Goal: Task Accomplishment & Management: Manage account settings

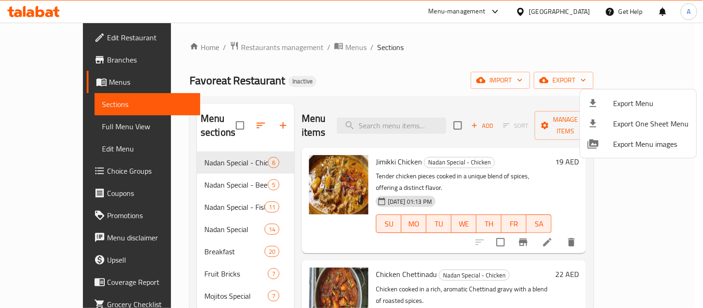
click at [294, 56] on div at bounding box center [351, 154] width 703 height 308
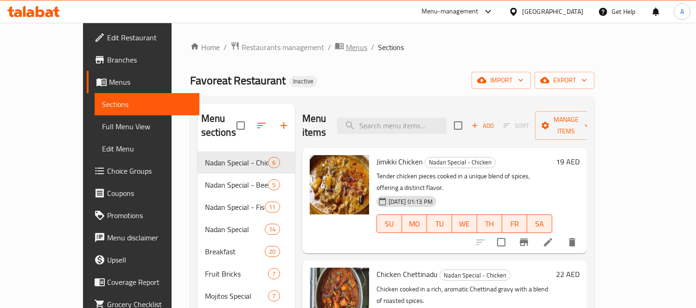
click at [346, 46] on span "Menus" at bounding box center [356, 47] width 21 height 11
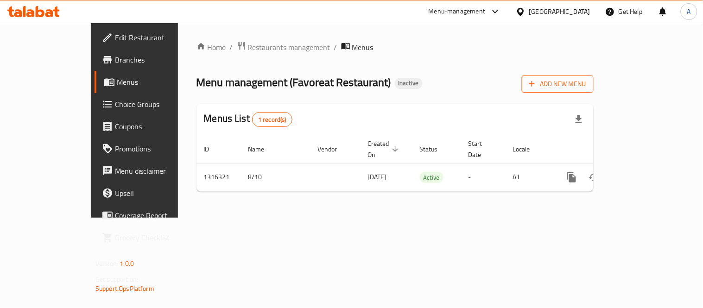
click at [587, 85] on span "Add New Menu" at bounding box center [558, 84] width 57 height 12
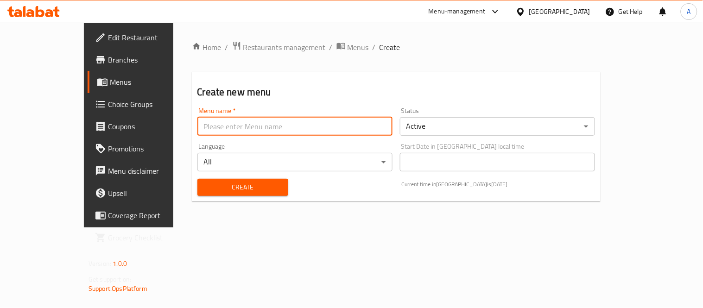
click at [236, 132] on input "text" at bounding box center [295, 126] width 195 height 19
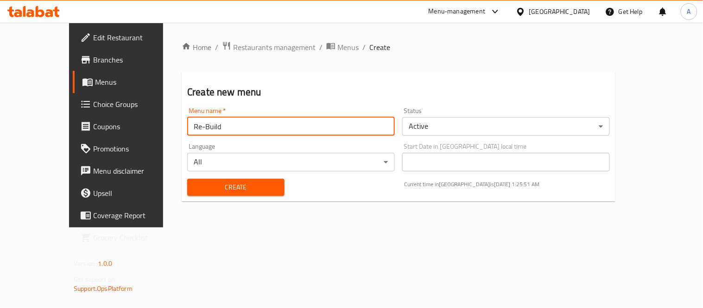
type input "Re-Build"
click at [492, 126] on body "​ Menu-management United Arab Emirates Get Help A Edit Restaurant Branches Menu…" at bounding box center [351, 166] width 703 height 286
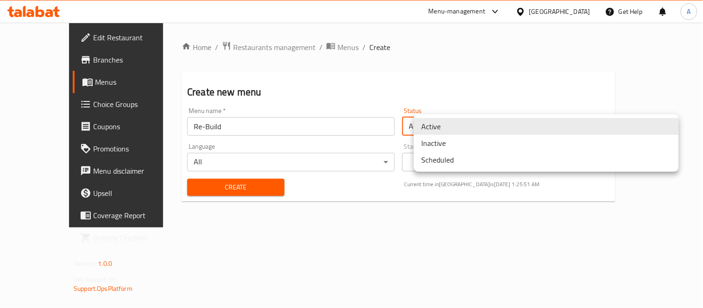
click at [462, 137] on li "Inactive" at bounding box center [546, 143] width 265 height 17
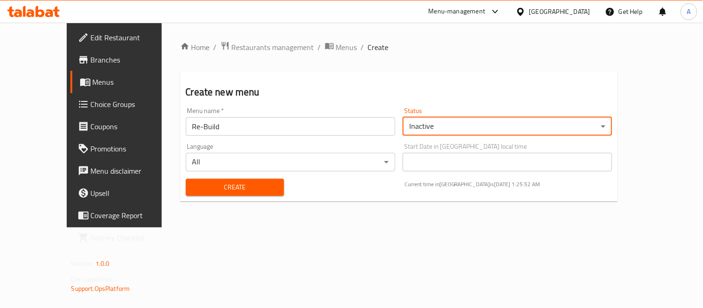
click at [186, 195] on button "Create" at bounding box center [235, 187] width 98 height 17
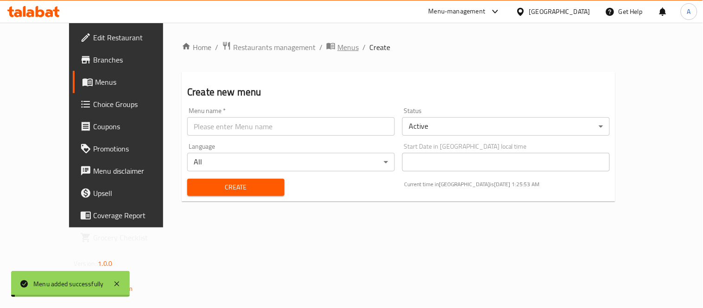
click at [338, 53] on span "Menus" at bounding box center [348, 47] width 21 height 11
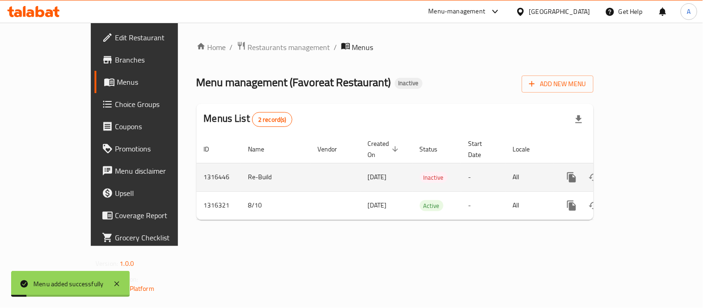
click at [645, 172] on icon "enhanced table" at bounding box center [638, 177] width 11 height 11
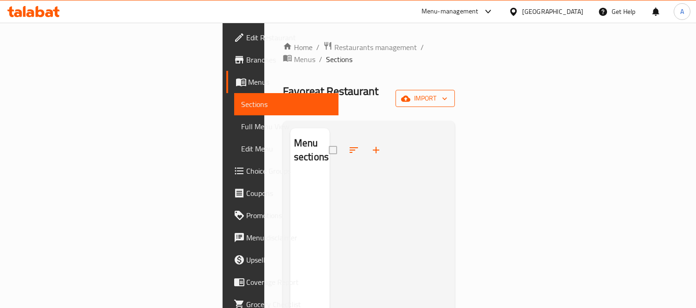
click at [455, 90] on button "import" at bounding box center [425, 98] width 59 height 17
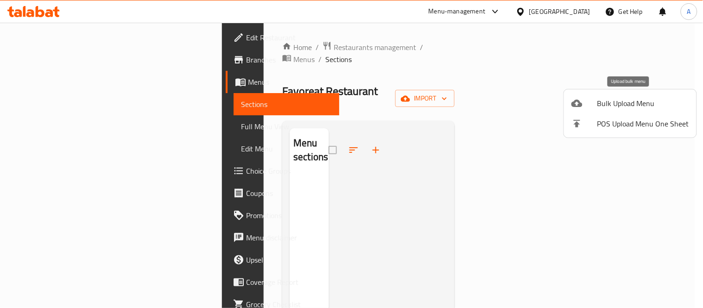
click at [623, 99] on span "Bulk Upload Menu" at bounding box center [644, 103] width 92 height 11
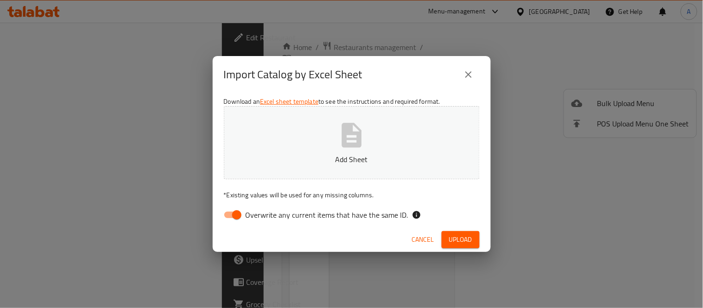
click at [308, 191] on p "* Existing values will be used for any missing columns." at bounding box center [352, 195] width 256 height 9
click at [337, 136] on icon "button" at bounding box center [352, 136] width 30 height 30
click at [239, 210] on input "Overwrite any current items that have the same ID." at bounding box center [237, 215] width 53 height 18
checkbox input "false"
click at [457, 245] on span "Upload" at bounding box center [460, 240] width 23 height 12
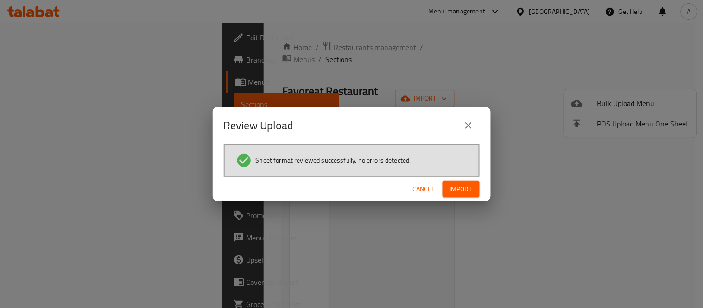
click at [479, 190] on button "Import" at bounding box center [461, 189] width 37 height 17
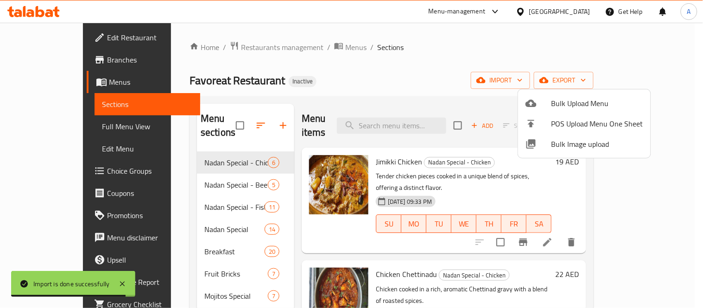
click at [207, 222] on div at bounding box center [351, 154] width 703 height 308
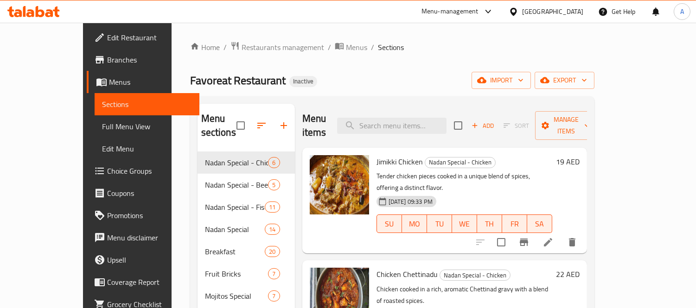
click at [250, 126] on button "button" at bounding box center [261, 126] width 22 height 22
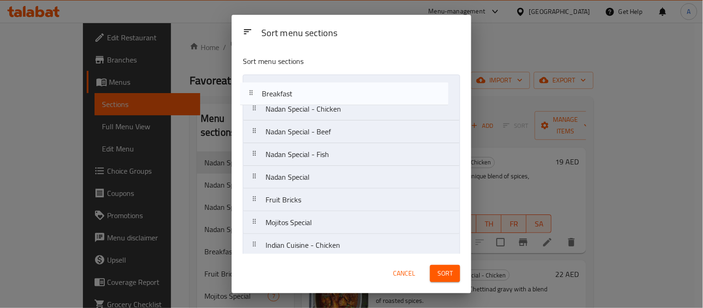
drag, startPoint x: 280, startPoint y: 178, endPoint x: 276, endPoint y: 87, distance: 91.0
click at [276, 87] on nav "Nadan Special - Chicken Nadan Special - Beef Nadan Special - Fish Nadan Special…" at bounding box center [351, 212] width 217 height 274
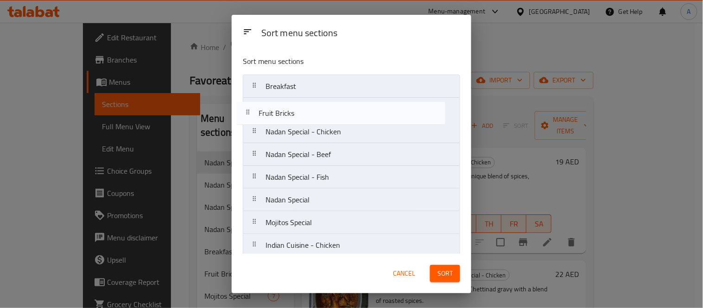
drag, startPoint x: 306, startPoint y: 198, endPoint x: 299, endPoint y: 109, distance: 89.8
click at [299, 109] on nav "Breakfast Nadan Special - Chicken Nadan Special - Beef Nadan Special - Fish Nad…" at bounding box center [351, 212] width 217 height 274
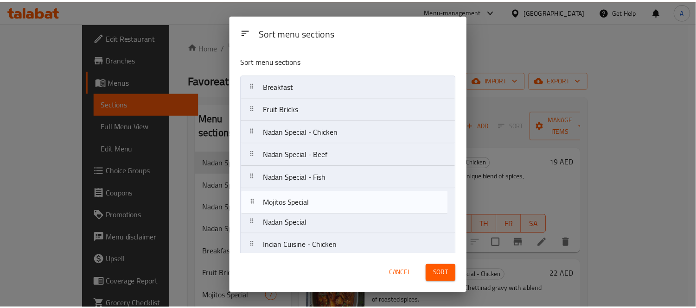
scroll to position [3, 0]
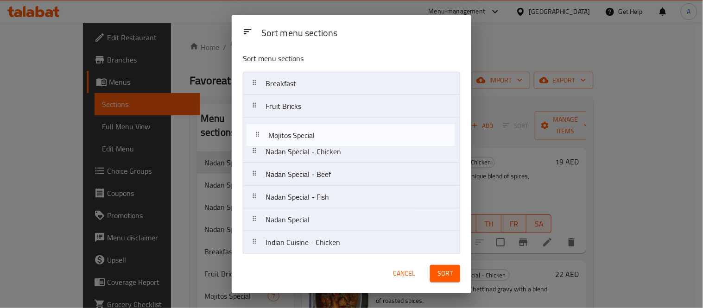
drag, startPoint x: 320, startPoint y: 226, endPoint x: 323, endPoint y: 134, distance: 92.3
click at [323, 134] on nav "Breakfast Fruit Bricks Nadan Special - Chicken Nadan Special - Beef Nadan Speci…" at bounding box center [351, 209] width 217 height 274
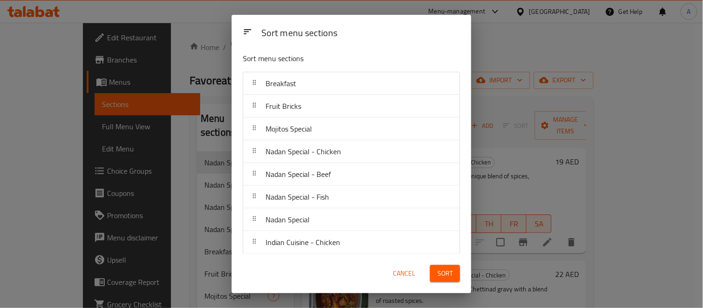
click at [453, 279] on span "Sort" at bounding box center [445, 274] width 15 height 12
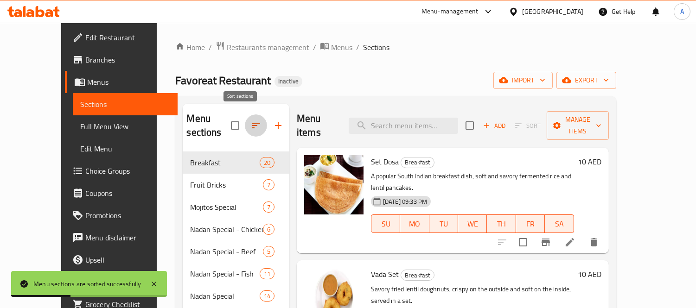
click at [252, 123] on icon "button" at bounding box center [256, 126] width 8 height 6
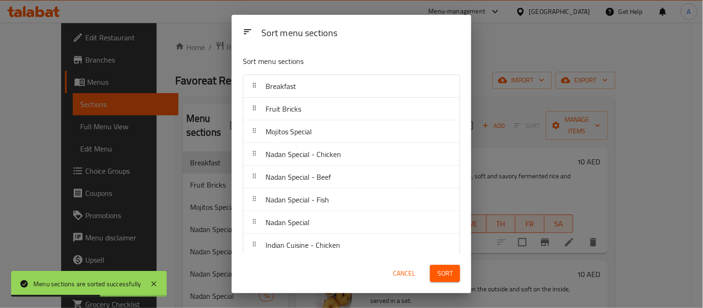
click at [412, 277] on span "Cancel" at bounding box center [404, 274] width 22 height 12
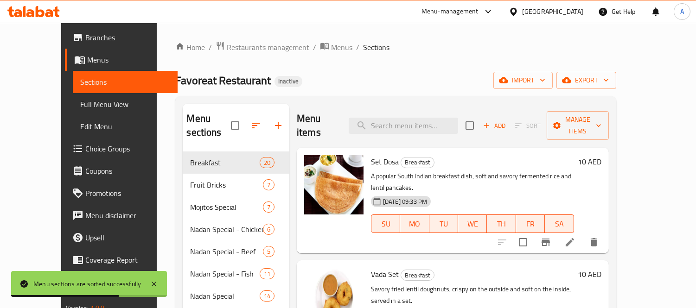
scroll to position [35, 0]
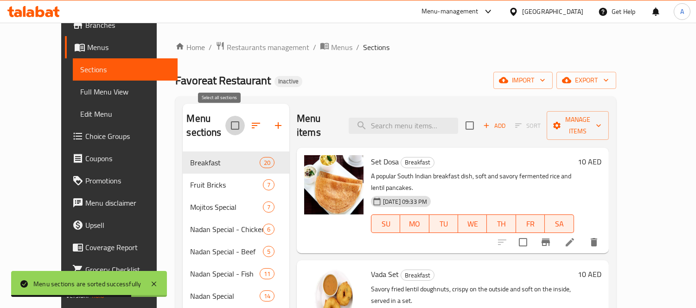
click at [225, 121] on input "checkbox" at bounding box center [234, 125] width 19 height 19
click at [225, 122] on input "checkbox" at bounding box center [234, 125] width 19 height 19
checkbox input "false"
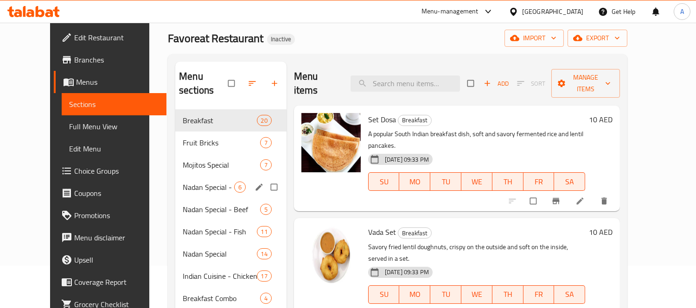
scroll to position [51, 0]
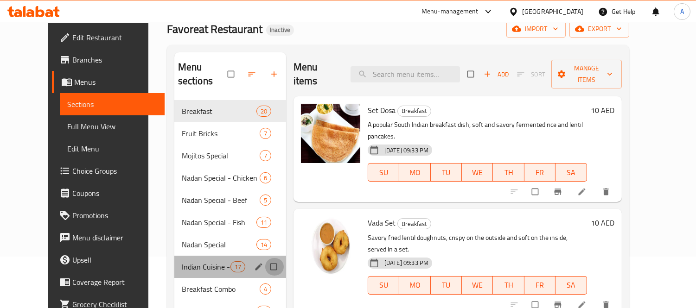
click at [265, 258] on input "Menu sections" at bounding box center [274, 267] width 19 height 18
checkbox input "true"
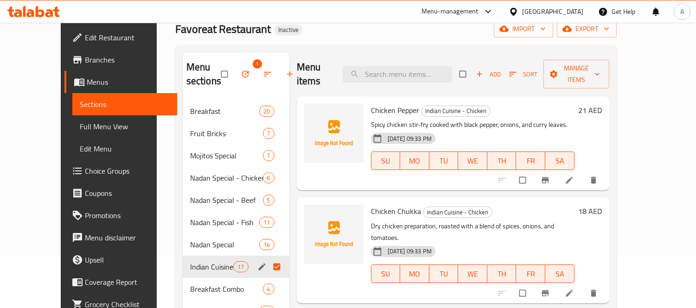
scroll to position [130, 0]
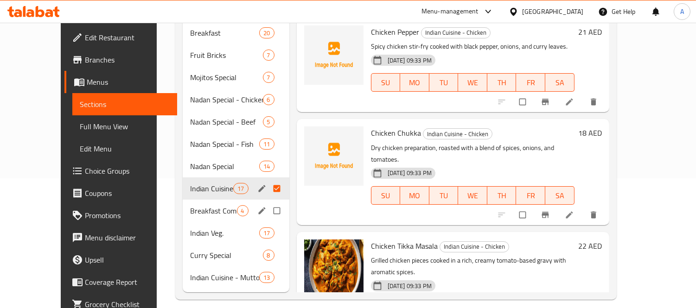
click at [268, 214] on input "Menu sections" at bounding box center [277, 211] width 19 height 18
checkbox input "true"
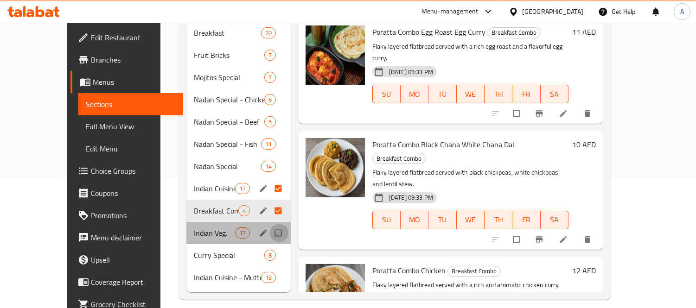
click at [269, 232] on input "Menu sections" at bounding box center [278, 233] width 19 height 18
checkbox input "true"
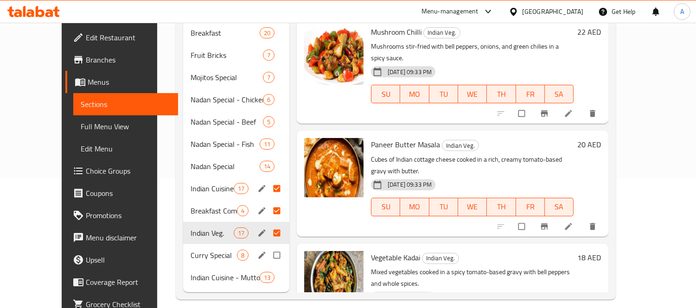
click at [268, 252] on input "Menu sections" at bounding box center [277, 256] width 19 height 18
checkbox input "true"
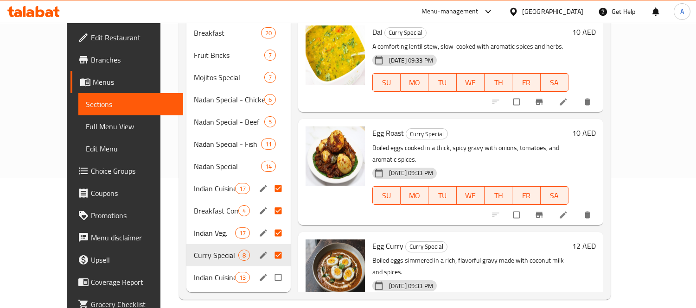
click at [269, 281] on input "Menu sections" at bounding box center [278, 278] width 19 height 18
checkbox input "true"
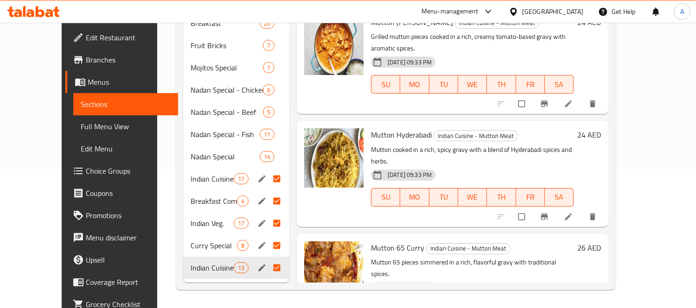
scroll to position [36, 0]
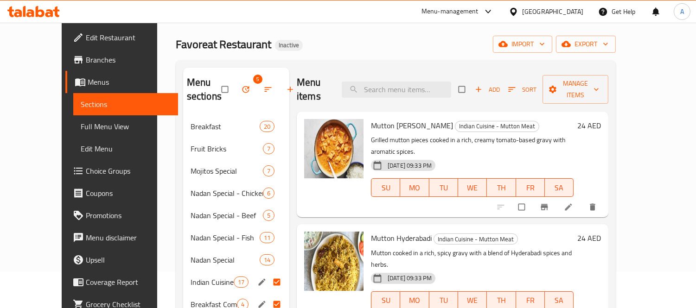
click at [242, 93] on icon "button" at bounding box center [245, 89] width 7 height 7
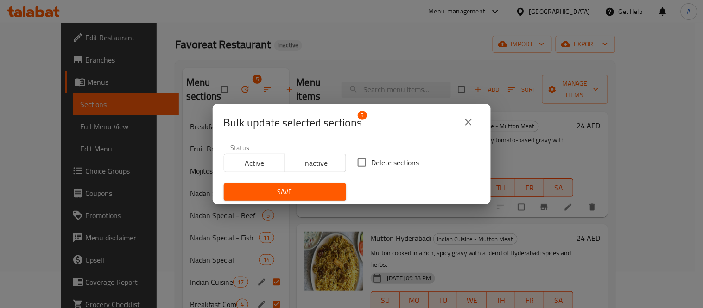
click at [355, 168] on input "Delete sections" at bounding box center [361, 162] width 19 height 19
checkbox input "true"
click at [319, 193] on span "Save" at bounding box center [285, 192] width 108 height 12
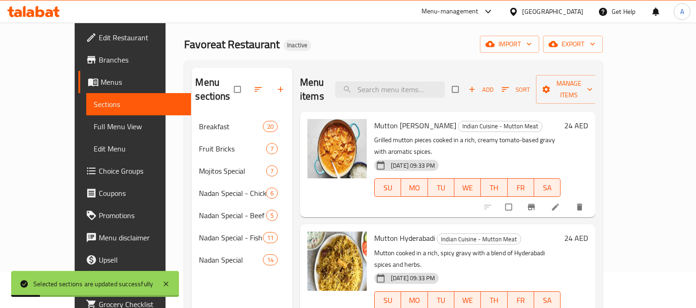
click at [184, 216] on div "Menu sections Breakfast 20 Fruit Bricks 7 Mojitos Special 7 Nadan Special - Chi…" at bounding box center [393, 221] width 419 height 323
click at [595, 49] on span "export" at bounding box center [572, 44] width 45 height 12
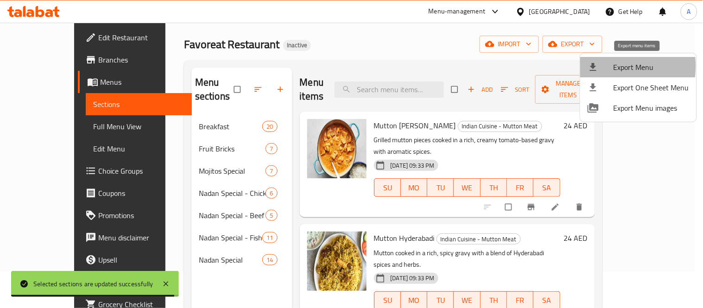
click at [606, 66] on div at bounding box center [601, 67] width 26 height 11
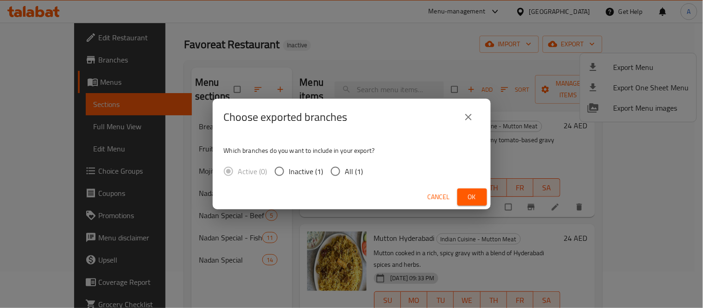
click at [356, 171] on span "All (1)" at bounding box center [354, 171] width 18 height 11
click at [345, 171] on input "All (1)" at bounding box center [335, 171] width 19 height 19
radio input "true"
click at [474, 197] on span "Ok" at bounding box center [472, 198] width 15 height 12
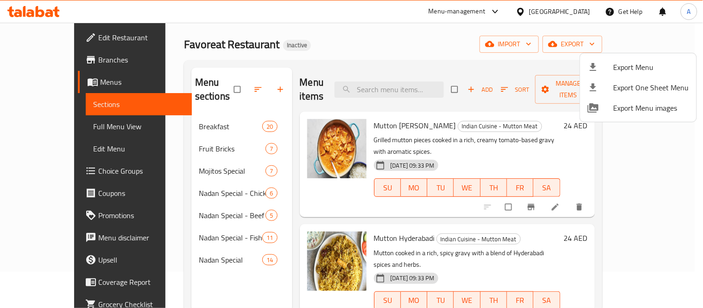
click at [170, 275] on div at bounding box center [351, 154] width 703 height 308
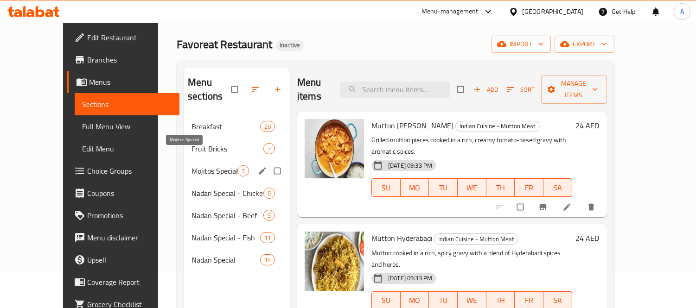
click at [192, 166] on span "Mojitos Special" at bounding box center [215, 171] width 46 height 11
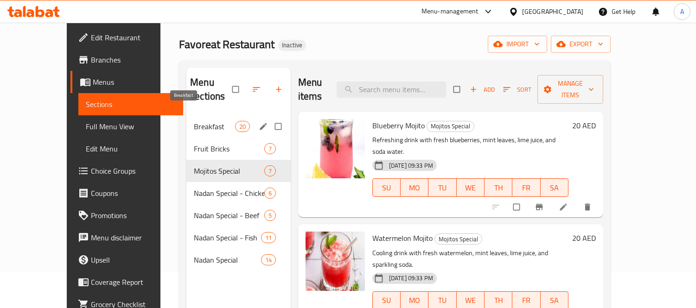
click at [192, 115] on div "Breakfast 20" at bounding box center [238, 126] width 104 height 22
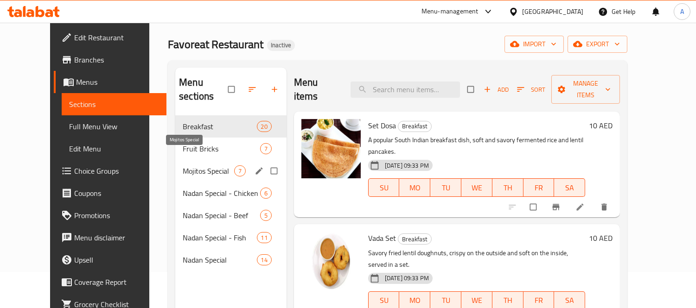
click at [187, 166] on span "Mojitos Special" at bounding box center [208, 171] width 51 height 11
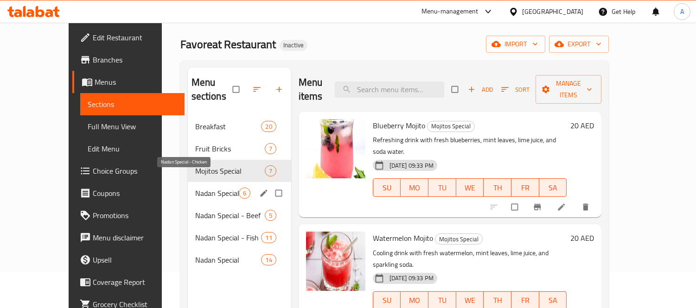
click at [195, 188] on span "Nadan Special - Chicken" at bounding box center [217, 193] width 44 height 11
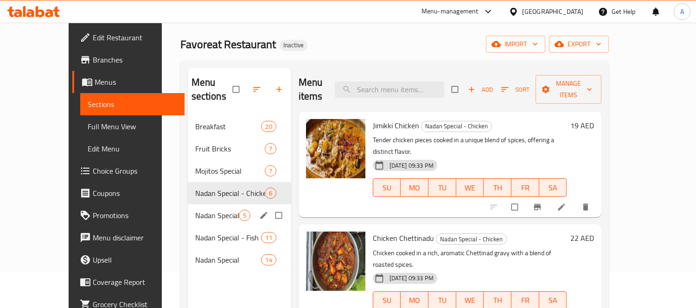
click at [206, 211] on div "Nadan Special - Beef 5" at bounding box center [239, 215] width 103 height 22
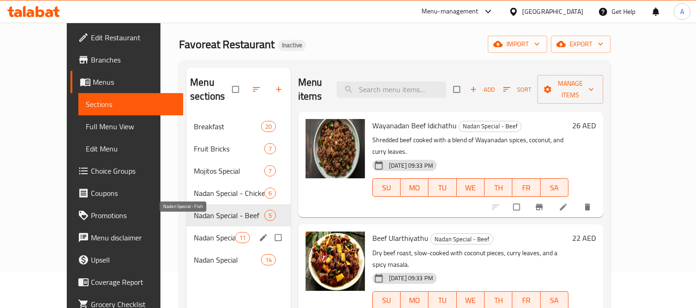
click at [194, 232] on span "Nadan Special - Fish" at bounding box center [214, 237] width 41 height 11
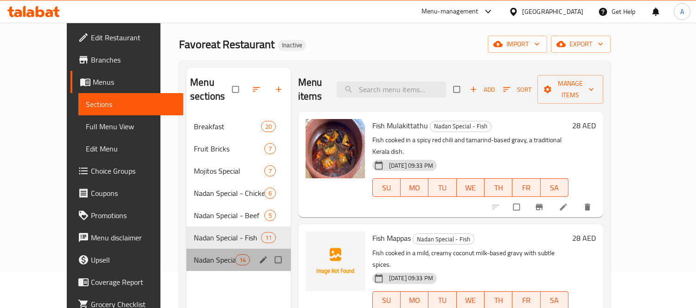
click at [197, 249] on div "Nadan Special 14" at bounding box center [238, 260] width 104 height 22
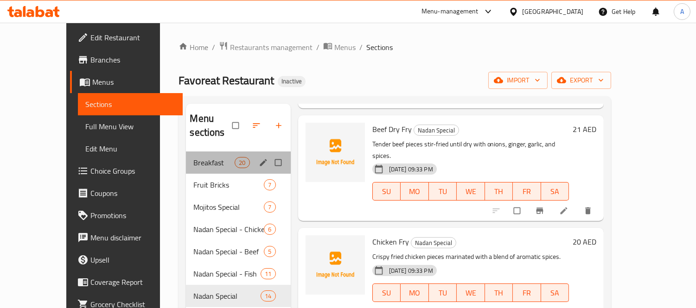
click at [186, 152] on div "Breakfast 20" at bounding box center [238, 163] width 104 height 22
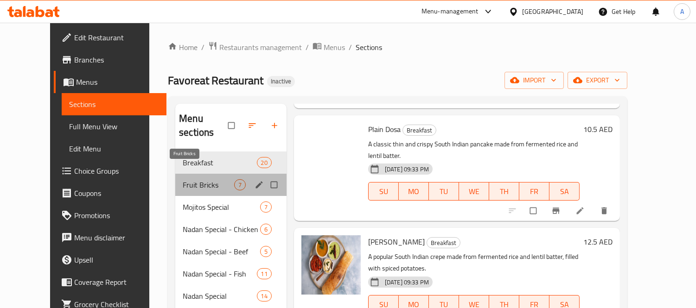
click at [183, 179] on span "Fruit Bricks" at bounding box center [208, 184] width 51 height 11
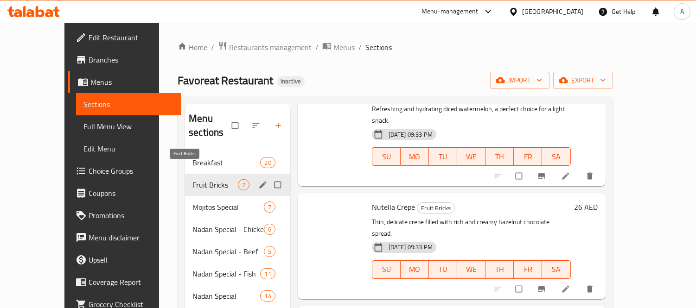
scroll to position [423, 0]
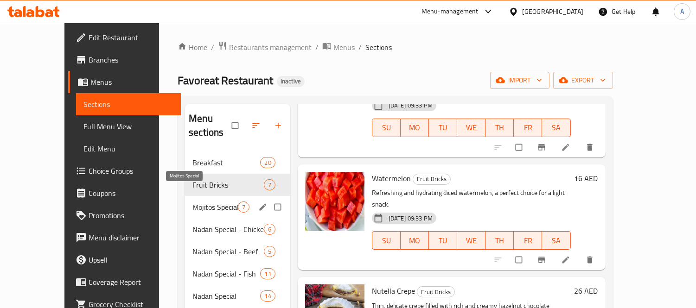
click at [192, 202] on span "Mojitos Special" at bounding box center [214, 207] width 45 height 11
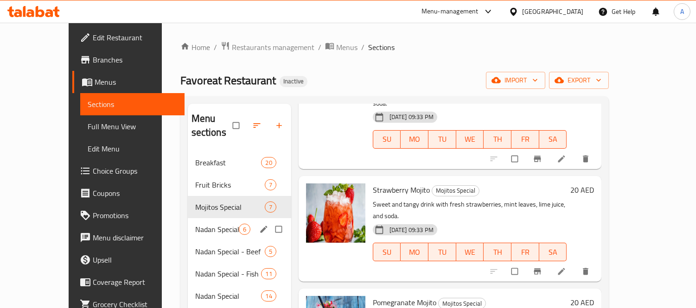
click at [195, 224] on span "Nadan Special - Chicken" at bounding box center [217, 229] width 44 height 11
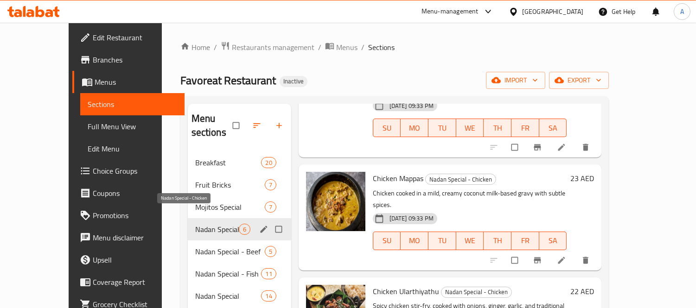
click at [188, 241] on div "Nadan Special - Beef 5" at bounding box center [239, 252] width 103 height 22
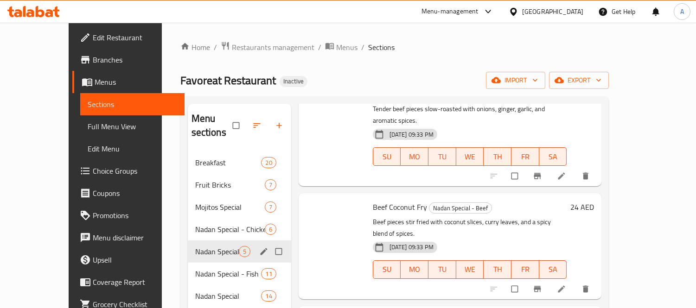
scroll to position [221, 0]
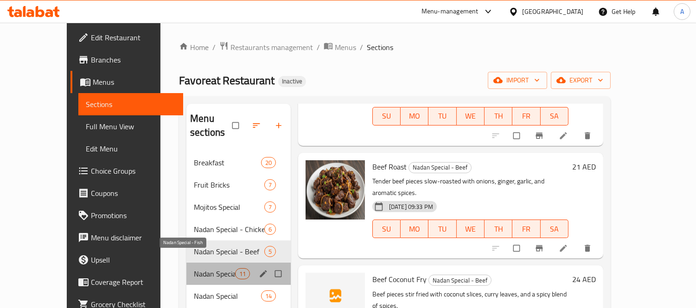
click at [194, 268] on span "Nadan Special - Fish" at bounding box center [214, 273] width 41 height 11
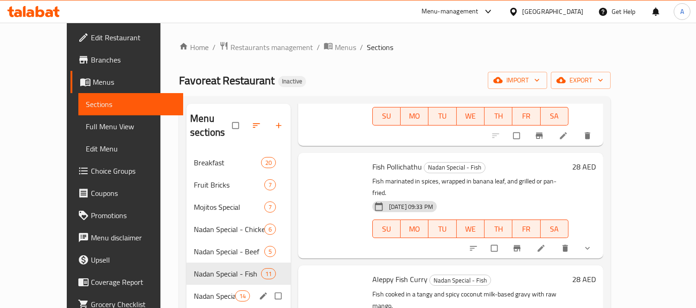
click at [194, 291] on span "Nadan Special" at bounding box center [214, 296] width 41 height 11
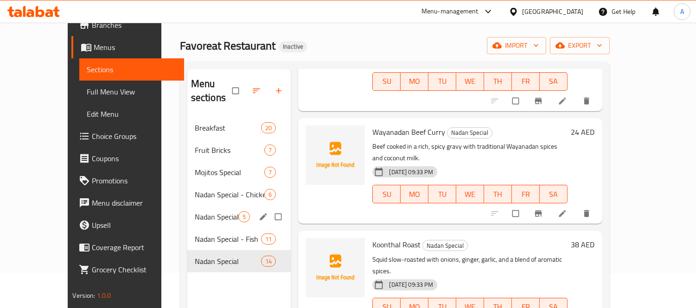
scroll to position [26, 0]
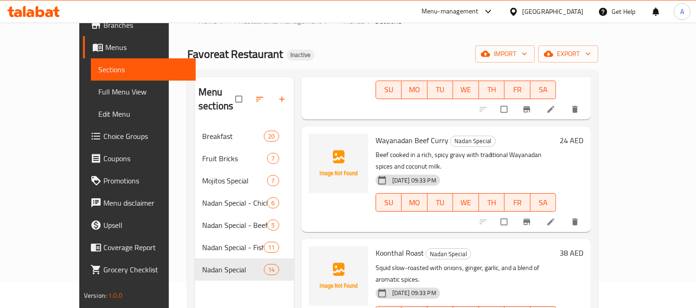
click at [199, 294] on div "Menu sections Breakfast 20 Fruit Bricks 7 Mojitos Special 7 Nadan Special - Chi…" at bounding box center [244, 231] width 99 height 308
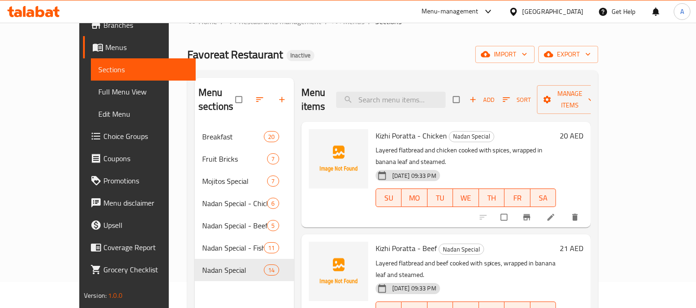
scroll to position [0, 0]
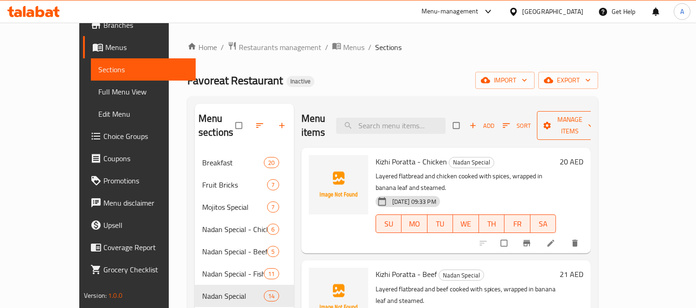
click at [595, 116] on span "Manage items" at bounding box center [569, 125] width 51 height 23
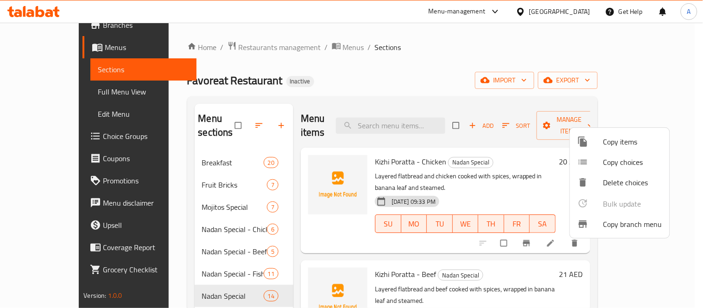
click at [641, 91] on div at bounding box center [351, 154] width 703 height 308
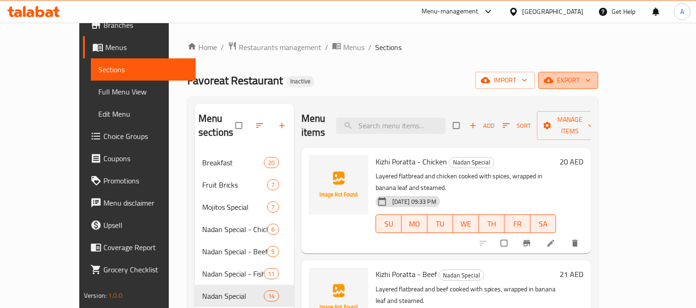
click at [591, 86] on span "export" at bounding box center [568, 81] width 45 height 12
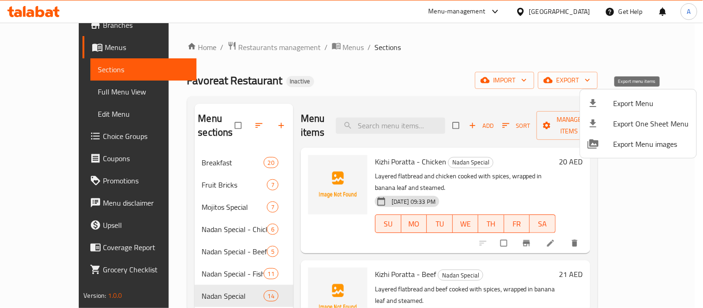
click at [626, 99] on span "Export Menu" at bounding box center [652, 103] width 76 height 11
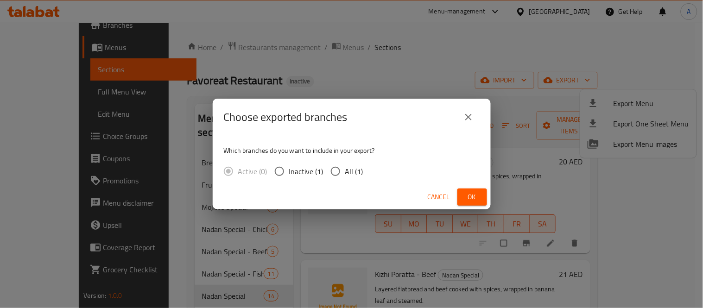
click at [354, 169] on span "All (1)" at bounding box center [354, 171] width 18 height 11
click at [345, 169] on input "All (1)" at bounding box center [335, 171] width 19 height 19
radio input "true"
click at [460, 193] on button "Ok" at bounding box center [473, 197] width 30 height 17
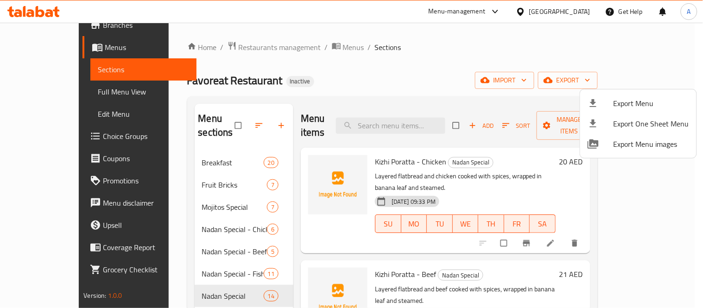
click at [320, 64] on div at bounding box center [351, 154] width 703 height 308
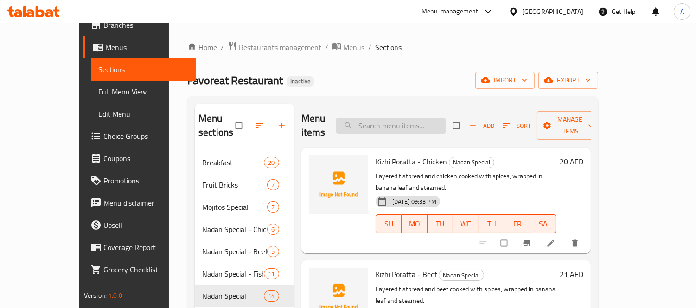
click at [400, 118] on input "search" at bounding box center [390, 126] width 109 height 16
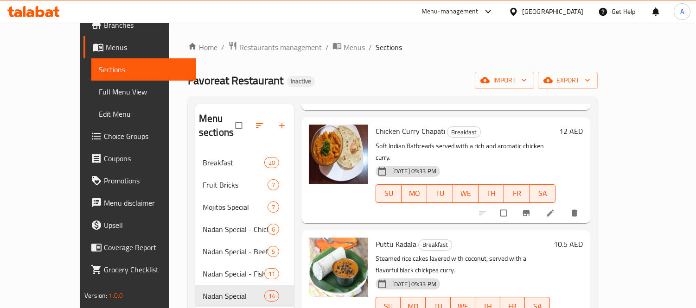
scroll to position [464, 0]
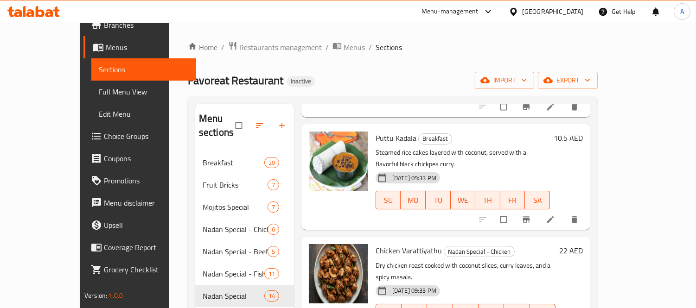
click at [376, 244] on span "Chicken Varattiyathu" at bounding box center [409, 251] width 66 height 14
copy span "Chicken"
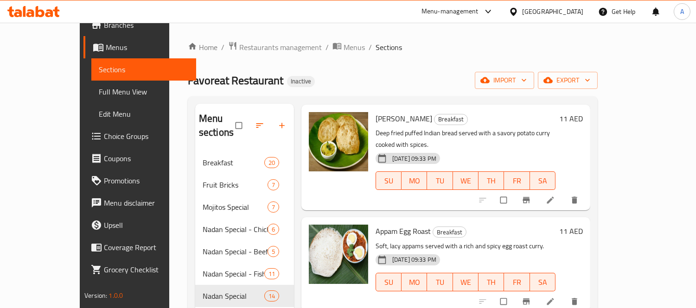
scroll to position [0, 0]
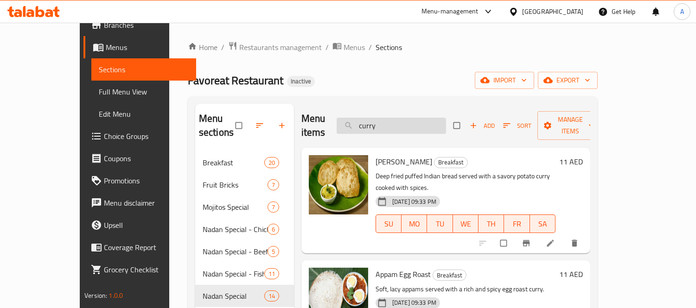
drag, startPoint x: 389, startPoint y: 122, endPoint x: 366, endPoint y: 123, distance: 22.3
click at [366, 123] on input "curry" at bounding box center [391, 126] width 109 height 16
paste input "Chicken"
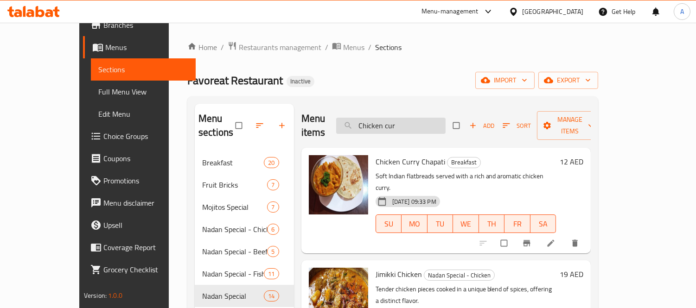
type input "Chicken curr"
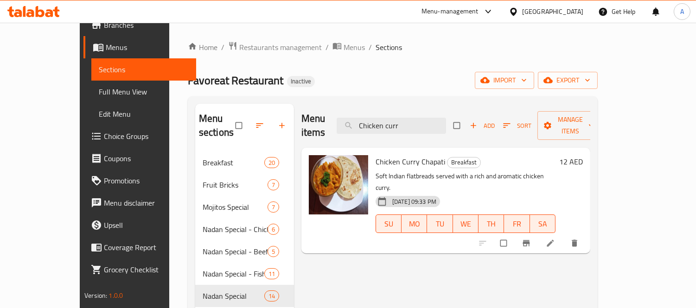
drag, startPoint x: 438, startPoint y: 121, endPoint x: 275, endPoint y: 127, distance: 163.8
click at [294, 127] on div "Menu items Chicken curr Add Sort Manage items Chicken Curry Chapati Breakfast S…" at bounding box center [442, 258] width 296 height 308
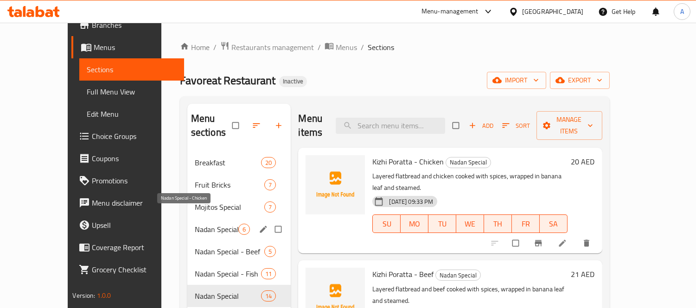
click at [195, 224] on span "Nadan Special - Chicken" at bounding box center [217, 229] width 44 height 11
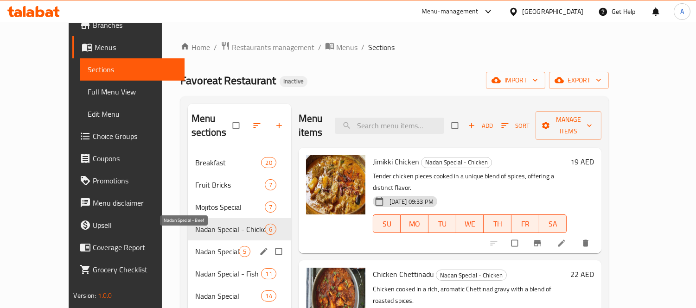
click at [195, 246] on span "Nadan Special - Beef" at bounding box center [217, 251] width 44 height 11
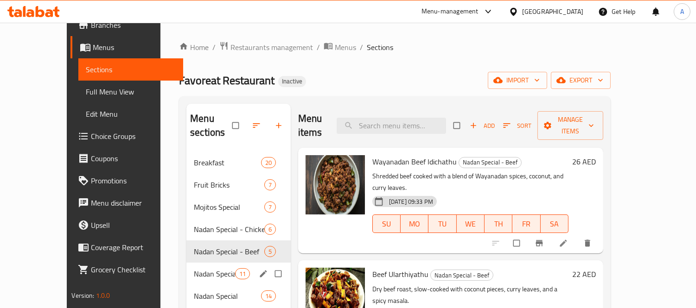
click at [186, 263] on div "Nadan Special - Fish 11" at bounding box center [238, 274] width 104 height 22
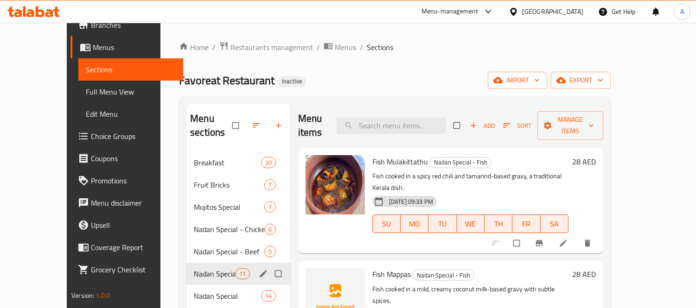
click at [257, 268] on button "edit" at bounding box center [264, 274] width 14 height 12
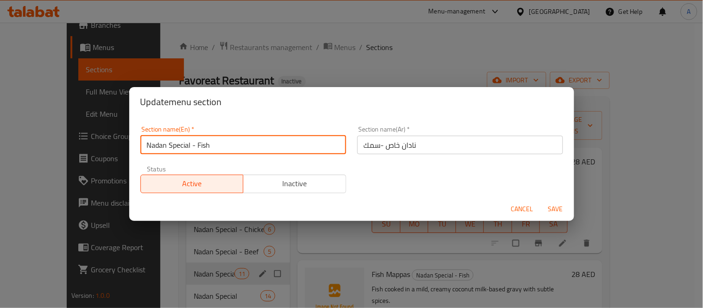
drag, startPoint x: 238, startPoint y: 141, endPoint x: 20, endPoint y: 131, distance: 217.7
click at [20, 131] on div "Update menu section Section name(En)   * Nadan Special - Fish Section name(En) …" at bounding box center [351, 154] width 703 height 308
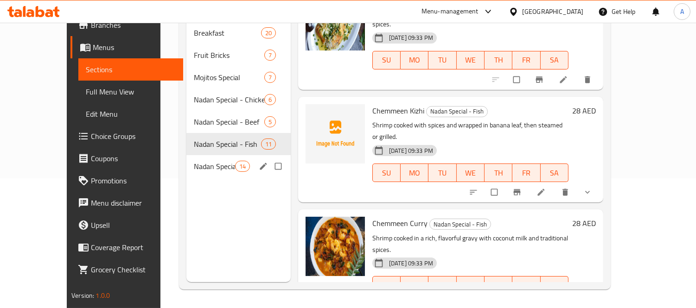
scroll to position [828, 0]
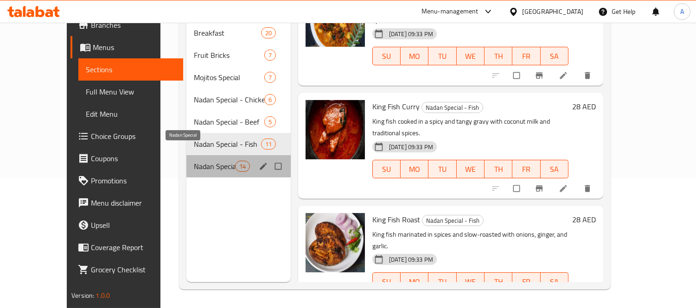
click at [194, 161] on span "Nadan Special" at bounding box center [214, 166] width 41 height 11
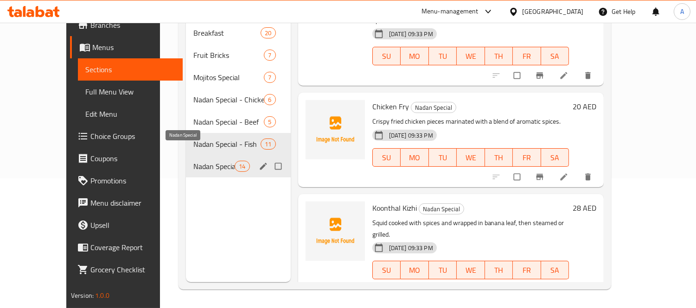
click at [193, 161] on span "Nadan Special" at bounding box center [213, 166] width 41 height 11
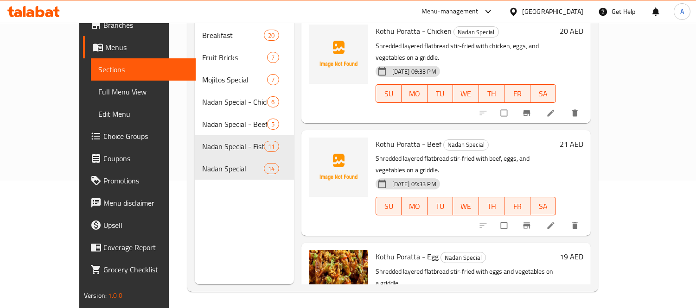
scroll to position [130, 0]
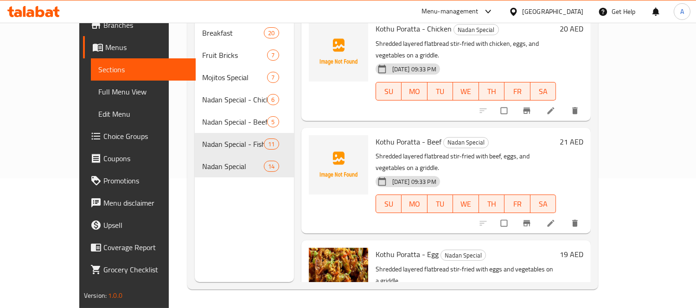
click at [227, 239] on div "Menu sections Breakfast 20 Fruit Bricks 7 Mojitos Special 7 Nadan Special - Chi…" at bounding box center [244, 128] width 99 height 308
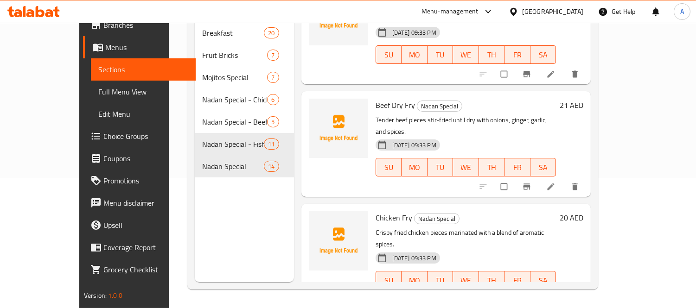
scroll to position [565, 0]
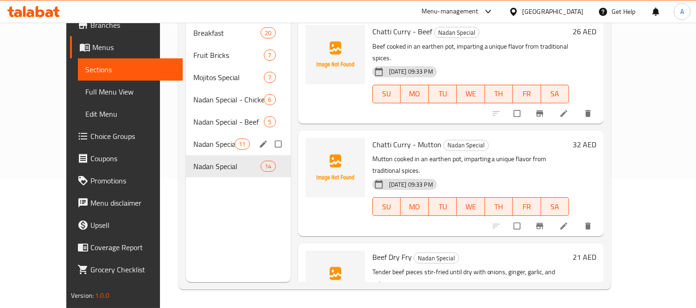
click at [193, 133] on div "Nadan Special - Fish 11" at bounding box center [238, 144] width 104 height 22
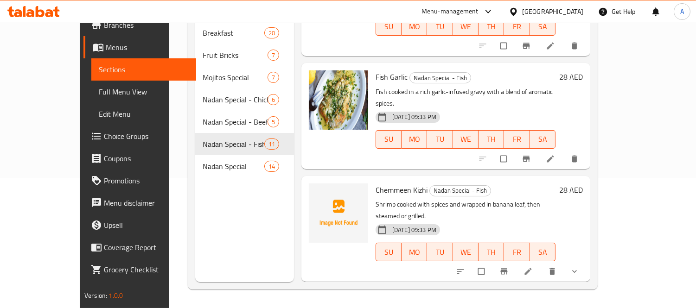
scroll to position [828, 0]
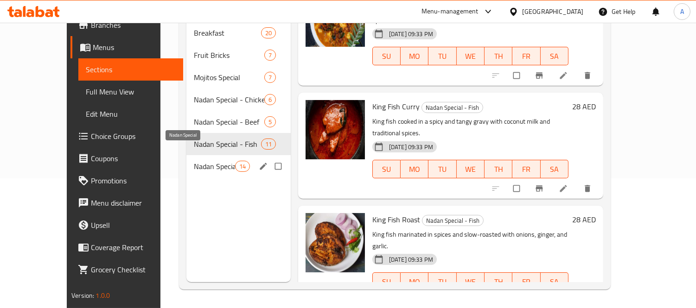
click at [196, 161] on span "Nadan Special" at bounding box center [214, 166] width 41 height 11
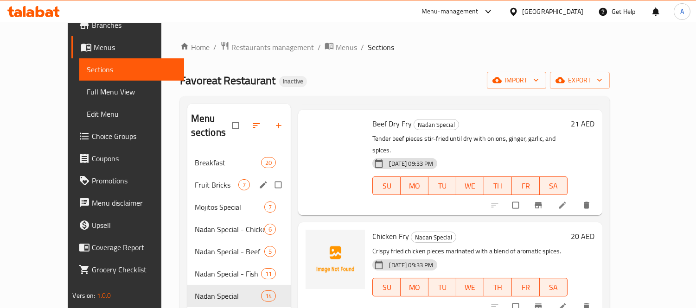
scroll to position [130, 0]
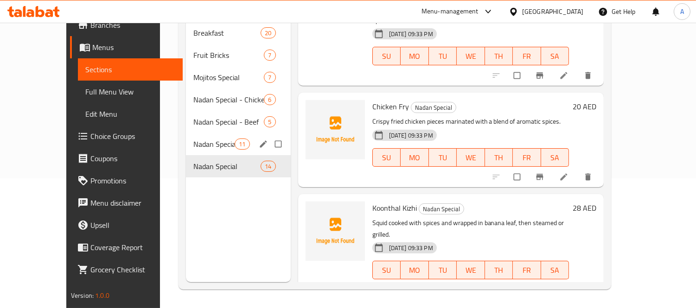
drag, startPoint x: 195, startPoint y: 135, endPoint x: 193, endPoint y: 119, distance: 16.8
click at [195, 139] on span "Nadan Special - Fish" at bounding box center [213, 144] width 41 height 11
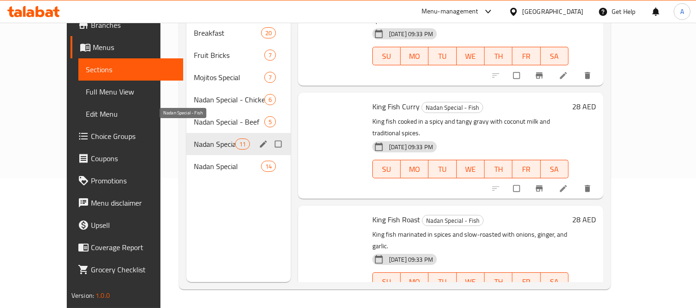
click at [194, 116] on span "Nadan Special - Beef" at bounding box center [229, 121] width 70 height 11
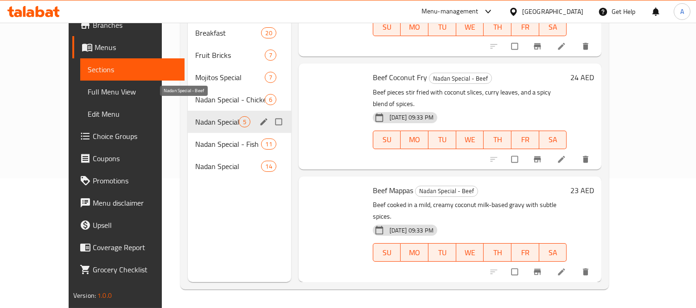
scroll to position [221, 0]
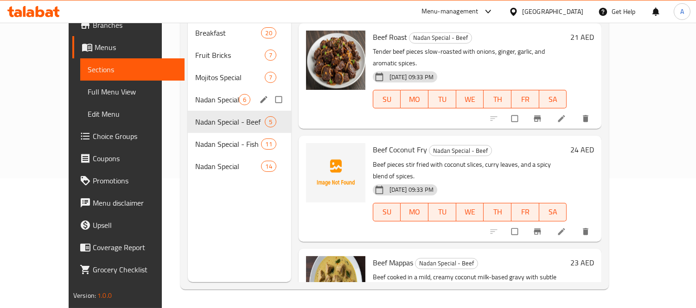
click at [195, 94] on span "Nadan Special - Chicken" at bounding box center [217, 99] width 44 height 11
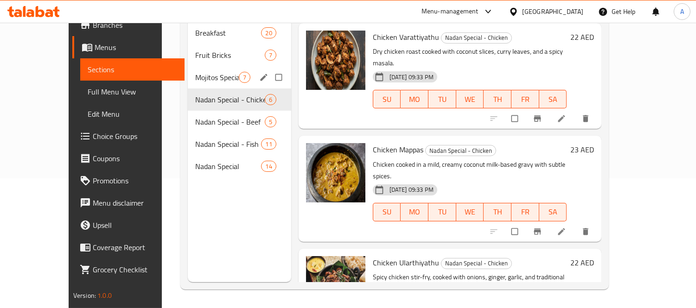
click at [196, 72] on span "Mojitos Special" at bounding box center [217, 77] width 44 height 11
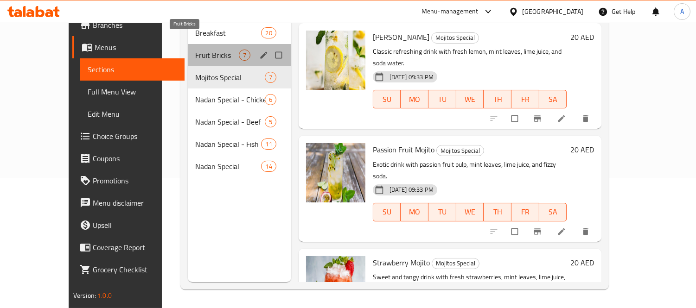
click at [198, 50] on span "Fruit Bricks" at bounding box center [217, 55] width 44 height 11
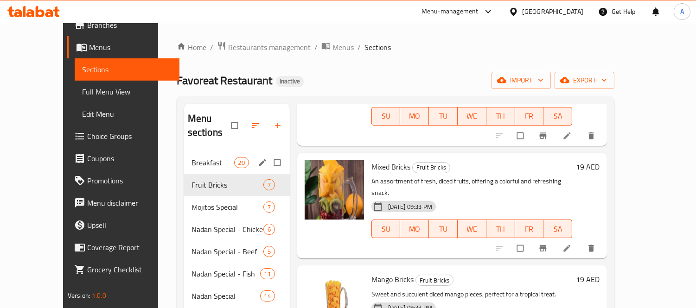
click at [204, 156] on div "Breakfast 20" at bounding box center [237, 163] width 106 height 22
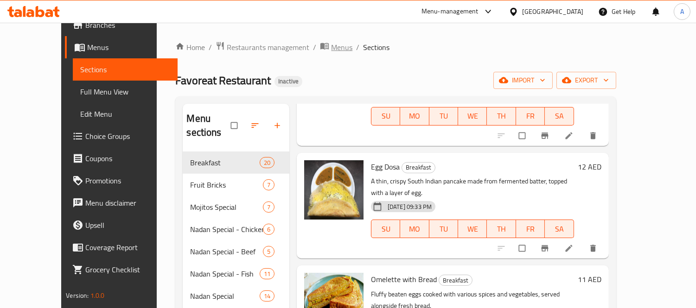
click at [331, 50] on span "Menus" at bounding box center [341, 47] width 21 height 11
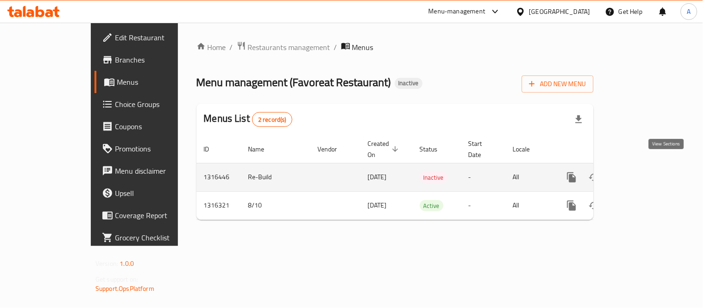
click at [650, 166] on link "enhanced table" at bounding box center [639, 177] width 22 height 22
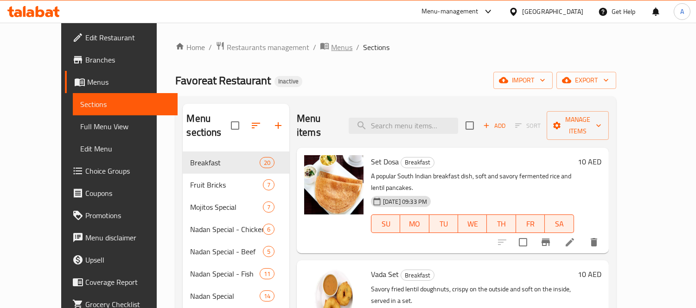
click at [331, 44] on span "Menus" at bounding box center [341, 47] width 21 height 11
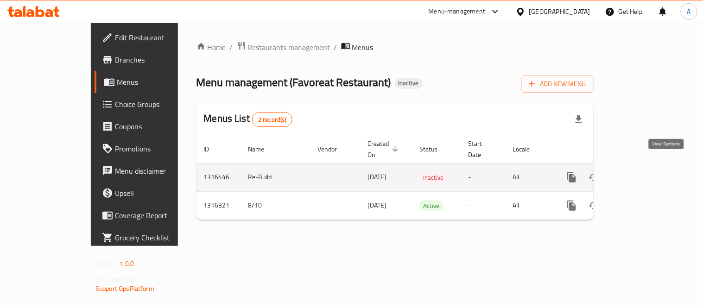
click at [650, 169] on link "enhanced table" at bounding box center [639, 177] width 22 height 22
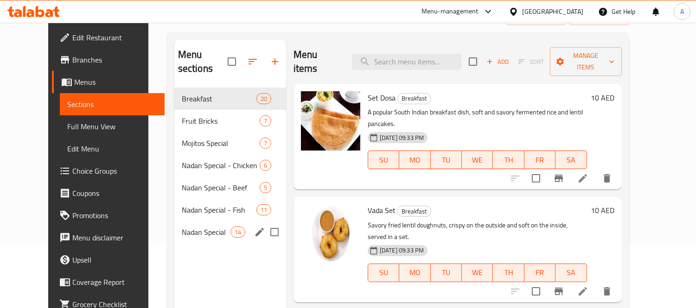
scroll to position [130, 0]
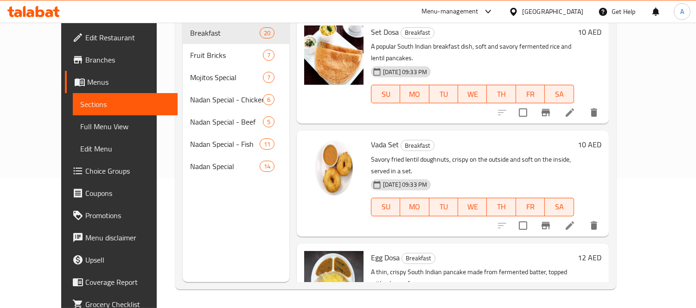
click at [575, 220] on icon at bounding box center [569, 225] width 11 height 11
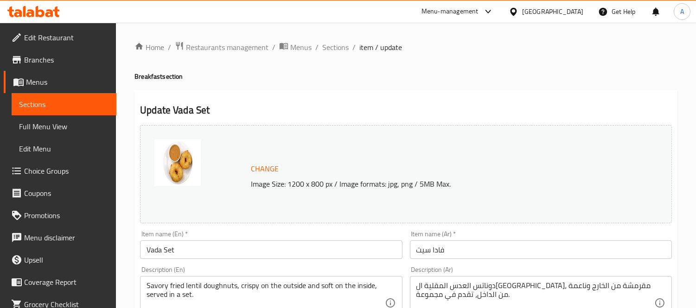
click at [350, 51] on ol "Home / Restaurants management / Menus / Sections / item / update" at bounding box center [405, 47] width 543 height 12
click at [345, 51] on span "Sections" at bounding box center [335, 47] width 26 height 11
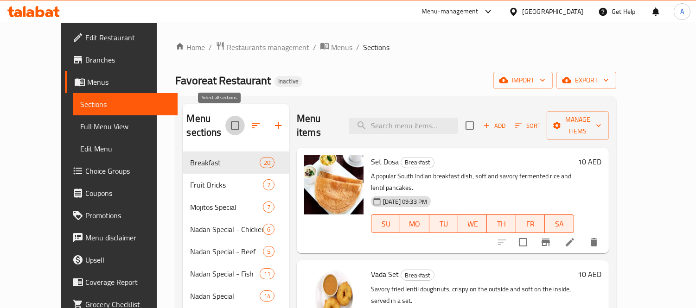
click at [225, 122] on input "checkbox" at bounding box center [234, 125] width 19 height 19
checkbox input "true"
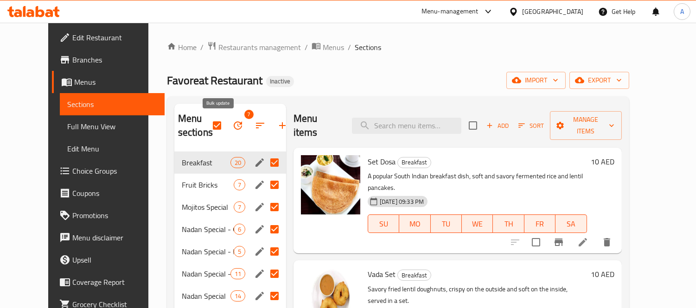
click at [234, 122] on icon "button" at bounding box center [238, 125] width 8 height 8
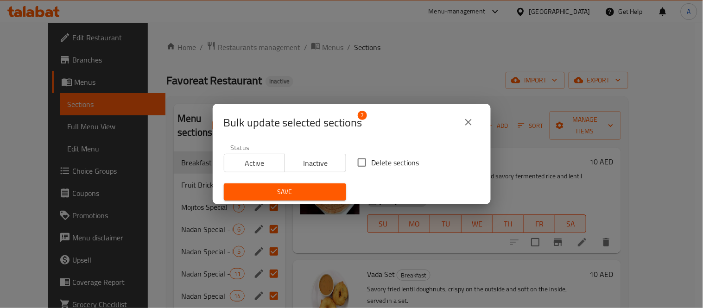
click at [358, 165] on input "Delete sections" at bounding box center [361, 162] width 19 height 19
checkbox input "true"
click at [327, 191] on span "Save" at bounding box center [285, 192] width 108 height 12
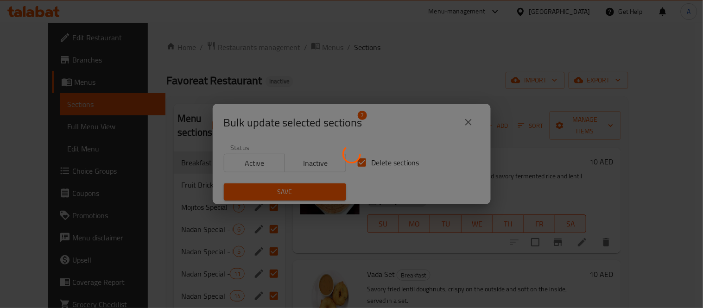
checkbox input "false"
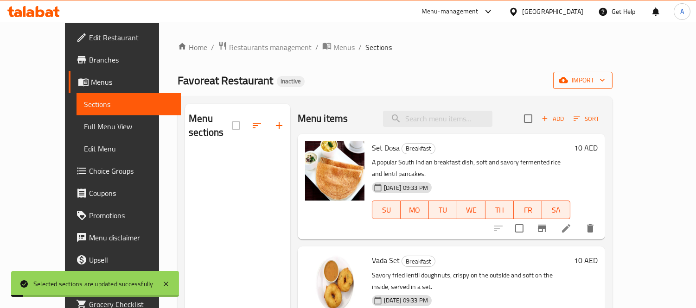
click at [605, 84] on span "import" at bounding box center [583, 81] width 45 height 12
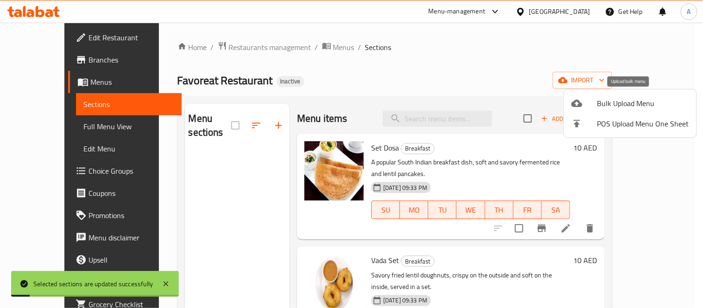
click at [611, 99] on span "Bulk Upload Menu" at bounding box center [644, 103] width 92 height 11
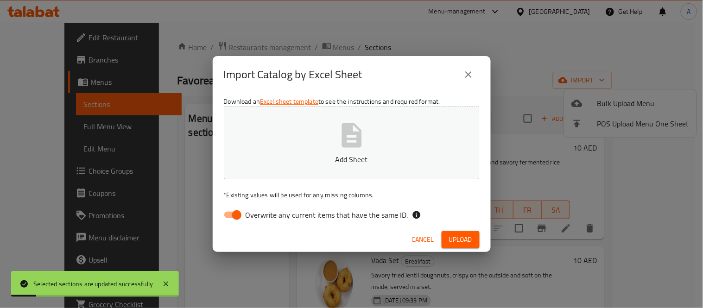
click at [365, 151] on button "Add Sheet" at bounding box center [352, 142] width 256 height 73
click at [230, 217] on input "Overwrite any current items that have the same ID." at bounding box center [237, 215] width 53 height 18
checkbox input "false"
click at [474, 244] on button "Upload" at bounding box center [461, 239] width 38 height 17
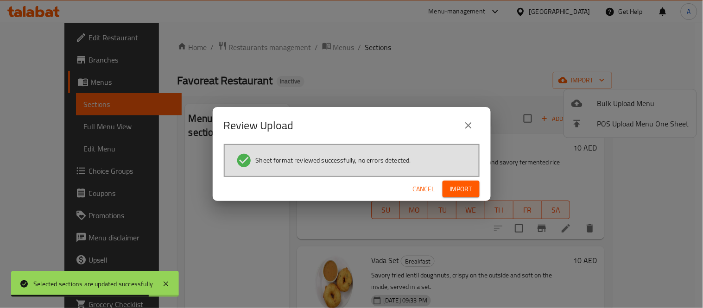
click at [464, 197] on button "Import" at bounding box center [461, 189] width 37 height 17
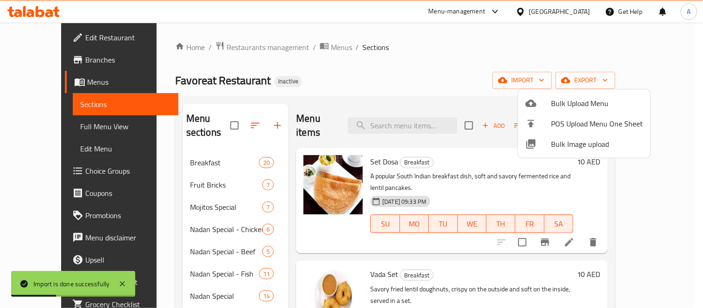
click at [413, 119] on div at bounding box center [351, 154] width 703 height 308
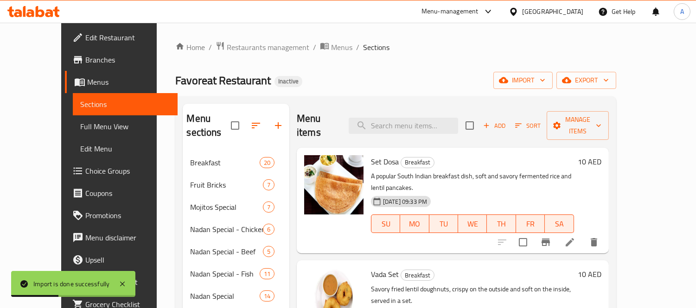
click at [413, 119] on input "search" at bounding box center [403, 126] width 109 height 16
paste input "Fish Pollichathu"
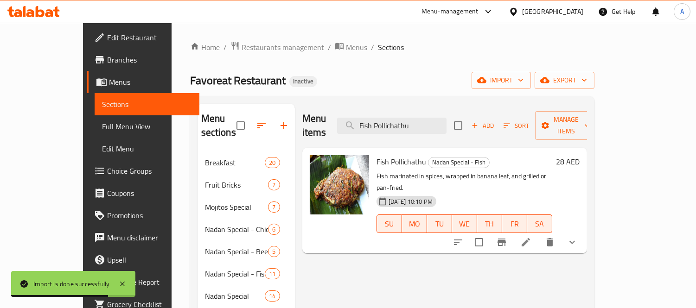
type input "Fish Pollichathu"
click at [578, 237] on icon "show more" at bounding box center [572, 242] width 11 height 11
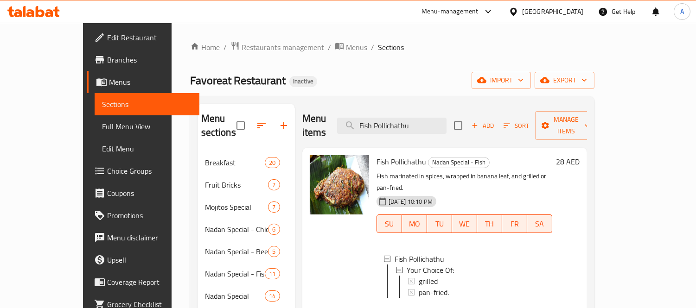
click at [384, 155] on span "Fish Pollichathu" at bounding box center [402, 162] width 50 height 14
copy h6 "Fish Pollichathu"
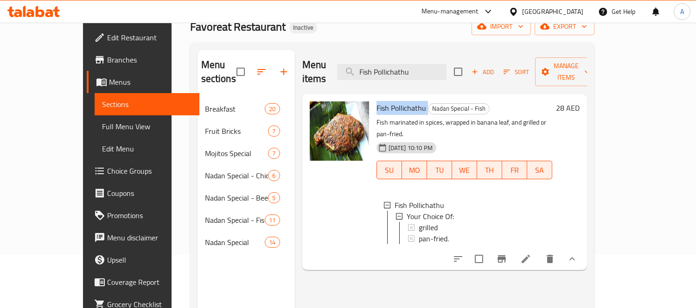
scroll to position [103, 0]
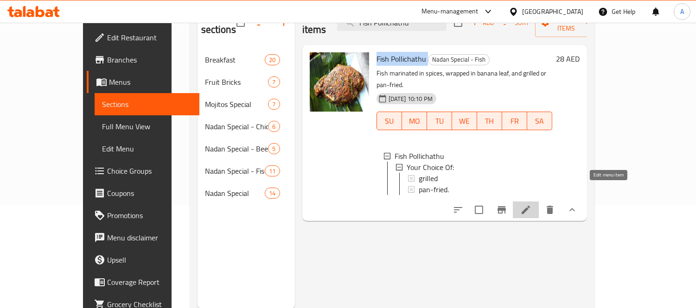
click at [531, 204] on icon at bounding box center [525, 209] width 11 height 11
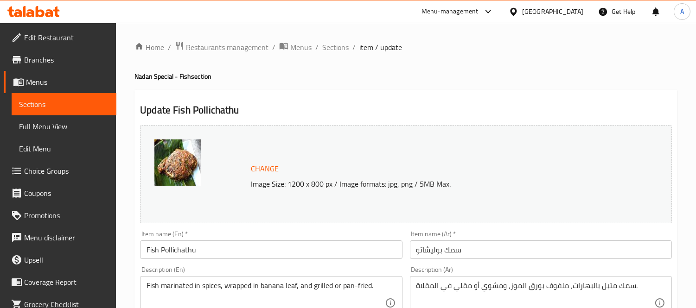
click at [237, 253] on input "Fish Pollichathu" at bounding box center [271, 250] width 262 height 19
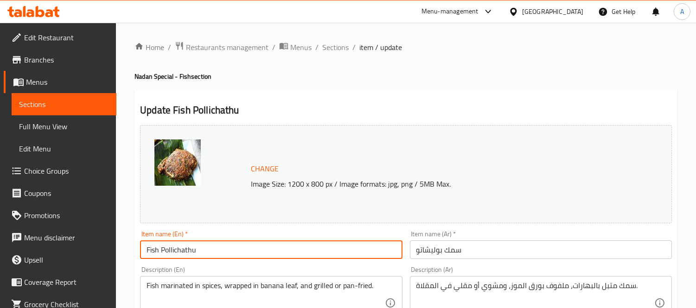
click at [182, 248] on input "Fish Pollichathu" at bounding box center [271, 250] width 262 height 19
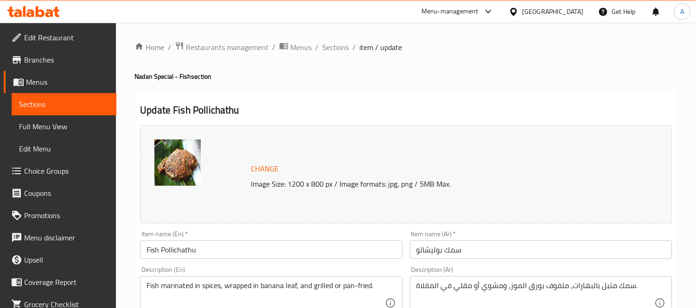
click at [340, 52] on span "Sections" at bounding box center [335, 47] width 26 height 11
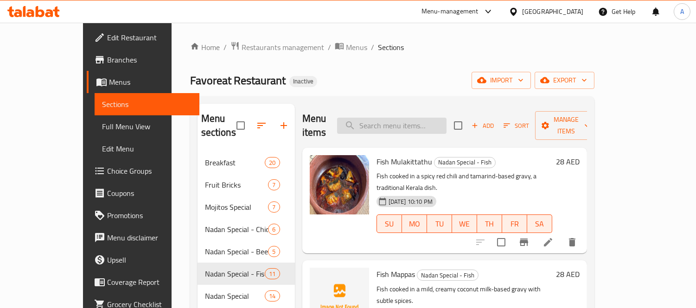
click at [403, 118] on input "search" at bounding box center [391, 126] width 109 height 16
paste input "Fish Pollichathu"
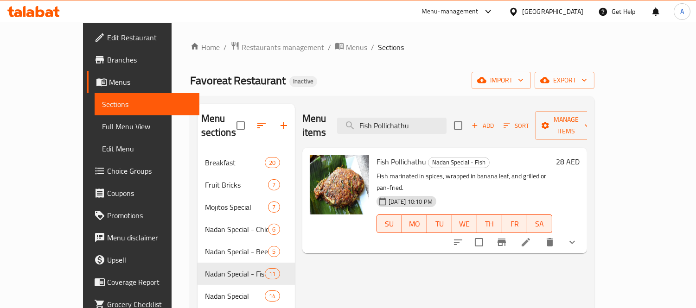
type input "Fish Pollichathu"
click at [583, 231] on button "show more" at bounding box center [572, 242] width 22 height 22
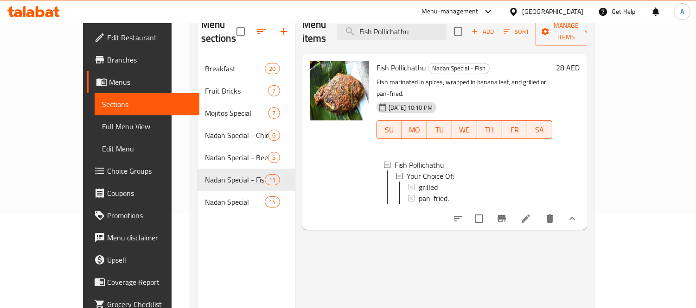
scroll to position [103, 0]
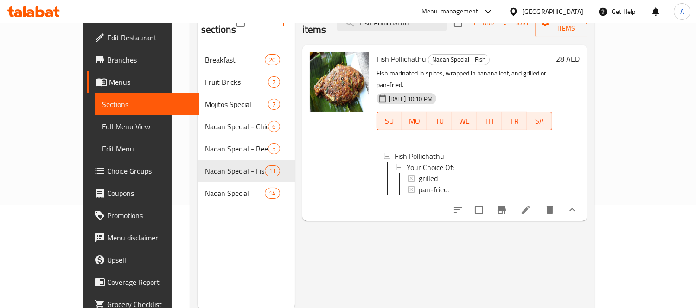
click at [530, 206] on icon at bounding box center [526, 210] width 8 height 8
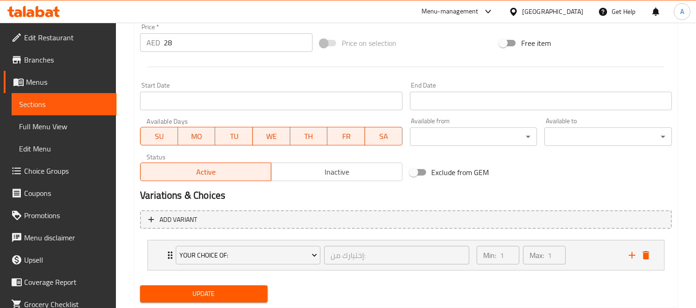
scroll to position [374, 0]
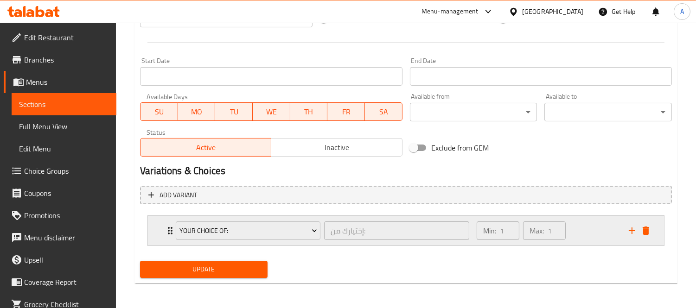
click at [163, 230] on div "Your Choice Of: إختيارك من: ​ Min: 1 ​ Max: 1 ​" at bounding box center [406, 231] width 516 height 30
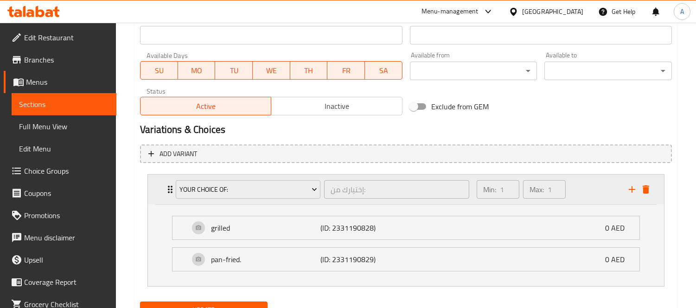
scroll to position [457, 0]
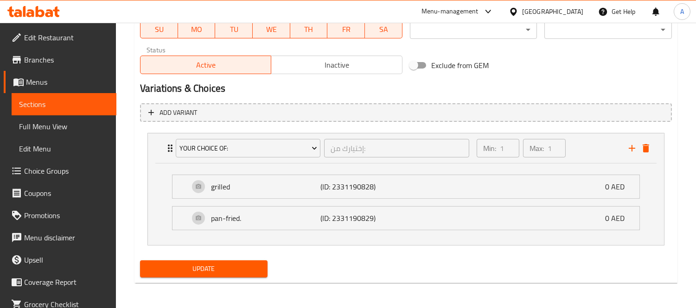
click at [62, 174] on span "Choice Groups" at bounding box center [66, 171] width 85 height 11
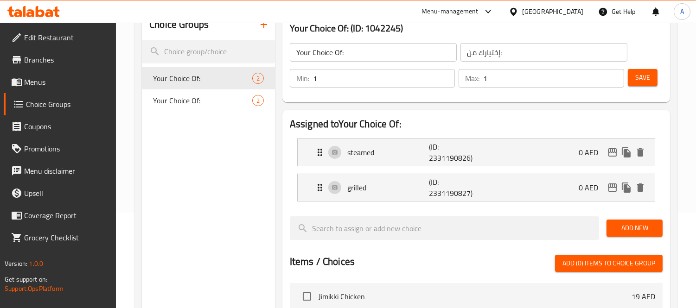
scroll to position [80, 0]
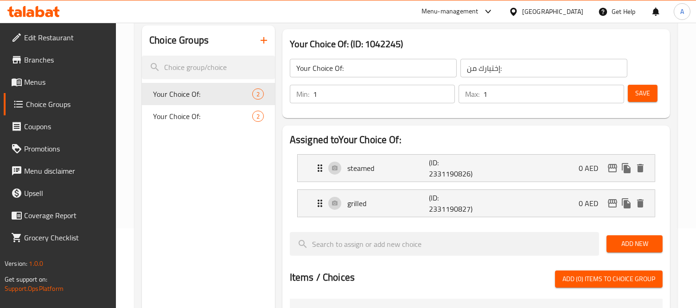
click at [192, 121] on span "Your Choice Of:" at bounding box center [202, 116] width 99 height 11
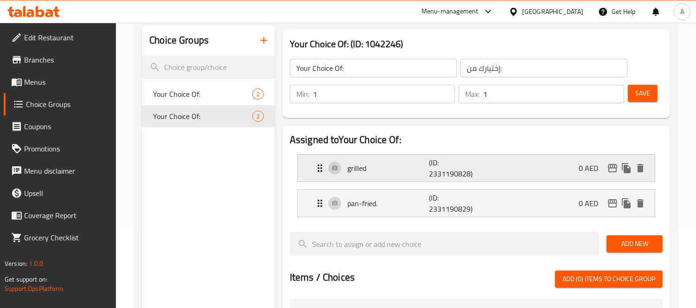
click at [381, 171] on p "grilled" at bounding box center [388, 168] width 82 height 11
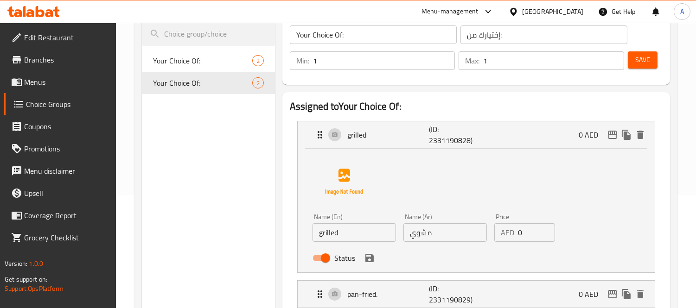
scroll to position [131, 0]
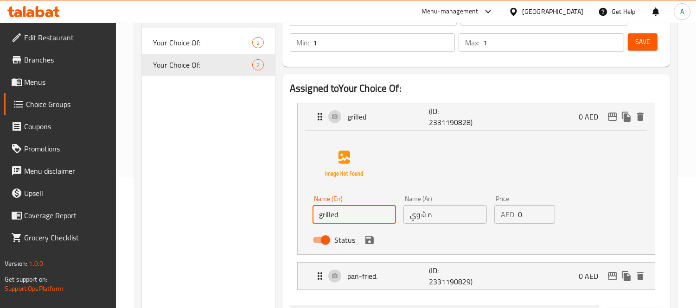
click at [319, 214] on input "grilled" at bounding box center [354, 214] width 83 height 19
drag, startPoint x: 338, startPoint y: 218, endPoint x: 393, endPoint y: 228, distance: 55.6
click at [393, 228] on div "Name (En) Grilled Chicken Name (En) Name (Ar) مشوي Name (Ar) Price AED 0 Price …" at bounding box center [445, 222] width 273 height 61
click at [372, 241] on icon "save" at bounding box center [369, 240] width 8 height 8
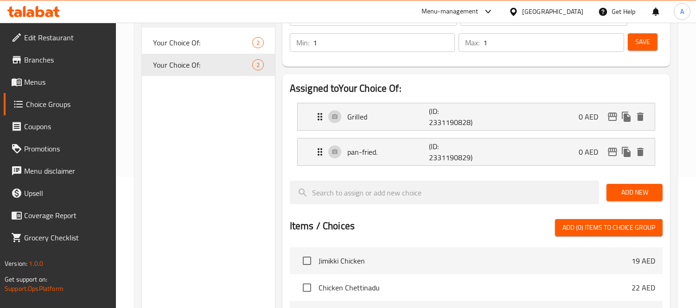
type input "Grilled"
click at [414, 161] on div "pan-fried. (ID: 2331190829) 0 AED" at bounding box center [478, 152] width 329 height 27
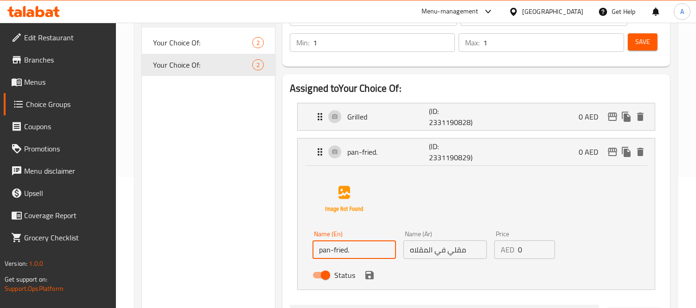
drag, startPoint x: 321, startPoint y: 251, endPoint x: 316, endPoint y: 251, distance: 5.1
click at [316, 251] on input "pan-fried." at bounding box center [354, 250] width 83 height 19
click at [369, 274] on icon "save" at bounding box center [369, 275] width 8 height 8
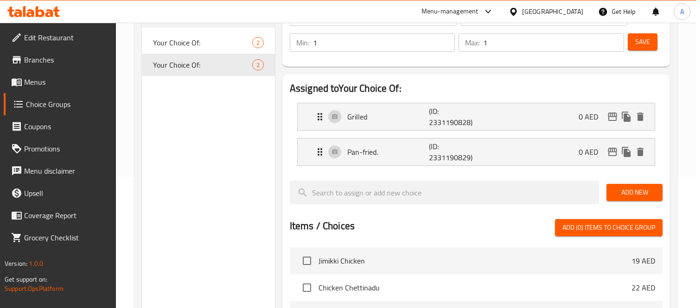
type input "Pan-fried."
click at [648, 45] on span "Save" at bounding box center [642, 42] width 15 height 12
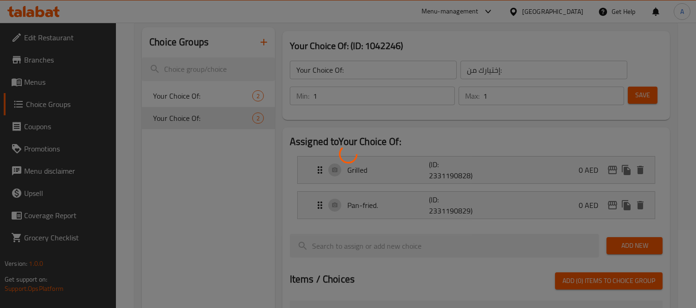
scroll to position [28, 0]
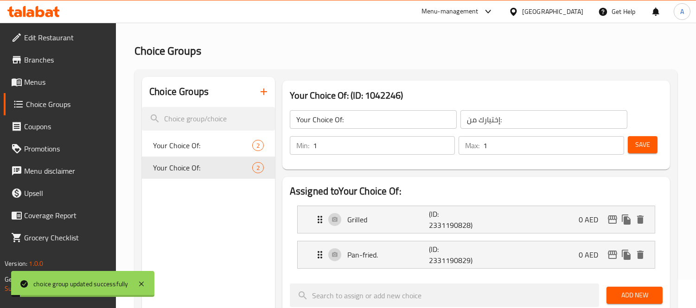
click at [340, 122] on input "Your Choice Of:" at bounding box center [373, 119] width 167 height 19
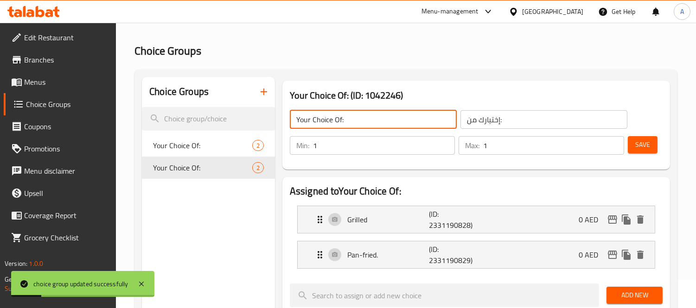
click at [365, 124] on input "Your Choice Of:" at bounding box center [373, 119] width 167 height 19
type input "Your Choice Of Cooking Style:"
click at [545, 114] on input "إختيارك من:" at bounding box center [543, 119] width 167 height 19
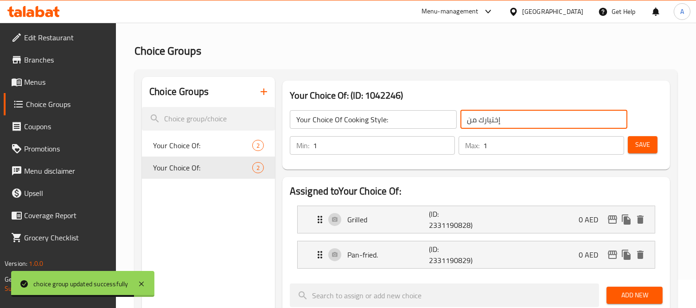
type input "إختيارك من طريقة الطبخ:"
click at [648, 152] on button "Save" at bounding box center [643, 144] width 30 height 17
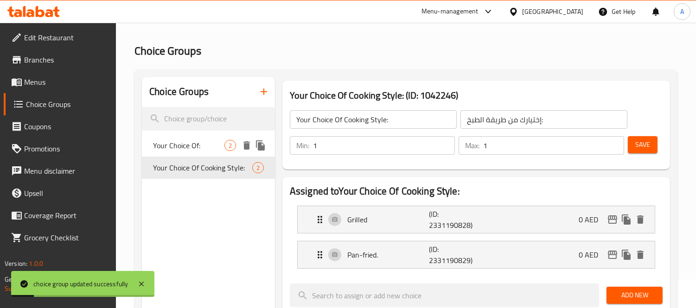
click at [196, 151] on span "Your Choice Of:" at bounding box center [188, 145] width 71 height 11
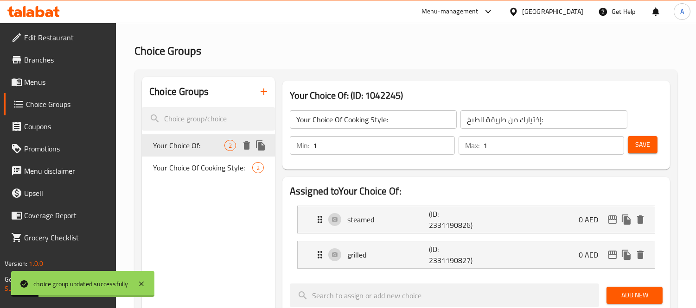
type input "Your Choice Of:"
type input "إختيارك من:"
click at [398, 226] on div "steamed (ID: 2331190826) 0 AED" at bounding box center [478, 219] width 329 height 27
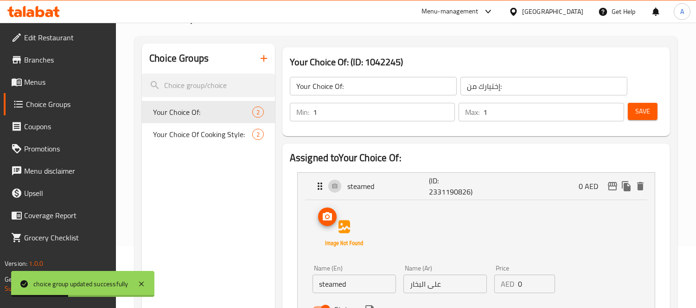
scroll to position [80, 0]
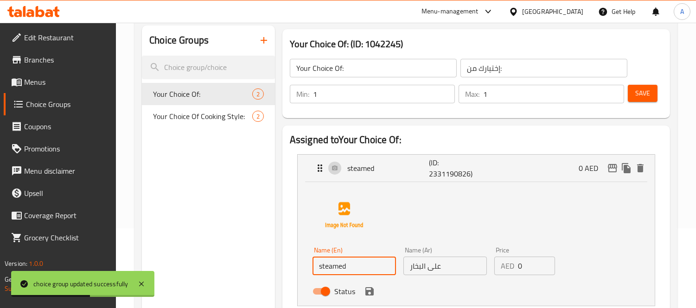
drag, startPoint x: 322, startPoint y: 267, endPoint x: 312, endPoint y: 267, distance: 9.7
click at [313, 267] on input "steamed" at bounding box center [354, 266] width 83 height 19
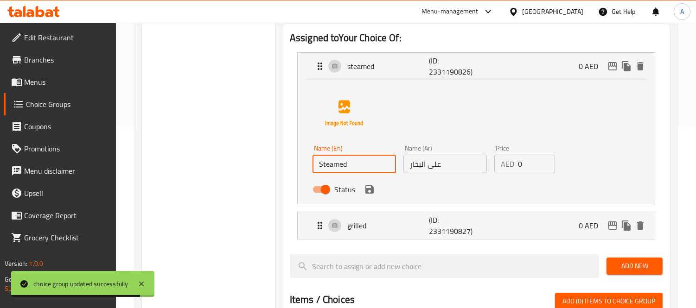
scroll to position [183, 0]
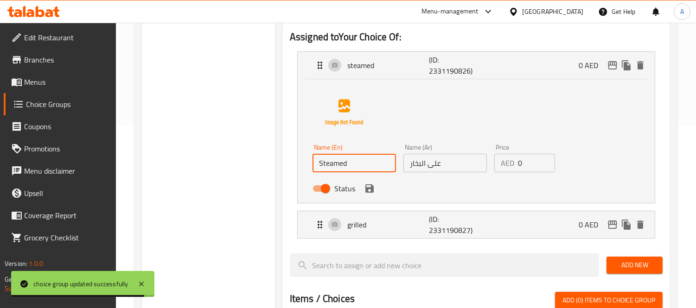
click at [372, 181] on div "Status" at bounding box center [445, 188] width 273 height 25
click at [372, 189] on icon "save" at bounding box center [369, 189] width 8 height 8
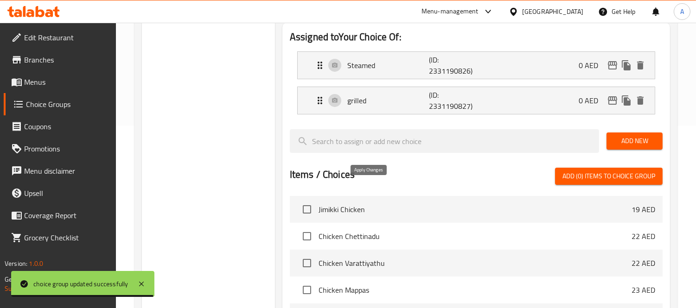
type input "Steamed"
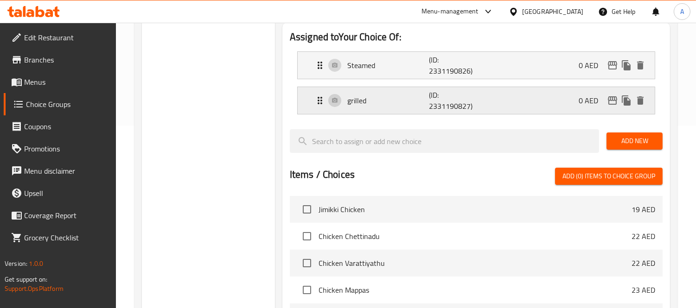
click at [400, 97] on p "grilled" at bounding box center [388, 100] width 82 height 11
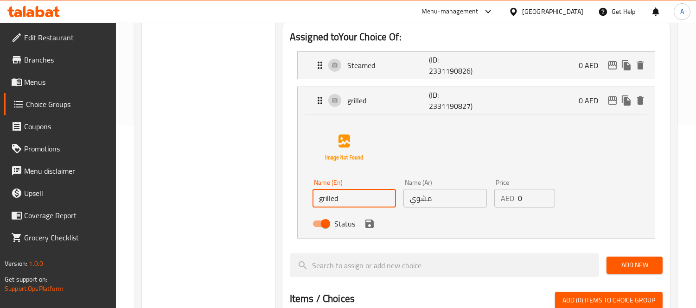
drag, startPoint x: 321, startPoint y: 201, endPoint x: 311, endPoint y: 201, distance: 10.7
click at [311, 201] on div "Name (En) grilled Name (En)" at bounding box center [354, 194] width 91 height 36
drag, startPoint x: 339, startPoint y: 202, endPoint x: 376, endPoint y: 202, distance: 37.1
click at [376, 202] on input "Grilled Kofta" at bounding box center [354, 198] width 83 height 19
click at [370, 215] on div "Status" at bounding box center [445, 223] width 273 height 25
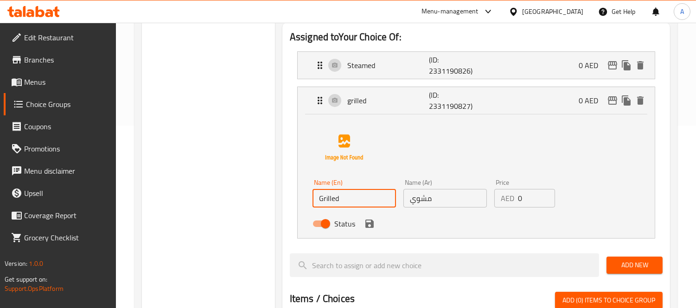
click at [370, 224] on icon "save" at bounding box center [369, 224] width 8 height 8
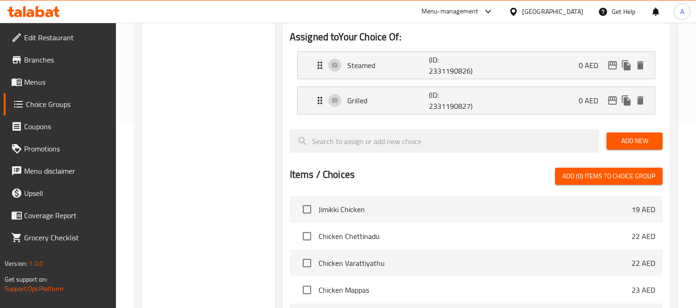
type input "Grilled"
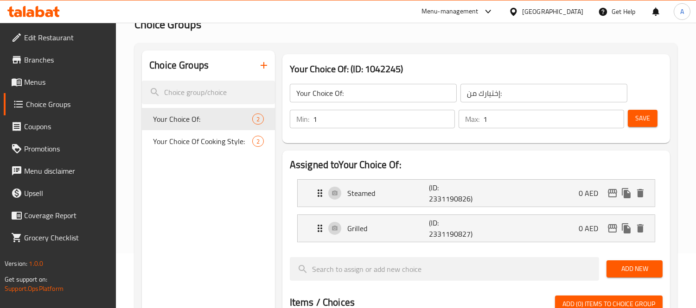
scroll to position [28, 0]
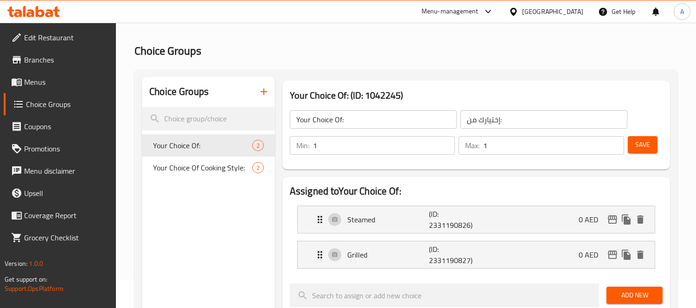
drag, startPoint x: 642, startPoint y: 142, endPoint x: 559, endPoint y: 165, distance: 86.2
click at [642, 142] on span "Save" at bounding box center [642, 145] width 15 height 12
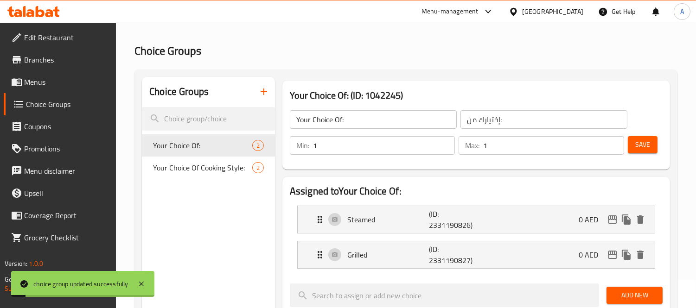
click at [47, 77] on span "Menus" at bounding box center [66, 82] width 85 height 11
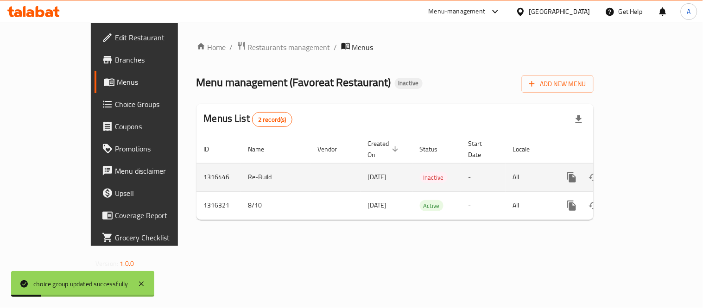
click at [643, 173] on icon "enhanced table" at bounding box center [639, 177] width 8 height 8
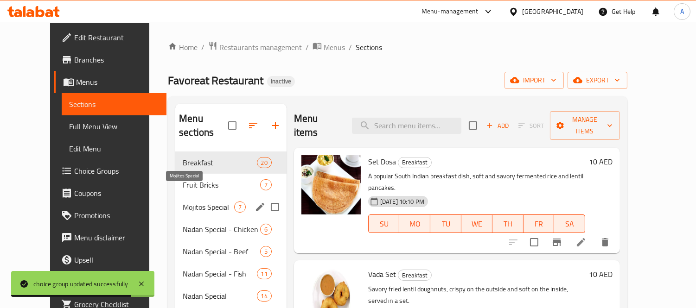
click at [187, 202] on span "Mojitos Special" at bounding box center [208, 207] width 51 height 11
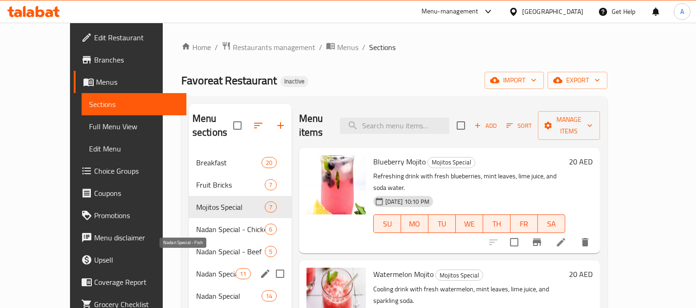
click at [189, 266] on div "Nadan Special - Fish 11" at bounding box center [240, 274] width 103 height 22
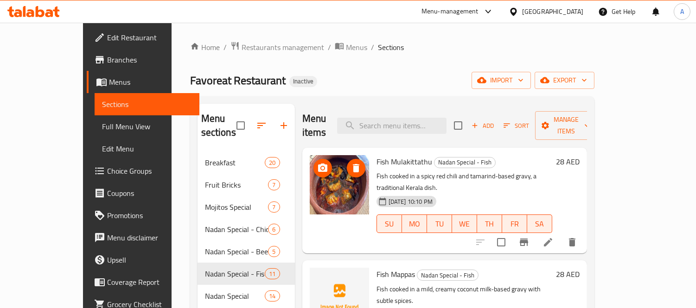
click at [498, 124] on button "Add" at bounding box center [483, 126] width 30 height 14
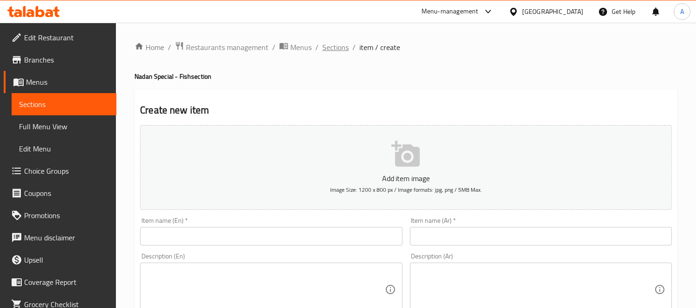
click at [334, 45] on span "Sections" at bounding box center [335, 47] width 26 height 11
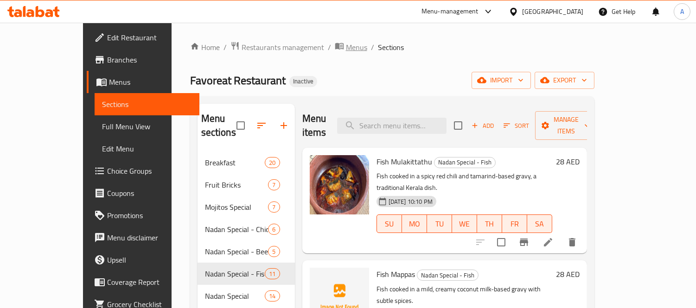
click at [346, 44] on span "Menus" at bounding box center [356, 47] width 21 height 11
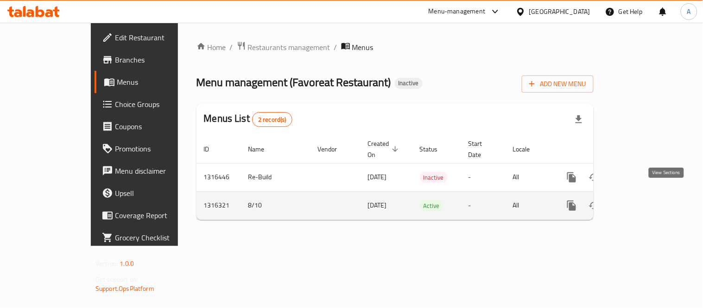
click at [645, 200] on icon "enhanced table" at bounding box center [638, 205] width 11 height 11
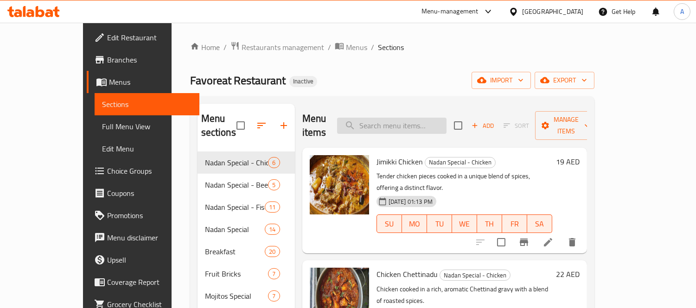
click at [410, 121] on input "search" at bounding box center [391, 126] width 109 height 16
paste input "Chemmeen Roast"
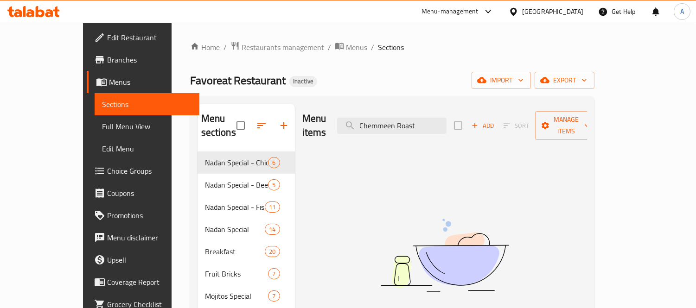
drag, startPoint x: 409, startPoint y: 119, endPoint x: 396, endPoint y: 134, distance: 19.7
click at [387, 139] on div "Menu items Chemmeen Roast Add Sort Manage items No Items found" at bounding box center [441, 263] width 292 height 319
drag, startPoint x: 417, startPoint y: 121, endPoint x: 458, endPoint y: 131, distance: 42.1
click at [458, 131] on div "Menu items Chemmeen Roast Add Sort Manage items" at bounding box center [444, 126] width 285 height 44
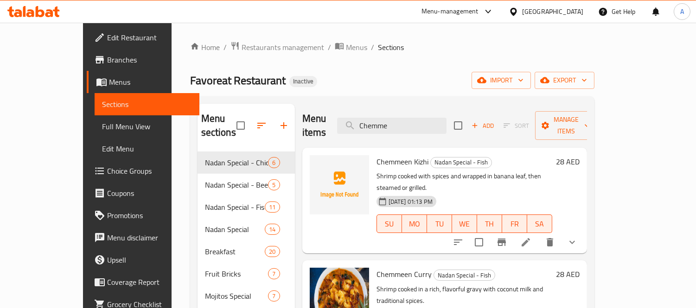
type input "Chemme"
click at [377, 155] on span "Chemmeen Kizhi" at bounding box center [403, 162] width 52 height 14
copy span "Chemmeen"
click at [346, 46] on span "Menus" at bounding box center [356, 47] width 21 height 11
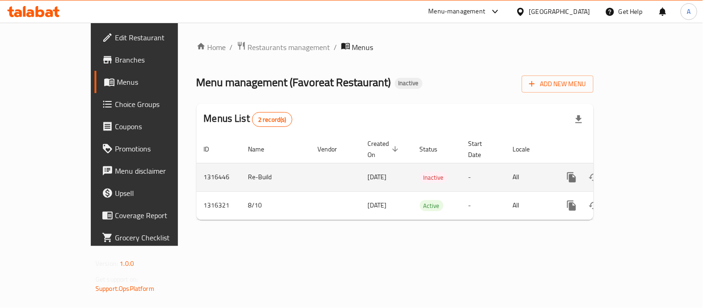
click at [645, 172] on icon "enhanced table" at bounding box center [638, 177] width 11 height 11
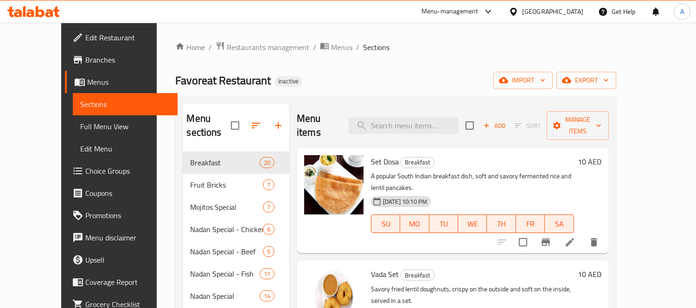
click at [439, 109] on div "Menu items Add Sort Manage items" at bounding box center [453, 126] width 312 height 44
click at [430, 122] on input "search" at bounding box center [403, 126] width 109 height 16
paste input "Chemmeen"
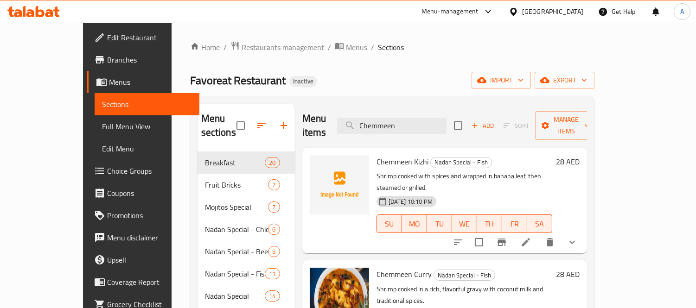
type input "Chemmeen"
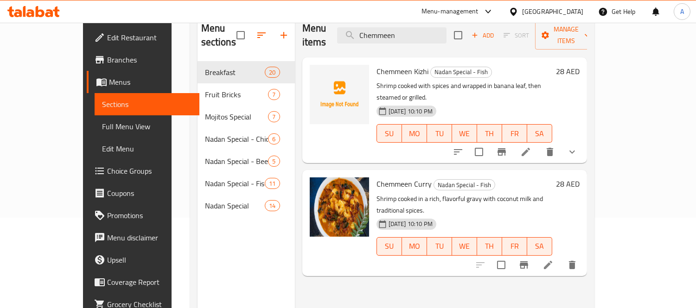
scroll to position [26, 0]
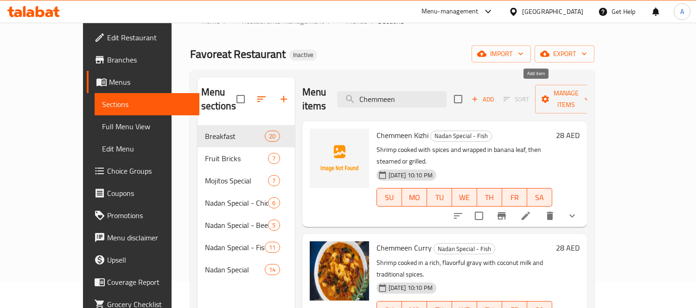
click at [495, 94] on span "Add" at bounding box center [482, 99] width 25 height 11
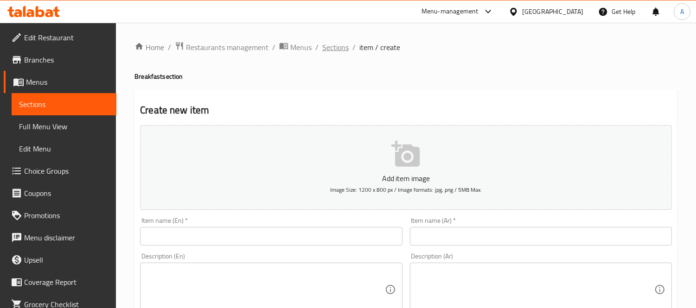
click at [335, 44] on span "Sections" at bounding box center [335, 47] width 26 height 11
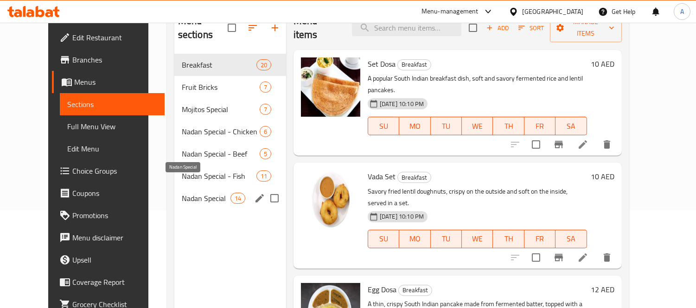
scroll to position [130, 0]
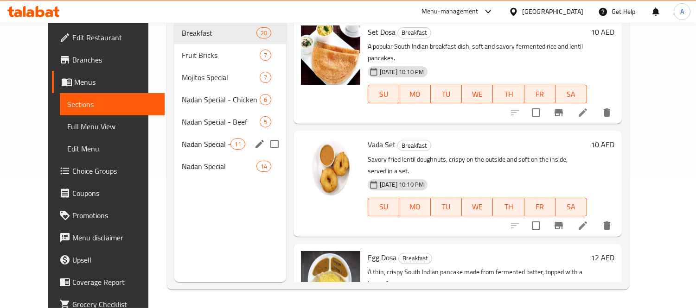
click at [184, 137] on div "Nadan Special - Fish 11" at bounding box center [230, 144] width 112 height 22
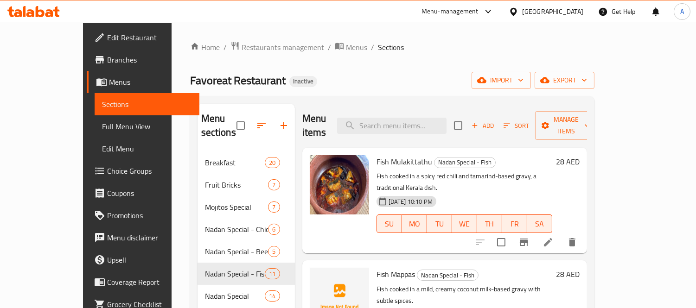
click at [479, 122] on icon "button" at bounding box center [475, 125] width 8 height 8
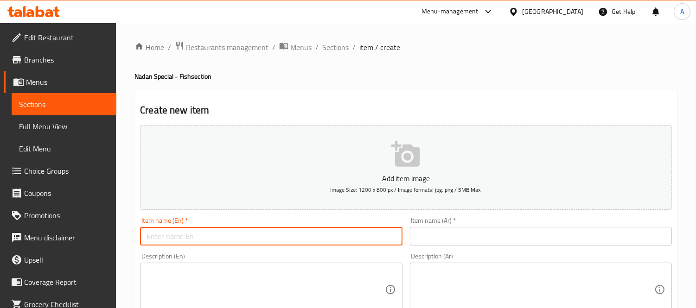
click at [189, 232] on input "text" at bounding box center [271, 236] width 262 height 19
paste input "Chemmeen"
type input "Chemmeen Roast"
click at [434, 240] on input "text" at bounding box center [541, 236] width 262 height 19
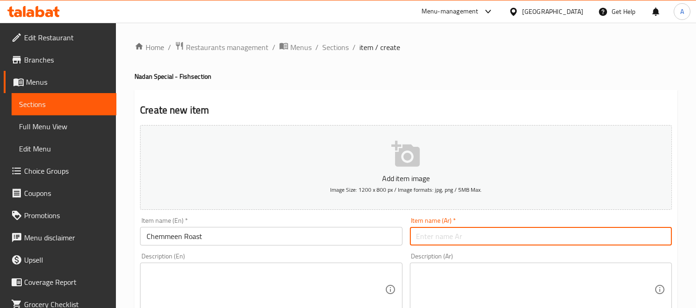
paste input "شیمین"
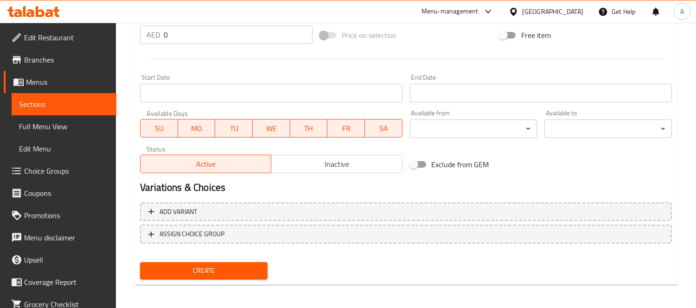
scroll to position [345, 0]
type input "شیمین مشوي"
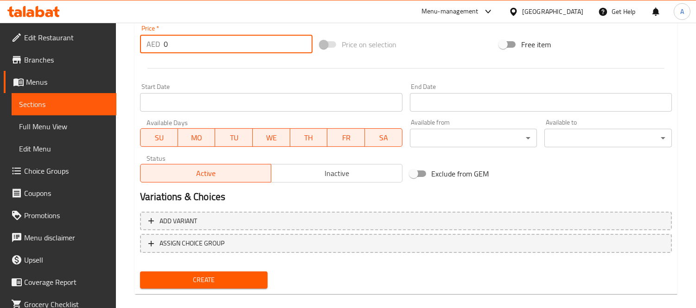
drag, startPoint x: 196, startPoint y: 50, endPoint x: 72, endPoint y: 39, distance: 123.8
type input "28"
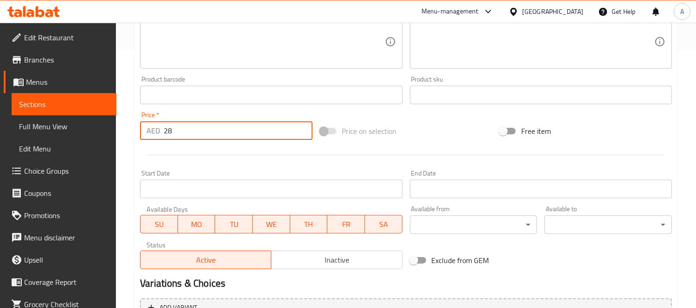
scroll to position [87, 0]
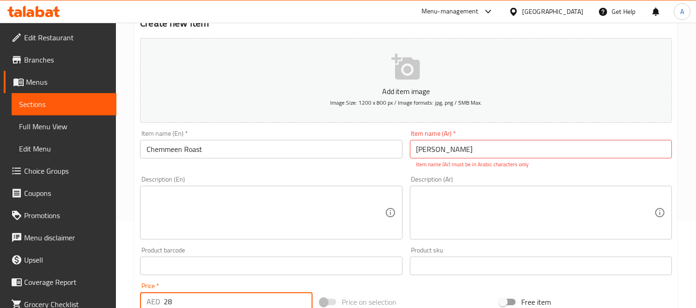
click at [227, 224] on textarea at bounding box center [266, 213] width 238 height 44
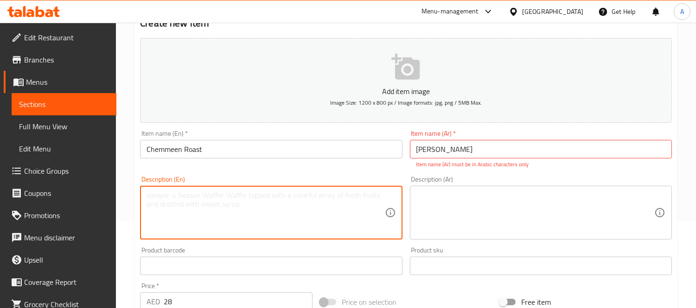
paste textarea "Shrimp slow-roasted with onions, ginger, garlic, and a blend of aromatic spices…"
drag, startPoint x: 168, startPoint y: 209, endPoint x: 275, endPoint y: 215, distance: 106.4
click at [275, 215] on textarea "Shrimp slow-roasted with onions, ginger, garlic, and a blend of aromatic spices…" at bounding box center [266, 213] width 238 height 44
click at [275, 215] on textarea "Shrimp slow-roasted with onions, ginger, garlic, and a blend of aromatic spices." at bounding box center [266, 213] width 238 height 44
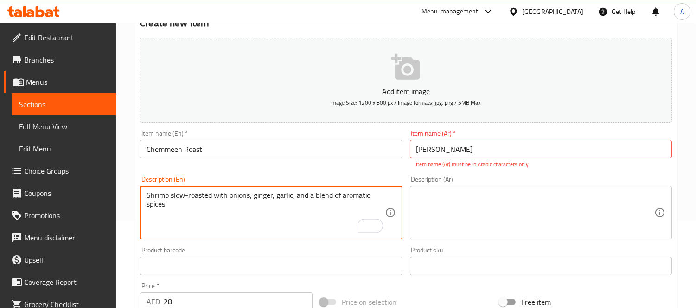
click at [275, 215] on textarea "Shrimp slow-roasted with onions, ginger, garlic, and a blend of aromatic spices." at bounding box center [266, 213] width 238 height 44
type textarea "Shrimp slow-roasted with onions, ginger, garlic, and a blend of aromatic spices."
click at [460, 210] on textarea at bounding box center [535, 213] width 238 height 44
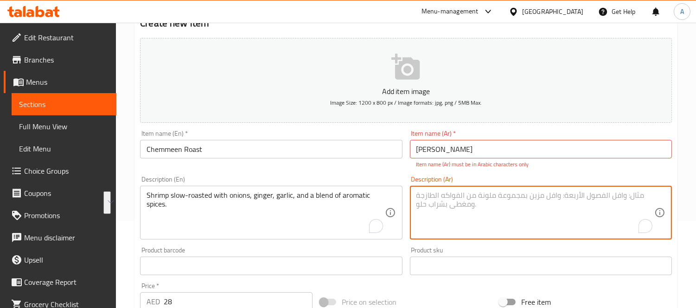
paste textarea "روبيان مشوي ببطء مع البصل والزنجبيل والثوم ومزيج من التوابل العطرية."
type textarea "روبيان مشوي ببطء مع البصل والزنجبيل والثوم ومزيج من التوابل العطرية."
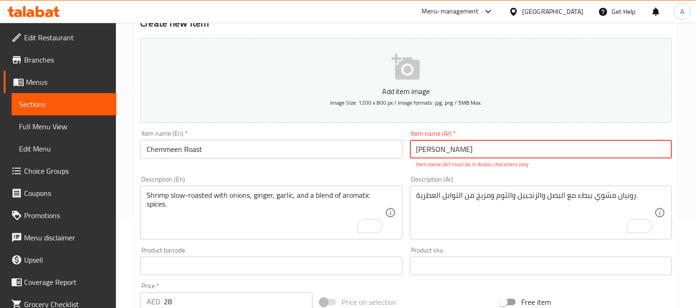
drag, startPoint x: 470, startPoint y: 154, endPoint x: 314, endPoint y: 155, distance: 155.8
click at [314, 155] on div "Add item image Image Size: 1200 x 800 px / Image formats: jpg, png / 5MB Max. I…" at bounding box center [405, 239] width 539 height 410
click at [314, 155] on input "Chemmeen Roast" at bounding box center [271, 149] width 262 height 19
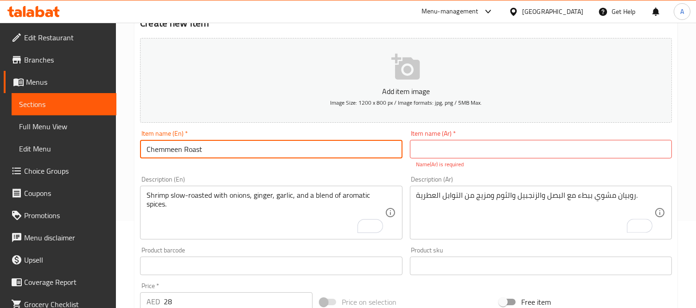
click at [314, 155] on input "Chemmeen Roast" at bounding box center [271, 149] width 262 height 19
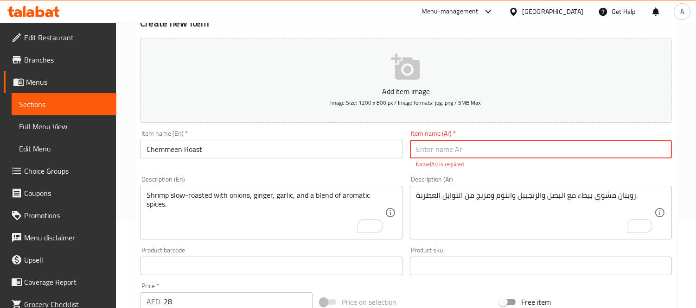
click at [472, 155] on input "text" at bounding box center [541, 149] width 262 height 19
paste input "شيمين روست"
click at [429, 154] on input "شيمين روست" at bounding box center [541, 149] width 262 height 19
type input "شيمين مشوي"
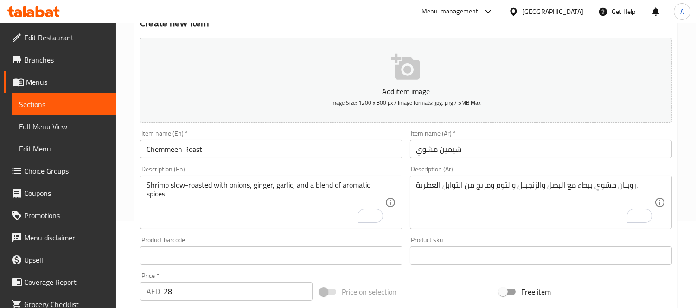
click at [305, 244] on div "Product barcode Product barcode" at bounding box center [270, 251] width 269 height 36
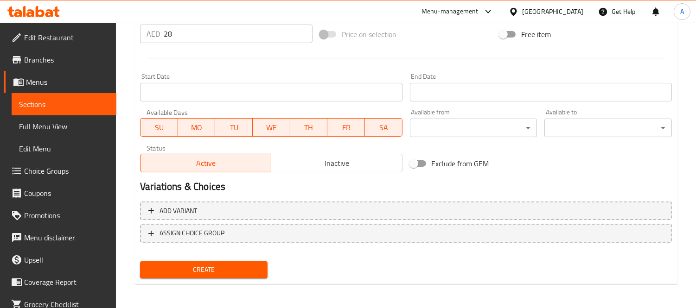
click at [221, 268] on span "Create" at bounding box center [203, 270] width 113 height 12
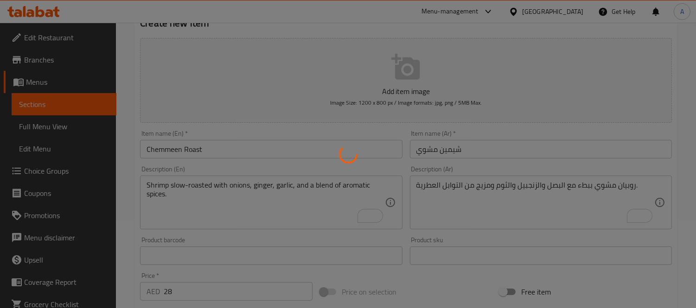
type input "0"
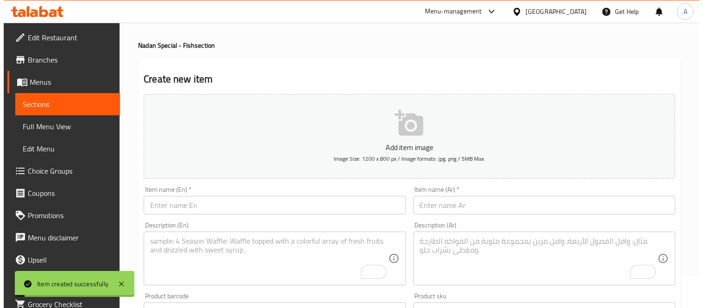
scroll to position [0, 0]
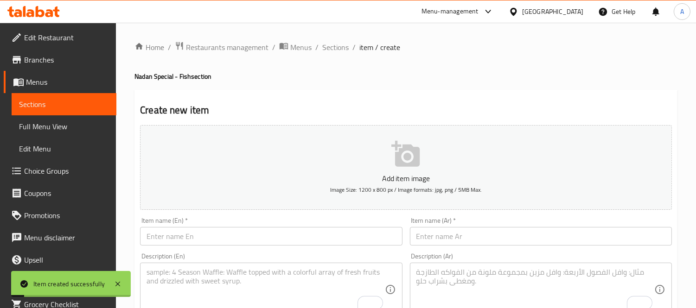
click at [320, 49] on ol "Home / Restaurants management / Menus / Sections / item / create" at bounding box center [405, 47] width 543 height 12
click at [325, 49] on span "Sections" at bounding box center [335, 47] width 26 height 11
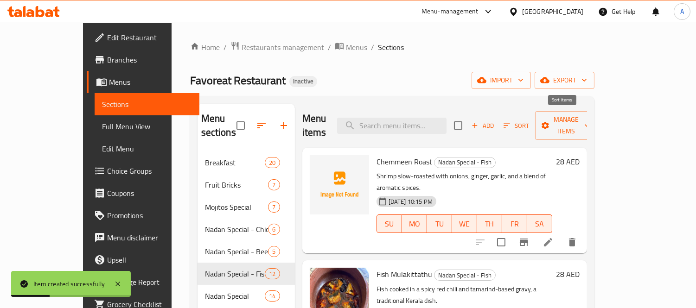
click at [529, 121] on span "Sort" at bounding box center [517, 126] width 26 height 11
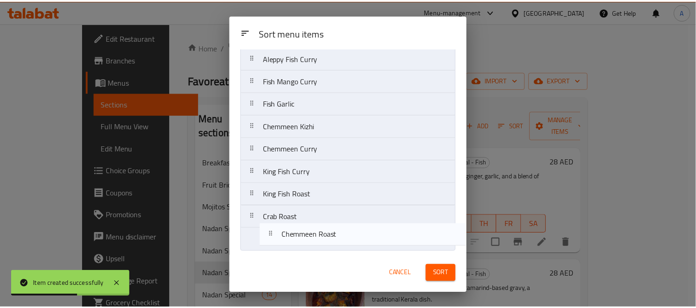
scroll to position [98, 0]
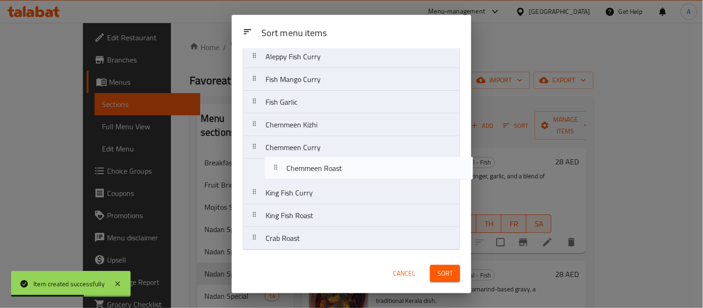
drag, startPoint x: 297, startPoint y: 93, endPoint x: 318, endPoint y: 178, distance: 87.9
click at [318, 178] on nav "Chemmeen Roast Fish Mulakittathu Fish Mappas Fish Pollichathu Aleppy Fish Curry…" at bounding box center [351, 114] width 217 height 274
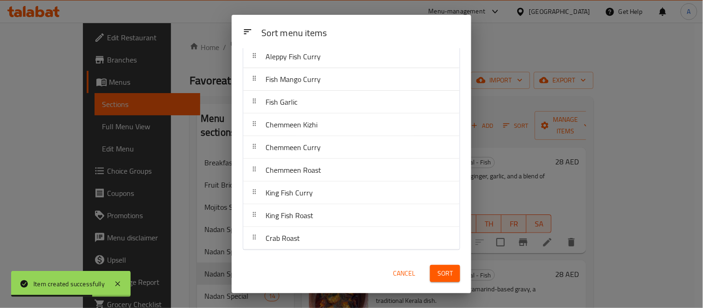
click at [447, 272] on span "Sort" at bounding box center [445, 274] width 15 height 12
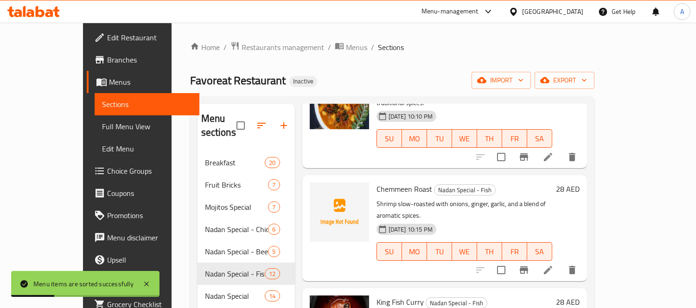
scroll to position [824, 0]
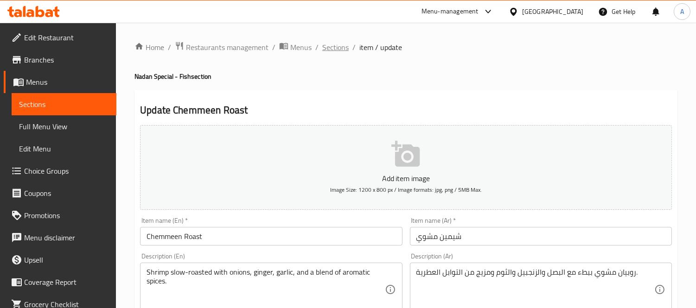
click at [344, 51] on span "Sections" at bounding box center [335, 47] width 26 height 11
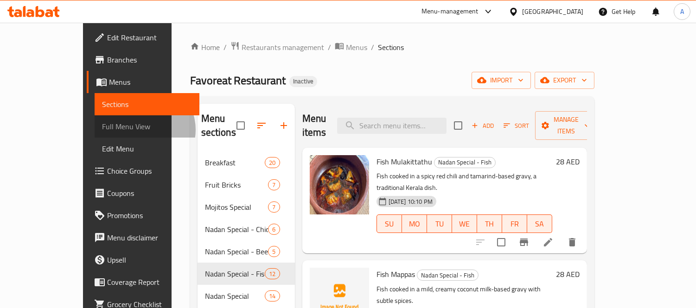
click at [102, 130] on span "Full Menu View" at bounding box center [147, 126] width 90 height 11
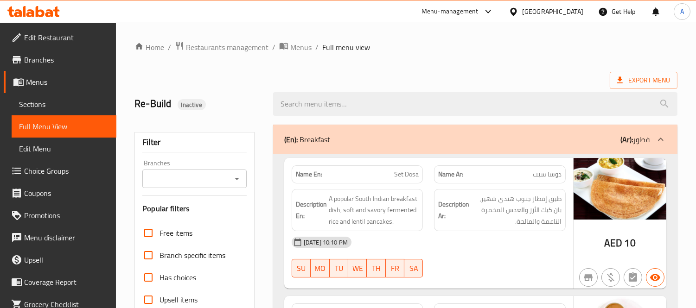
scroll to position [154, 0]
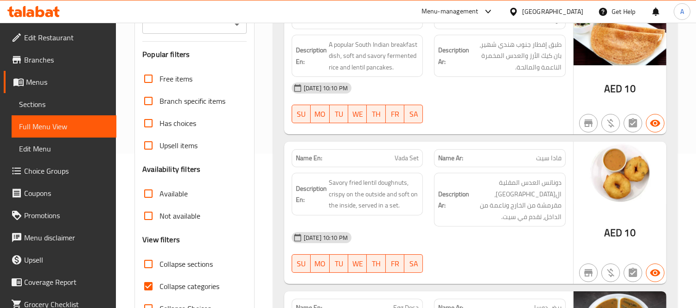
click at [146, 280] on input "Collapse categories" at bounding box center [148, 286] width 22 height 22
checkbox input "false"
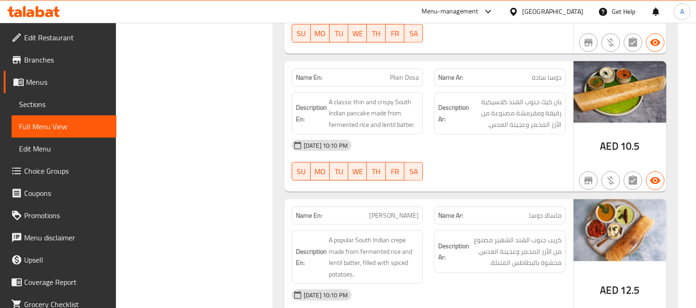
scroll to position [1082, 0]
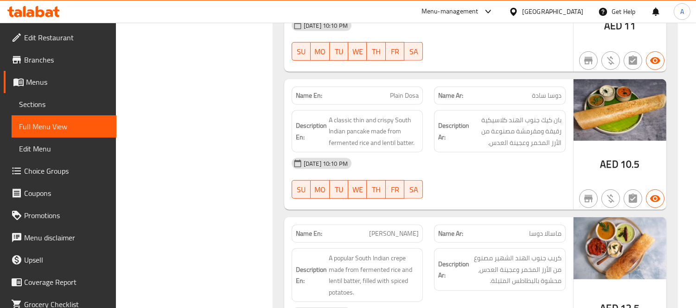
click at [402, 91] on span "Plain Dosa" at bounding box center [404, 96] width 29 height 10
copy span "Plain Dosa"
click at [60, 108] on span "Sections" at bounding box center [64, 104] width 90 height 11
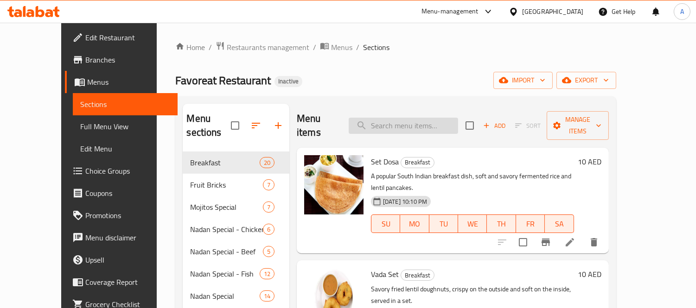
click at [397, 120] on input "search" at bounding box center [403, 126] width 109 height 16
paste input "Plain Dosa"
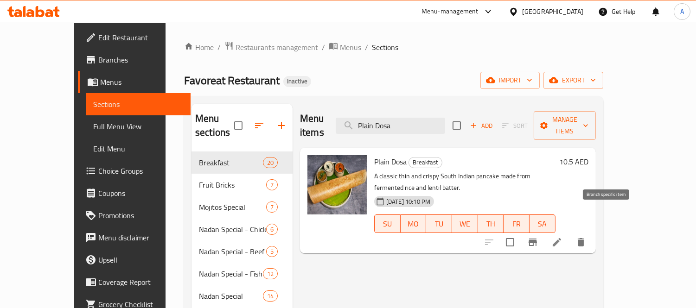
type input "Plain Dosa"
click at [570, 234] on li at bounding box center [557, 242] width 26 height 17
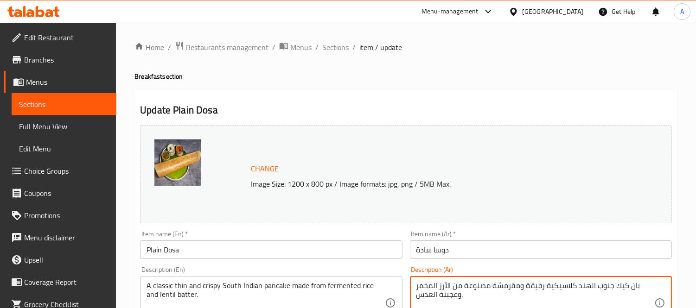
drag, startPoint x: 439, startPoint y: 297, endPoint x: 456, endPoint y: 297, distance: 17.2
click at [437, 297] on textarea "بان كيك جنوب الهند كلاسيكية رقيقة ومقرمشة مصنوعة من الأرز المخمر وعجينة العدس." at bounding box center [535, 303] width 238 height 44
type textarea "بان كيك جنوب الهند كلاسيكية رقيقة ومقرمشة مصنوعة من الأرز المخمر وعجينة سائلة م…"
click at [473, 107] on h2 "Update Plain Dosa" at bounding box center [406, 110] width 532 height 14
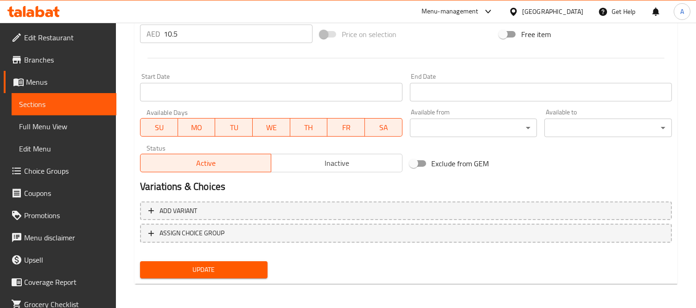
click at [237, 267] on span "Update" at bounding box center [203, 270] width 113 height 12
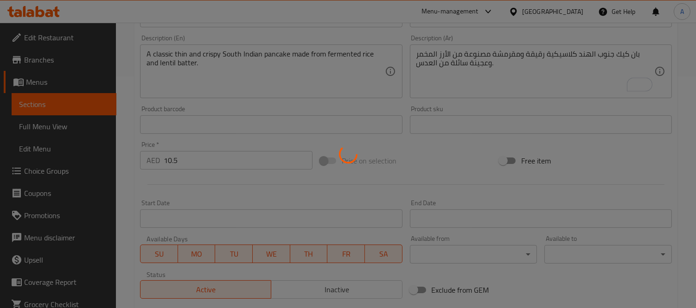
scroll to position [152, 0]
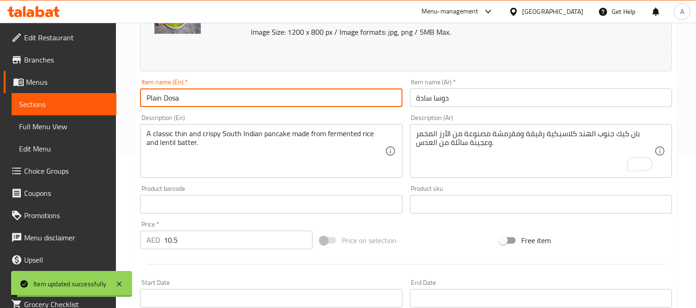
click at [212, 103] on input "Plain Dosa" at bounding box center [271, 98] width 262 height 19
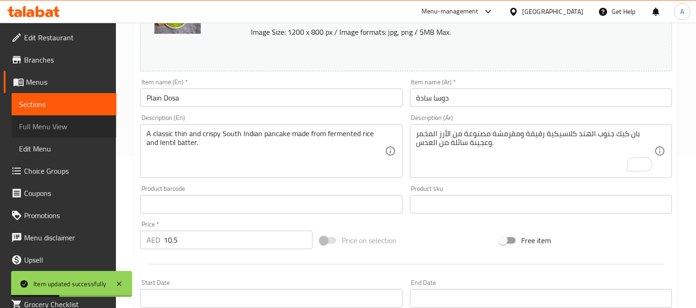
click at [71, 122] on span "Full Menu View" at bounding box center [64, 126] width 90 height 11
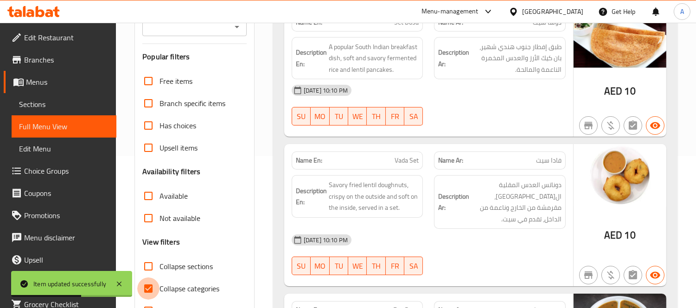
click at [153, 288] on input "Collapse categories" at bounding box center [148, 289] width 22 height 22
checkbox input "false"
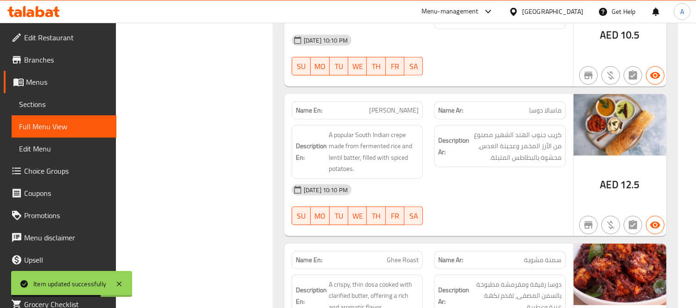
scroll to position [1219, 0]
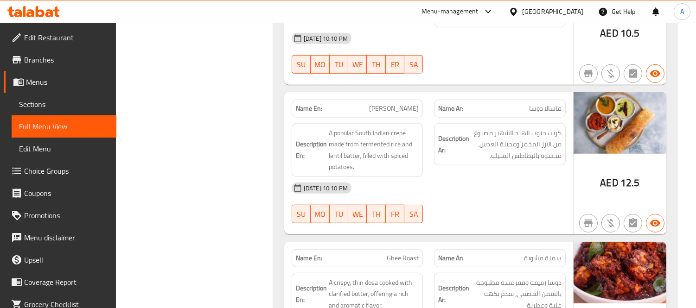
click at [402, 104] on span "[PERSON_NAME]" at bounding box center [394, 109] width 50 height 10
copy span "[PERSON_NAME]"
click at [57, 102] on span "Sections" at bounding box center [64, 104] width 90 height 11
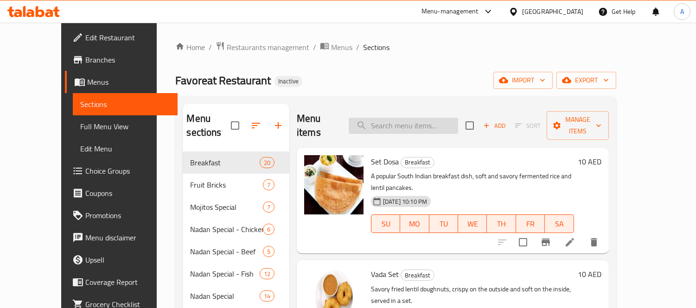
click at [441, 118] on input "search" at bounding box center [403, 126] width 109 height 16
paste input "[PERSON_NAME]"
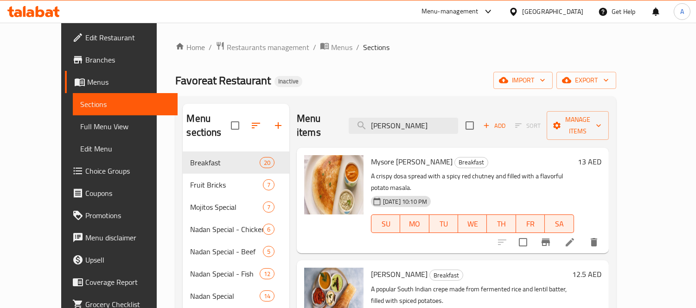
type input "[PERSON_NAME]"
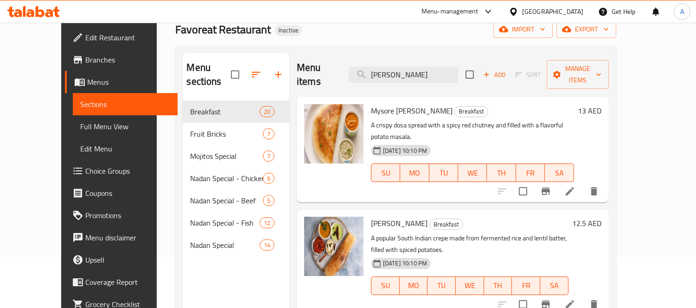
scroll to position [51, 0]
click at [583, 296] on li at bounding box center [570, 304] width 26 height 17
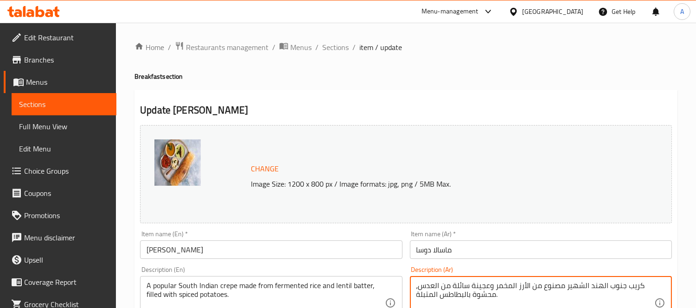
scroll to position [358, 0]
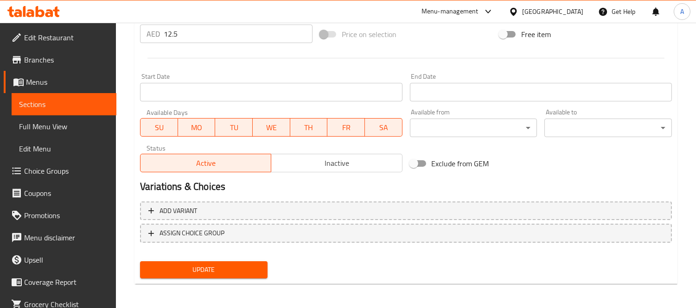
type textarea "كريب جنوب الهند الشهير مصنوع من الأرز المخمر وعجينة سائلة من العدس، محشوة بالبط…"
click at [196, 272] on span "Update" at bounding box center [203, 270] width 113 height 12
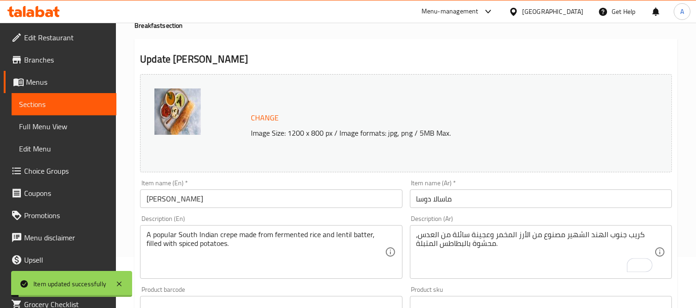
scroll to position [49, 0]
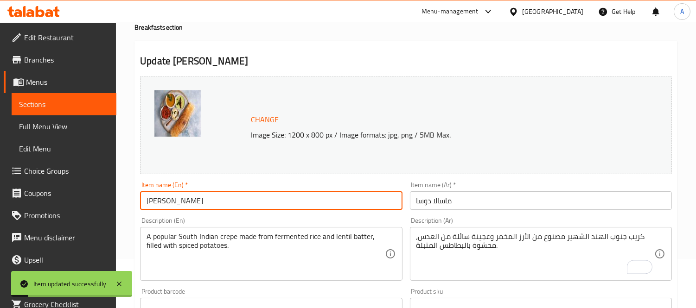
click at [203, 200] on input "[PERSON_NAME]" at bounding box center [271, 201] width 262 height 19
click at [93, 135] on link "Full Menu View" at bounding box center [64, 126] width 105 height 22
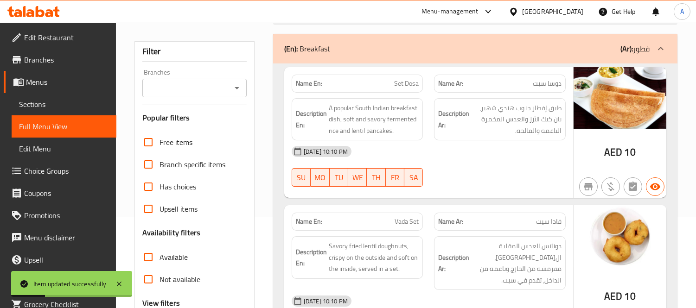
checkbox input "false"
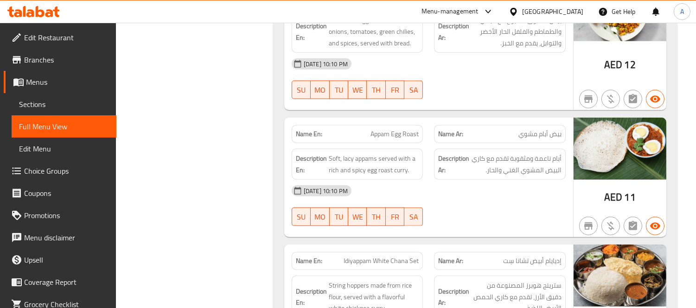
scroll to position [1832, 0]
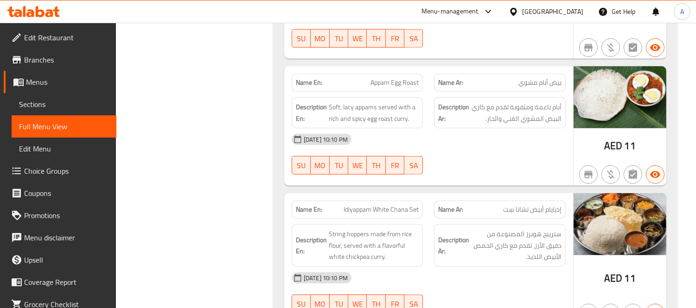
click at [415, 205] on span "Idiyappam White Chana Set" at bounding box center [381, 210] width 75 height 10
copy span "Set"
click at [367, 205] on span "Idiyappam White Chana Set" at bounding box center [381, 210] width 75 height 10
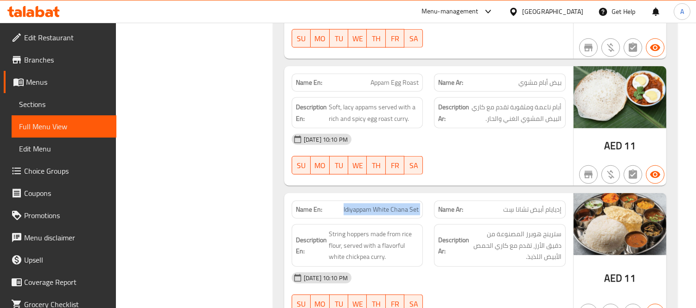
click at [367, 205] on span "Idiyappam White Chana Set" at bounding box center [381, 210] width 75 height 10
copy span "Idiyappam White Chana Set"
click at [83, 96] on link "Sections" at bounding box center [64, 104] width 105 height 22
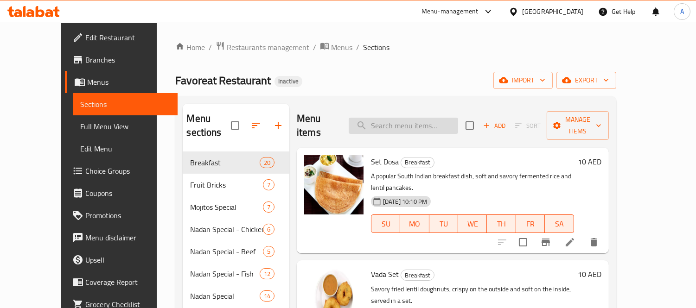
click at [396, 124] on input "search" at bounding box center [403, 126] width 109 height 16
paste input "Idiyappam White Chana Set"
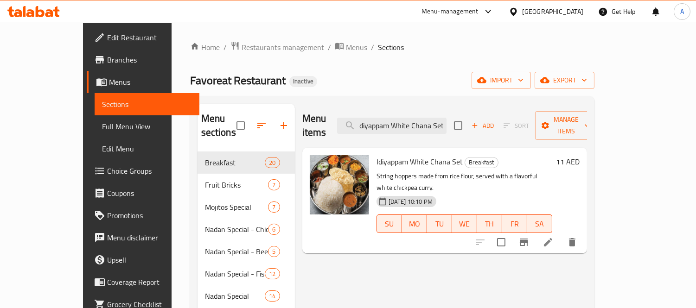
type input "Idiyappam White Chana Set"
click at [554, 237] on icon at bounding box center [548, 242] width 11 height 11
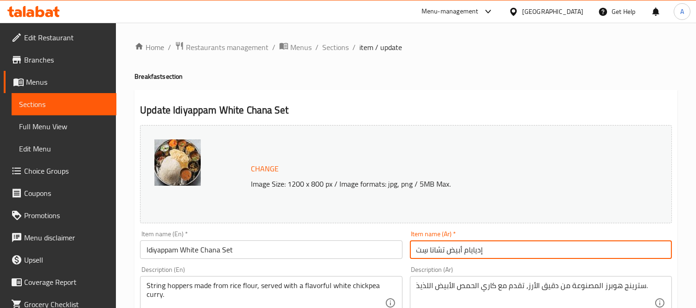
drag, startPoint x: 430, startPoint y: 252, endPoint x: 396, endPoint y: 252, distance: 33.4
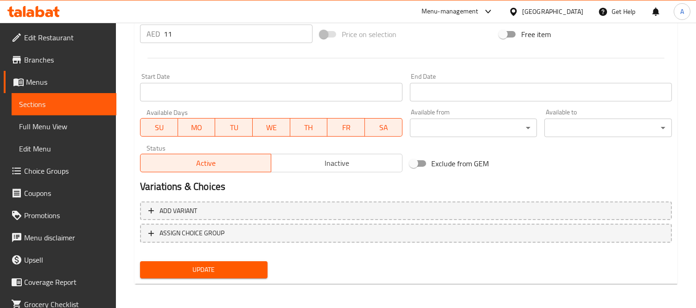
type input "إديايام أبيض تشانا سيت"
click at [249, 270] on span "Update" at bounding box center [203, 270] width 113 height 12
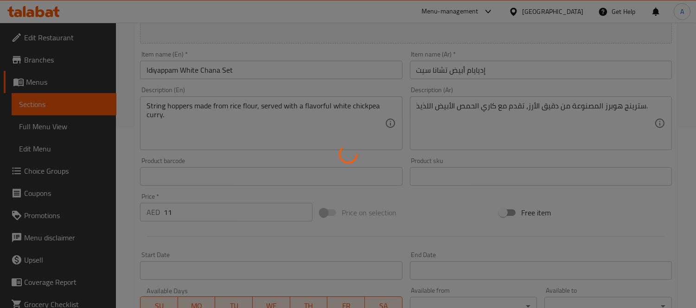
scroll to position [101, 0]
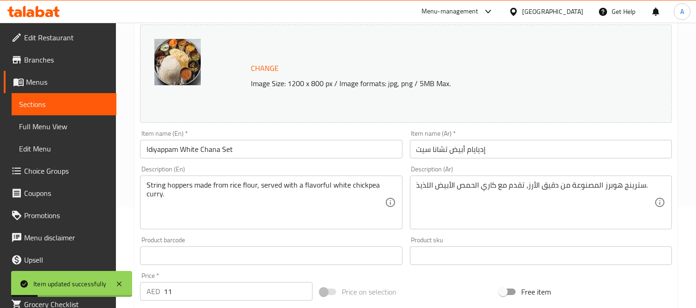
click at [316, 151] on input "Idiyappam White Chana Set" at bounding box center [271, 149] width 262 height 19
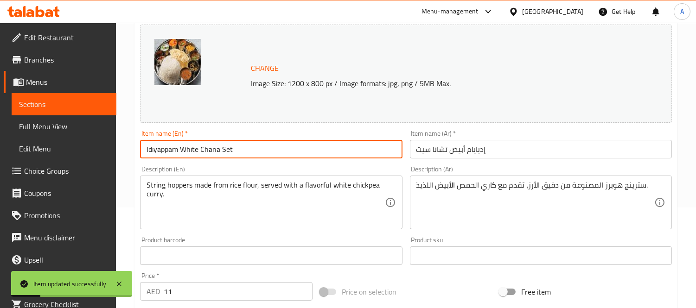
click at [316, 151] on input "Idiyappam White Chana Set" at bounding box center [271, 149] width 262 height 19
drag, startPoint x: 82, startPoint y: 126, endPoint x: 118, endPoint y: 169, distance: 56.9
click at [82, 126] on span "Full Menu View" at bounding box center [64, 126] width 90 height 11
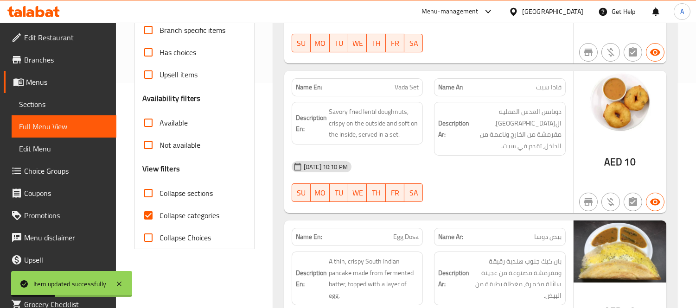
scroll to position [255, 0]
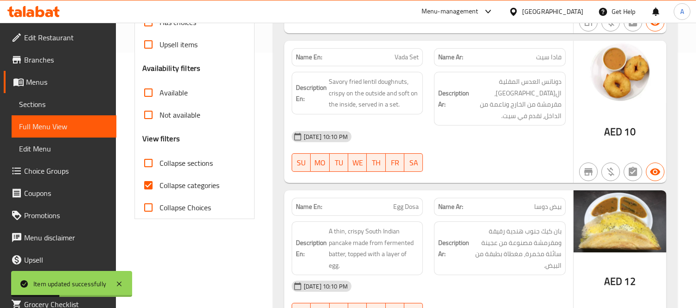
click at [158, 191] on input "Collapse categories" at bounding box center [148, 185] width 22 height 22
checkbox input "false"
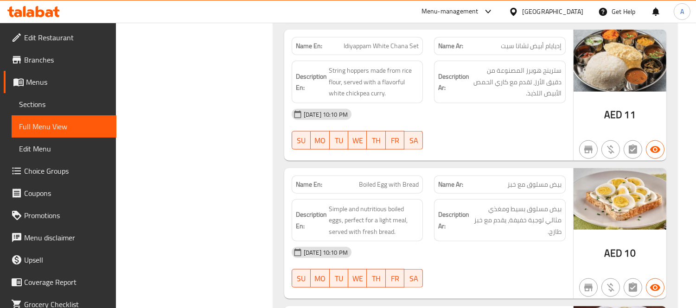
scroll to position [1907, 0]
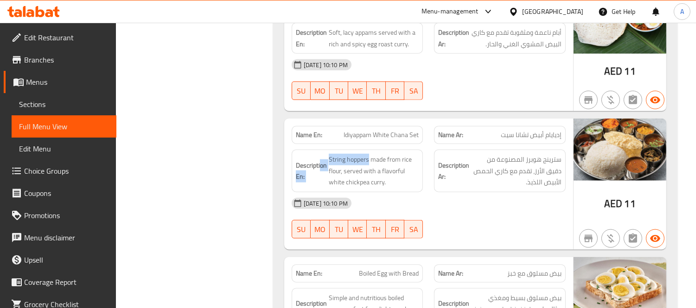
drag, startPoint x: 367, startPoint y: 128, endPoint x: 321, endPoint y: 129, distance: 45.9
click at [321, 154] on h6 "Description En: String hoppers made from rice flour, served with a flavorful wh…" at bounding box center [357, 171] width 123 height 34
copy h6 "on En: String hoppers"
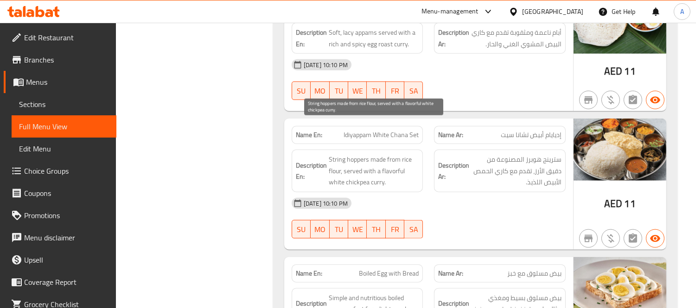
click at [339, 154] on span "String hoppers made from rice flour, served with a flavorful white chickpea cur…" at bounding box center [374, 171] width 90 height 34
drag, startPoint x: 329, startPoint y: 127, endPoint x: 369, endPoint y: 128, distance: 39.9
click at [369, 154] on span "String hoppers made from rice flour, served with a flavorful white chickpea cur…" at bounding box center [374, 171] width 90 height 34
copy span "String hoppers"
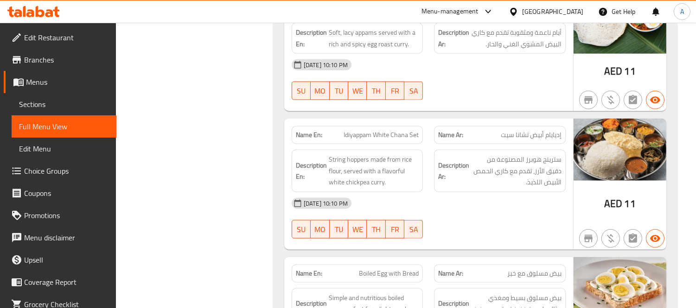
click at [364, 130] on span "Idiyappam White Chana Set" at bounding box center [381, 135] width 75 height 10
copy span "Idiyappam White Chana Set"
click at [42, 111] on link "Sections" at bounding box center [64, 104] width 105 height 22
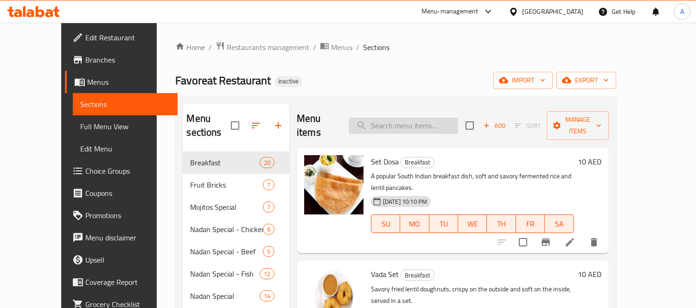
click at [419, 119] on input "search" at bounding box center [403, 126] width 109 height 16
paste input "Idiyappam White Chana Set"
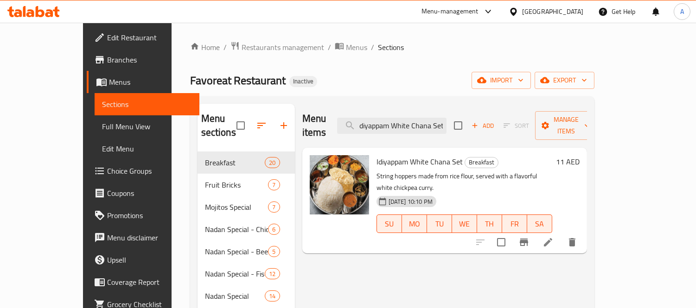
type input "Idiyappam White Chana Set"
click at [561, 234] on li at bounding box center [548, 242] width 26 height 17
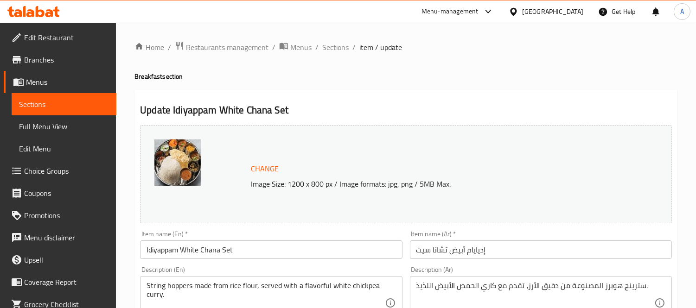
scroll to position [103, 0]
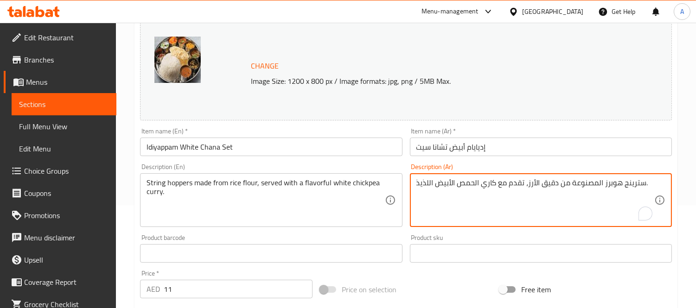
drag, startPoint x: 595, startPoint y: 184, endPoint x: 641, endPoint y: 188, distance: 46.5
paste textarea "عيرية أرز مطهية على البخار"
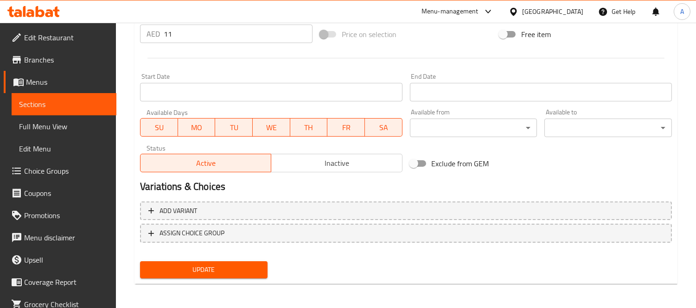
click at [202, 272] on span "Update" at bounding box center [203, 270] width 113 height 12
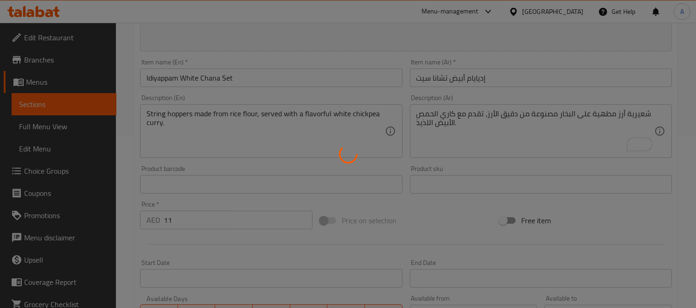
scroll to position [49, 0]
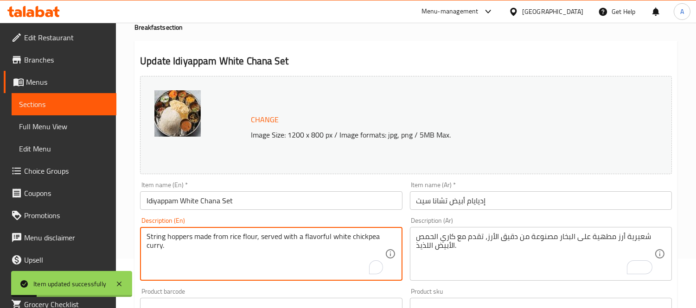
drag, startPoint x: 191, startPoint y: 236, endPoint x: 141, endPoint y: 236, distance: 49.2
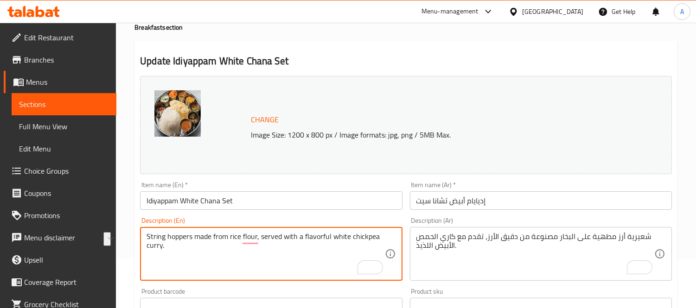
click at [539, 229] on div "شعيرية أرز مطهية على البخار مصنوعة من دقيق الأرز، تقدم مع كاري الحمص الأبيض الل…" at bounding box center [541, 254] width 262 height 54
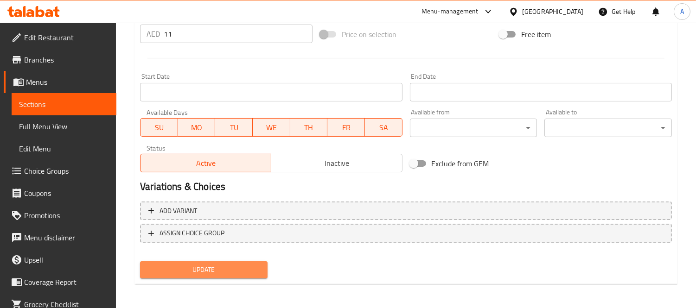
click at [221, 268] on span "Update" at bounding box center [203, 270] width 113 height 12
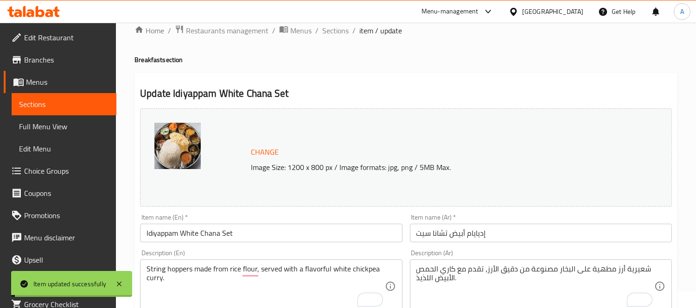
scroll to position [0, 0]
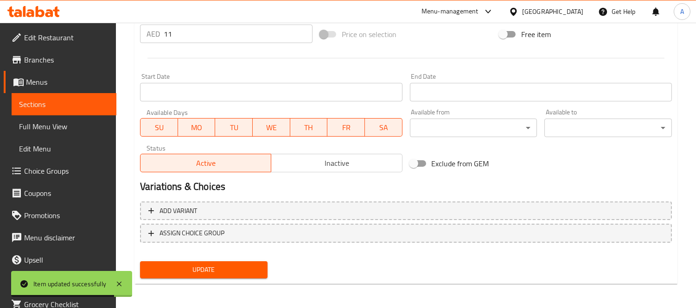
type textarea "شعيرية أرز مطهوة على البخار مصنوعة من دقيق الأرز، تقدم مع كاري الحمص الأبيض الل…"
click at [261, 271] on button "Update" at bounding box center [204, 270] width 128 height 17
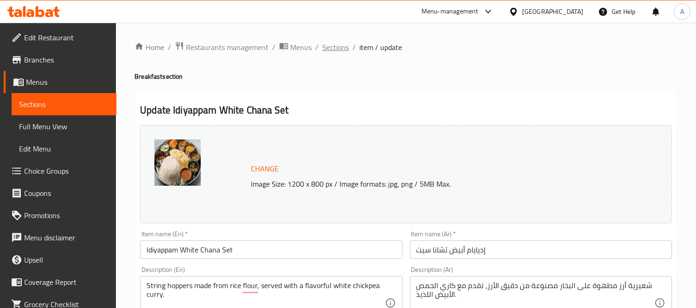
click at [338, 45] on span "Sections" at bounding box center [335, 47] width 26 height 11
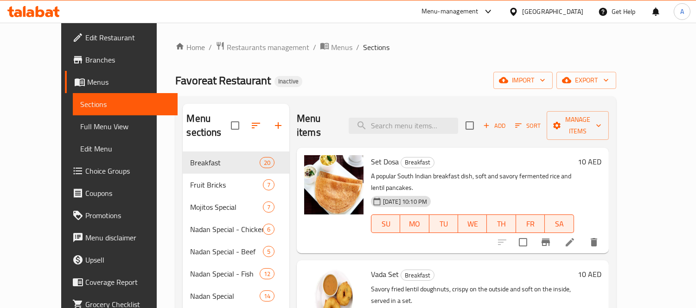
click at [80, 121] on span "Full Menu View" at bounding box center [125, 126] width 90 height 11
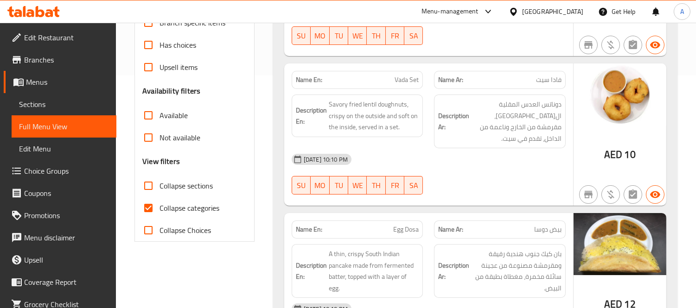
click at [147, 212] on input "Collapse categories" at bounding box center [148, 208] width 22 height 22
checkbox input "false"
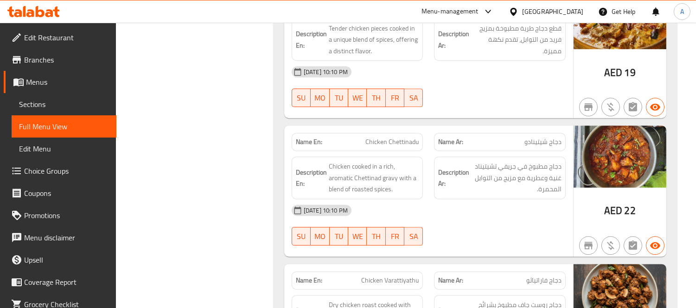
scroll to position [5126, 0]
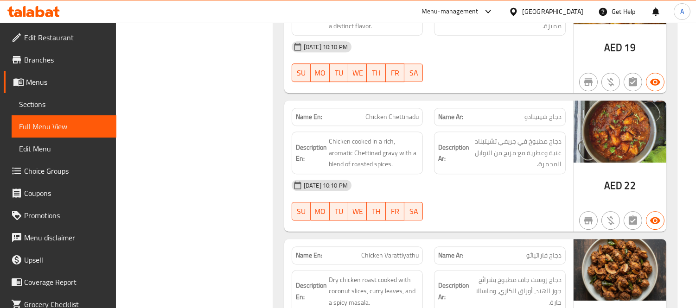
click at [376, 251] on span "Chicken Varattiyathu" at bounding box center [389, 256] width 57 height 10
copy span "Chicken Varattiyathu"
click at [54, 105] on span "Sections" at bounding box center [64, 104] width 90 height 11
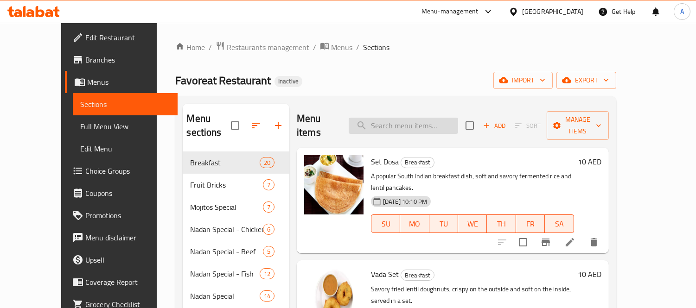
click at [440, 124] on input "search" at bounding box center [403, 126] width 109 height 16
paste input "Chicken Varattiyathu"
type input "Chicken Varattiyathu"
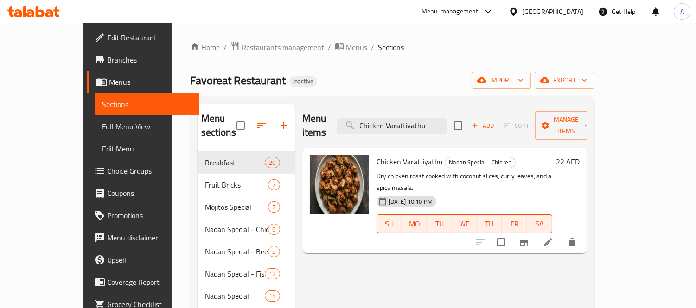
click at [583, 231] on div at bounding box center [526, 242] width 114 height 22
click at [561, 234] on li at bounding box center [548, 242] width 26 height 17
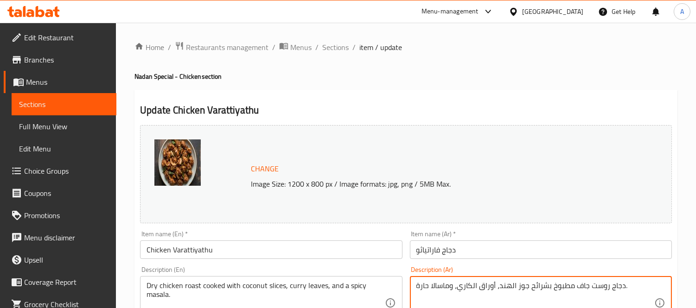
click at [596, 290] on textarea "دجاج روست جاف مطبوخ بشرائح جوز الهند، أوراق الكاري، وماسالا حارة." at bounding box center [535, 303] width 238 height 44
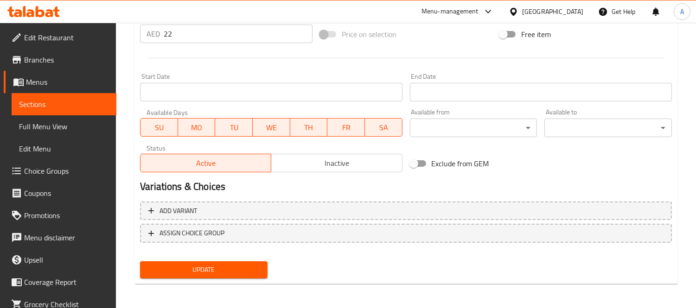
type textarea "دجاج مشوي جاف مطبوخ بشرائح جوز الهند، أوراق الكاري، وماسالا حارة."
click at [198, 275] on button "Update" at bounding box center [204, 270] width 128 height 17
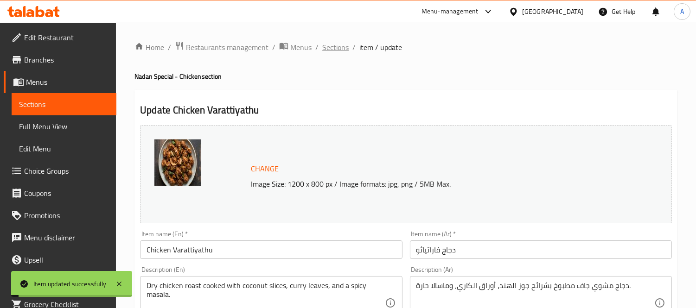
click at [339, 49] on span "Sections" at bounding box center [335, 47] width 26 height 11
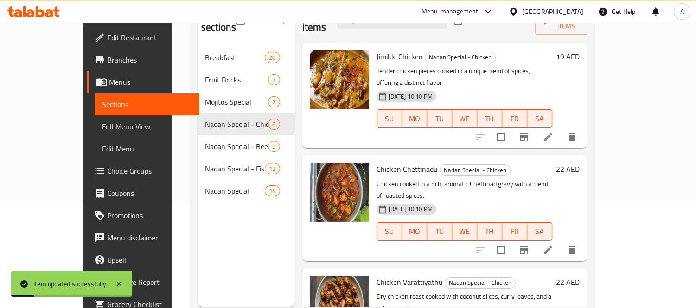
scroll to position [130, 0]
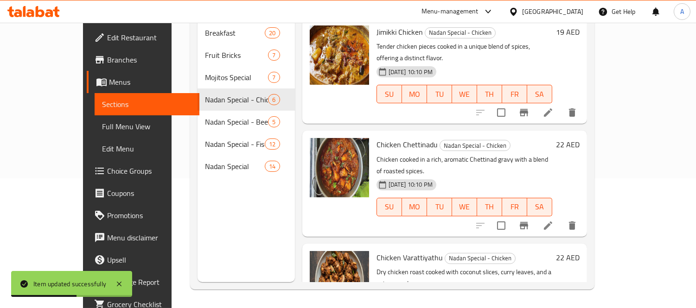
click at [102, 123] on span "Full Menu View" at bounding box center [147, 126] width 90 height 11
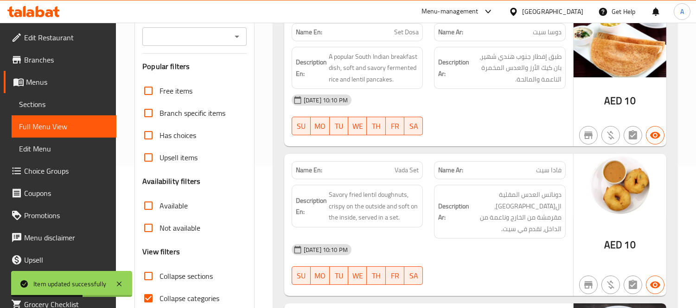
scroll to position [284, 0]
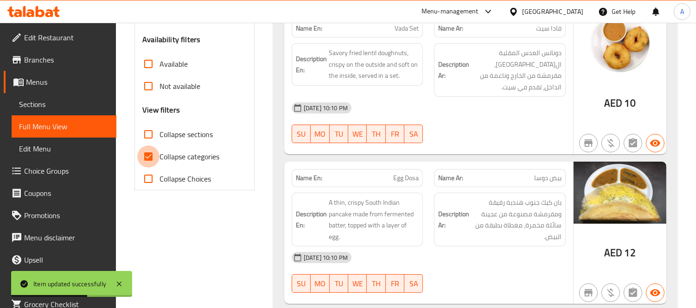
click at [145, 161] on input "Collapse categories" at bounding box center [148, 157] width 22 height 22
checkbox input "false"
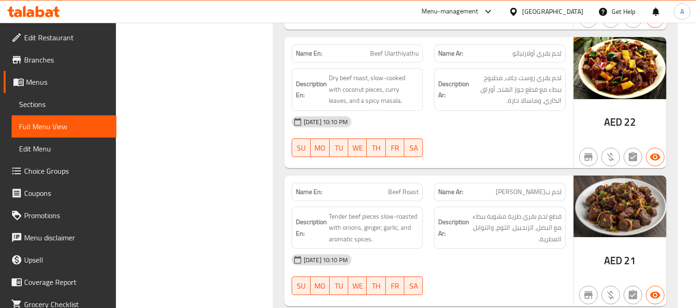
scroll to position [6022, 0]
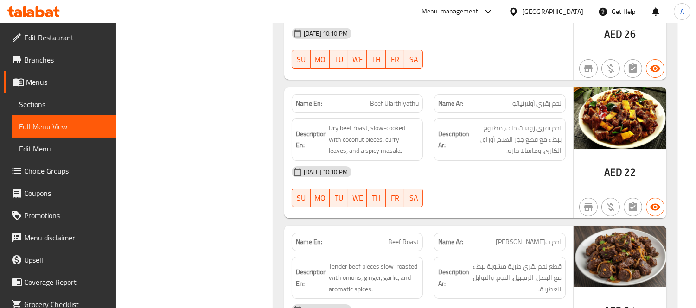
click at [390, 99] on span "Beef Ularthiyathu" at bounding box center [394, 104] width 49 height 10
copy span "Beef Ularthiyathu"
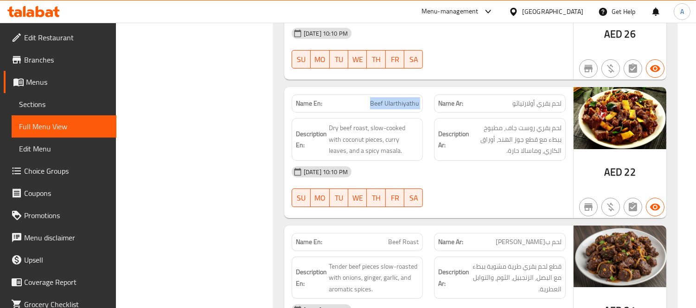
click at [76, 101] on span "Sections" at bounding box center [64, 104] width 90 height 11
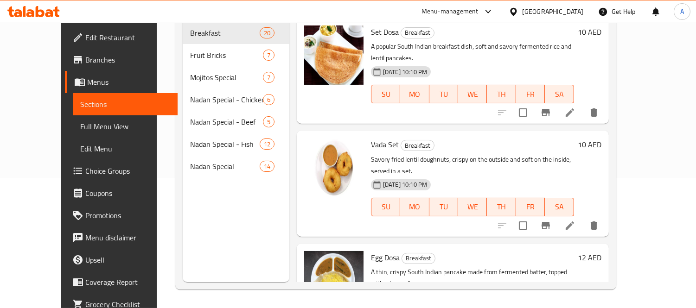
scroll to position [8, 0]
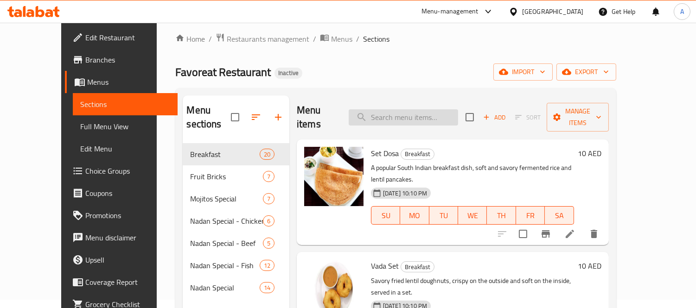
click at [457, 133] on div "Menu items Add Sort Manage items" at bounding box center [453, 118] width 312 height 44
click at [453, 118] on input "search" at bounding box center [403, 117] width 109 height 16
paste input "Beef Ularthiyathu"
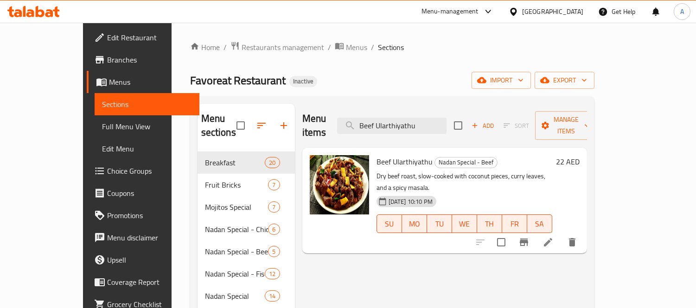
type input "Beef Ularthiyathu"
click at [561, 234] on li at bounding box center [548, 242] width 26 height 17
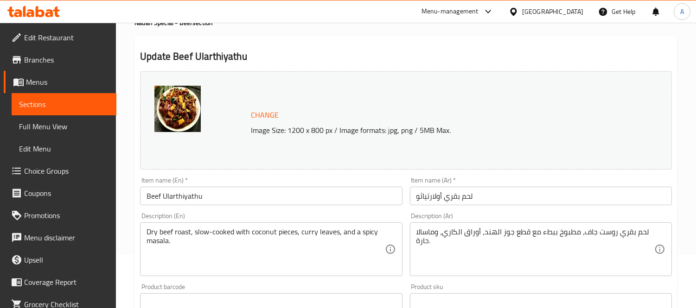
scroll to position [103, 0]
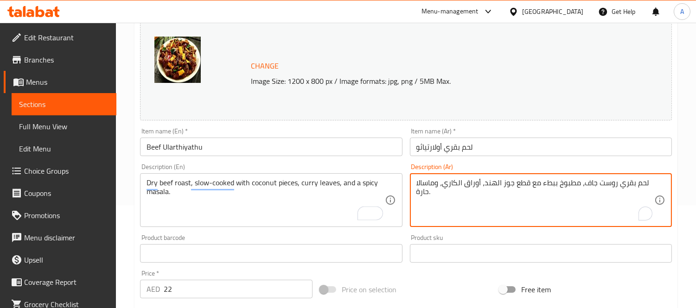
click at [601, 185] on textarea "لحم بقري روست جاف، مطبوخ ببطء مع قطع جوز الهند، أوراق الكاري، وماسالا حارة." at bounding box center [535, 201] width 238 height 44
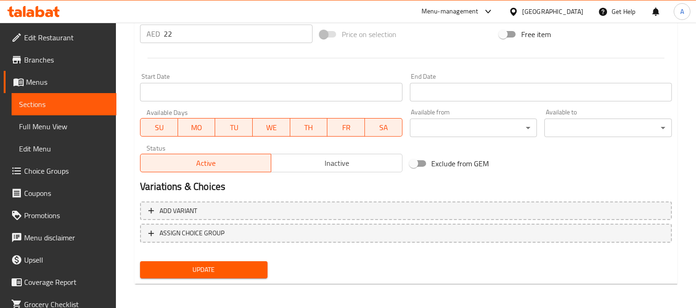
type textarea "لحم ب[PERSON_NAME]، مطبوخ ببطء مع قطع جوز الهند، أوراق الكاري، وماسالا حارة."
click at [221, 251] on nav at bounding box center [406, 250] width 532 height 7
click at [218, 264] on span "Update" at bounding box center [203, 270] width 113 height 12
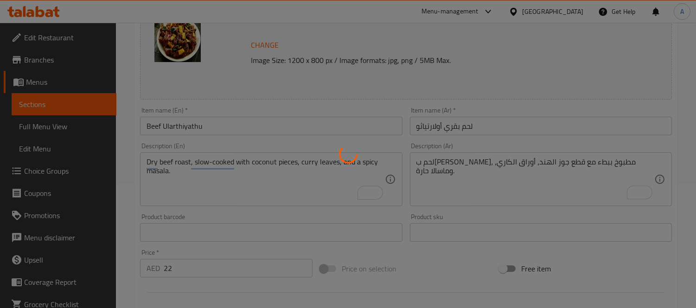
scroll to position [49, 0]
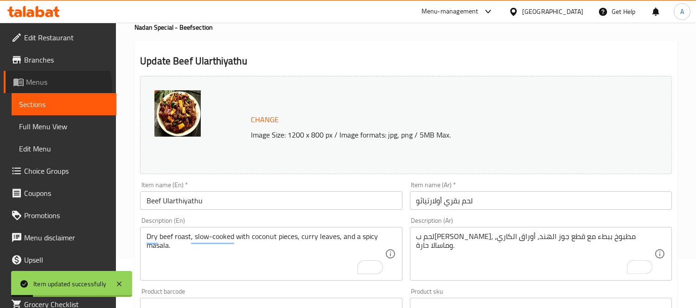
click at [57, 87] on span "Menus" at bounding box center [67, 82] width 83 height 11
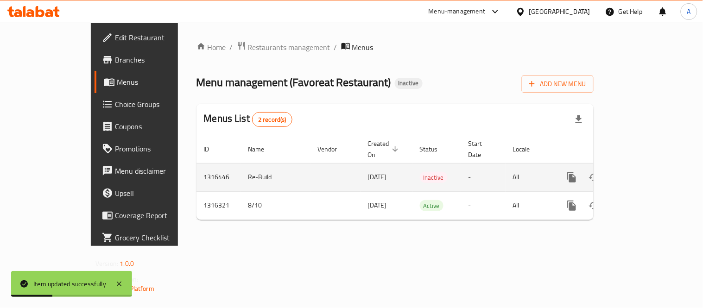
click at [645, 172] on icon "enhanced table" at bounding box center [638, 177] width 11 height 11
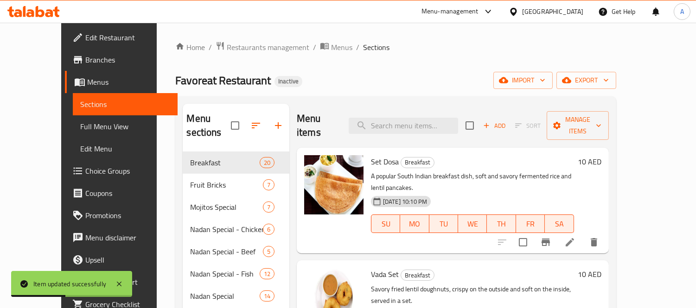
click at [302, 56] on div "Home / Restaurants management / Menus / Sections Favoreat Restaurant Inactive i…" at bounding box center [395, 230] width 441 height 378
click at [331, 48] on span "Menus" at bounding box center [341, 47] width 21 height 11
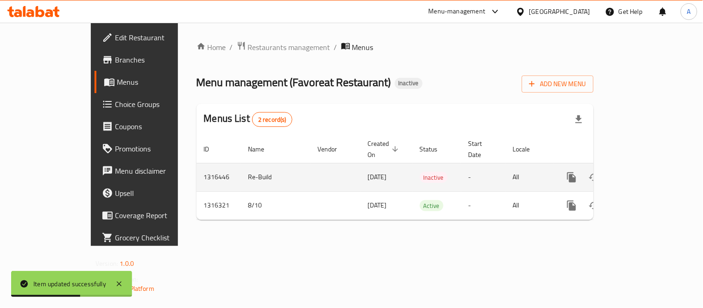
click at [600, 172] on icon "enhanced table" at bounding box center [594, 177] width 11 height 11
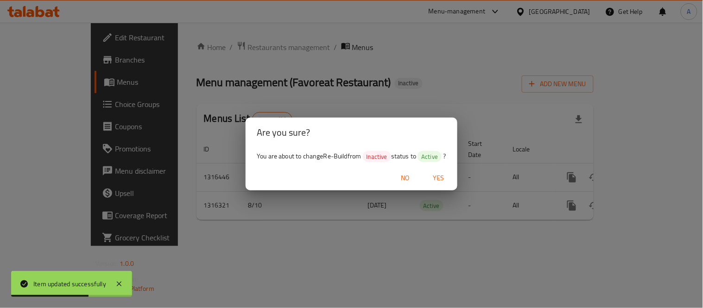
click at [447, 178] on span "Yes" at bounding box center [439, 178] width 22 height 12
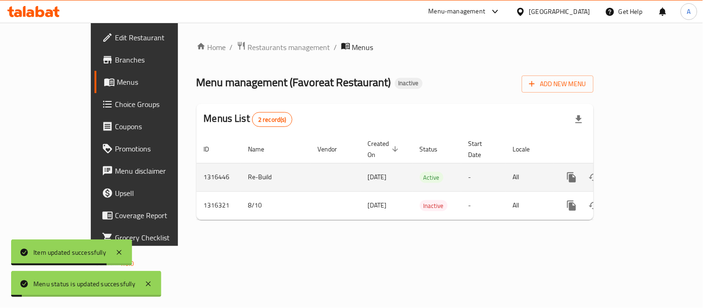
click at [645, 172] on icon "enhanced table" at bounding box center [638, 177] width 11 height 11
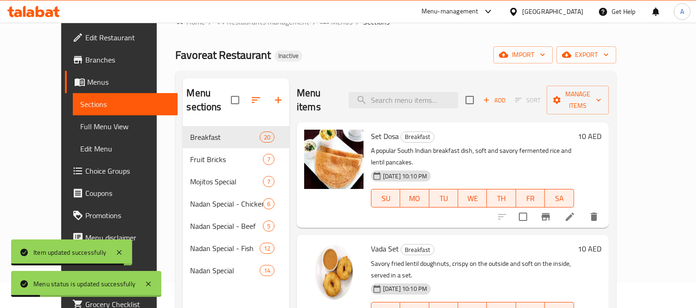
scroll to position [130, 0]
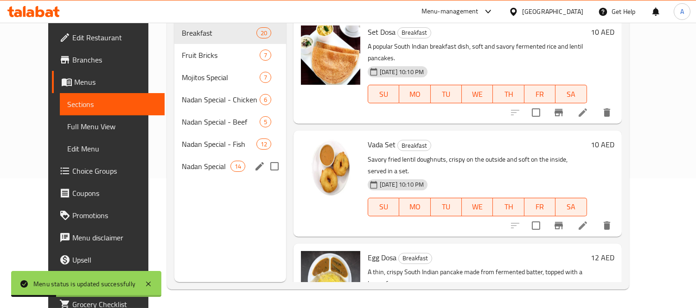
click at [175, 159] on div "Nadan Special 14" at bounding box center [230, 166] width 112 height 22
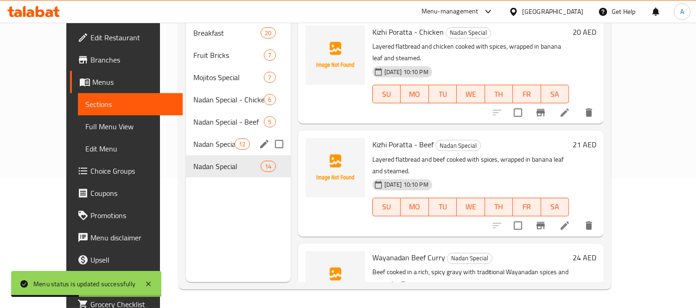
click at [186, 136] on div "Nadan Special - Fish 12" at bounding box center [238, 144] width 104 height 22
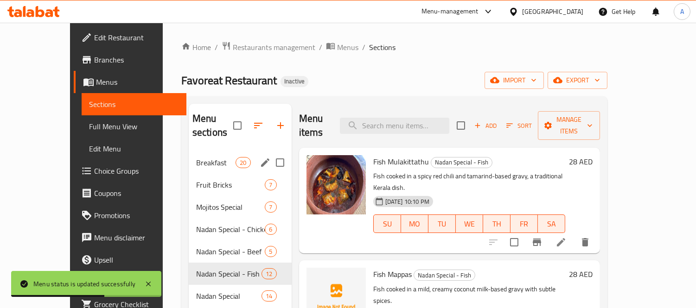
click at [196, 157] on span "Breakfast" at bounding box center [215, 162] width 39 height 11
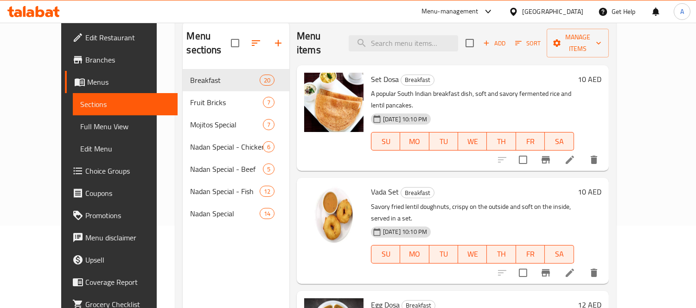
scroll to position [103, 0]
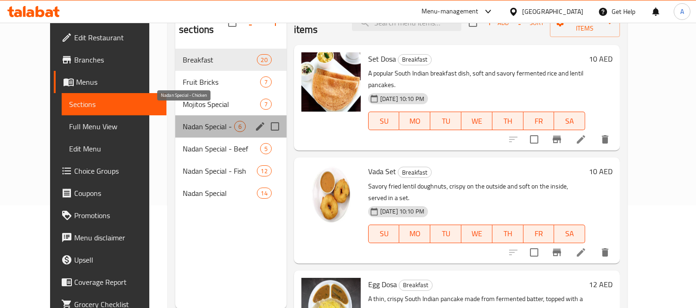
click at [197, 121] on span "Nadan Special - Chicken" at bounding box center [208, 126] width 51 height 11
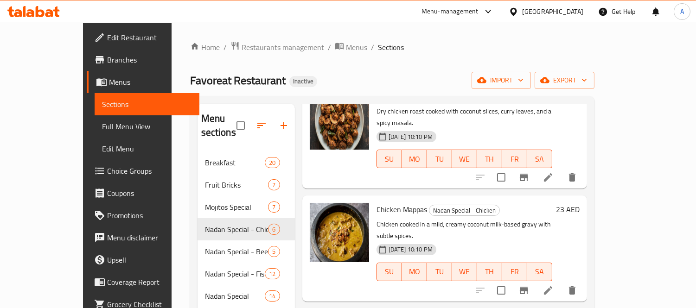
scroll to position [270, 0]
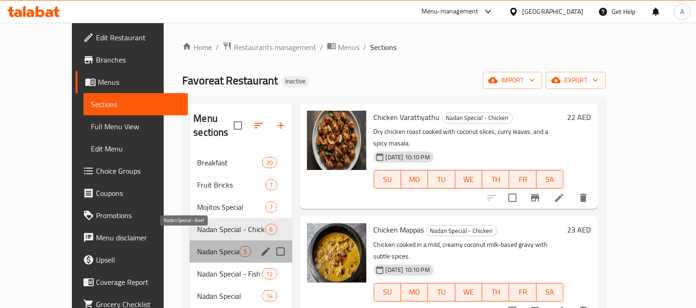
click at [198, 246] on span "Nadan Special - Beef" at bounding box center [218, 251] width 42 height 11
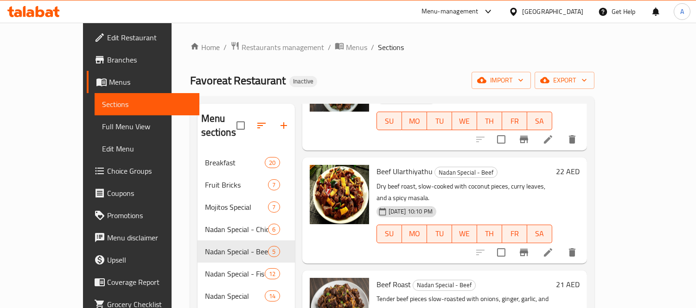
scroll to position [154, 0]
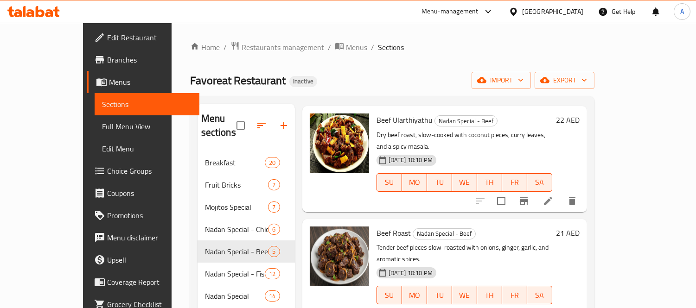
click at [377, 226] on span "Beef Roast" at bounding box center [394, 233] width 34 height 14
copy h6 "Beef Roast"
click at [102, 128] on span "Full Menu View" at bounding box center [147, 126] width 90 height 11
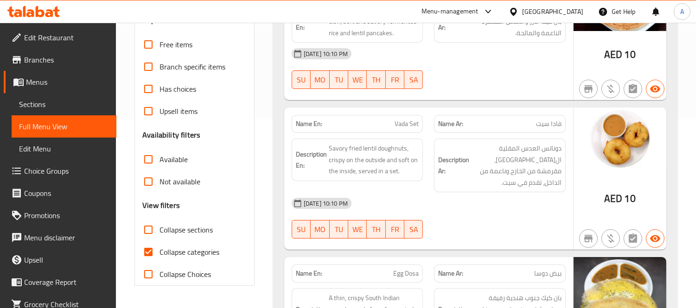
scroll to position [206, 0]
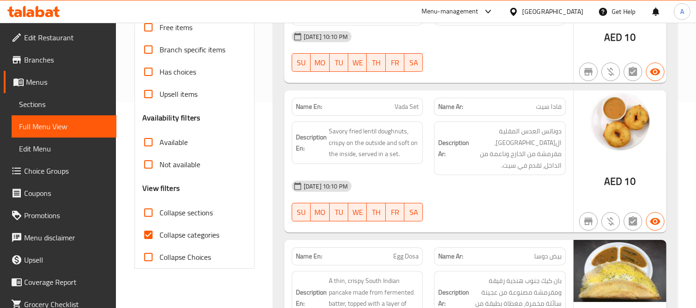
click at [153, 233] on input "Collapse categories" at bounding box center [148, 235] width 22 height 22
checkbox input "false"
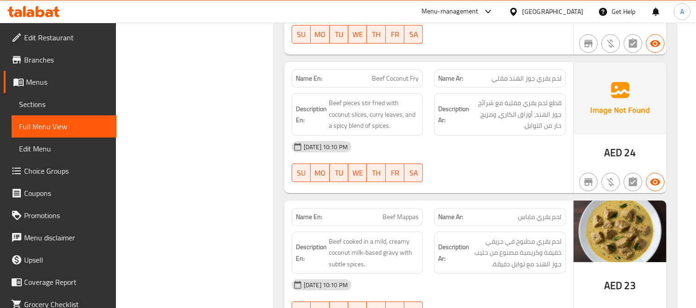
scroll to position [6327, 0]
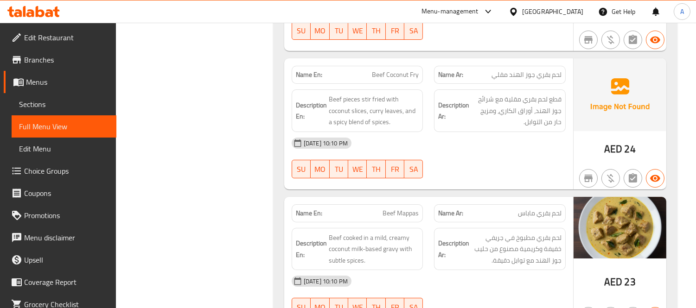
click at [395, 209] on span "Beef Mappas" at bounding box center [401, 214] width 36 height 10
copy span "Beef Mappas"
click at [392, 223] on div "Description En: Beef cooked in a mild, creamy coconut milk-based gravy with sub…" at bounding box center [357, 250] width 143 height 54
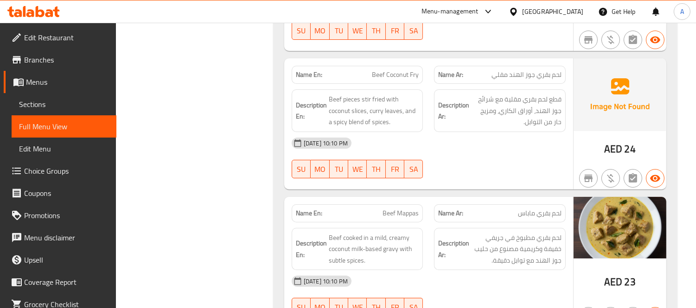
click at [396, 209] on span "Beef Mappas" at bounding box center [401, 214] width 36 height 10
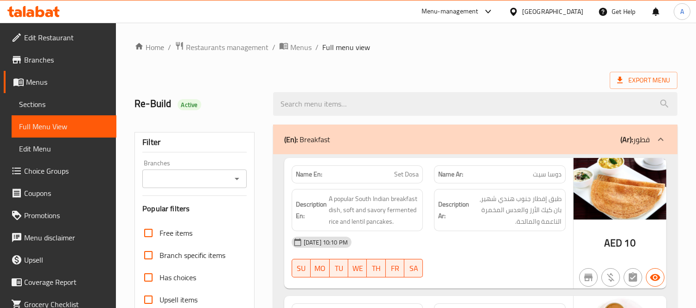
click at [55, 105] on span "Sections" at bounding box center [64, 104] width 90 height 11
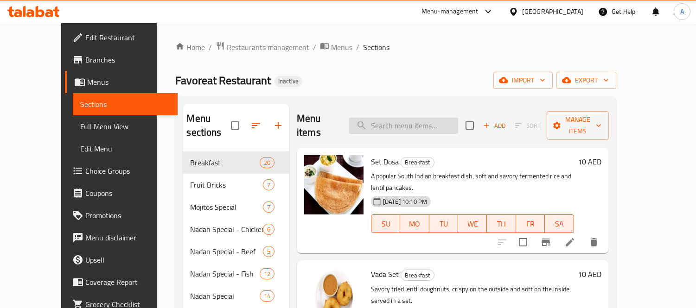
click at [400, 120] on input "search" at bounding box center [403, 126] width 109 height 16
paste input "Beef Mappas"
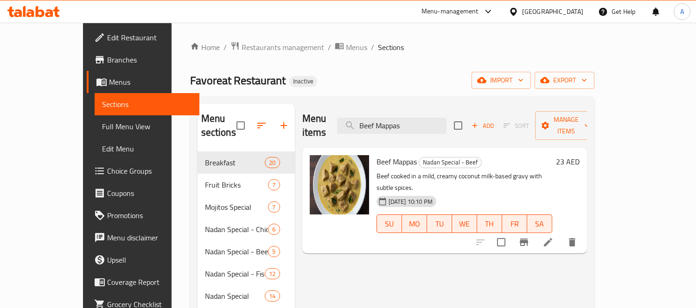
type input "Beef Mappas"
click at [554, 237] on icon at bounding box center [548, 242] width 11 height 11
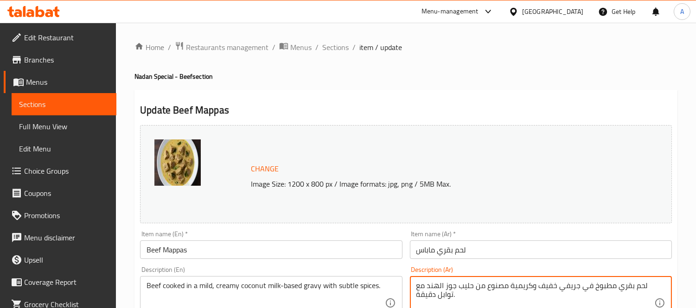
click at [511, 286] on textarea "لحم بقري مطبوخ في جريفي خفيف وكريمية مصنوع من حليب جوز الهند مع توابل دقيقة." at bounding box center [535, 303] width 238 height 44
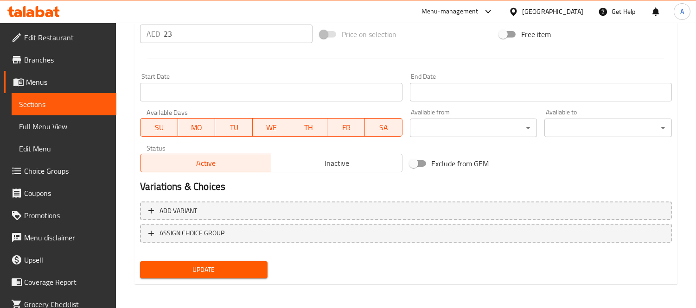
click at [197, 267] on span "Update" at bounding box center [203, 270] width 113 height 12
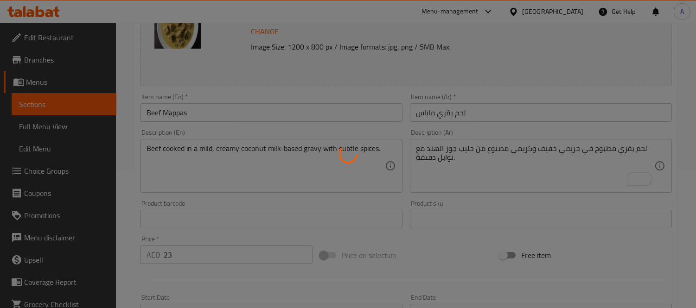
scroll to position [49, 0]
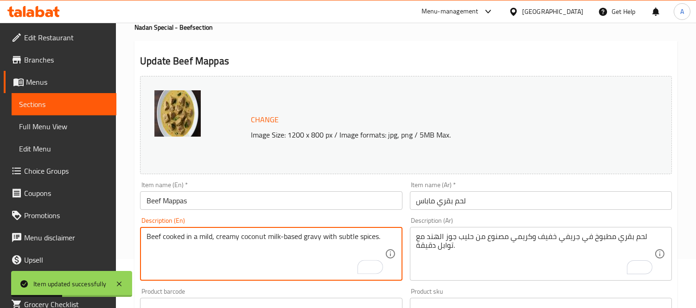
drag, startPoint x: 336, startPoint y: 238, endPoint x: 380, endPoint y: 237, distance: 44.5
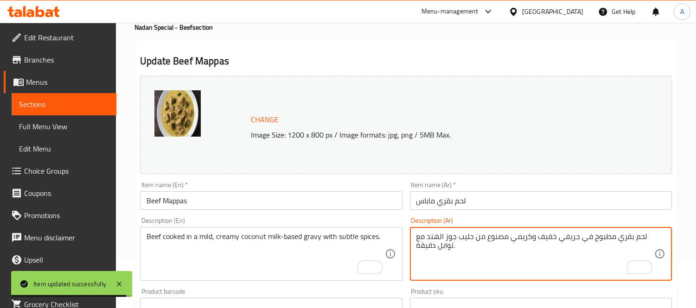
drag, startPoint x: 435, startPoint y: 247, endPoint x: 416, endPoint y: 249, distance: 18.7
click at [416, 249] on textarea "لحم بقري مطبوخ في جريفي خفيف وكريمي مصنوع من حليب جوز الهند مع توابل دقيقة." at bounding box center [535, 254] width 238 height 44
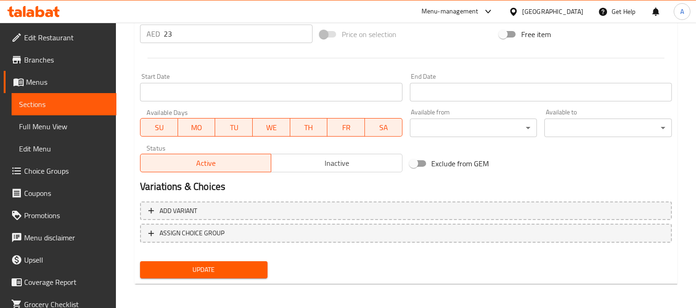
type textarea "لحم بقري مطبوخ في جريفي خفيف وكريمي مصنوع من حليب جوز الهند مع توابل خفيفة."
click at [252, 268] on span "Update" at bounding box center [203, 270] width 113 height 12
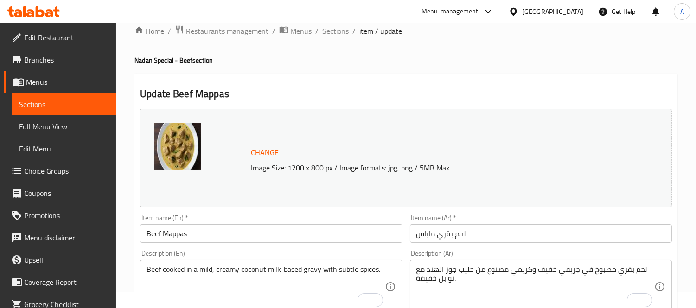
scroll to position [0, 0]
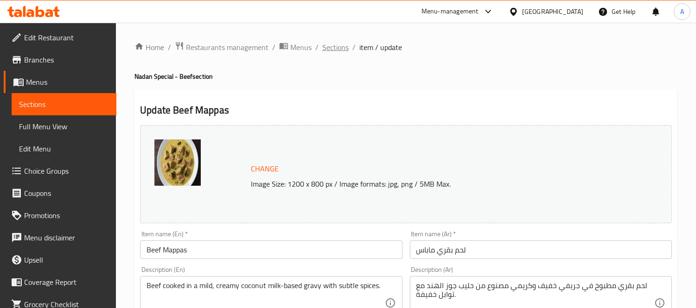
click at [338, 51] on span "Sections" at bounding box center [335, 47] width 26 height 11
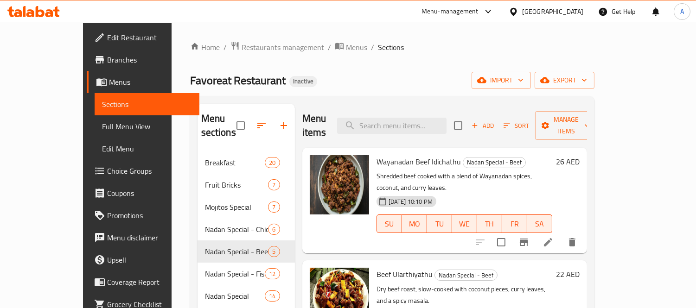
click at [418, 127] on div "Menu items Add Sort Manage items" at bounding box center [444, 126] width 285 height 44
click at [418, 122] on input "search" at bounding box center [391, 126] width 109 height 16
paste input "Fish Mulakittathu"
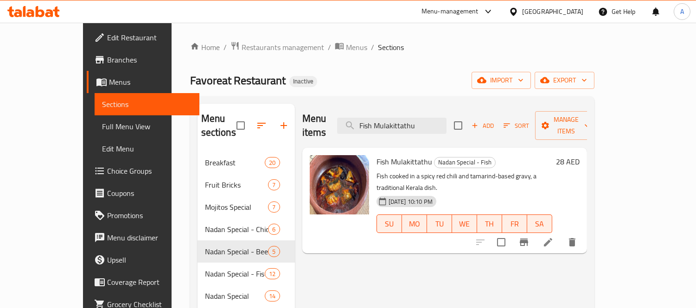
type input "Fish Mulakittathu"
click at [561, 234] on li at bounding box center [548, 242] width 26 height 17
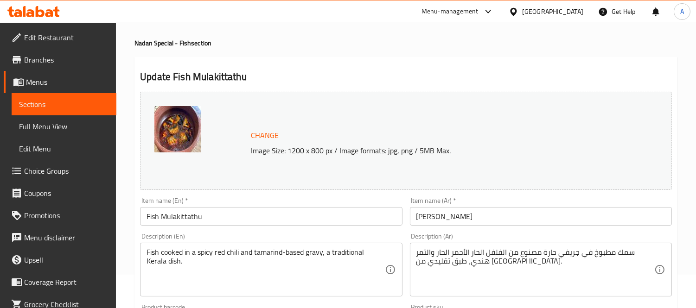
scroll to position [51, 0]
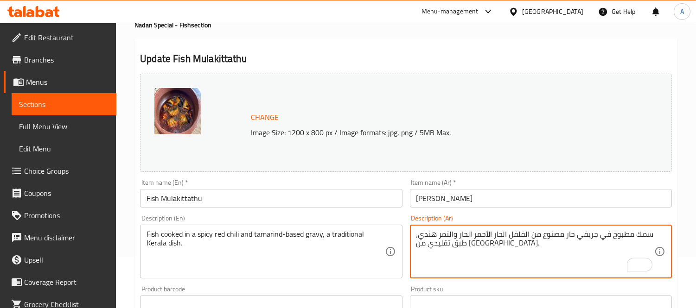
type textarea "سمك مطبوخ في جريفي حار مصنوع من الفلفل الحار الأحمر الحار والتمر هندي، طبق تقلي…"
click at [522, 70] on div "Change Image Size: 1200 x 800 px / Image formats: jpg, png / 5MB Max." at bounding box center [405, 123] width 539 height 106
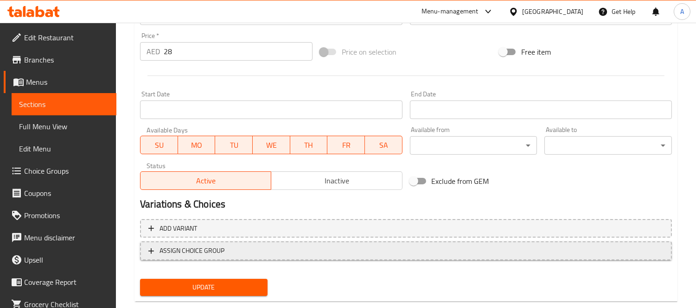
scroll to position [358, 0]
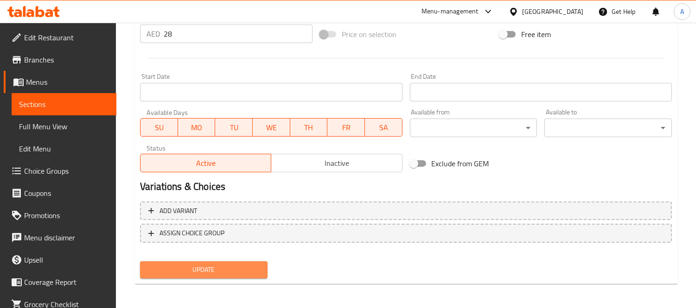
drag, startPoint x: 192, startPoint y: 272, endPoint x: 181, endPoint y: 118, distance: 154.3
click at [192, 272] on span "Update" at bounding box center [203, 270] width 113 height 12
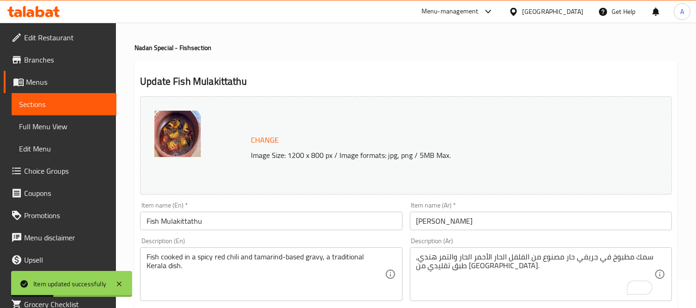
scroll to position [0, 0]
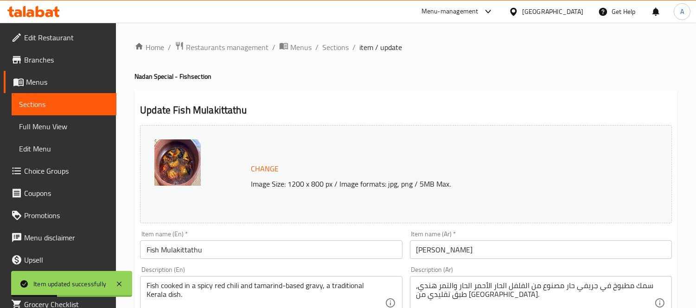
click at [319, 44] on ol "Home / Restaurants management / Menus / Sections / item / update" at bounding box center [405, 47] width 543 height 12
click at [325, 47] on span "Sections" at bounding box center [335, 47] width 26 height 11
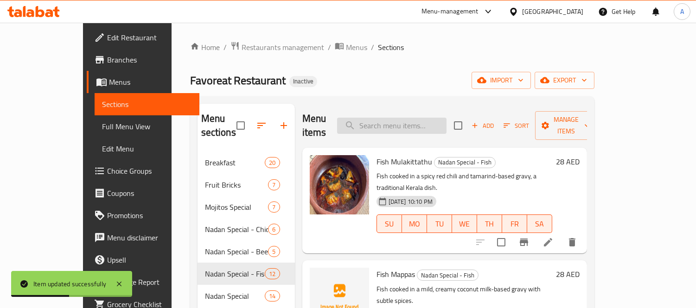
click at [423, 118] on input "search" at bounding box center [391, 126] width 109 height 16
paste input "Fish Mappas"
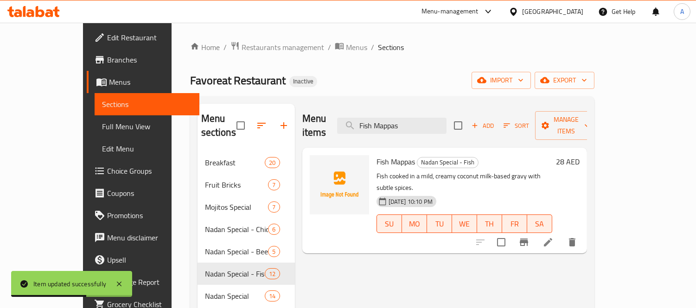
type input "Fish Mappas"
click at [554, 237] on icon at bounding box center [548, 242] width 11 height 11
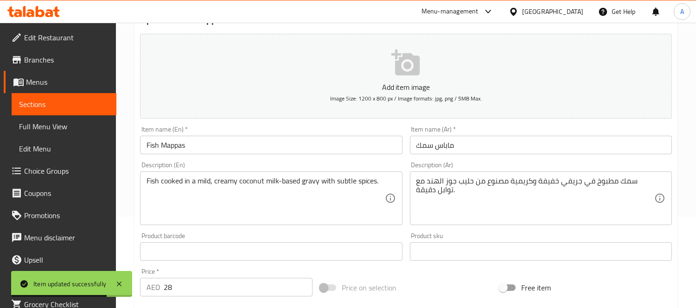
scroll to position [103, 0]
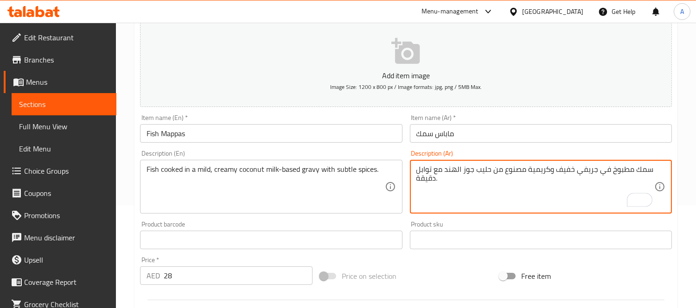
click at [530, 172] on textarea "سمك مطبوخ في جريفي خفيف وكريمية مصنوع من حليب جوز الهند مع توابل دقيقة." at bounding box center [535, 187] width 238 height 44
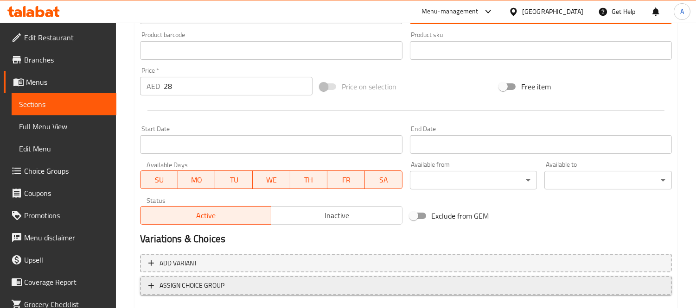
scroll to position [345, 0]
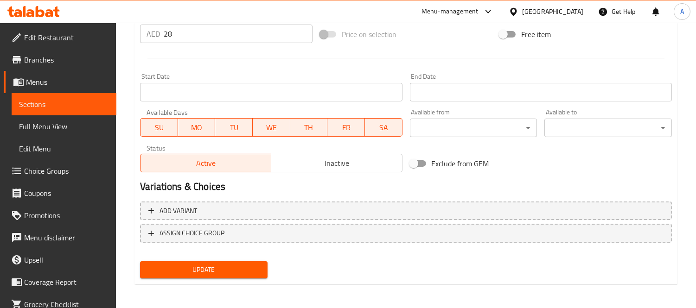
type textarea "سمك مطبوخ في جريفي خفيف وكريمي مصنوع من حليب جوز الهند مع توابل دقيقة."
click at [252, 264] on span "Update" at bounding box center [203, 270] width 113 height 12
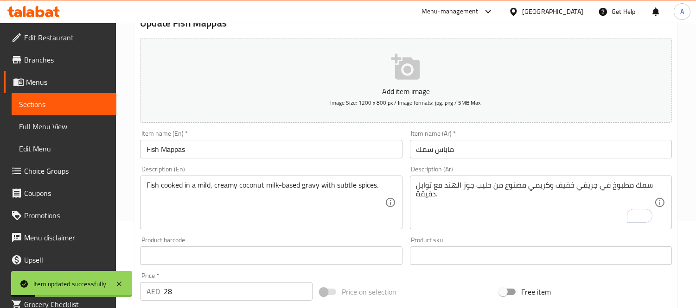
scroll to position [0, 0]
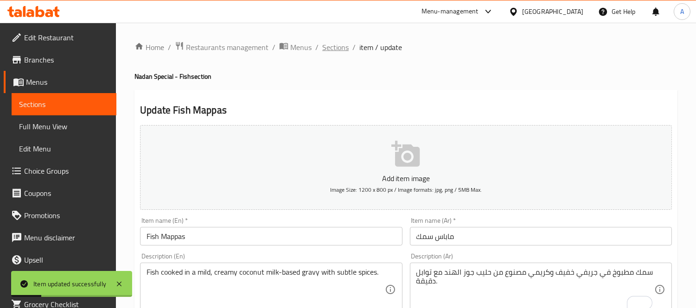
click at [328, 49] on span "Sections" at bounding box center [335, 47] width 26 height 11
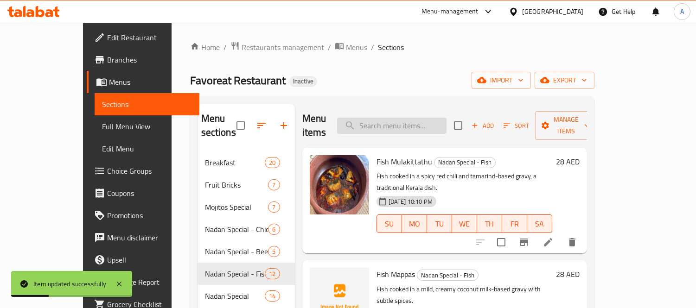
click at [405, 118] on input "search" at bounding box center [391, 126] width 109 height 16
paste input "Fish Pollichathu"
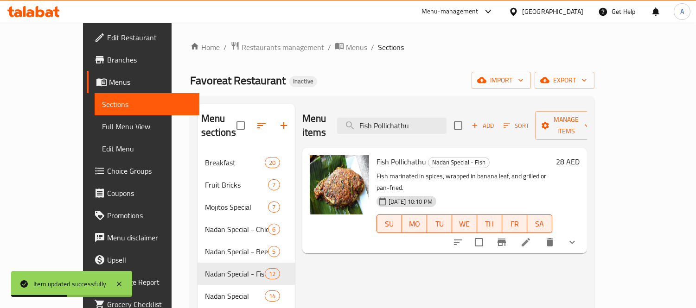
type input "Fish Pollichathu"
click at [531, 237] on icon at bounding box center [525, 242] width 11 height 11
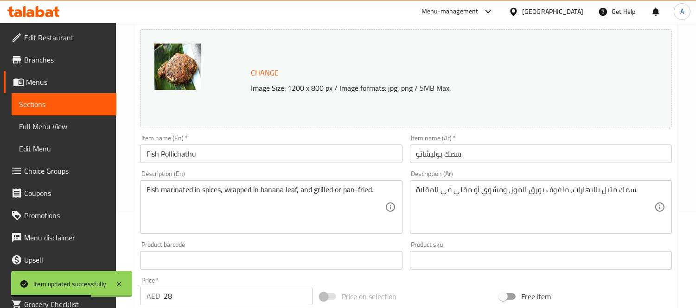
scroll to position [103, 0]
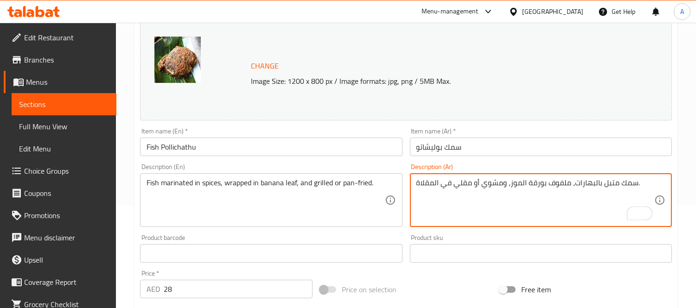
click at [519, 183] on textarea "سمك متبل بالبهارات، ملفوف بورقة الموز، ومشوي أو مقلي في المقلاة." at bounding box center [535, 201] width 238 height 44
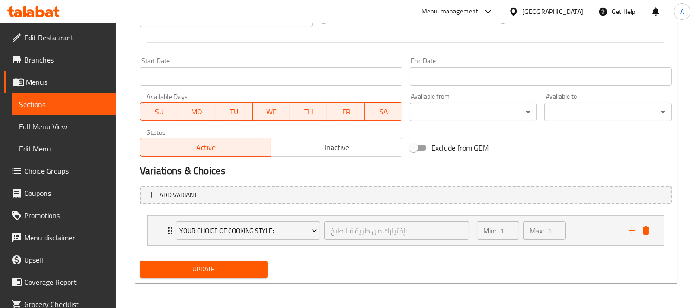
type textarea "سمك متبل بالبهارات، ملفوف بورقة موز، ومشوي أو مقلي في المقلاة."
click at [230, 272] on span "Update" at bounding box center [203, 270] width 113 height 12
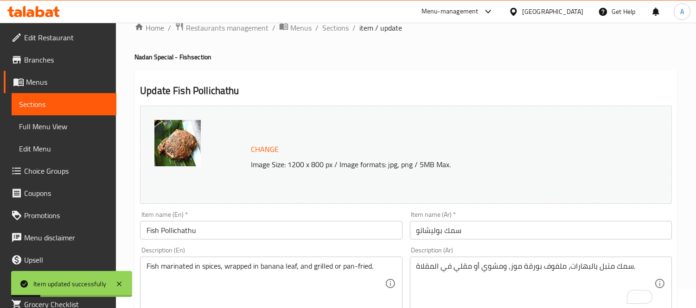
scroll to position [0, 0]
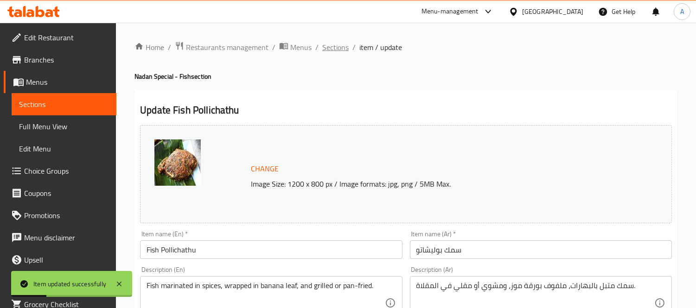
click at [344, 47] on span "Sections" at bounding box center [335, 47] width 26 height 11
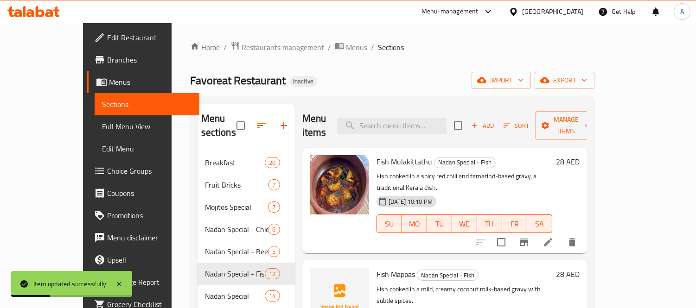
click at [399, 109] on div "Menu items Add Sort Manage items" at bounding box center [444, 126] width 285 height 44
click at [404, 122] on input "search" at bounding box center [391, 126] width 109 height 16
paste input "Aleppy Fish Curry"
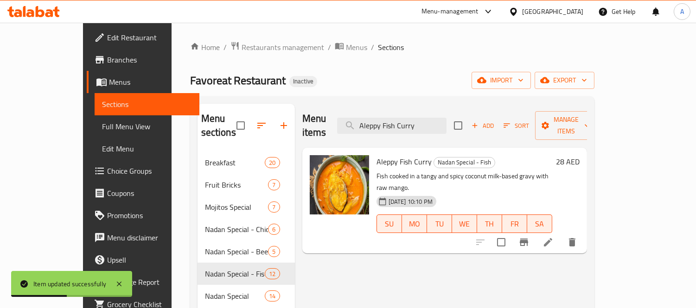
type input "Aleppy Fish Curry"
click at [552, 238] on icon at bounding box center [548, 242] width 8 height 8
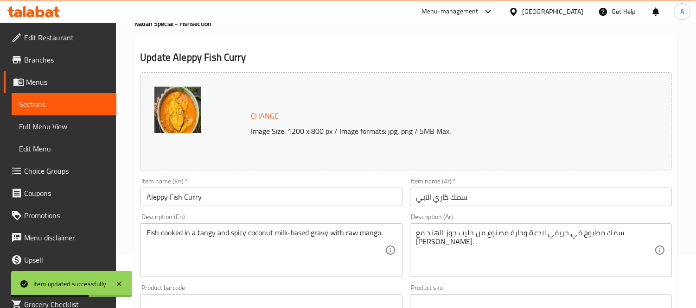
scroll to position [103, 0]
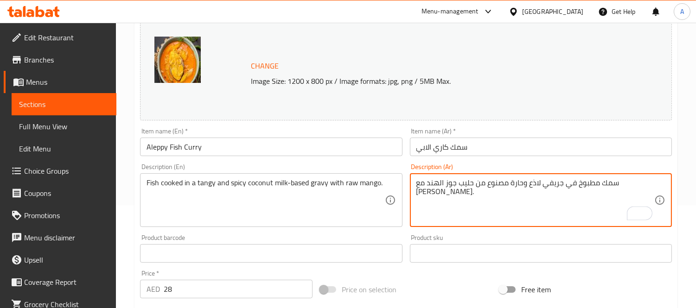
click at [543, 184] on textarea "سمك مطبوخ في جريفي لاذع وحارة مصنوع من حليب جوز الهند مع مانجو خام." at bounding box center [535, 201] width 238 height 44
type textarea "سمك مطبوخ في جريفي لاذع وحار مصنوع من حليب جوز الهند مع [PERSON_NAME]."
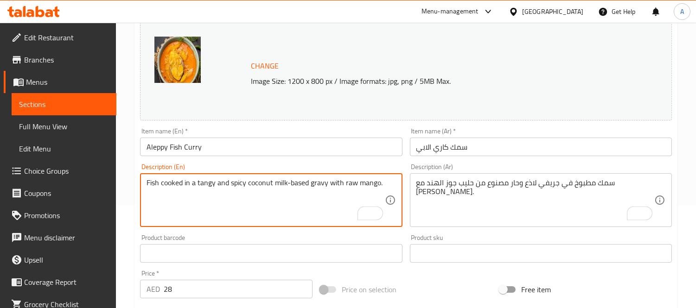
scroll to position [358, 0]
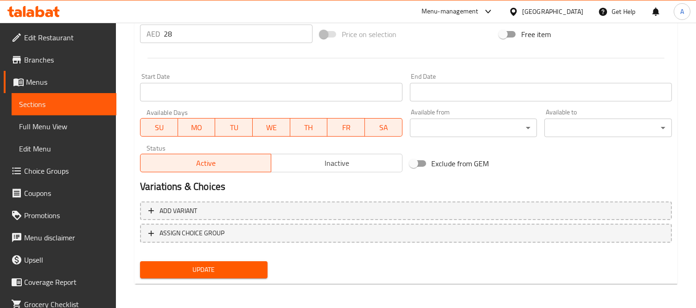
click at [232, 279] on div "Update" at bounding box center [203, 270] width 135 height 25
click at [230, 272] on span "Update" at bounding box center [203, 270] width 113 height 12
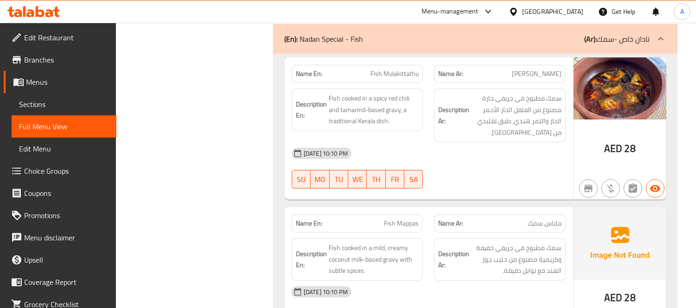
scroll to position [6667, 0]
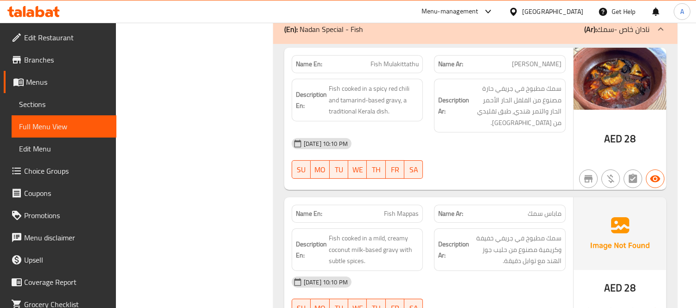
click at [372, 55] on div "Name En: Fish Mulakittathu" at bounding box center [358, 64] width 132 height 18
click at [371, 83] on span "Fish cooked in a spicy red chili and tamarind-based gravy, a traditional Kerala…" at bounding box center [374, 100] width 90 height 34
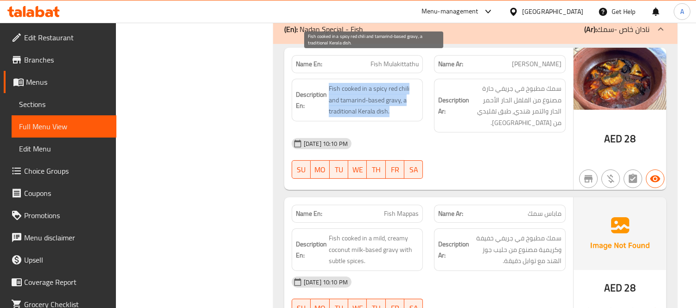
click at [371, 83] on span "Fish cooked in a spicy red chili and tamarind-based gravy, a traditional Kerala…" at bounding box center [374, 100] width 90 height 34
copy span "Fish cooked in a spicy red chili and tamarind-based gravy, a traditional Kerala…"
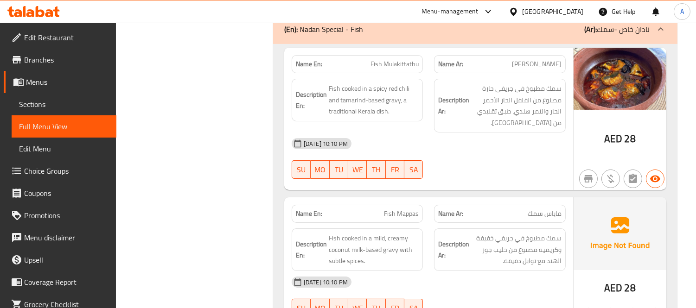
click at [388, 59] on span "Fish Mulakittathu" at bounding box center [394, 64] width 48 height 10
copy span "Fish Mulakittathu"
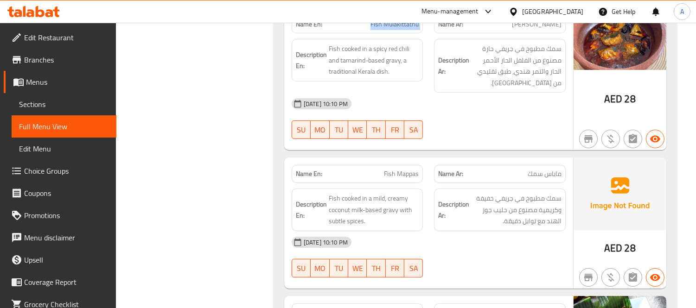
scroll to position [6770, 0]
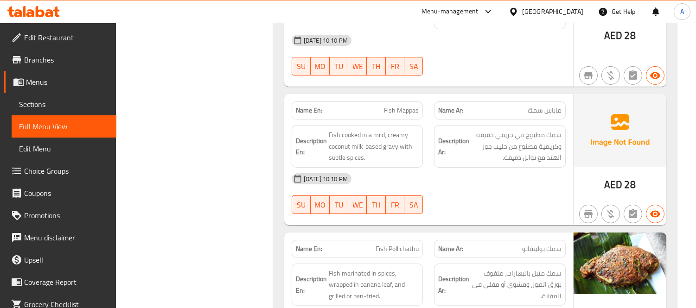
click at [401, 106] on span "Fish Mappas" at bounding box center [401, 111] width 35 height 10
copy span "Fish Mappas"
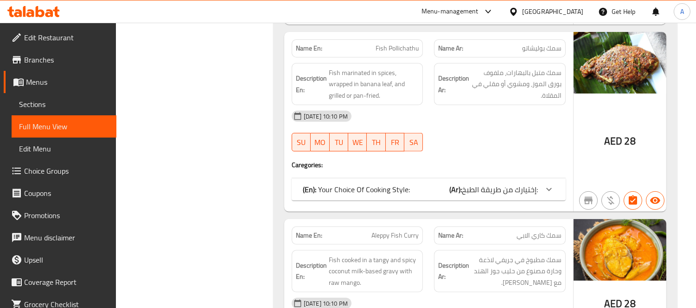
scroll to position [6976, 0]
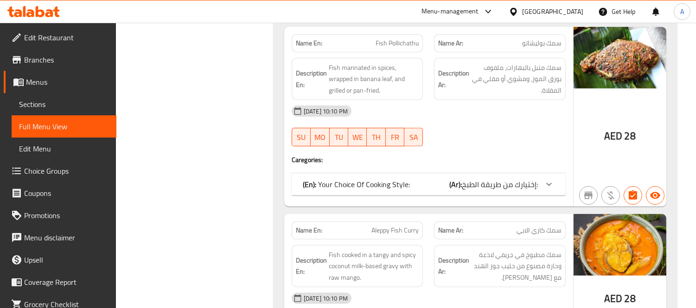
click at [350, 179] on p "(En): Your Choice Of Cooking Style:" at bounding box center [356, 184] width 107 height 11
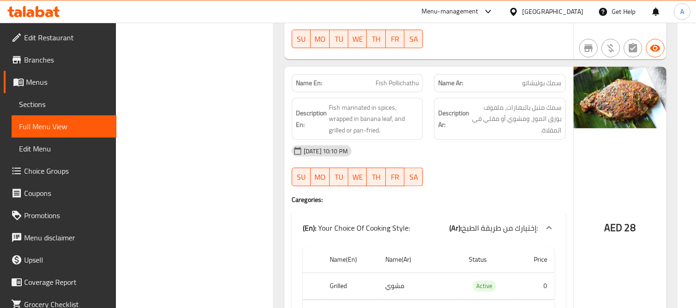
scroll to position [6873, 0]
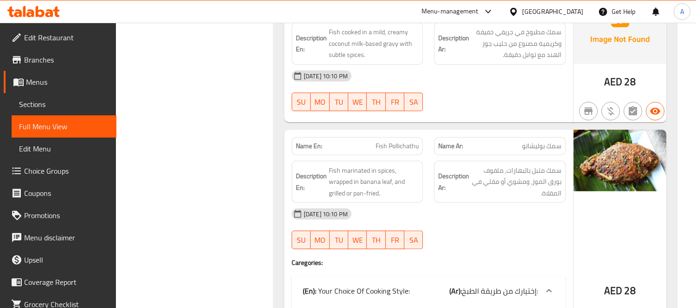
click at [413, 137] on div "Name En: Fish Pollichathu" at bounding box center [358, 146] width 132 height 18
copy span "Fish Pollichathu"
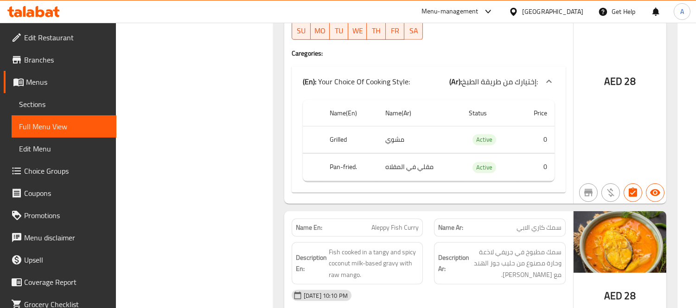
scroll to position [7130, 0]
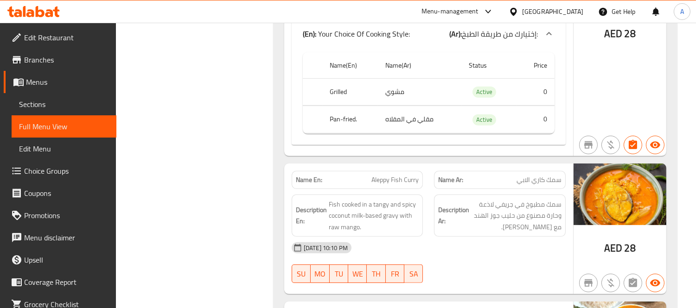
click at [414, 175] on span "Aleppy Fish Curry" at bounding box center [394, 180] width 47 height 10
copy span "Aleppy Fish Curry"
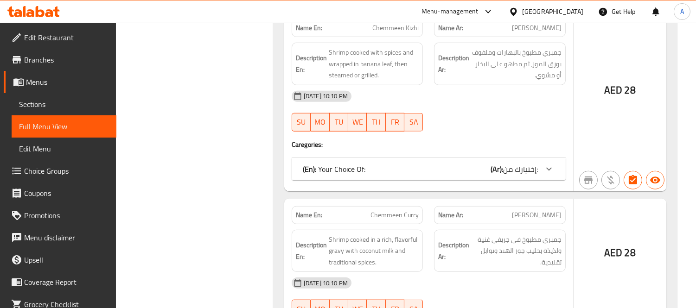
scroll to position [7594, 0]
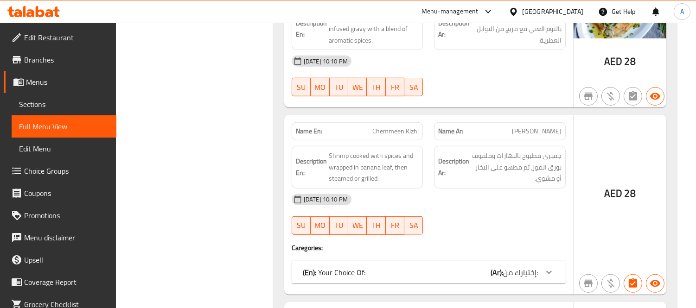
click at [384, 122] on div "Name En: [PERSON_NAME]" at bounding box center [358, 131] width 132 height 18
copy span "Chemmeen Kizhi"
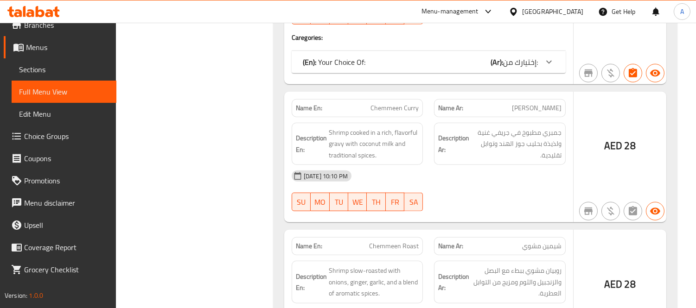
scroll to position [7749, 0]
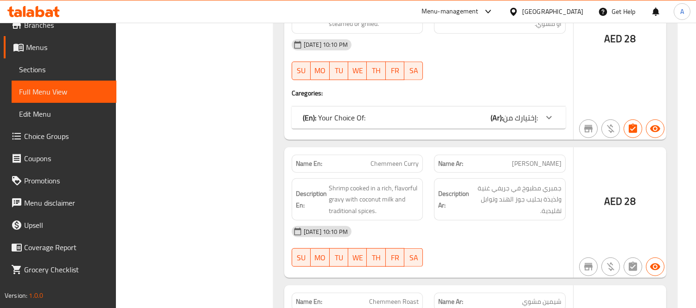
click at [385, 159] on span "Chemmeen Curry" at bounding box center [394, 164] width 48 height 10
copy span "Chemmeen Curry"
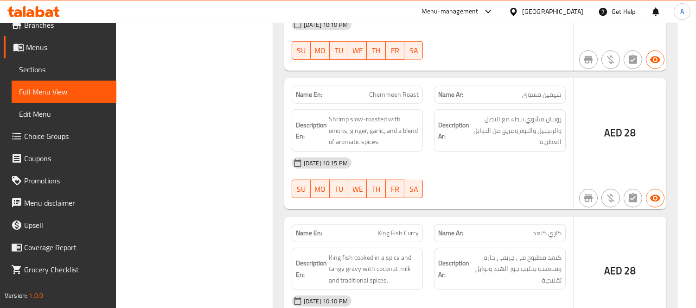
scroll to position [8058, 0]
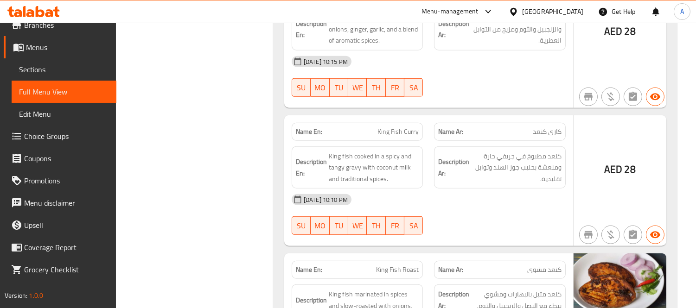
click at [403, 127] on span "King Fish Curry" at bounding box center [397, 132] width 41 height 10
copy span "King Fish Curry"
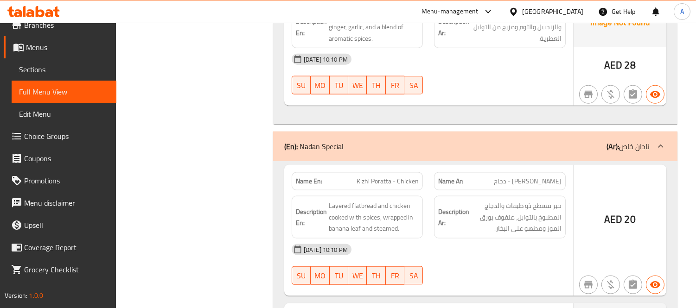
scroll to position [8521, 0]
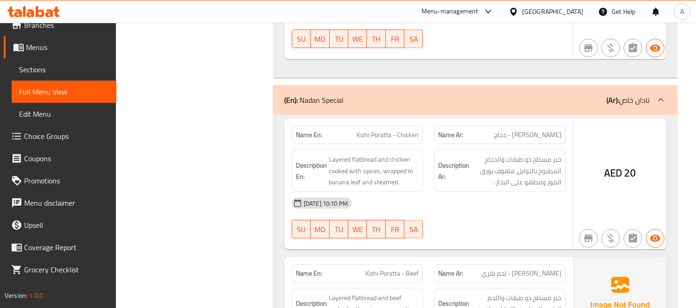
click at [380, 130] on span "Kizhi Poratta - Chicken" at bounding box center [388, 135] width 62 height 10
copy span "Kizhi Poratta - Chicken"
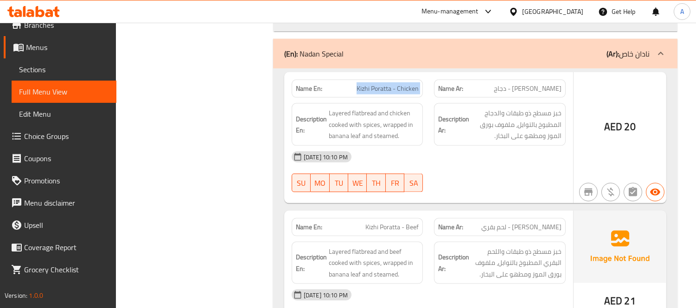
scroll to position [8625, 0]
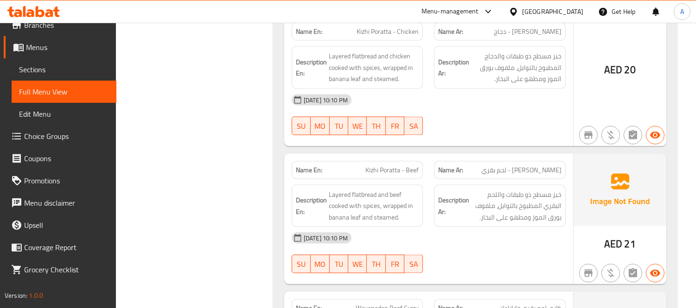
click at [390, 166] on span "Kizhi Poratta - Beef" at bounding box center [391, 171] width 53 height 10
copy span "Kizhi Poratta - Beef"
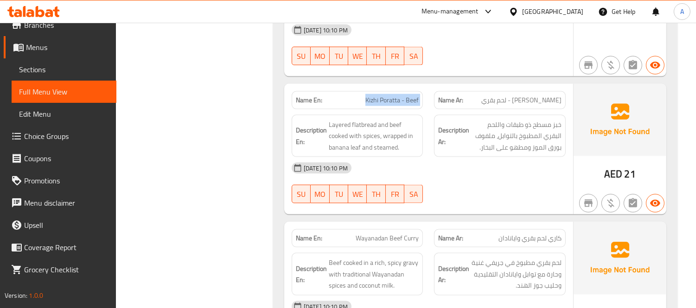
scroll to position [8779, 0]
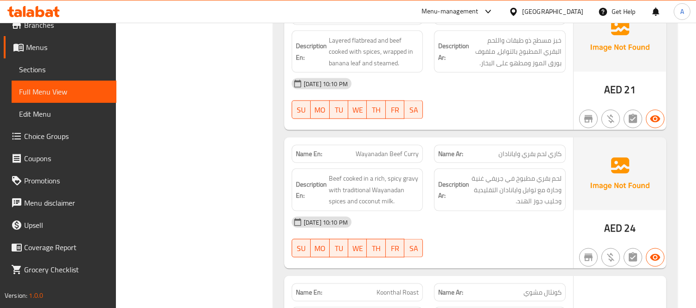
click at [403, 149] on span "Wayanadan Beef Curry" at bounding box center [387, 154] width 63 height 10
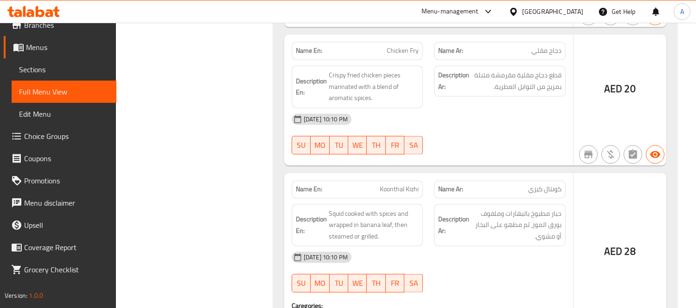
scroll to position [9809, 0]
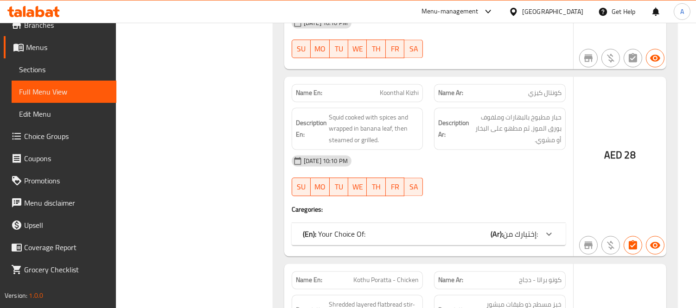
click at [391, 88] on span "Koonthal Kizhi" at bounding box center [399, 93] width 39 height 10
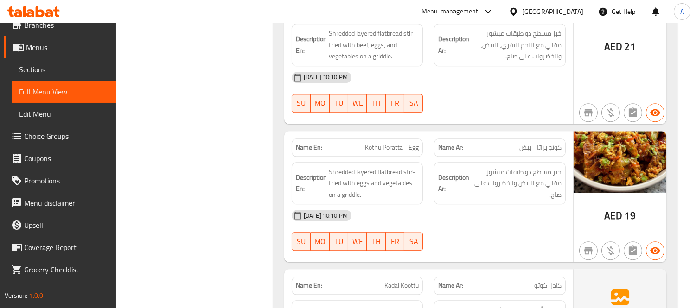
scroll to position [10271, 0]
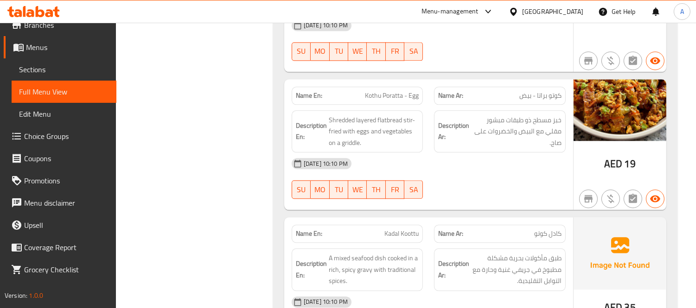
click at [401, 225] on div "Name En: Kadal Koottu" at bounding box center [358, 234] width 132 height 18
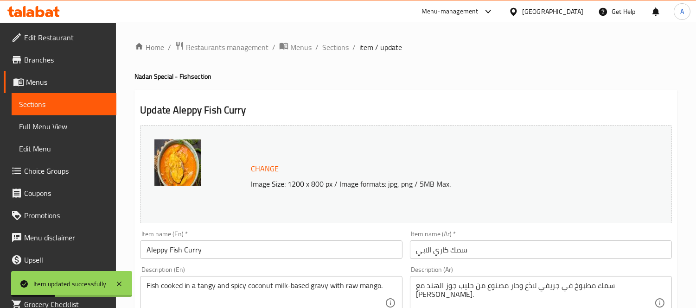
click at [344, 50] on span "Sections" at bounding box center [335, 47] width 26 height 11
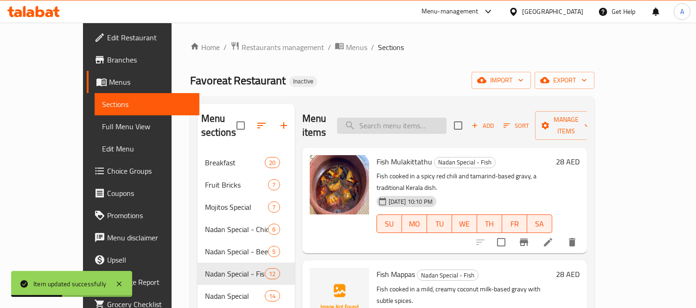
click at [415, 119] on input "search" at bounding box center [391, 126] width 109 height 16
paste input "Chemmeen Kizhi"
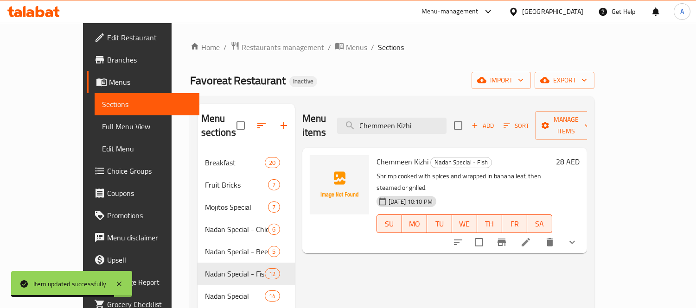
type input "Chemmeen Kizhi"
click at [539, 234] on li at bounding box center [526, 242] width 26 height 17
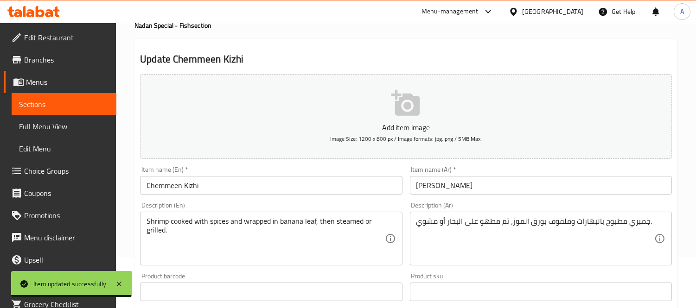
scroll to position [51, 0]
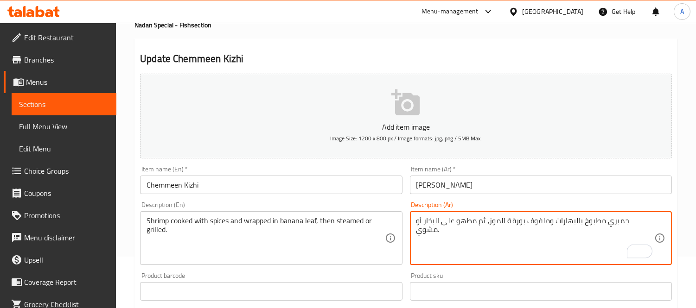
click at [522, 221] on textarea "جمبري مطبوخ بالبهارات وملفوف بورقة الموز، ثم مطهو على البخار أو مشوي." at bounding box center [535, 239] width 238 height 44
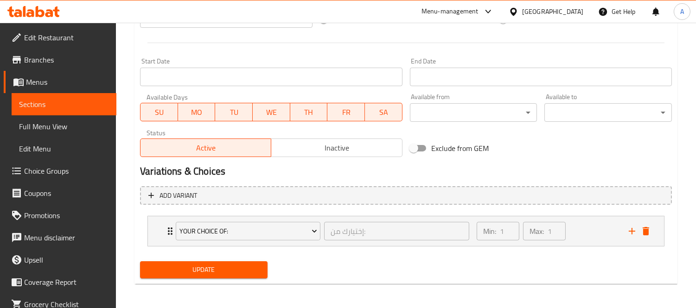
type textarea "جمبري مطبوخ بالبهارات وملفوف بورقة موز، ثم مطهو على البخار أو مشوي."
click at [239, 276] on button "Update" at bounding box center [204, 270] width 128 height 17
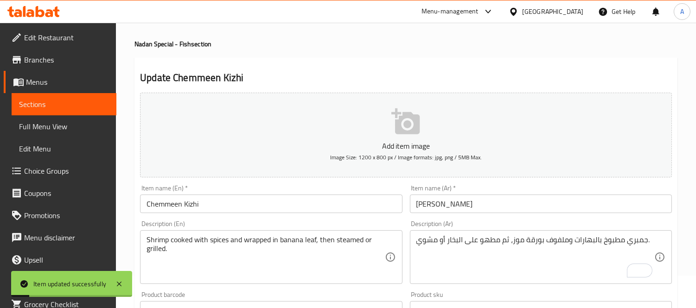
scroll to position [0, 0]
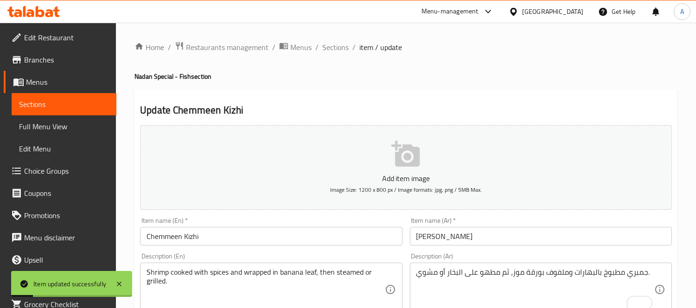
drag, startPoint x: 335, startPoint y: 53, endPoint x: 413, endPoint y: 95, distance: 88.2
click at [335, 53] on span "Sections" at bounding box center [335, 47] width 26 height 11
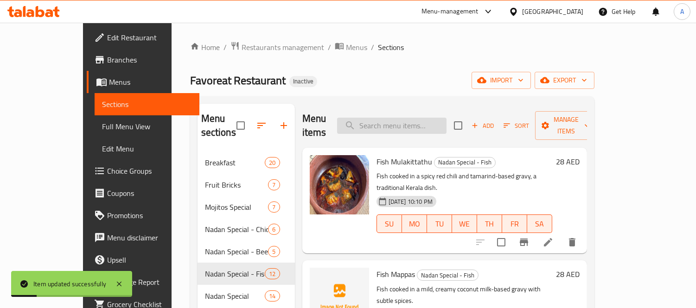
click at [424, 118] on input "search" at bounding box center [391, 126] width 109 height 16
paste input "Chemmeen Curry"
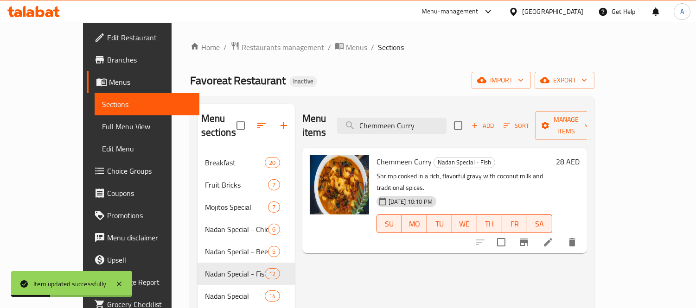
type input "Chemmeen Curry"
click at [554, 237] on icon at bounding box center [548, 242] width 11 height 11
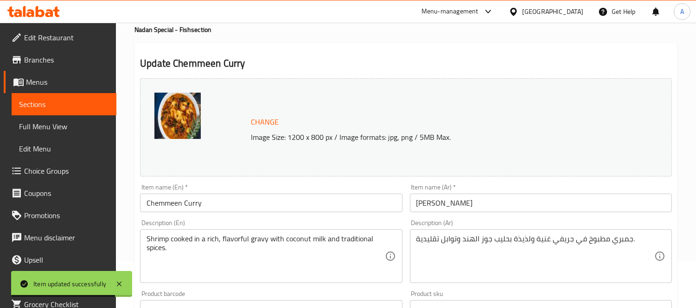
scroll to position [103, 0]
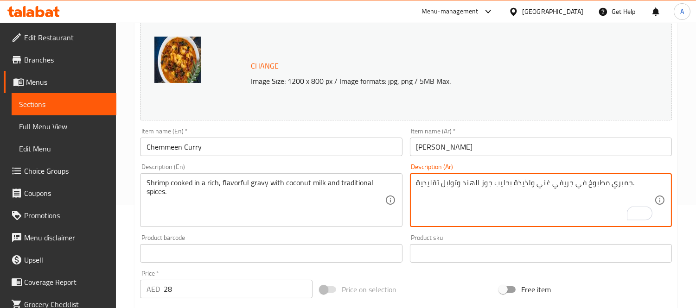
click at [513, 183] on textarea "جمبري مطبوخ في جريفي غني ولذيذة بحليب جوز الهند وتوابل تقليدية." at bounding box center [535, 201] width 238 height 44
click at [510, 182] on textarea "جمبري مطبوخ في جريفي غني ولذيذ بحليب جوز الهند وتوابل تقليدية." at bounding box center [535, 201] width 238 height 44
type textarea "جمبري مطبوخ في جريفي غني ولذيذ مع حليب جوز الهند وتوابل تقليدية."
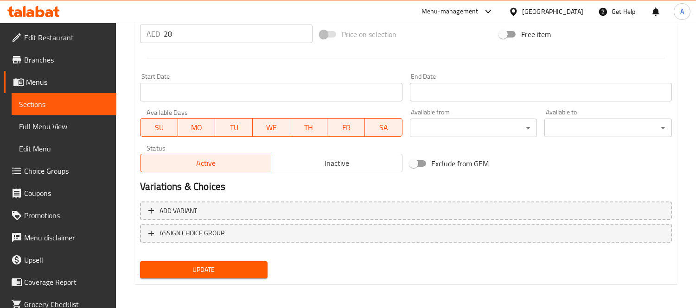
click at [223, 267] on span "Update" at bounding box center [203, 270] width 113 height 12
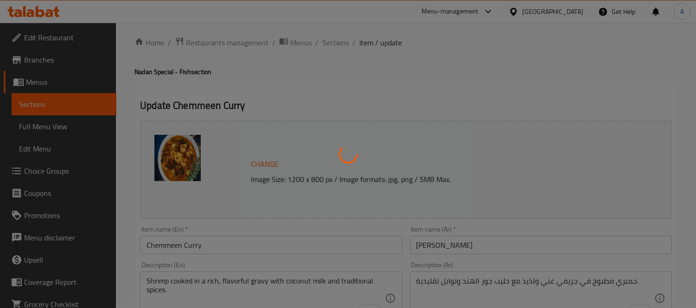
scroll to position [0, 0]
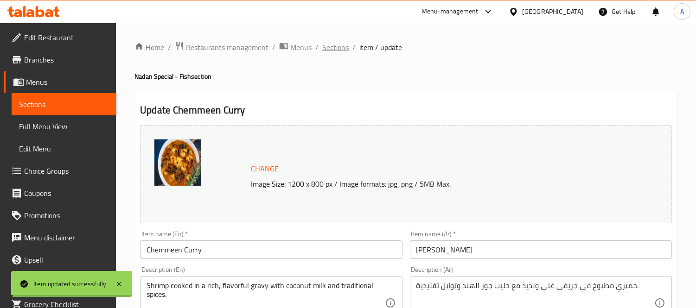
click at [339, 48] on span "Sections" at bounding box center [335, 47] width 26 height 11
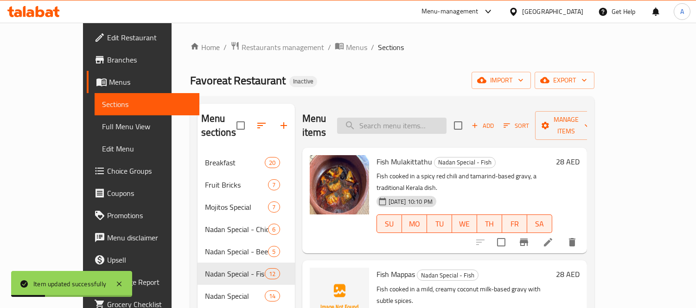
click at [412, 123] on input "search" at bounding box center [391, 126] width 109 height 16
paste input "King Fish Curry"
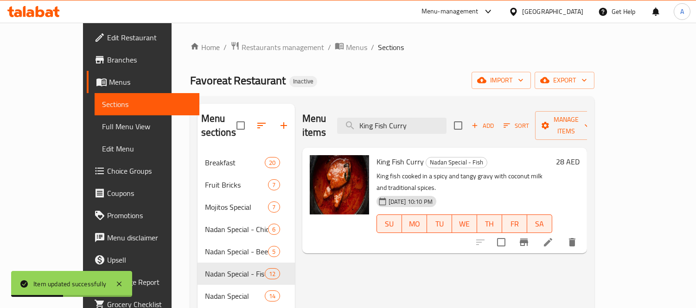
type input "King Fish Curry"
click at [554, 237] on icon at bounding box center [548, 242] width 11 height 11
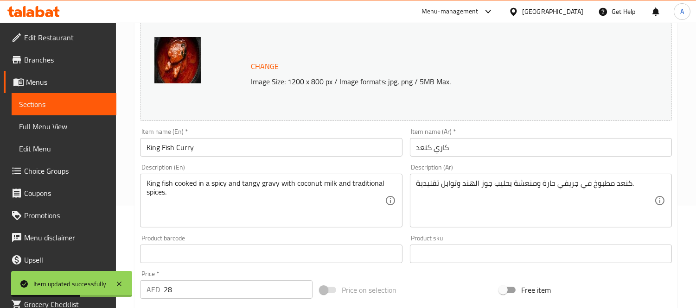
scroll to position [103, 0]
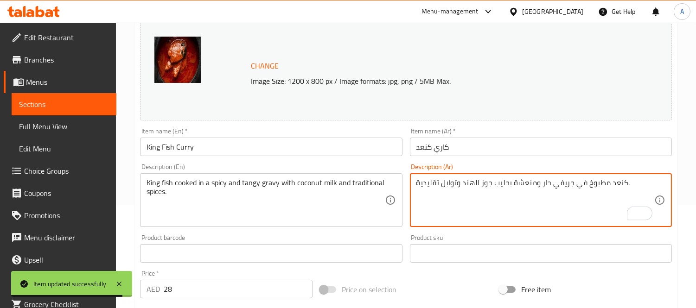
click at [513, 182] on textarea "كنعد مطبوخ في جريفي حار ومنعشة بحليب جوز الهند وتوابل تقليدية." at bounding box center [535, 201] width 238 height 44
click at [512, 182] on textarea "كنعد مطبوخ في جريفي حار ومنعشة بحليب جوز الهند وتوابل تقليدية." at bounding box center [535, 201] width 238 height 44
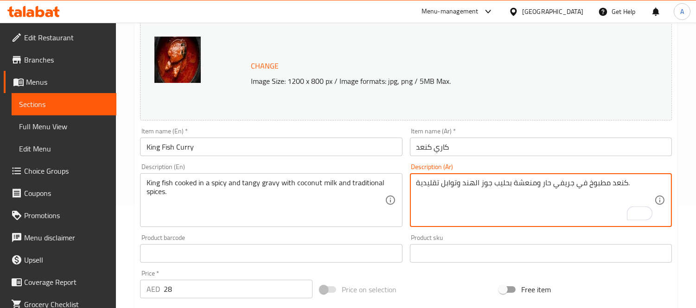
drag, startPoint x: 512, startPoint y: 182, endPoint x: 532, endPoint y: 182, distance: 19.9
click at [532, 182] on textarea "كنعد مطبوخ في جريفي حار ومنعشة بحليب جوز الهند وتوابل تقليدية." at bounding box center [535, 201] width 238 height 44
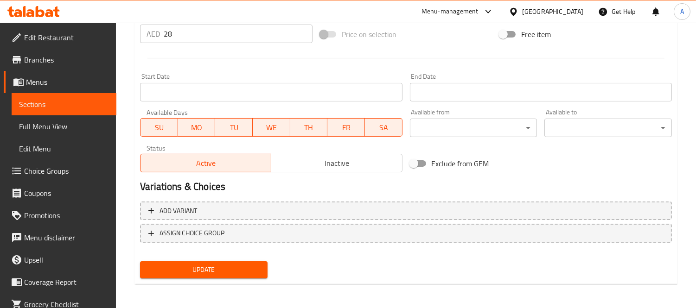
type textarea "كنعد مطبوخ في جريفي حار ولاذع بحليب جوز الهند وتوابل تقليدية."
click at [204, 269] on span "Update" at bounding box center [203, 270] width 113 height 12
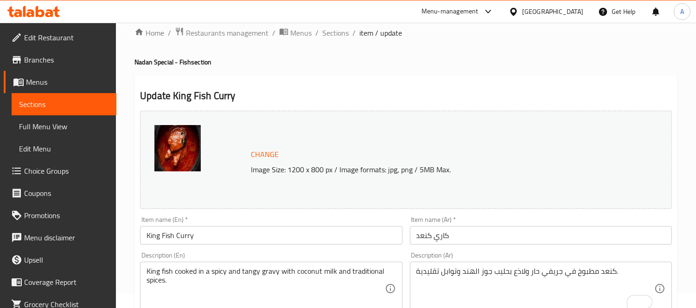
scroll to position [0, 0]
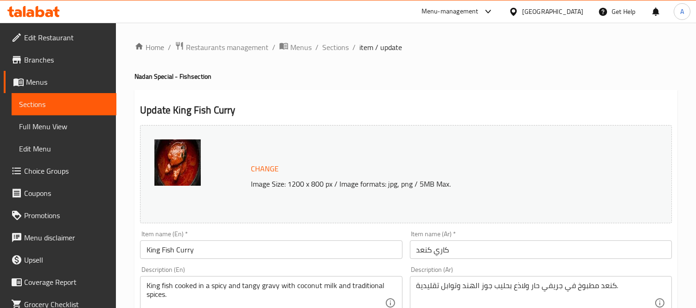
click at [338, 46] on span "Sections" at bounding box center [335, 47] width 26 height 11
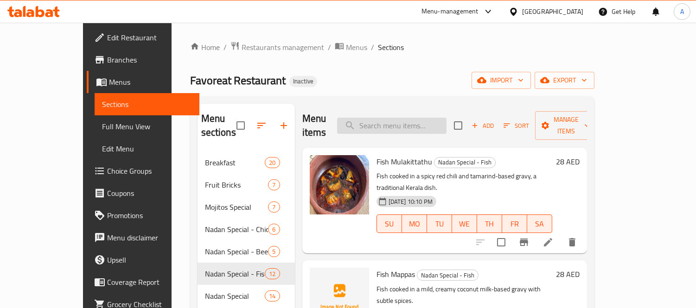
click at [447, 124] on input "search" at bounding box center [391, 126] width 109 height 16
paste input "Kizhi Poratta - Chicken"
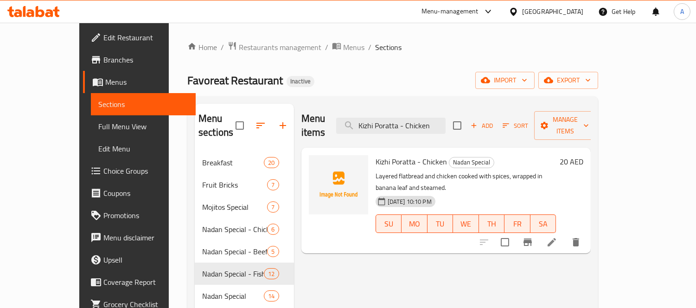
type input "Kizhi Poratta - Chicken"
click at [587, 231] on div at bounding box center [530, 242] width 114 height 22
click at [565, 234] on li at bounding box center [552, 242] width 26 height 17
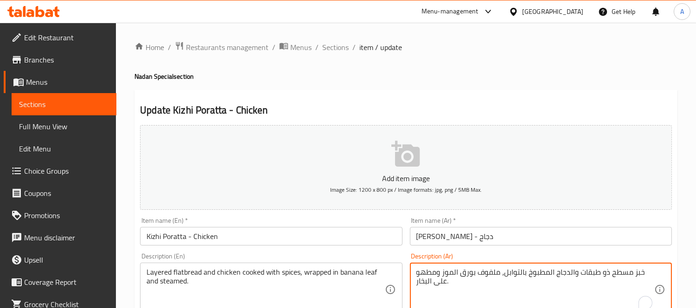
drag, startPoint x: 453, startPoint y: 272, endPoint x: 461, endPoint y: 271, distance: 7.9
click at [566, 272] on textarea "خبز مسطح ذو طبقات والدجاج المطبوخ بالتوابل، ملفوف بورقة موز ومطهو على البخار." at bounding box center [535, 290] width 238 height 44
click at [560, 275] on textarea "خبز مسطح ذو طبقات ودجاج المطبوخ بالتوابل، ملفوف بورقة موز ومطهو على البخار." at bounding box center [535, 290] width 238 height 44
type textarea "خبز مسطح ذو طبقات ودجاج مطبوخ بالتوابل، ملفوف بورقة موز ومطهو على البخار."
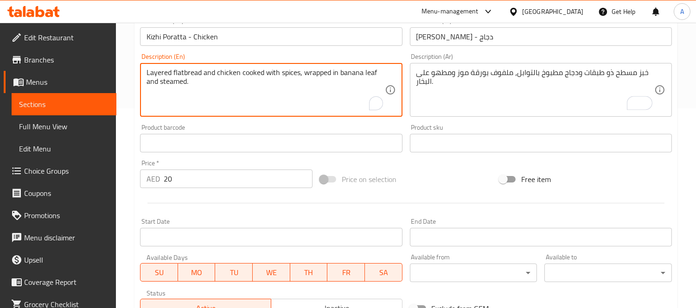
scroll to position [309, 0]
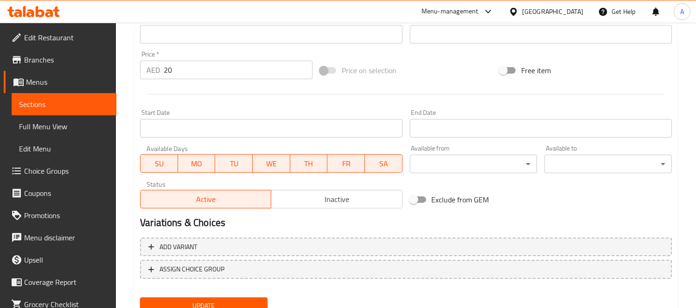
click at [210, 300] on span "Update" at bounding box center [203, 306] width 113 height 12
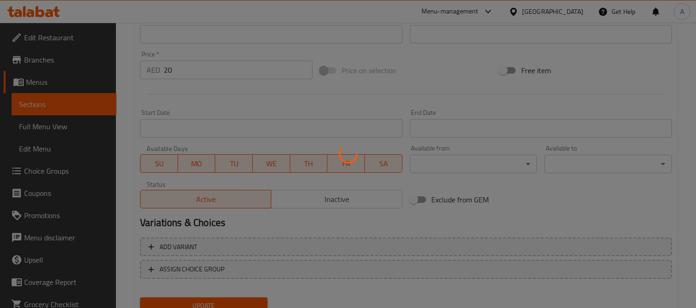
scroll to position [51, 0]
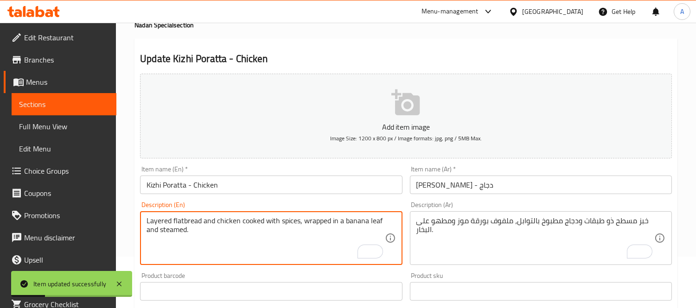
click at [281, 249] on textarea "Layered flatbread and chicken cooked with spices, wrapped in a banana leaf and …" at bounding box center [266, 239] width 238 height 44
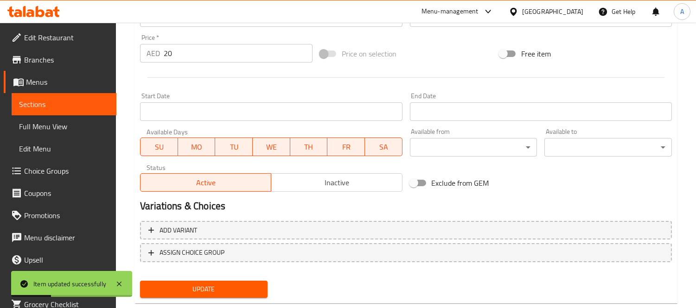
scroll to position [345, 0]
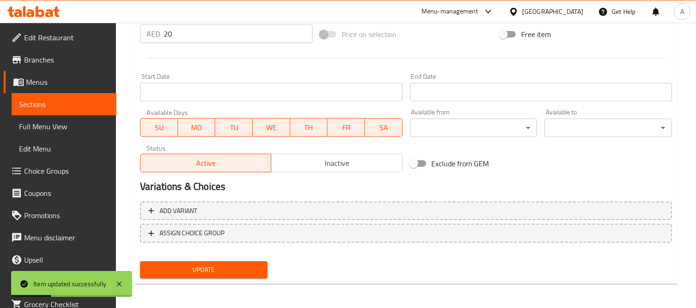
type textarea "Layered flatbread and chicken cooked with spices, wrapped in a banana leaf and …"
click at [248, 264] on span "Update" at bounding box center [203, 270] width 113 height 12
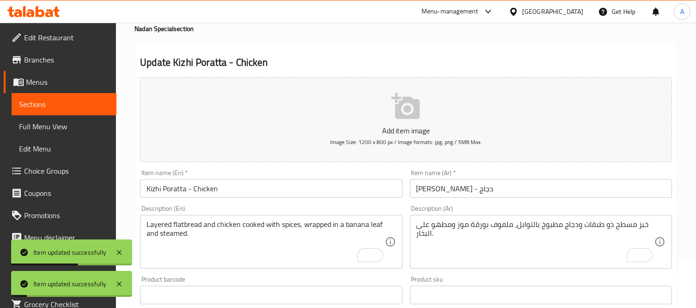
scroll to position [0, 0]
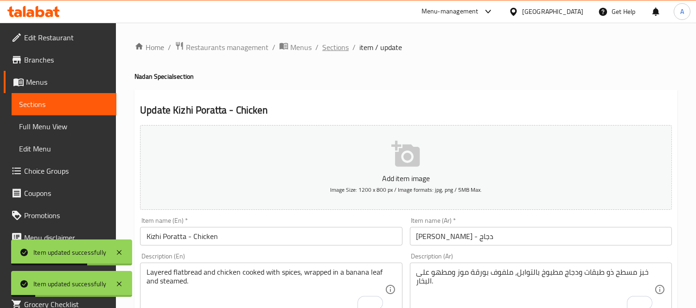
click at [336, 46] on span "Sections" at bounding box center [335, 47] width 26 height 11
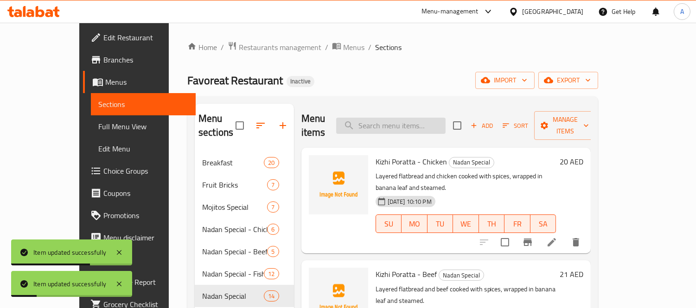
click at [432, 121] on input "search" at bounding box center [390, 126] width 109 height 16
paste input "Kizhi Poratta - Beef"
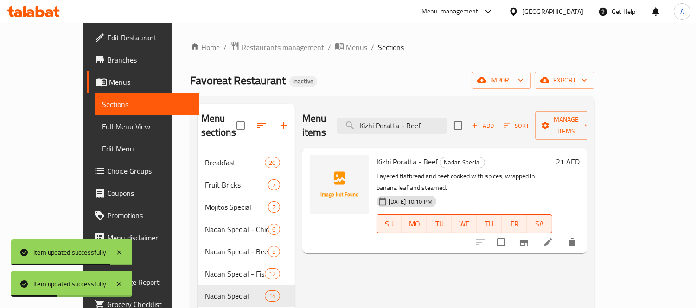
type input "Kizhi Poratta - Beef"
click at [554, 237] on icon at bounding box center [548, 242] width 11 height 11
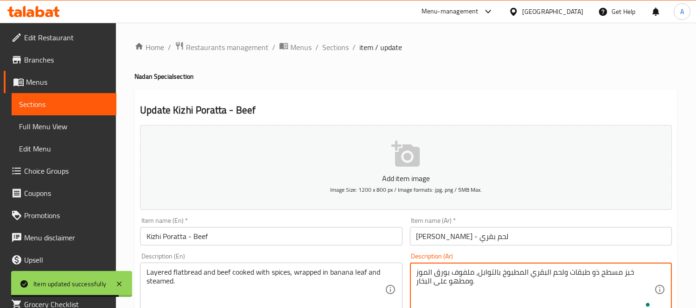
click at [544, 273] on textarea "خبز مسطح ذو طبقات ولحم البقري المطبوخ بالتوابل، ملفوف بورق الموز ومطهو على البخ…" at bounding box center [535, 290] width 238 height 44
click at [545, 272] on textarea "خبز مسطح ذو طبقات ولحم البقري المطبوخ بالتوابل، ملفوف بورق الموز ومطهو على البخ…" at bounding box center [535, 290] width 238 height 44
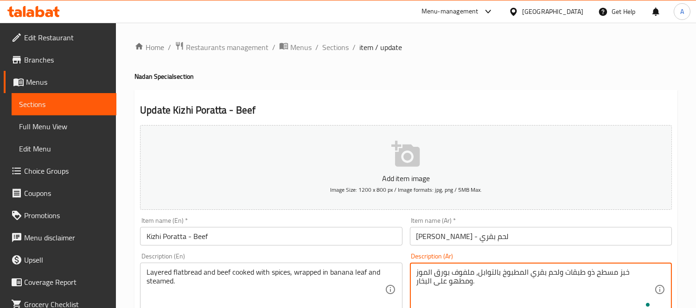
click at [545, 275] on textarea "خبز مسطح ذو طبقات ولحم بقري المطبوخ بالتوابل، ملفوف بورق الموز ومطهو على البخار." at bounding box center [535, 290] width 238 height 44
click at [546, 275] on textarea "خبز مسطح ذو طبقات ولحم بقري المطبوخ بالتوابل، ملفوف بورق الموز ومطهو على البخار." at bounding box center [535, 290] width 238 height 44
click at [548, 274] on textarea "خبز مسطح ذو طبقات ولحم بقري المطبوخ بالتوابل، ملفوف بورق الموز ومطهو على البخار." at bounding box center [535, 290] width 238 height 44
click at [517, 287] on textarea "خبز مسطح ذو طبقات ولحم بقري مطبوخ بالتوابل، ملفوف بورق الموز ومطهو على البخار." at bounding box center [535, 290] width 238 height 44
drag, startPoint x: 453, startPoint y: 272, endPoint x: 460, endPoint y: 272, distance: 6.5
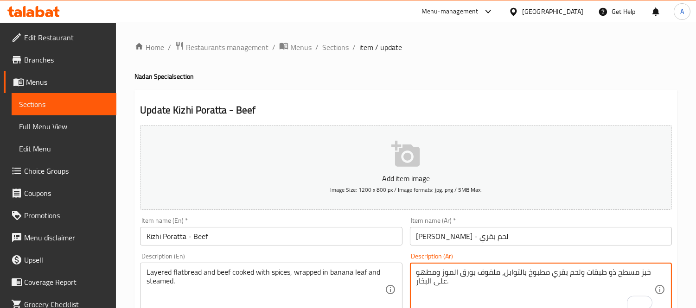
click at [460, 272] on textarea "خبز مسطح ذو طبقات ولحم بقري مطبوخ بالتوابل، ملفوف بورق الموز ومطهو على البخار." at bounding box center [535, 290] width 238 height 44
click at [442, 280] on textarea "خبز مسطح ذو طبقات ولحم بقري مطبوخ بالتوابل، ملفوف بورقة موز ومطهو على البخار." at bounding box center [535, 290] width 238 height 44
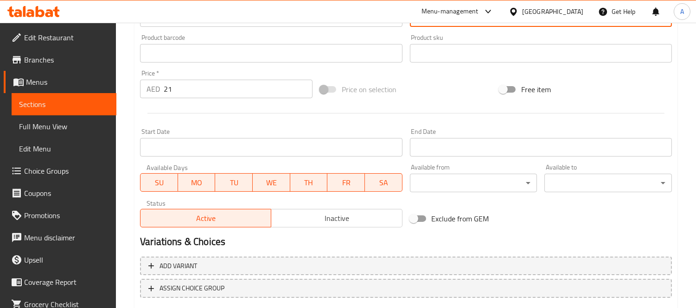
scroll to position [345, 0]
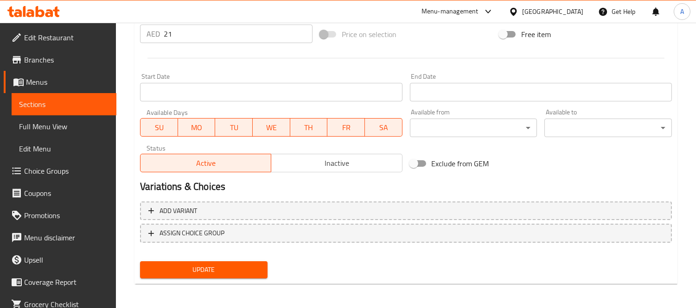
type textarea "خبز مسطح ذو طبقات ولحم بقري مطبوخ بالتوابل، ملفوف بورقة موز ومطهو على البخار."
click at [211, 269] on span "Update" at bounding box center [203, 270] width 113 height 12
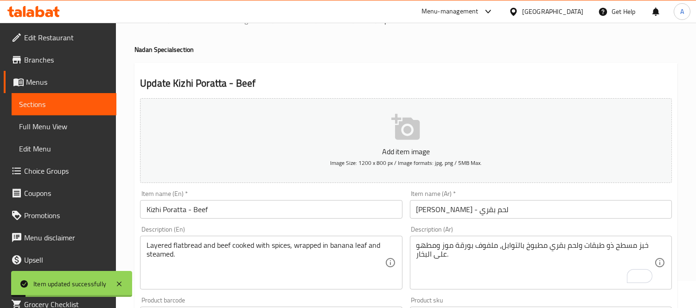
scroll to position [0, 0]
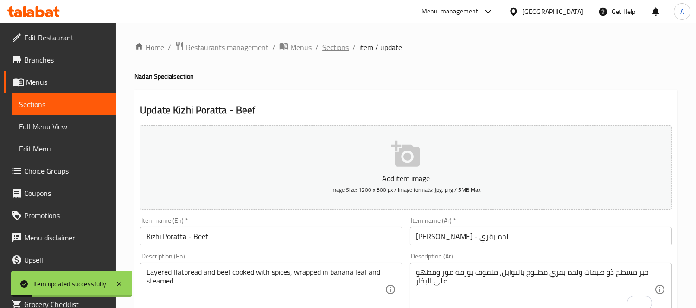
click at [335, 52] on span "Sections" at bounding box center [335, 47] width 26 height 11
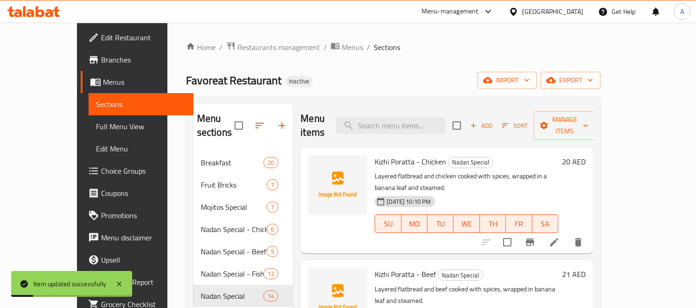
click at [439, 118] on input "search" at bounding box center [390, 126] width 109 height 16
paste input "Wayanadan Beef Curry"
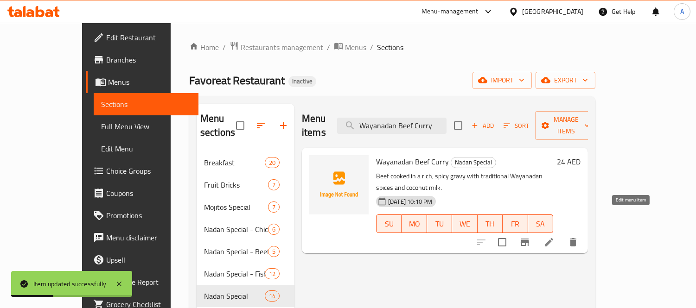
type input "Wayanadan Beef Curry"
click at [555, 237] on icon at bounding box center [548, 242] width 11 height 11
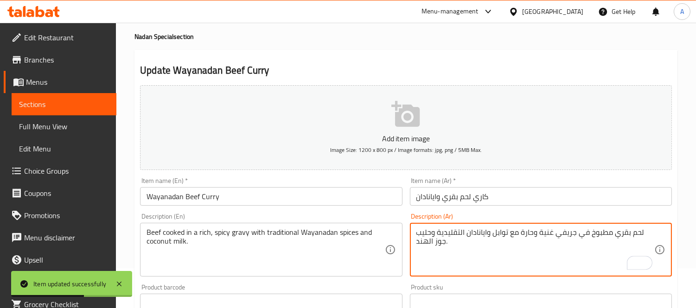
scroll to position [51, 0]
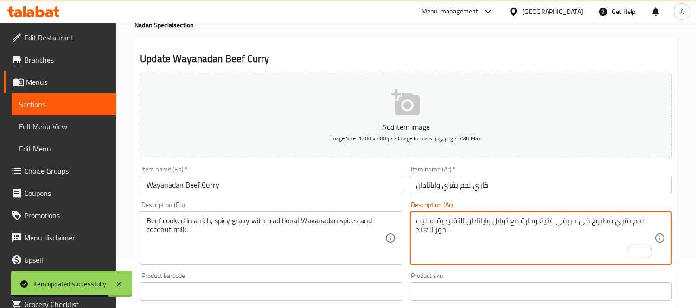
click at [553, 220] on textarea "لحم بقري مطبوخ في جريفي غنية وحارة مع توابل وايانادان التقليدية وحليب جوز الهند." at bounding box center [535, 239] width 238 height 44
click at [534, 218] on textarea "لحم بقري مطبوخ في جريفي غني وحارة مع توابل وايانادان التقليدية وحليب جوز الهند." at bounding box center [535, 239] width 238 height 44
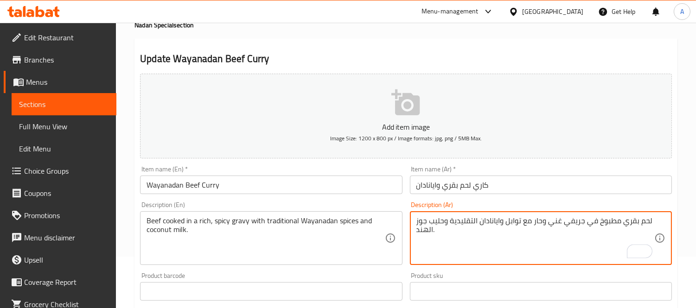
type textarea "لحم بقري مطبوخ في جريفي غني وحار مع توابل وايانادان التقليدية وحليب جوز الهند."
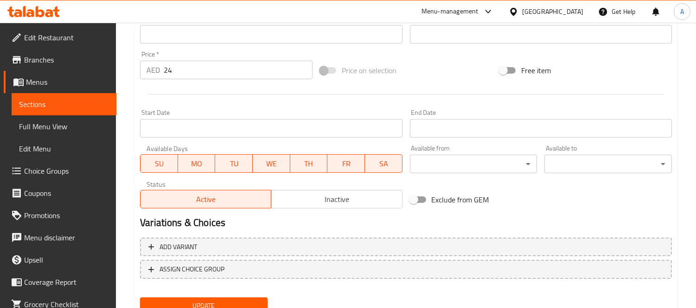
click at [200, 292] on div "Home / Restaurants management / Menus / Sections / item / update Nadan Special …" at bounding box center [406, 30] width 580 height 632
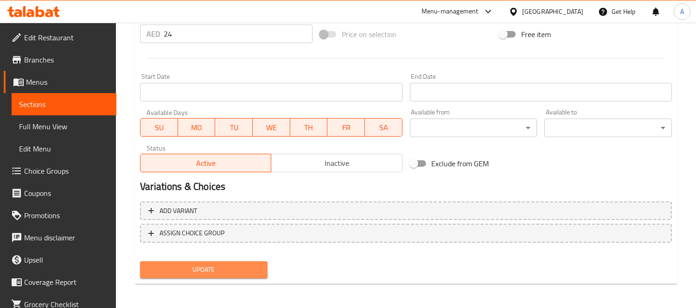
click at [202, 275] on button "Update" at bounding box center [204, 270] width 128 height 17
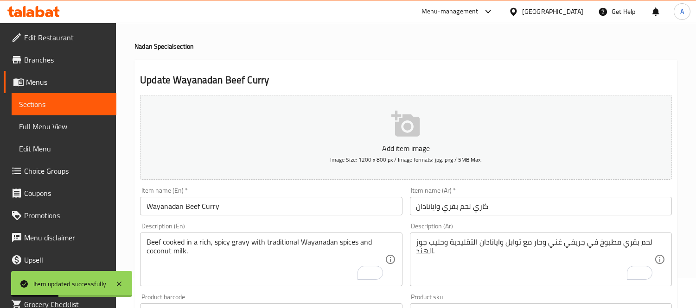
scroll to position [0, 0]
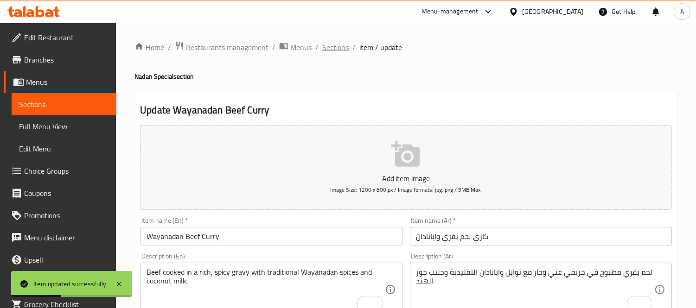
click at [328, 45] on span "Sections" at bounding box center [335, 47] width 26 height 11
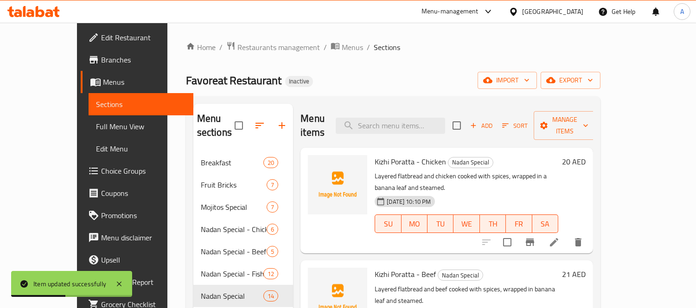
click at [454, 109] on div "Menu items Add Sort Manage items" at bounding box center [446, 126] width 293 height 44
click at [444, 123] on input "search" at bounding box center [390, 126] width 109 height 16
paste input "Koonthal Kizhi"
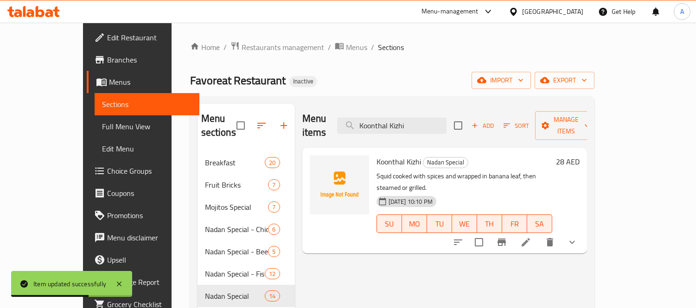
type input "Koonthal Kizhi"
click at [530, 238] on icon at bounding box center [526, 242] width 8 height 8
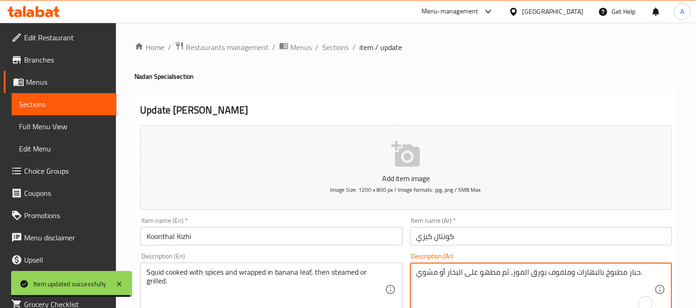
drag, startPoint x: 524, startPoint y: 272, endPoint x: 530, endPoint y: 273, distance: 6.5
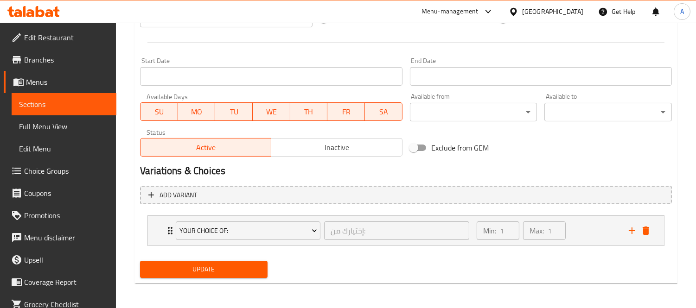
type textarea "حبار مطبوخ بالبهارات وملفوف بورقة موز، ثم مطهو على البخار أو مشوي."
click at [248, 272] on span "Update" at bounding box center [203, 270] width 113 height 12
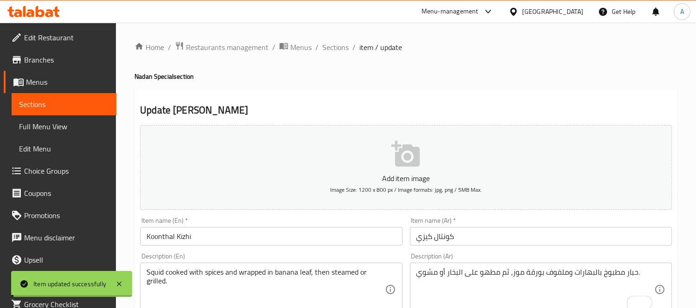
click at [341, 49] on span "Sections" at bounding box center [335, 47] width 26 height 11
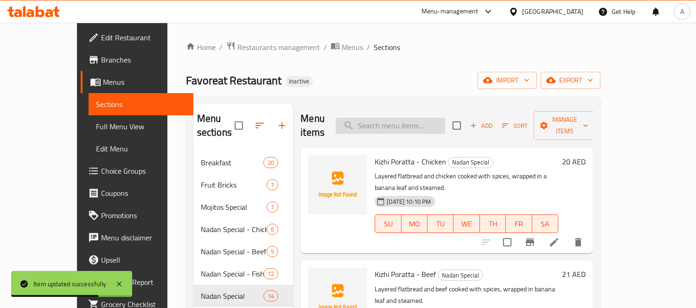
click at [396, 118] on input "search" at bounding box center [390, 126] width 109 height 16
paste input "Kadal Koottu"
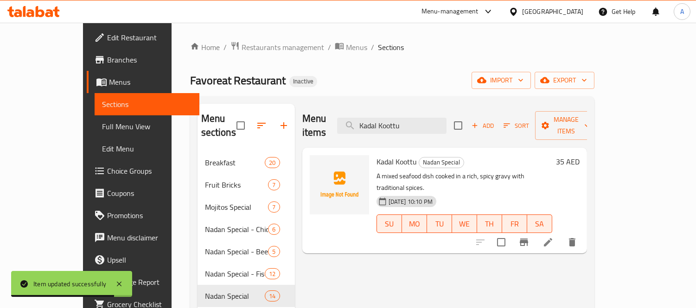
type input "Kadal Koottu"
click at [552, 238] on icon at bounding box center [548, 242] width 8 height 8
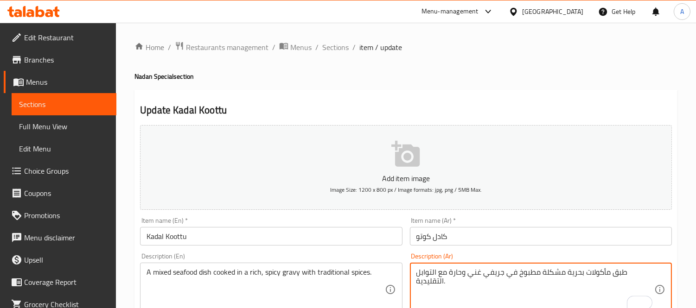
click at [451, 271] on textarea "طبق مأكولات بحرية مشكلة مطبوخ في جريفي غني وحارة مع التوابل التقليدية." at bounding box center [535, 290] width 238 height 44
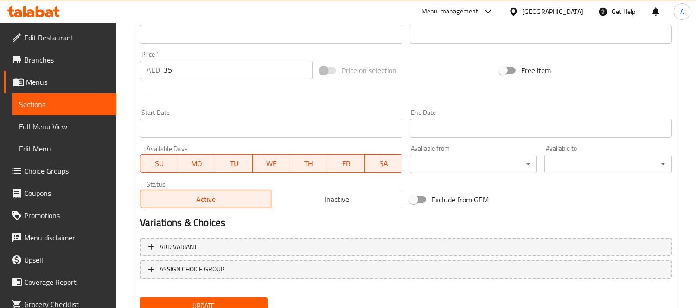
type textarea "طبق مأكولات بحرية مشكلة مطبوخ في جريفي غني وحار مع التوابل التقليدية."
click at [216, 298] on button "Update" at bounding box center [204, 306] width 128 height 17
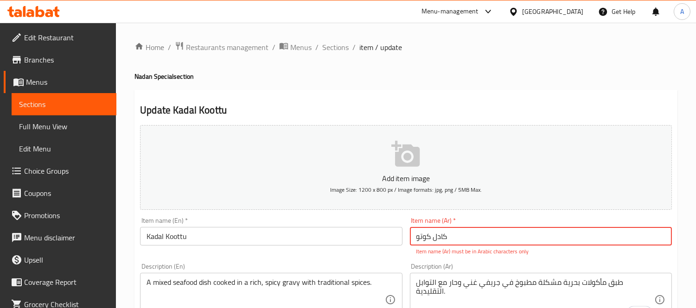
click at [290, 235] on input "Kadal Koottu" at bounding box center [271, 236] width 262 height 19
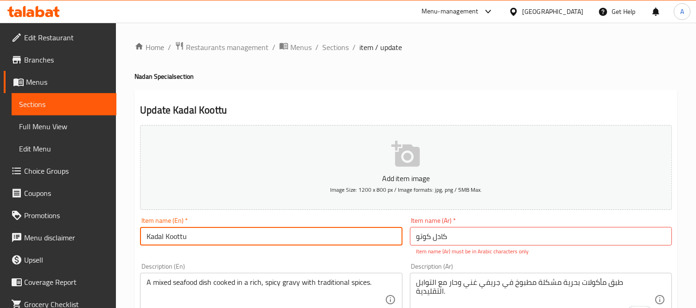
click at [290, 235] on input "Kadal Koottu" at bounding box center [271, 236] width 262 height 19
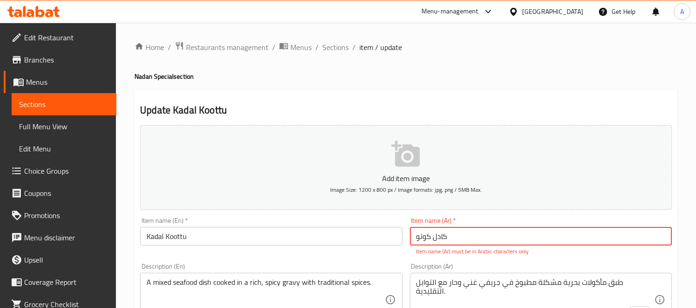
drag, startPoint x: 460, startPoint y: 238, endPoint x: 317, endPoint y: 236, distance: 143.8
paste input "كادا"
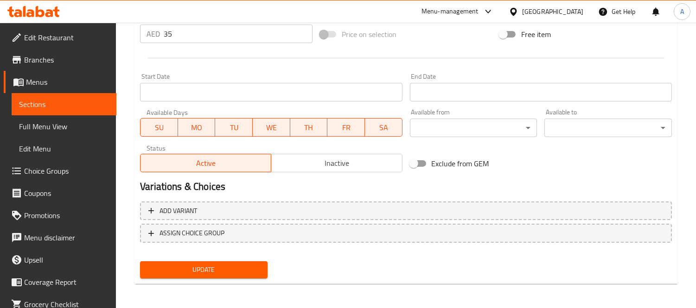
type input "كادال كوتو"
click at [230, 275] on button "Update" at bounding box center [204, 270] width 128 height 17
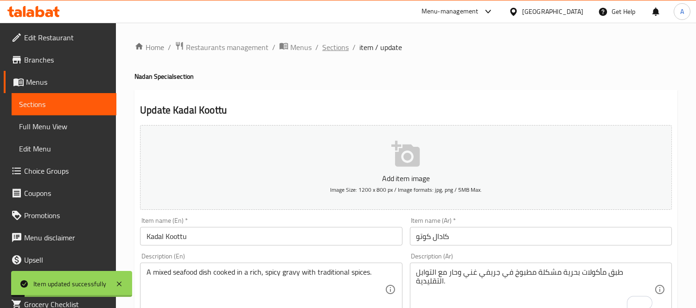
click at [333, 45] on span "Sections" at bounding box center [335, 47] width 26 height 11
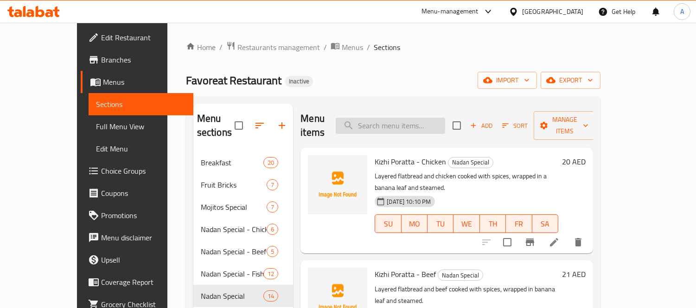
click at [426, 122] on input "search" at bounding box center [390, 126] width 109 height 16
paste input "Egg Dosa"
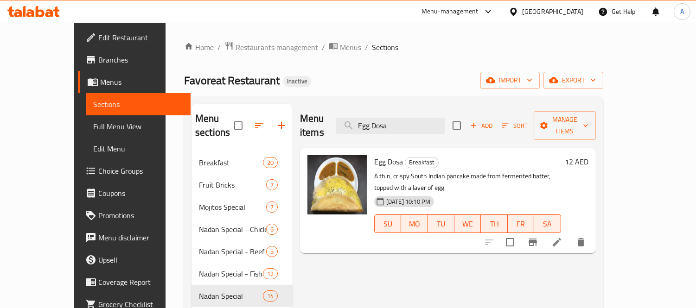
type input "Egg Dosa"
click at [562, 237] on icon at bounding box center [556, 242] width 11 height 11
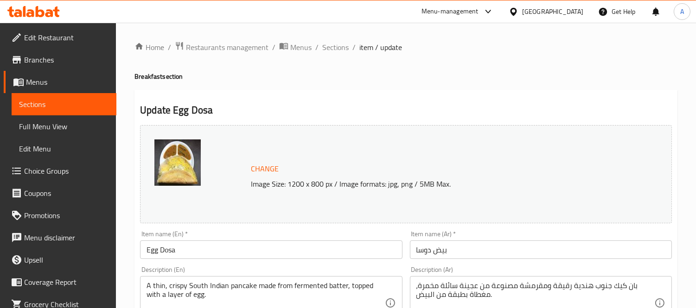
click at [563, 286] on textarea "بان كيك جنوب هندية رقيقة ومقرمشة مصنوعة من عجينة سائلة مخمرة، مغطاة بطبقة من ال…" at bounding box center [535, 303] width 238 height 44
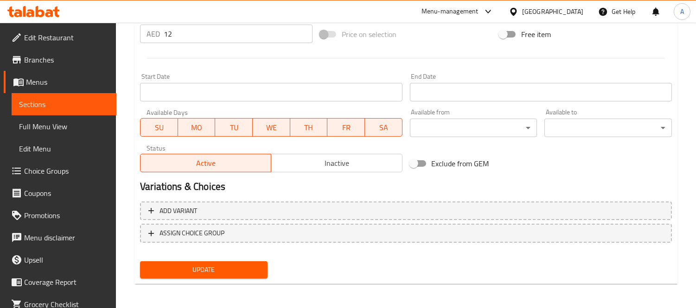
type textarea "بان كيك جنوب هندية رفيعة ومقرمشة مصنوعة من عجينة سائلة مخمرة، مغطاة بطبقة من ال…"
click at [233, 266] on span "Update" at bounding box center [203, 270] width 113 height 12
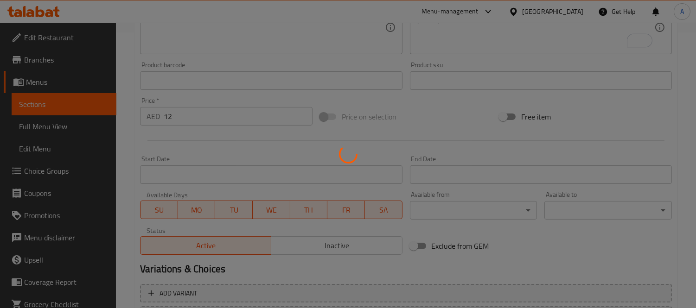
scroll to position [255, 0]
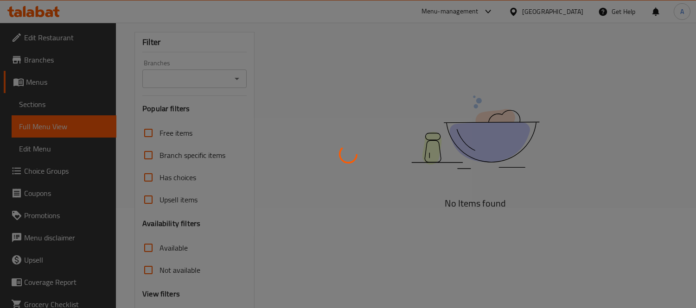
scroll to position [185, 0]
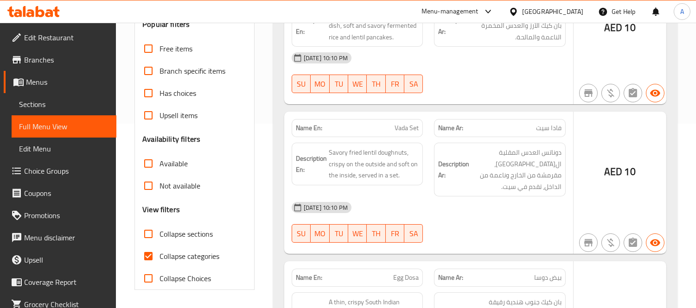
click at [152, 258] on div at bounding box center [348, 154] width 696 height 308
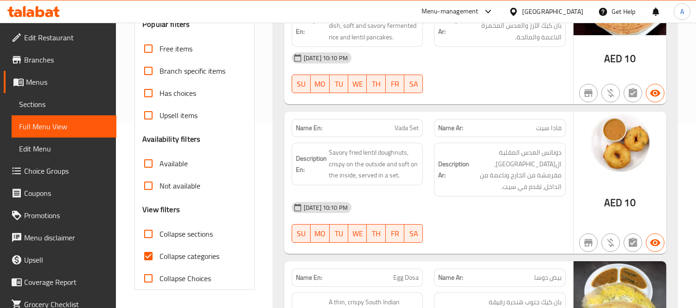
click at [157, 256] on input "Collapse categories" at bounding box center [148, 256] width 22 height 22
checkbox input "false"
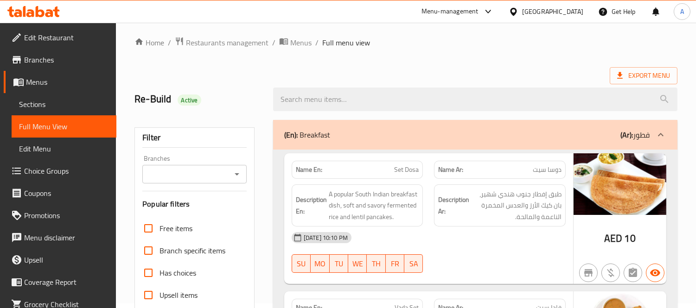
scroll to position [0, 0]
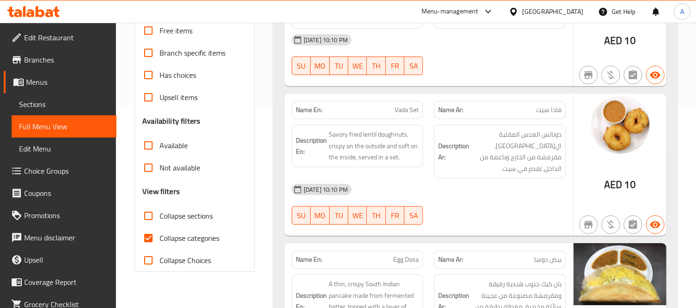
scroll to position [206, 0]
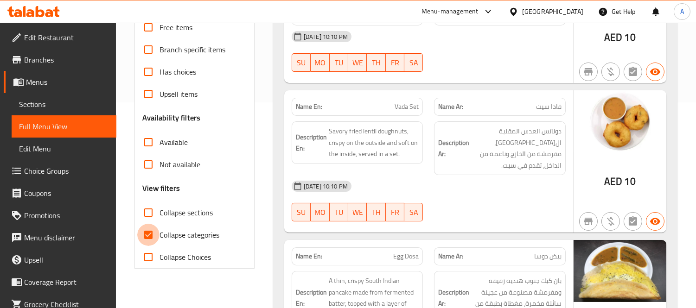
click at [140, 234] on input "Collapse categories" at bounding box center [148, 235] width 22 height 22
checkbox input "false"
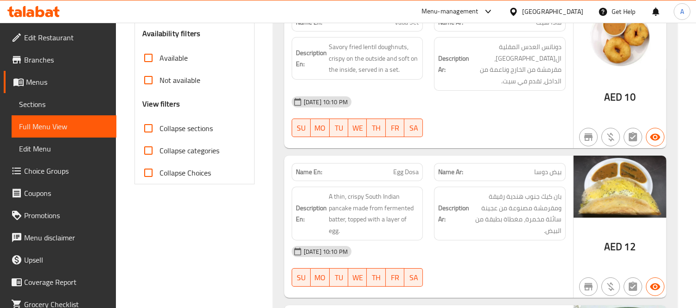
scroll to position [360, 0]
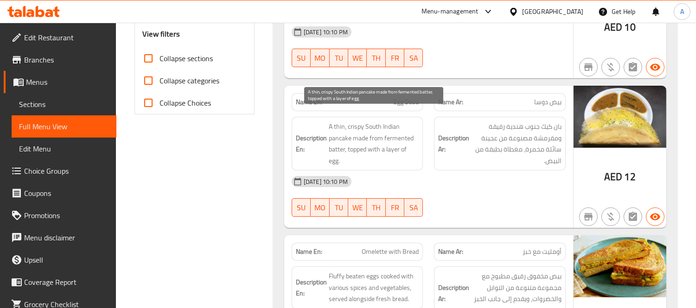
click at [340, 121] on span "A thin, crispy South Indian pancake made from fermented batter, topped with a l…" at bounding box center [374, 143] width 90 height 45
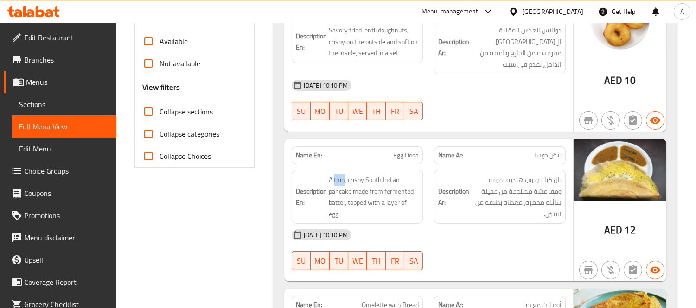
scroll to position [257, 0]
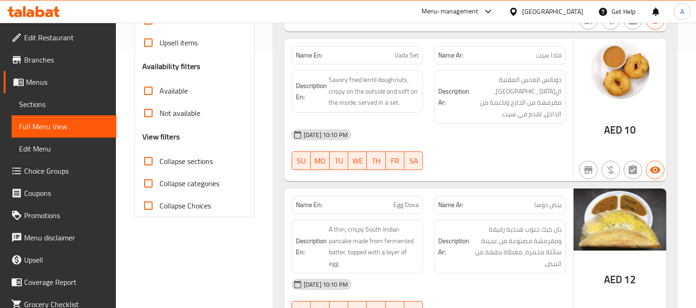
click at [410, 200] on span "Egg Dosa" at bounding box center [406, 205] width 26 height 10
copy span "Egg Dosa"
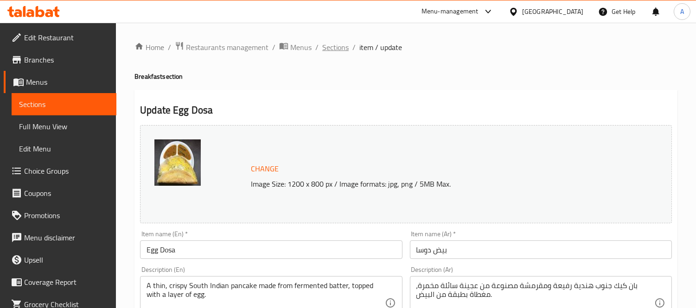
click at [332, 48] on span "Sections" at bounding box center [335, 47] width 26 height 11
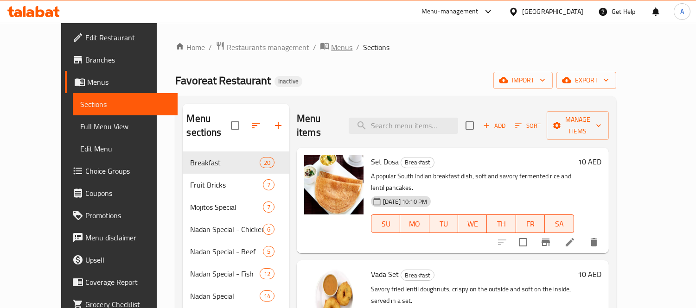
click at [320, 51] on span "breadcrumb" at bounding box center [325, 47] width 11 height 12
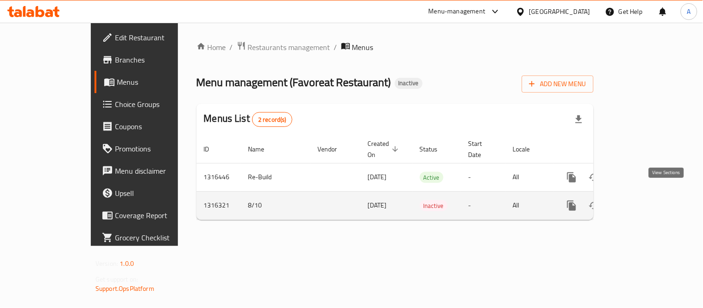
click at [645, 200] on icon "enhanced table" at bounding box center [638, 205] width 11 height 11
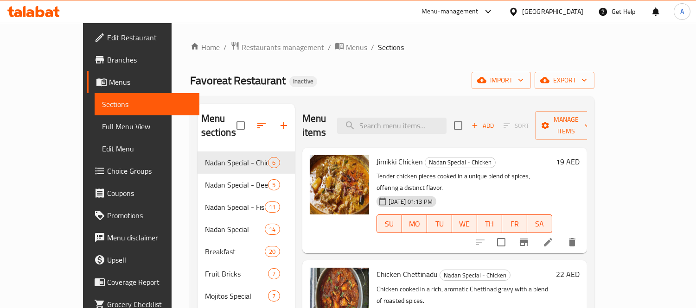
click at [231, 125] on input "checkbox" at bounding box center [240, 125] width 19 height 19
checkbox input "true"
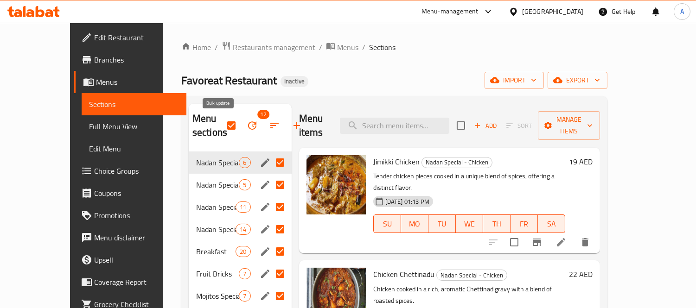
click at [247, 127] on icon "button" at bounding box center [252, 125] width 11 height 11
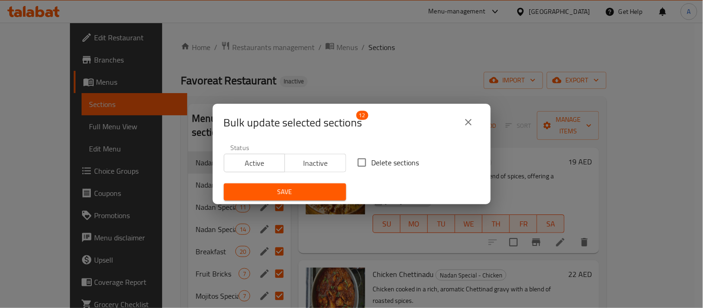
click at [366, 160] on input "Delete sections" at bounding box center [361, 162] width 19 height 19
checkbox input "true"
click at [331, 198] on button "Save" at bounding box center [285, 192] width 122 height 17
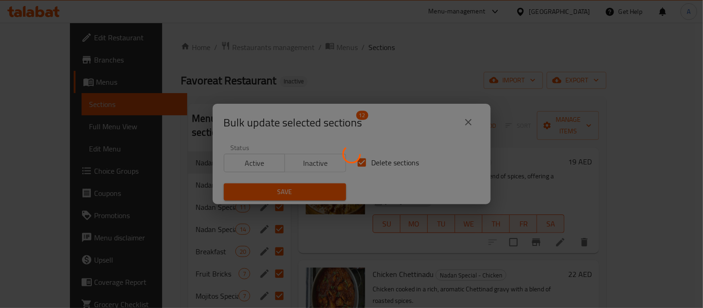
checkbox input "false"
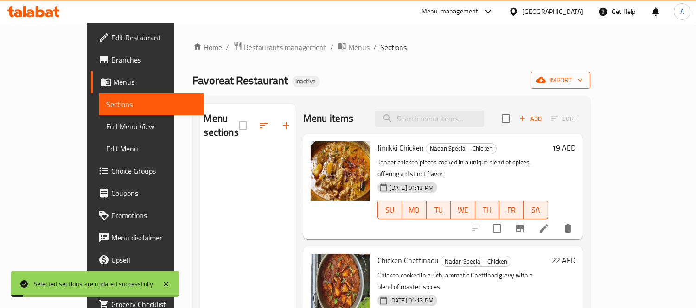
click at [583, 82] on span "import" at bounding box center [560, 81] width 45 height 12
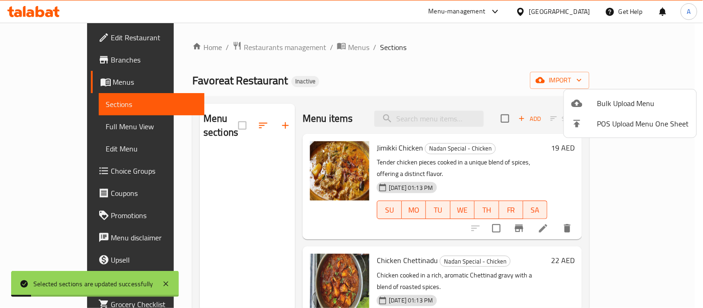
click at [593, 98] on div at bounding box center [585, 103] width 26 height 11
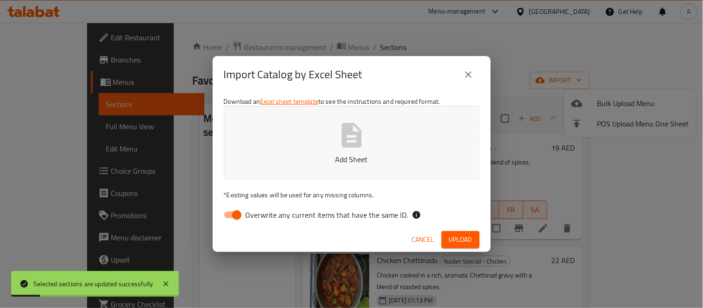
click at [428, 147] on button "Add Sheet" at bounding box center [352, 142] width 256 height 73
click at [224, 217] on input "Overwrite any current items that have the same ID." at bounding box center [237, 215] width 53 height 18
checkbox input "false"
click at [319, 154] on p "Updated Final.xlsx" at bounding box center [351, 159] width 227 height 11
click at [480, 239] on div "Cancel Upload" at bounding box center [352, 240] width 278 height 25
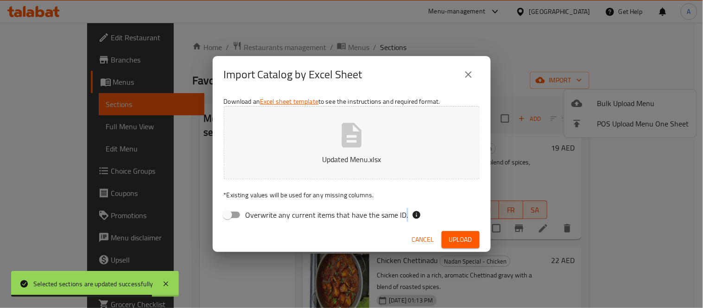
click at [480, 239] on div "Cancel Upload" at bounding box center [352, 240] width 278 height 25
click at [474, 240] on button "Upload" at bounding box center [461, 239] width 38 height 17
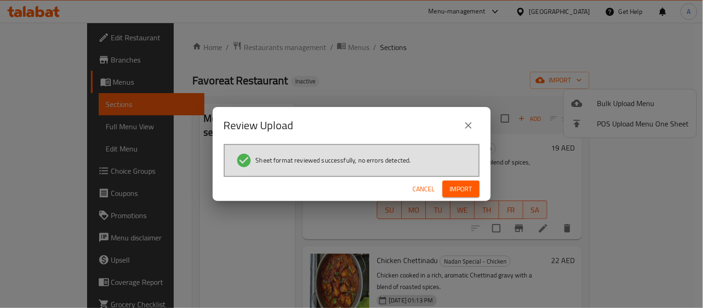
click at [464, 186] on span "Import" at bounding box center [461, 190] width 22 height 12
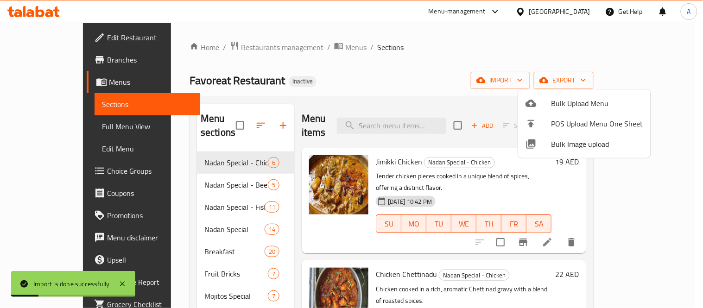
click at [147, 171] on div at bounding box center [351, 154] width 703 height 308
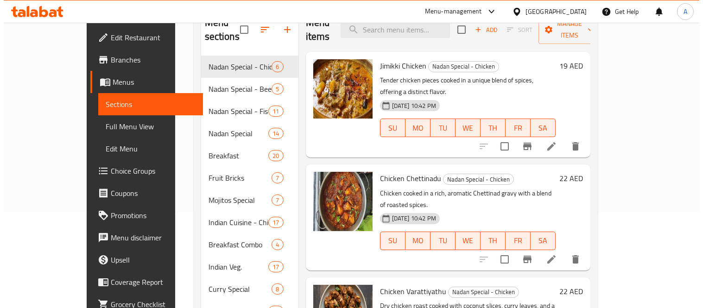
scroll to position [78, 0]
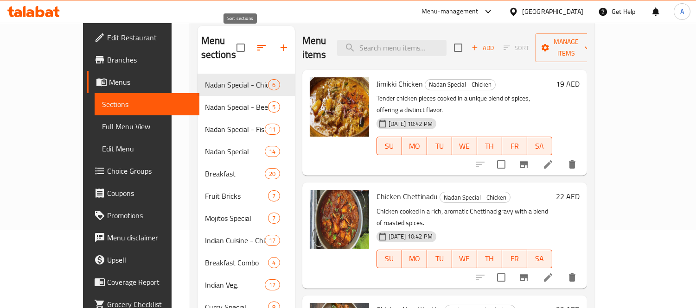
click at [256, 42] on icon "button" at bounding box center [261, 47] width 11 height 11
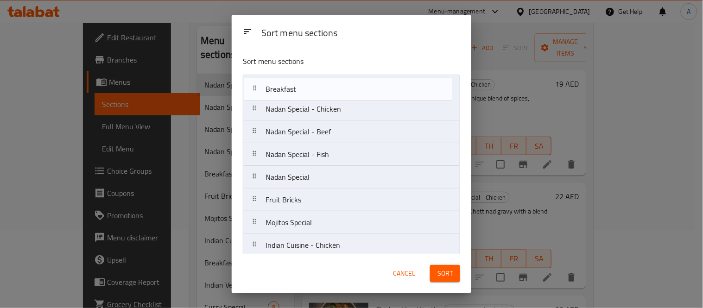
drag, startPoint x: 311, startPoint y: 186, endPoint x: 312, endPoint y: 93, distance: 93.7
click at [312, 93] on nav "Nadan Special - Chicken Nadan Special - Beef Nadan Special - Fish Nadan Special…" at bounding box center [351, 212] width 217 height 274
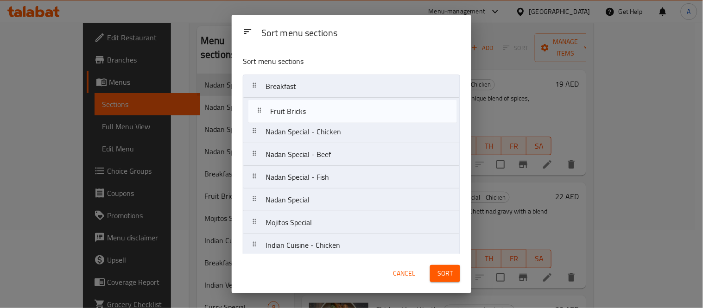
drag, startPoint x: 303, startPoint y: 198, endPoint x: 308, endPoint y: 107, distance: 91.9
click at [308, 107] on nav "Breakfast Nadan Special - Chicken Nadan Special - Beef Nadan Special - Fish Nad…" at bounding box center [351, 212] width 217 height 274
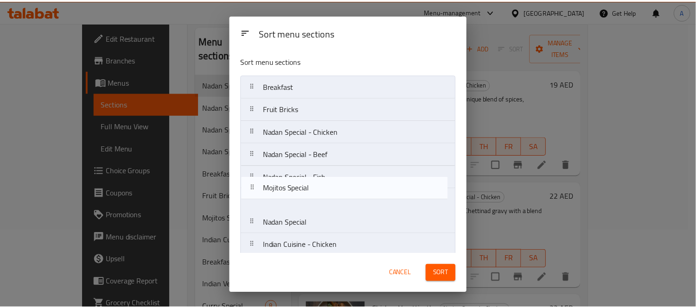
scroll to position [1, 0]
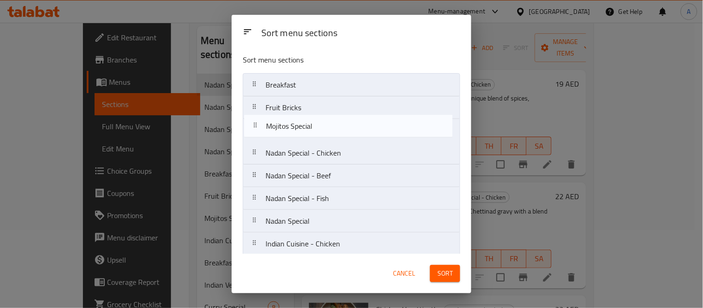
drag, startPoint x: 308, startPoint y: 227, endPoint x: 308, endPoint y: 128, distance: 99.2
click at [308, 128] on nav "Breakfast Fruit Bricks Nadan Special - Chicken Nadan Special - Beef Nadan Speci…" at bounding box center [351, 210] width 217 height 274
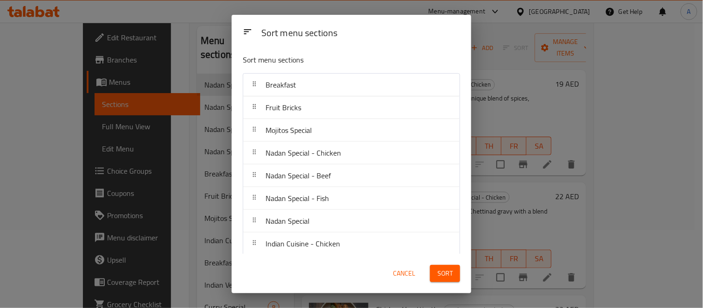
click at [436, 272] on button "Sort" at bounding box center [445, 273] width 30 height 17
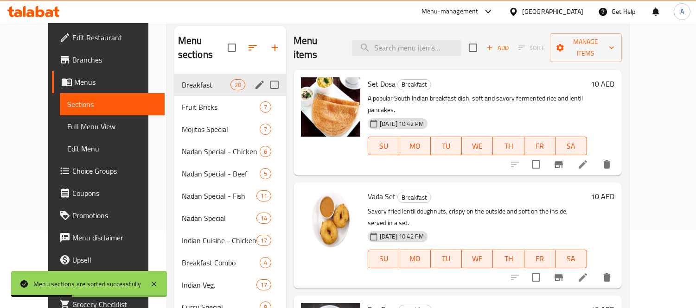
click at [265, 76] on input "Menu sections" at bounding box center [274, 84] width 19 height 19
checkbox input "true"
click at [265, 90] on input "Menu sections" at bounding box center [274, 84] width 19 height 19
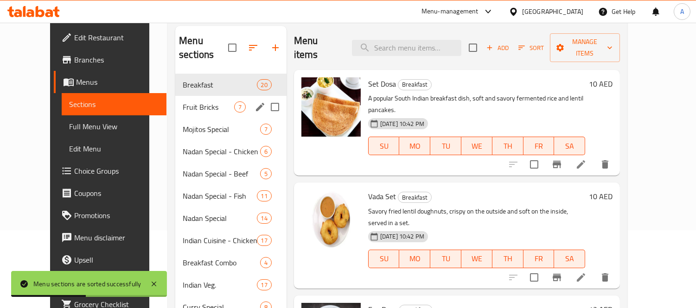
click at [265, 97] on input "Menu sections" at bounding box center [274, 106] width 19 height 19
checkbox input "true"
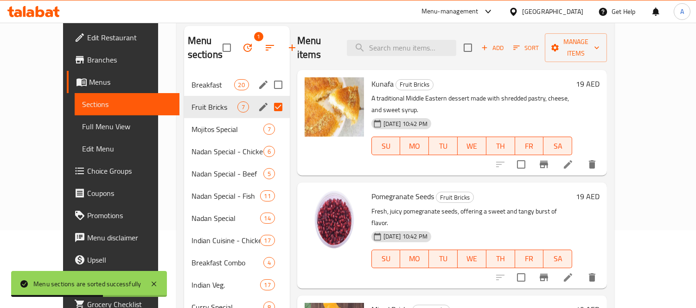
click at [268, 83] on input "Menu sections" at bounding box center [277, 84] width 19 height 19
checkbox input "true"
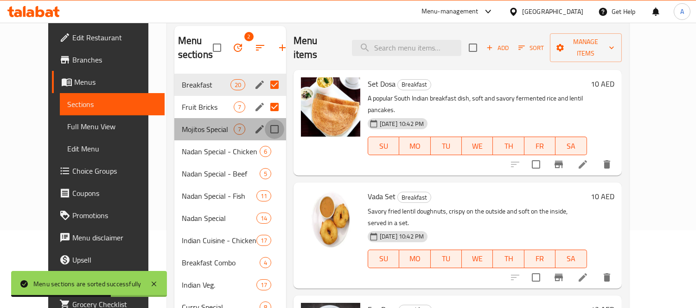
click at [266, 131] on input "Menu sections" at bounding box center [274, 129] width 19 height 19
checkbox input "true"
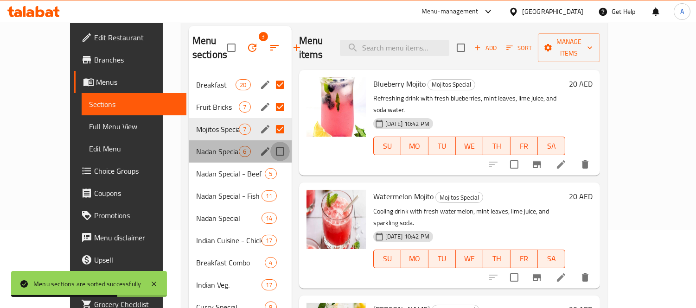
click at [270, 156] on input "Menu sections" at bounding box center [279, 151] width 19 height 19
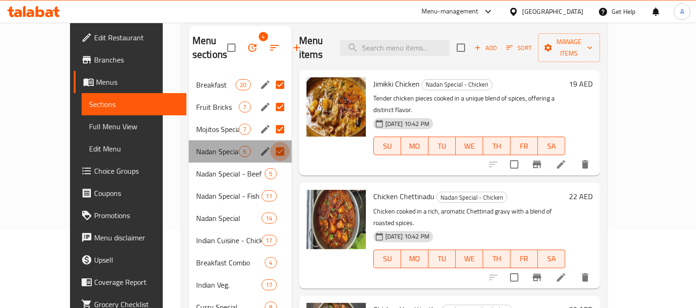
click at [270, 159] on input "Menu sections" at bounding box center [279, 151] width 19 height 19
checkbox input "false"
click at [270, 134] on input "Menu sections" at bounding box center [279, 129] width 19 height 19
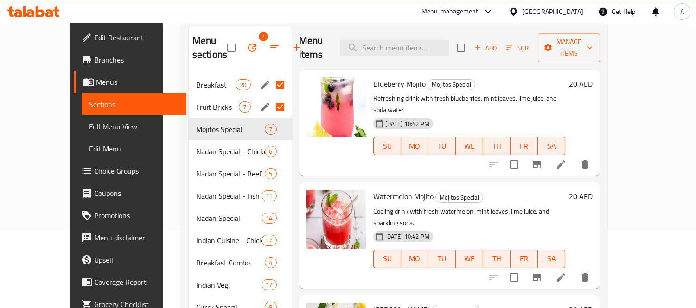
click at [270, 114] on input "Menu sections" at bounding box center [279, 106] width 19 height 19
checkbox input "false"
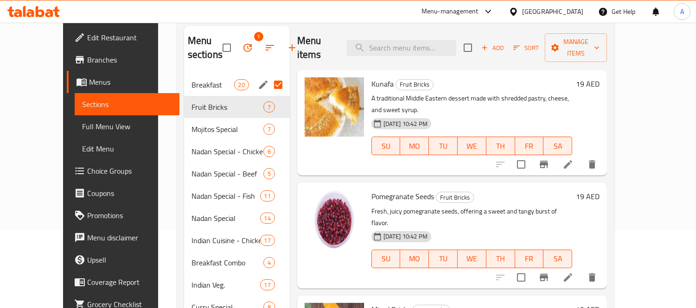
click at [268, 89] on input "Menu sections" at bounding box center [277, 84] width 19 height 19
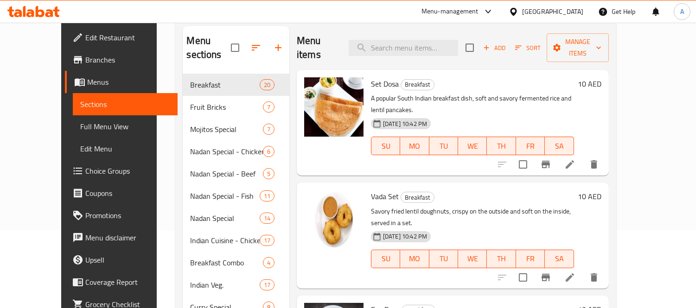
scroll to position [130, 0]
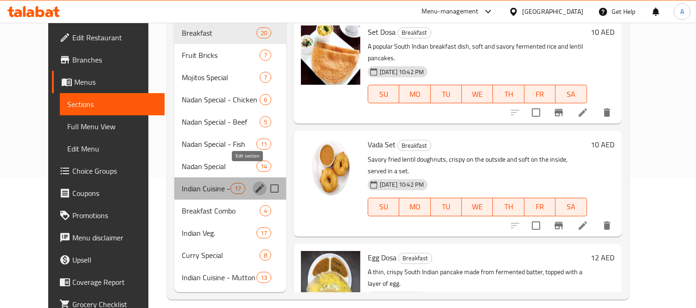
click at [255, 185] on icon "edit" at bounding box center [259, 189] width 8 height 8
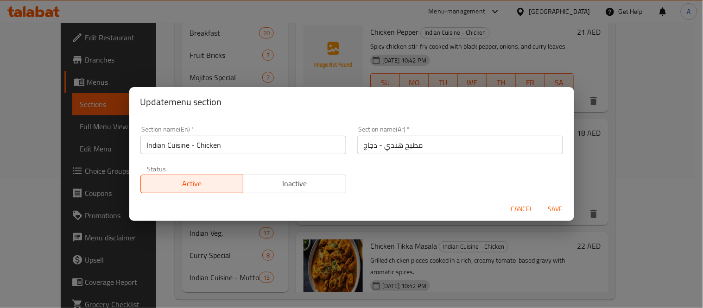
click at [256, 137] on input "Indian Cuisine - Chicken" at bounding box center [243, 145] width 206 height 19
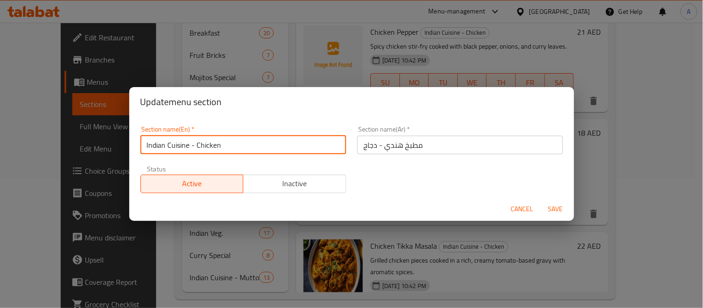
click at [256, 137] on input "Indian Cuisine - Chicken" at bounding box center [243, 145] width 206 height 19
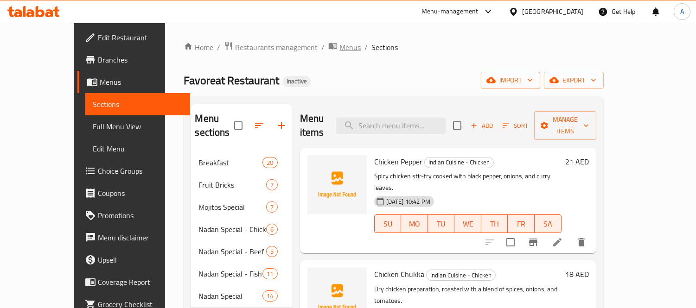
click at [339, 46] on span "Menus" at bounding box center [349, 47] width 21 height 11
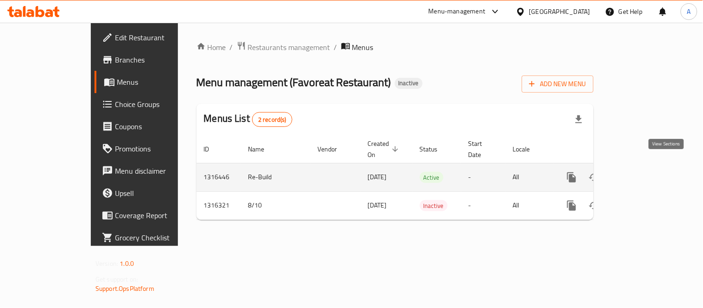
click at [643, 173] on icon "enhanced table" at bounding box center [639, 177] width 8 height 8
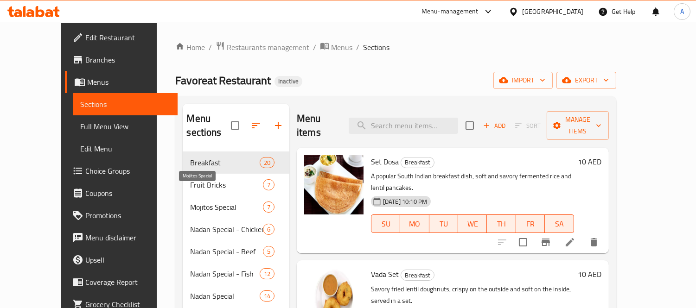
scroll to position [130, 0]
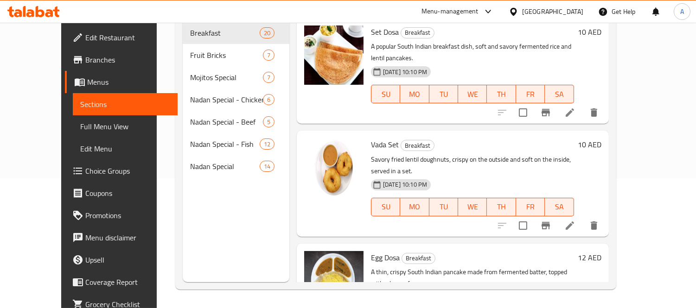
click at [183, 159] on div "Nadan Special 14" at bounding box center [236, 166] width 107 height 22
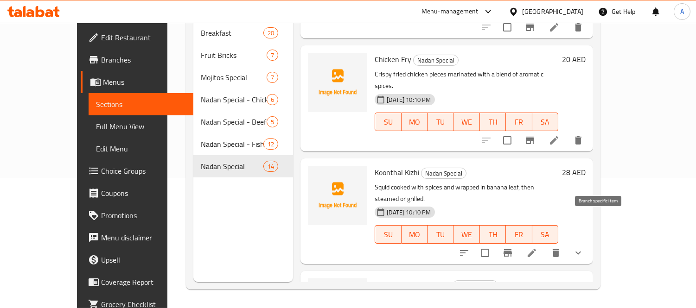
scroll to position [1132, 0]
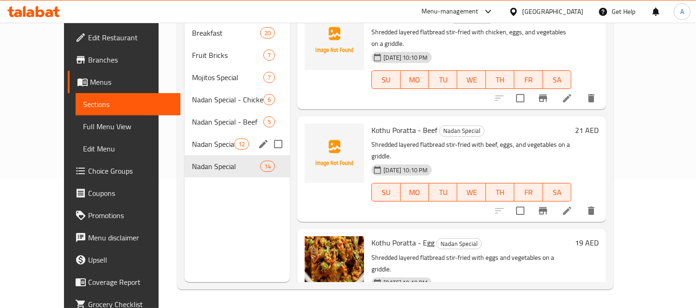
click at [192, 139] on span "Nadan Special - Fish" at bounding box center [213, 144] width 42 height 11
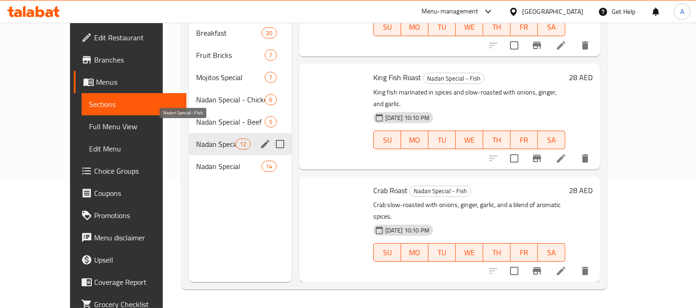
scroll to position [929, 0]
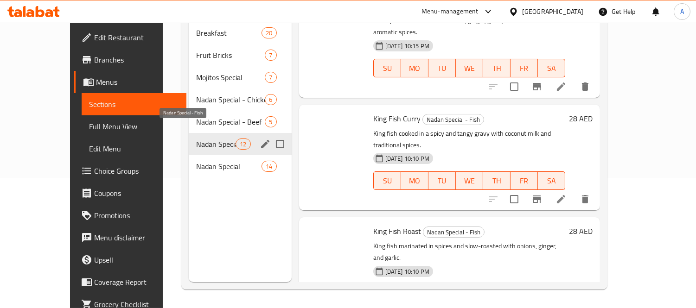
click at [196, 116] on span "Nadan Special - Beef" at bounding box center [230, 121] width 69 height 11
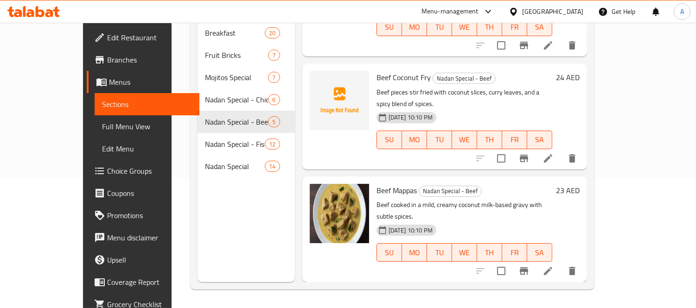
scroll to position [221, 0]
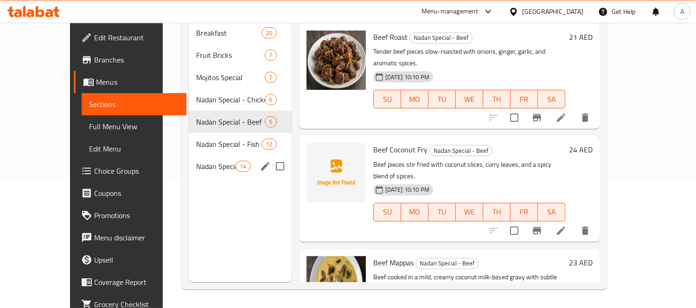
click at [196, 161] on span "Nadan Special" at bounding box center [215, 166] width 39 height 11
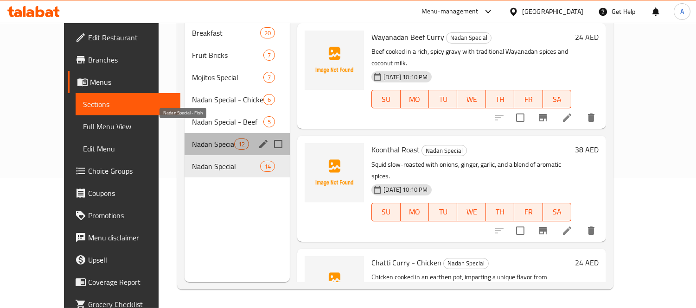
click at [192, 139] on span "Nadan Special - Fish" at bounding box center [213, 144] width 42 height 11
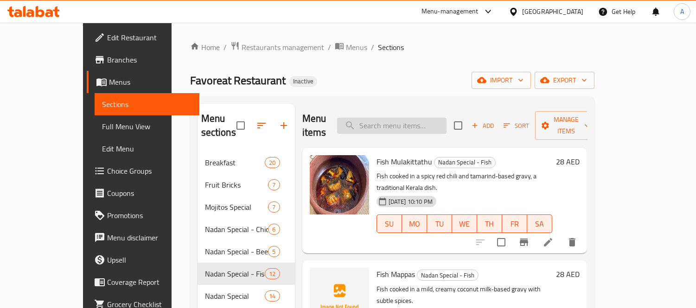
click at [427, 118] on input "search" at bounding box center [391, 126] width 109 height 16
paste input "Chicken Curry"
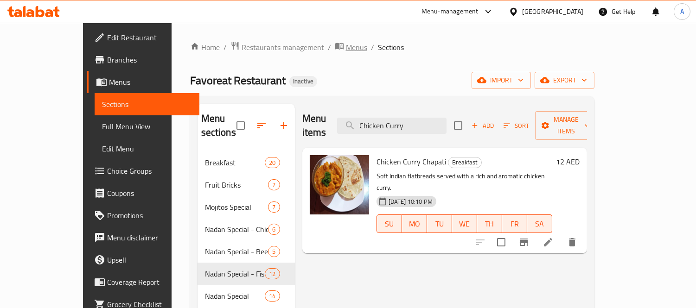
type input "Chicken Curry"
click at [346, 50] on span "Menus" at bounding box center [356, 47] width 21 height 11
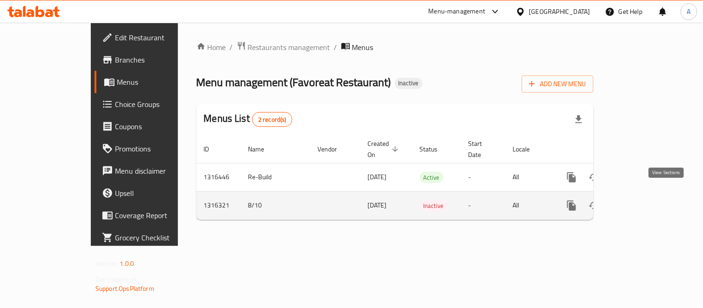
click at [645, 200] on icon "enhanced table" at bounding box center [638, 205] width 11 height 11
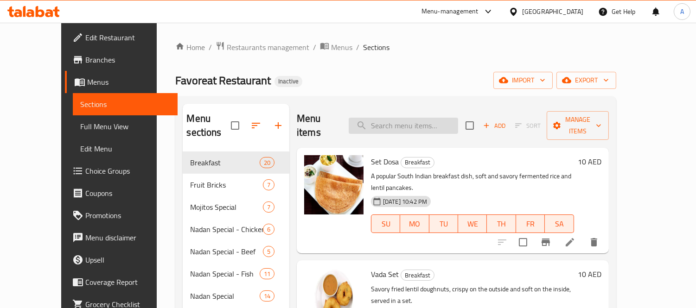
click at [442, 118] on input "search" at bounding box center [403, 126] width 109 height 16
paste input "Chicken Curry"
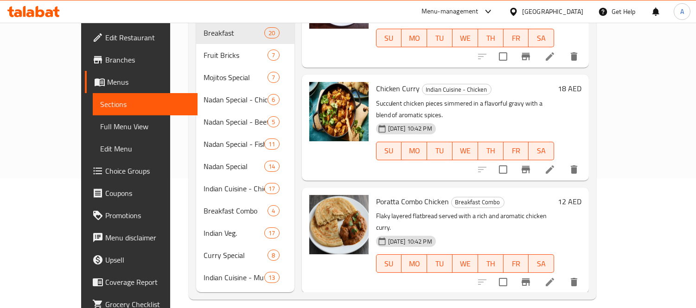
scroll to position [119, 0]
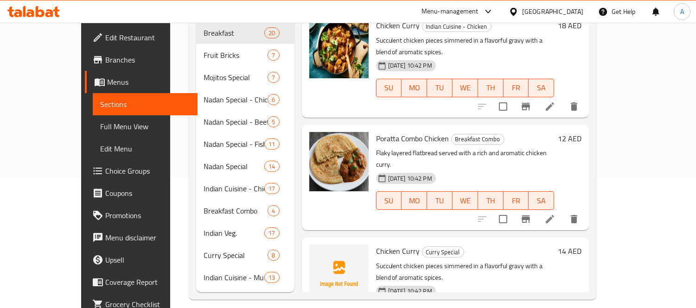
type input "Chicken Curry"
checkbox input "true"
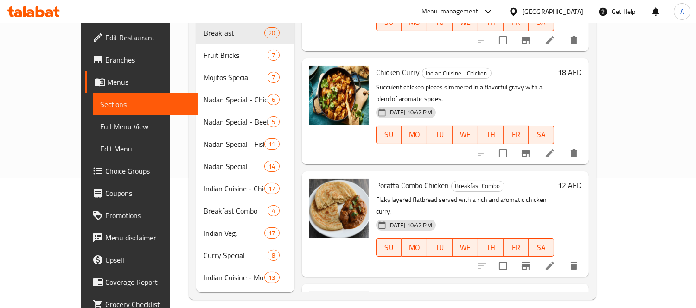
scroll to position [16, 0]
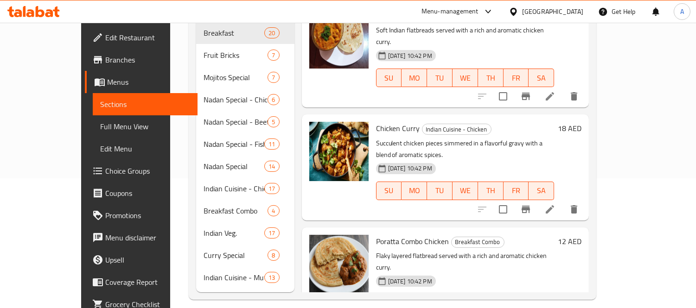
click at [513, 200] on input "checkbox" at bounding box center [502, 209] width 19 height 19
checkbox input "true"
click at [376, 121] on span "Chicken Curry" at bounding box center [398, 128] width 44 height 14
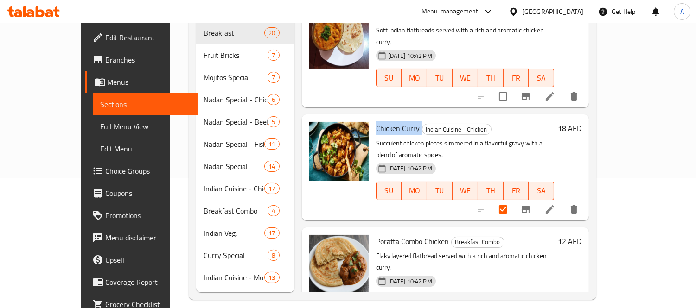
copy h6 "Chicken Curry"
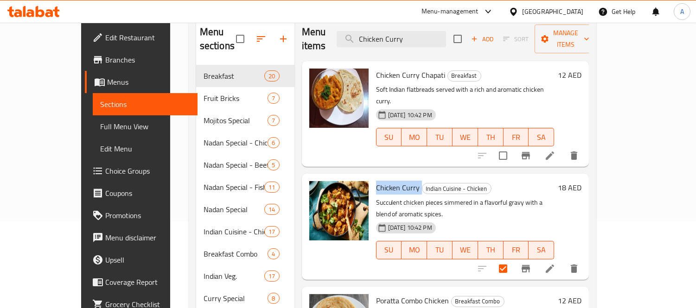
scroll to position [0, 0]
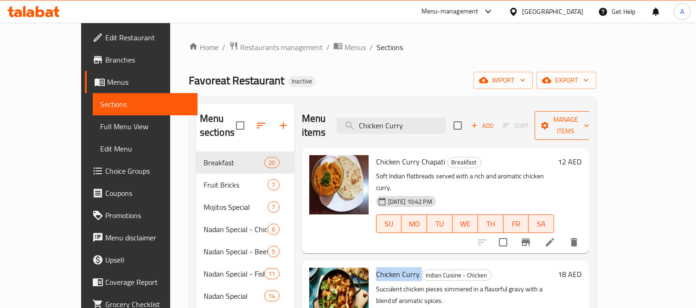
click at [597, 125] on button "Manage items" at bounding box center [566, 125] width 62 height 29
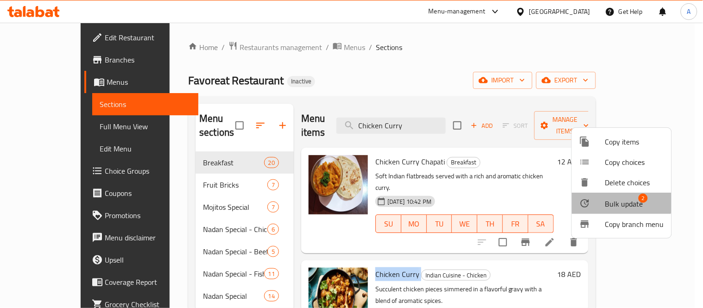
click at [602, 201] on div at bounding box center [593, 203] width 26 height 11
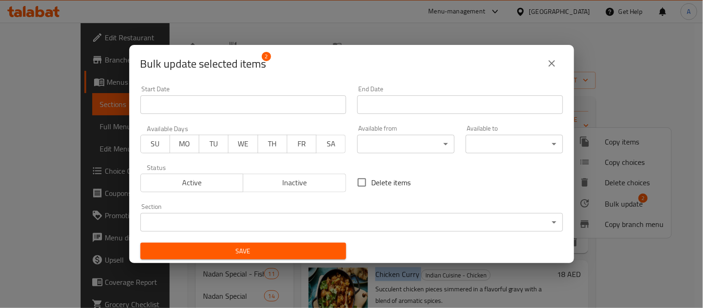
click at [352, 179] on input "Delete items" at bounding box center [361, 182] width 19 height 19
checkbox input "true"
click at [286, 257] on span "Save" at bounding box center [243, 252] width 191 height 12
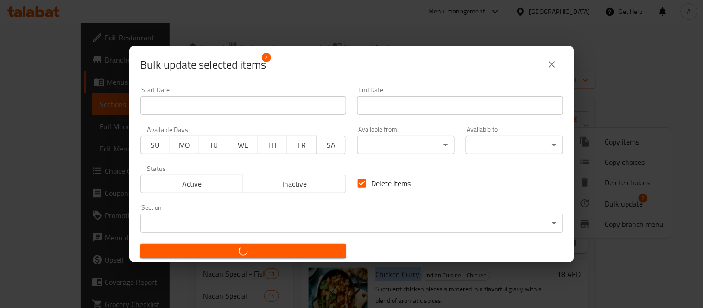
checkbox input "false"
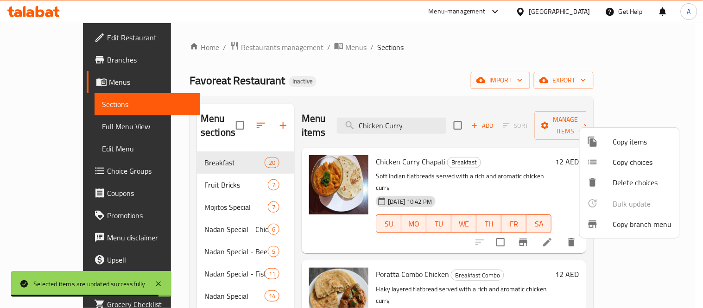
click at [294, 52] on div at bounding box center [351, 154] width 703 height 308
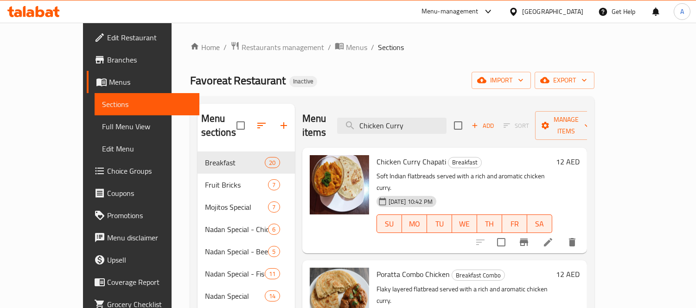
drag, startPoint x: 290, startPoint y: 46, endPoint x: 130, endPoint y: 60, distance: 160.6
click at [346, 46] on span "Menus" at bounding box center [356, 47] width 21 height 11
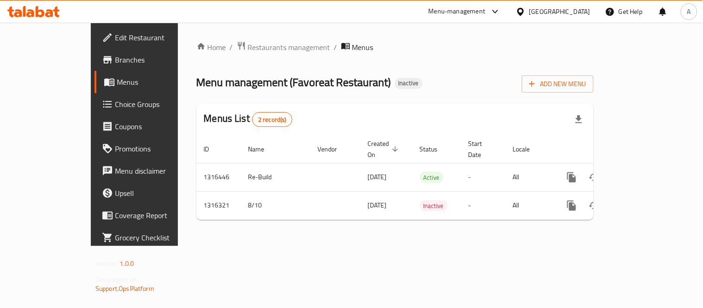
click at [645, 172] on icon "enhanced table" at bounding box center [638, 177] width 11 height 11
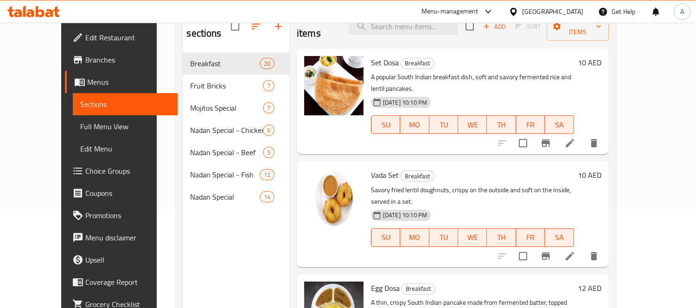
scroll to position [103, 0]
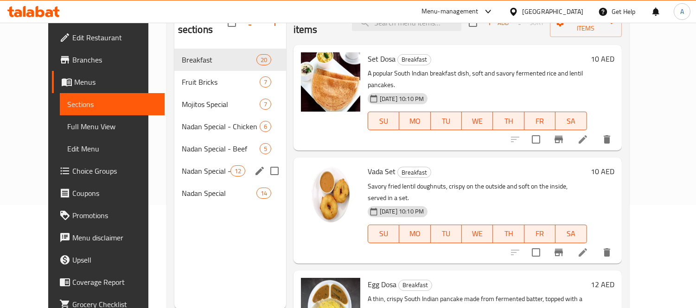
click at [204, 165] on div "Nadan Special - Fish 12" at bounding box center [230, 171] width 112 height 22
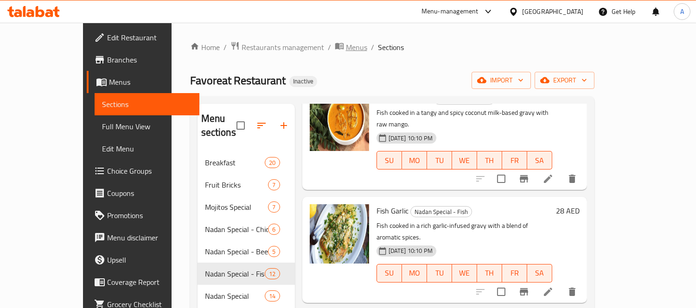
click at [346, 49] on span "Menus" at bounding box center [356, 47] width 21 height 11
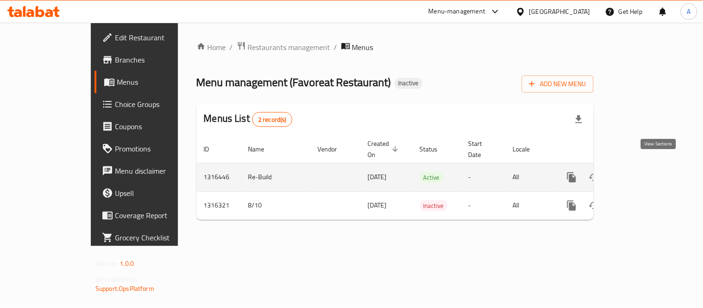
click at [650, 166] on link "enhanced table" at bounding box center [639, 177] width 22 height 22
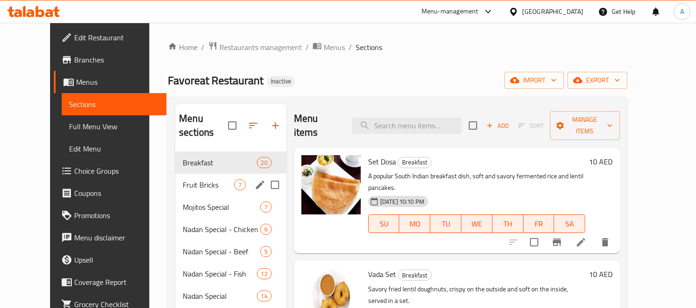
scroll to position [103, 0]
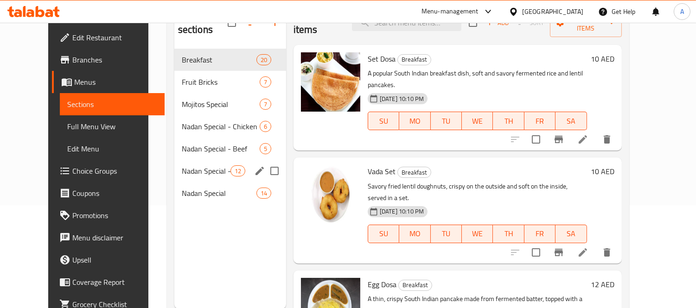
click at [212, 160] on div "Nadan Special - Fish 12" at bounding box center [230, 171] width 112 height 22
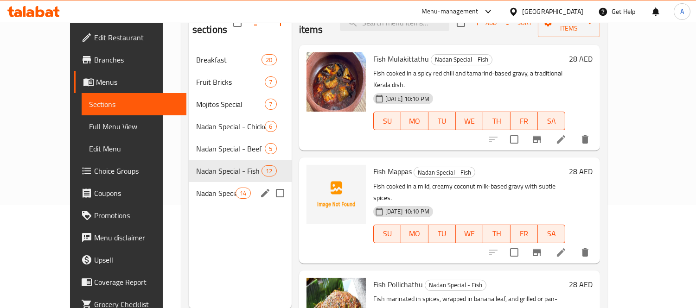
click at [196, 188] on span "Nadan Special" at bounding box center [215, 193] width 39 height 11
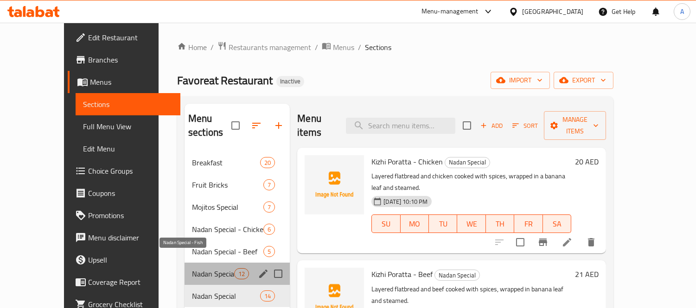
click at [204, 268] on span "Nadan Special - Fish" at bounding box center [213, 273] width 42 height 11
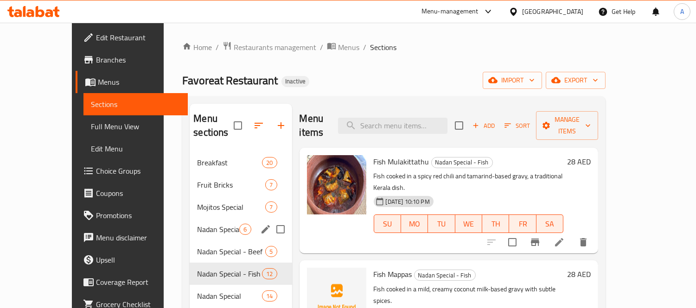
click at [206, 226] on div "Nadan Special - Chicken 6" at bounding box center [241, 229] width 102 height 22
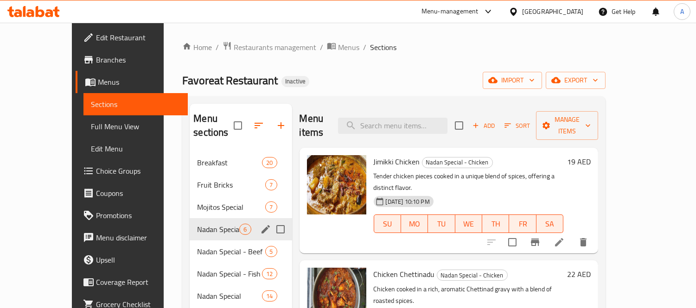
click at [206, 202] on span "Mojitos Special" at bounding box center [231, 207] width 68 height 11
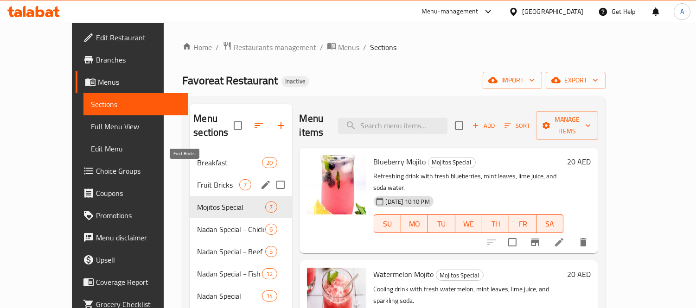
click at [207, 179] on span "Fruit Bricks" at bounding box center [218, 184] width 42 height 11
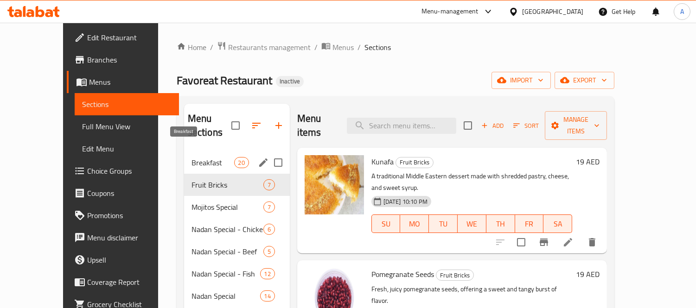
click at [206, 157] on span "Breakfast" at bounding box center [213, 162] width 43 height 11
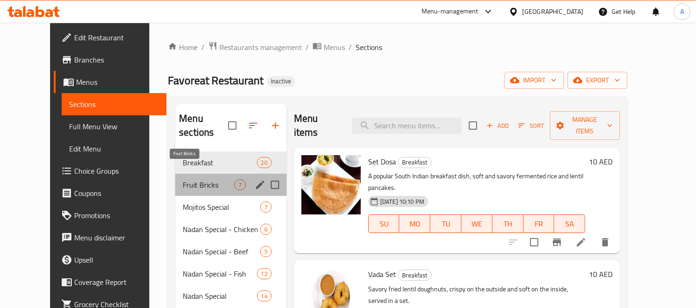
click at [183, 179] on span "Fruit Bricks" at bounding box center [208, 184] width 51 height 11
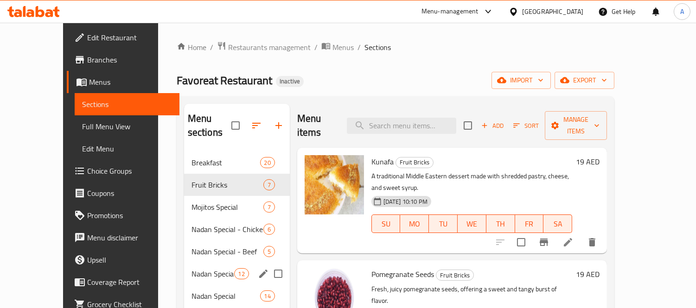
scroll to position [130, 0]
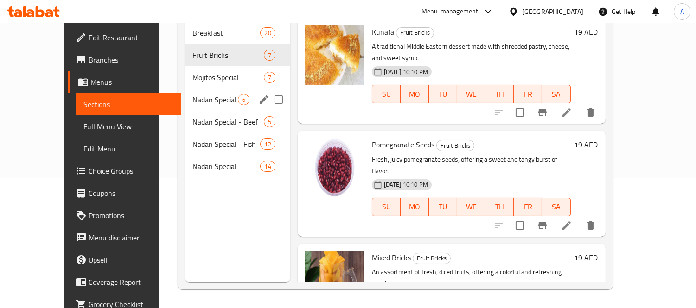
click at [185, 92] on div "Nadan Special - Chicken 6" at bounding box center [237, 100] width 105 height 22
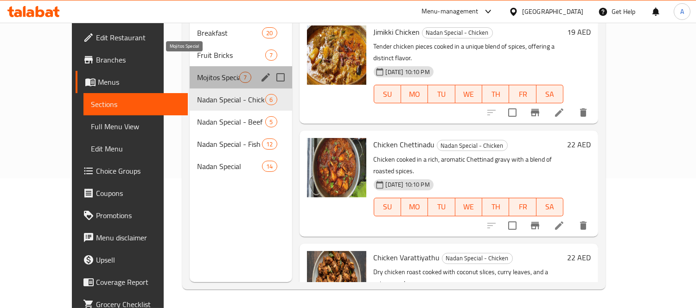
click at [197, 72] on span "Mojitos Special" at bounding box center [218, 77] width 42 height 11
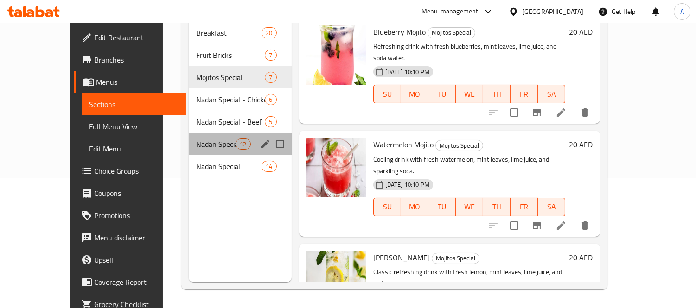
click at [204, 133] on div "Nadan Special - Fish 12" at bounding box center [240, 144] width 103 height 22
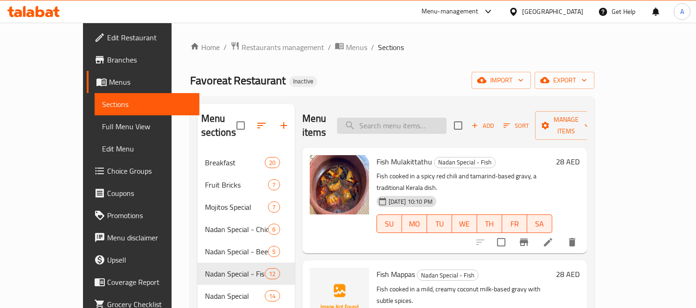
click at [414, 126] on input "search" at bounding box center [391, 126] width 109 height 16
paste input "Pomegranate Seeds"
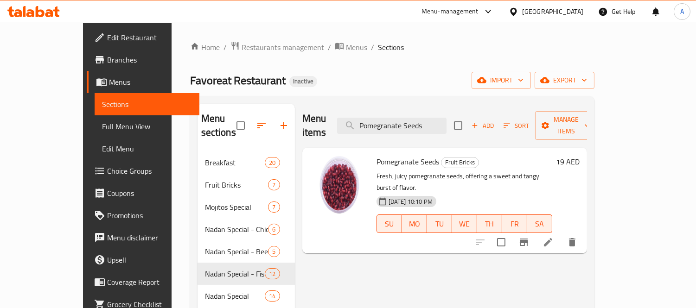
type input "Pomegranate Seeds"
click at [561, 234] on li at bounding box center [548, 242] width 26 height 17
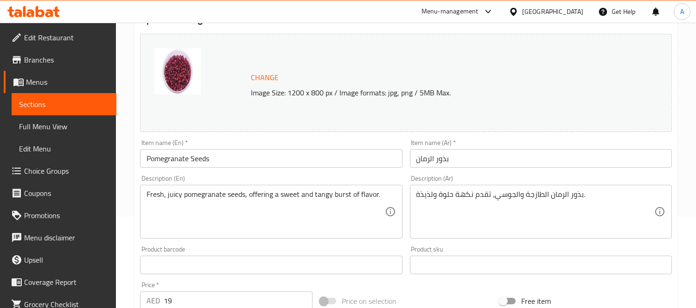
scroll to position [103, 0]
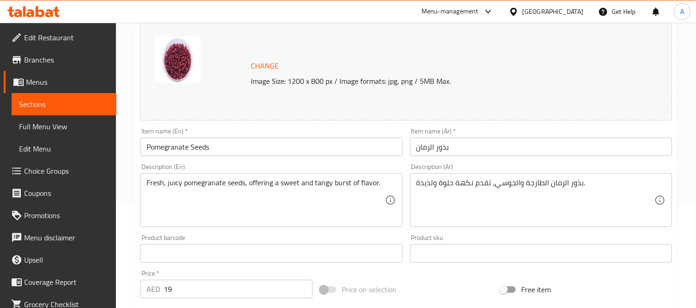
click at [467, 183] on textarea "بذور الرمان الطازجة والجوسي، تقدم نكهة حلوة ولذيذة." at bounding box center [535, 201] width 238 height 44
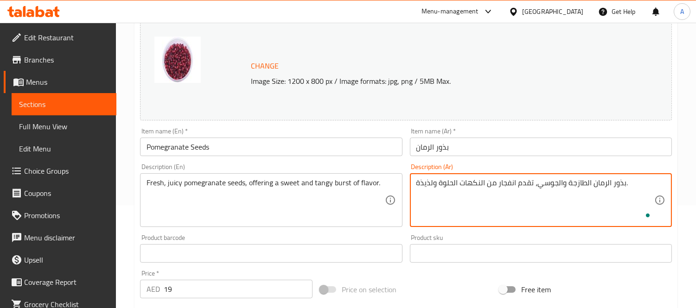
click at [432, 186] on textarea "بذور الرمان الطازجة والجوسي، تقدم انفجار من النكهات الحلوة ولذيذة." at bounding box center [535, 201] width 238 height 44
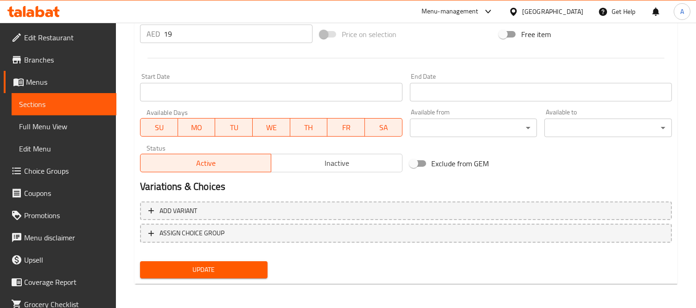
type textarea "بذور الرمان الطازجة والجوسي، تقدم انفجار من النكهات الحلوة واللذيذة."
click at [224, 271] on span "Update" at bounding box center [203, 270] width 113 height 12
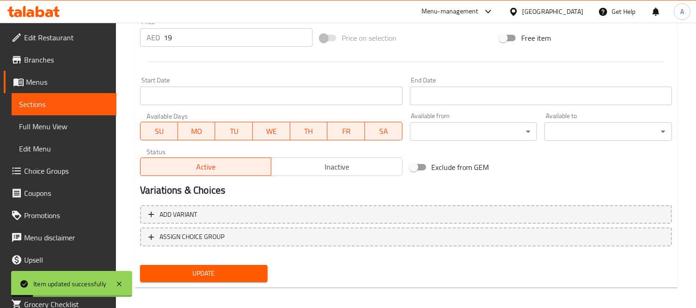
scroll to position [358, 0]
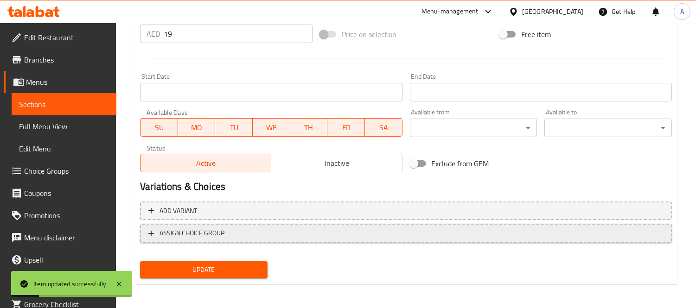
click at [284, 237] on span "ASSIGN CHOICE GROUP" at bounding box center [405, 234] width 515 height 12
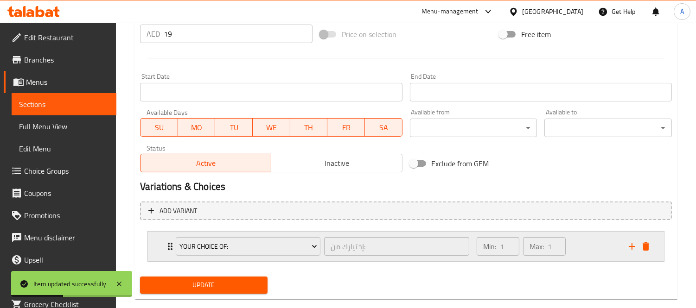
click at [654, 249] on div "Your Choice Of: إختيارك من: ​ Min: 1 ​ Max: 1 ​" at bounding box center [406, 247] width 516 height 30
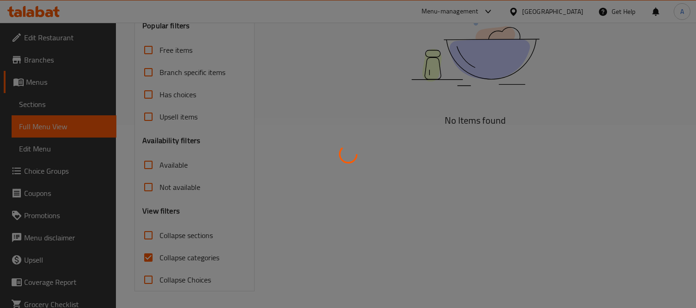
scroll to position [185, 0]
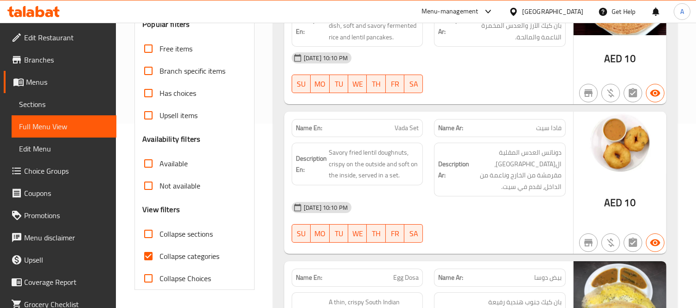
click at [151, 252] on input "Collapse categories" at bounding box center [148, 256] width 22 height 22
checkbox input "false"
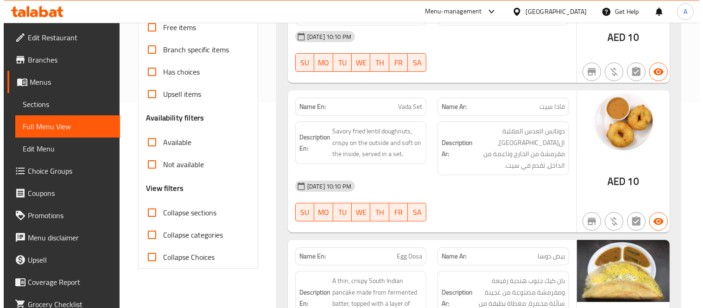
scroll to position [0, 0]
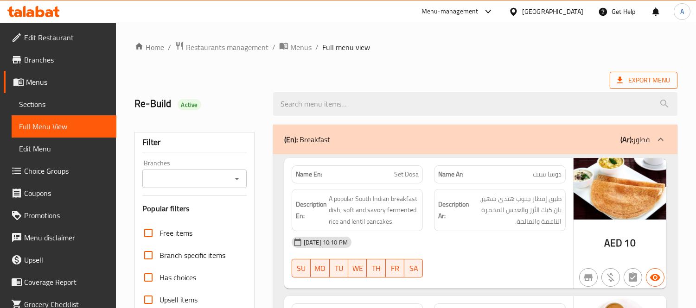
click at [651, 88] on span "Export Menu" at bounding box center [644, 80] width 68 height 17
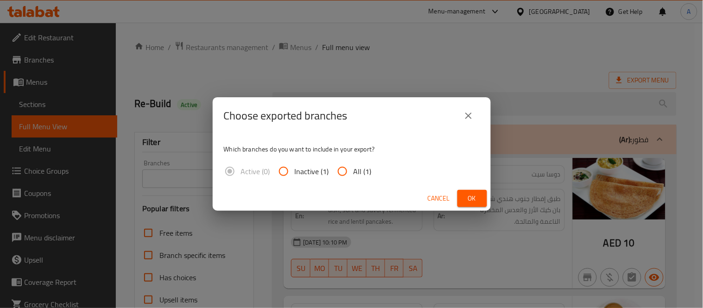
click at [362, 178] on label "All (1)" at bounding box center [352, 171] width 40 height 22
click at [354, 178] on input "All (1)" at bounding box center [343, 171] width 22 height 22
radio input "true"
click at [463, 193] on button "Ok" at bounding box center [473, 198] width 30 height 17
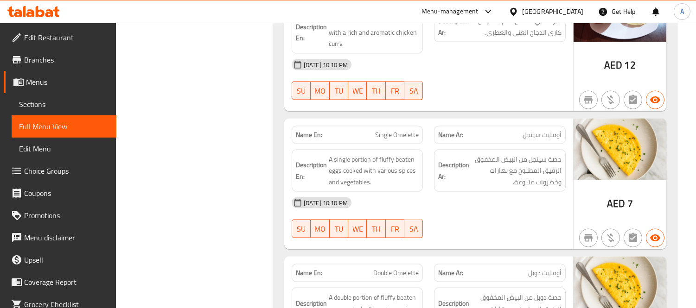
scroll to position [3015, 0]
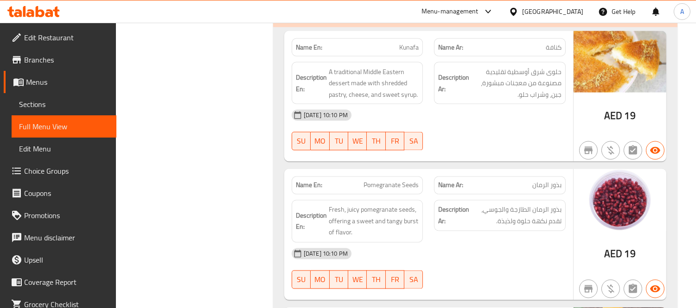
click at [402, 181] on span "Pomegranate Seeds" at bounding box center [391, 186] width 55 height 10
copy span "Pomegranate Seeds"
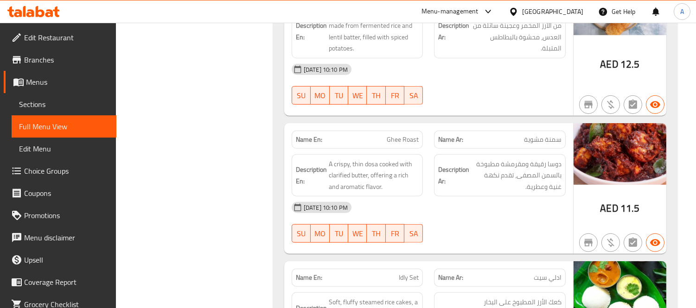
scroll to position [0, 0]
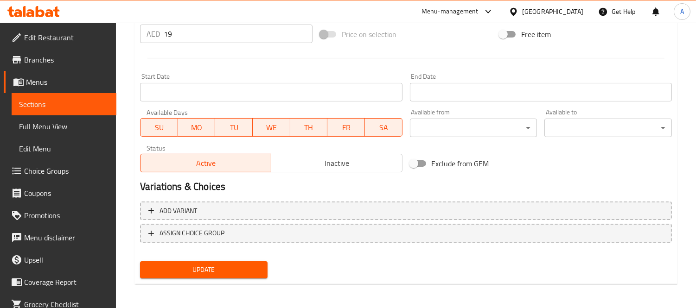
click at [201, 271] on span "Update" at bounding box center [203, 270] width 113 height 12
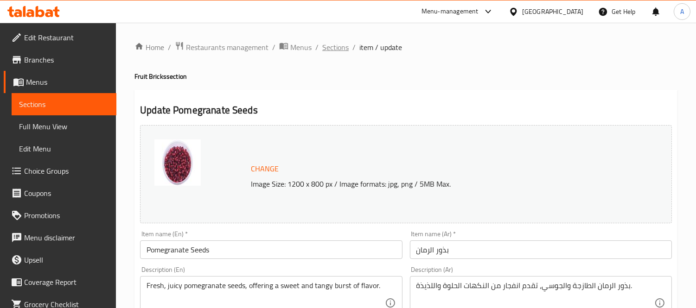
click at [329, 52] on span "Sections" at bounding box center [335, 47] width 26 height 11
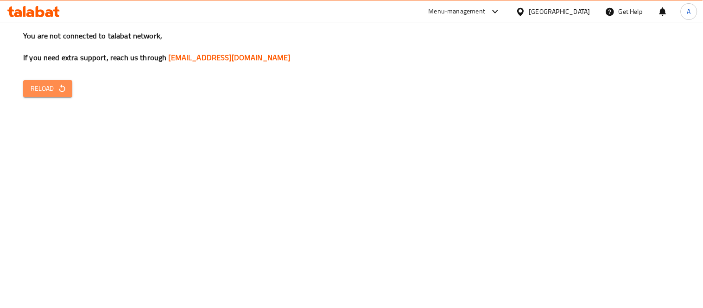
click at [51, 91] on span "Reload" at bounding box center [48, 89] width 34 height 12
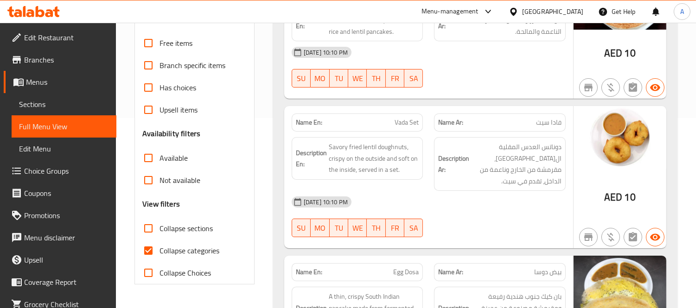
scroll to position [257, 0]
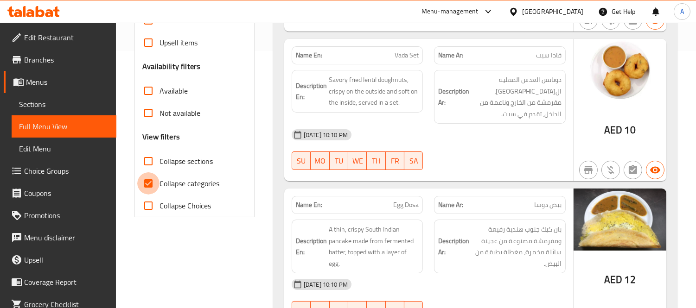
click at [147, 184] on input "Collapse categories" at bounding box center [148, 183] width 22 height 22
checkbox input "false"
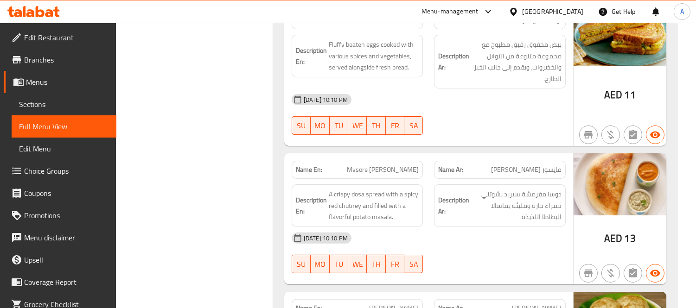
scroll to position [515, 0]
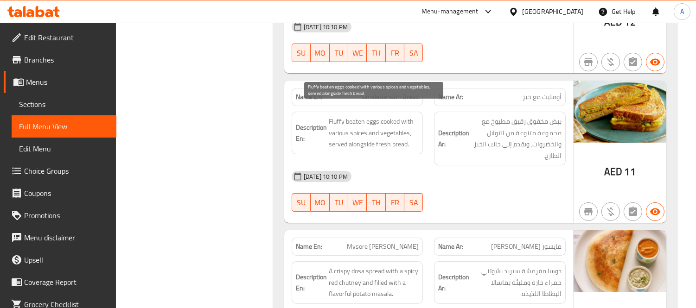
click at [355, 116] on span "Fluffy beaten eggs cooked with various spices and vegetables, served alongside …" at bounding box center [374, 133] width 90 height 34
copy span "beaten"
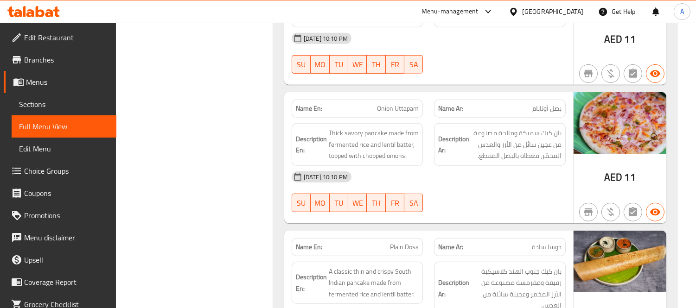
scroll to position [1030, 0]
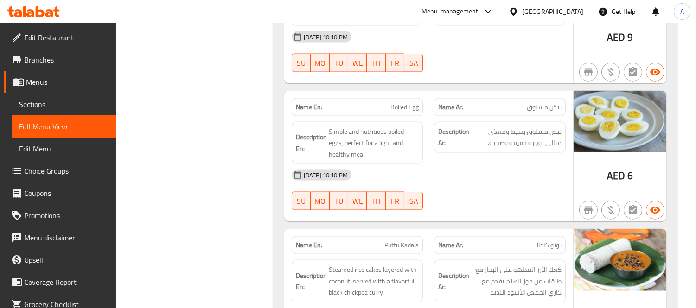
scroll to position [2627, 0]
click at [392, 102] on span "Boiled Egg" at bounding box center [404, 107] width 28 height 10
copy span "Boiled Egg"
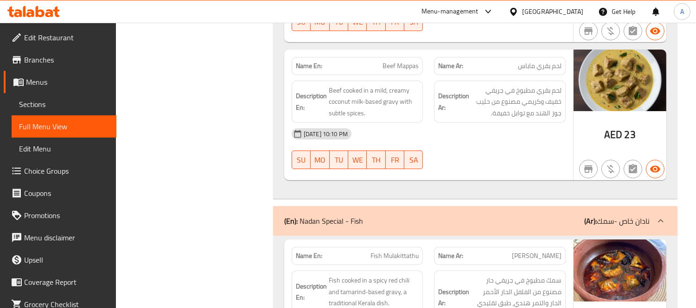
scroll to position [6618, 0]
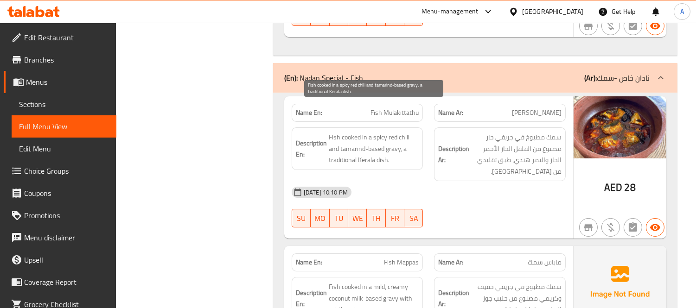
click at [350, 132] on span "Fish cooked in a spicy red chili and tamarind-based gravy, a traditional Kerala…" at bounding box center [374, 149] width 90 height 34
copy span "tamarind"
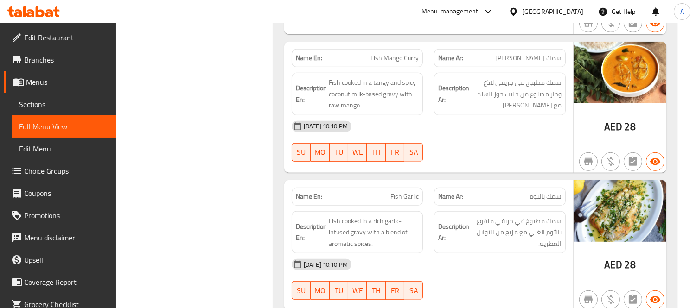
scroll to position [7339, 0]
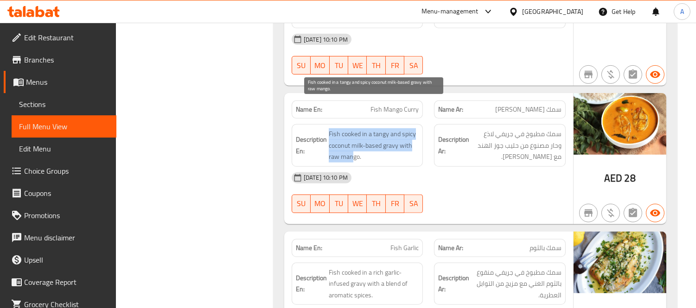
drag, startPoint x: 325, startPoint y: 129, endPoint x: 354, endPoint y: 130, distance: 29.7
click at [354, 130] on h6 "Description En: Fish cooked in a tangy and spicy coconut milk-based gravy with …" at bounding box center [357, 145] width 123 height 34
click at [354, 130] on span "Fish cooked in a tangy and spicy coconut milk-based gravy with raw mango." at bounding box center [374, 145] width 90 height 34
drag, startPoint x: 328, startPoint y: 131, endPoint x: 357, endPoint y: 130, distance: 28.8
click at [357, 130] on span "Fish cooked in a tangy and spicy coconut milk-based gravy with raw mango." at bounding box center [374, 145] width 90 height 34
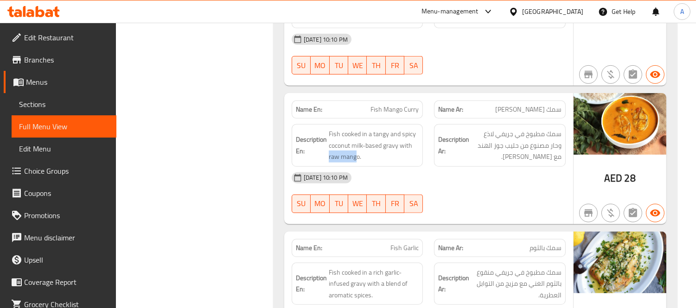
copy span "raw mang"
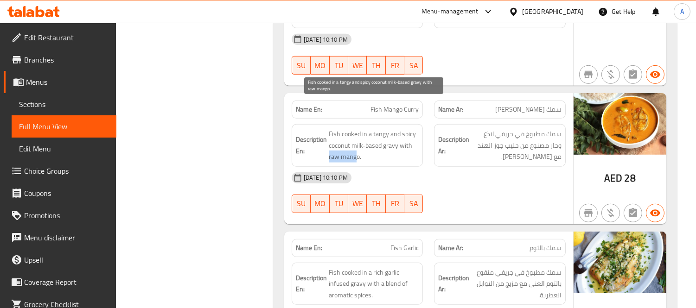
click at [329, 128] on span "Fish cooked in a tangy and spicy coconut milk-based gravy with raw mango." at bounding box center [374, 145] width 90 height 34
drag, startPoint x: 326, startPoint y: 128, endPoint x: 353, endPoint y: 128, distance: 26.9
click at [353, 128] on h6 "Description En: Fish cooked in a tangy and spicy coconut milk-based gravy with …" at bounding box center [357, 145] width 123 height 34
click at [354, 128] on span "Fish cooked in a tangy and spicy coconut milk-based gravy with raw mango." at bounding box center [374, 145] width 90 height 34
drag, startPoint x: 358, startPoint y: 128, endPoint x: 330, endPoint y: 130, distance: 28.3
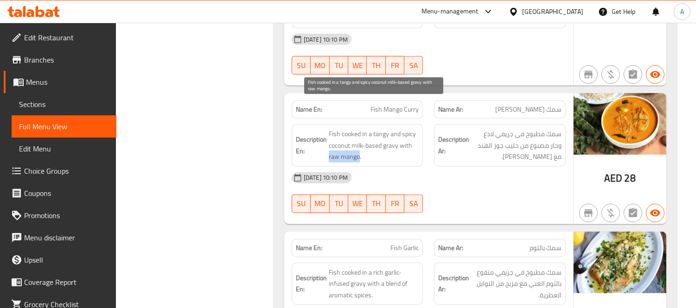
click at [330, 130] on span "Fish cooked in a tangy and spicy coconut milk-based gravy with raw mango." at bounding box center [374, 145] width 90 height 34
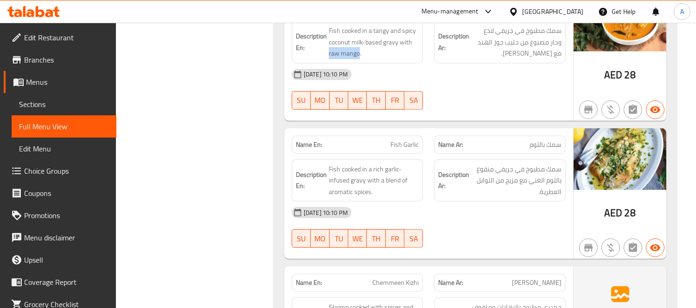
scroll to position [7390, 0]
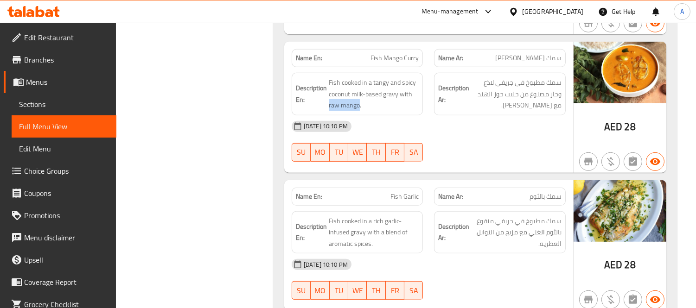
copy span "raw mango"
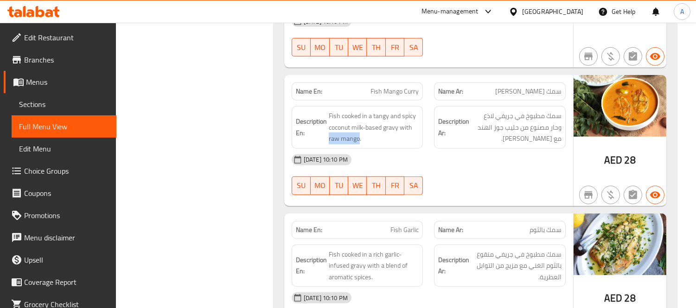
scroll to position [7339, 0]
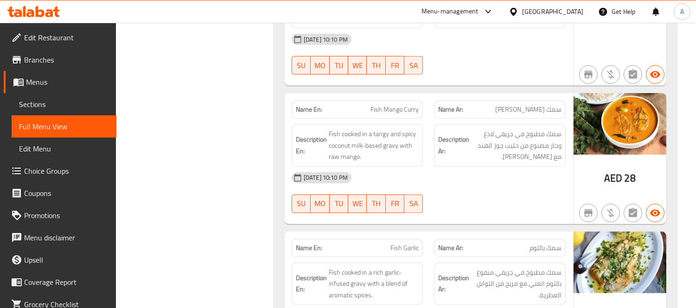
click at [348, 128] on span "Fish cooked in a tangy and spicy coconut milk-based gravy with raw mango." at bounding box center [374, 145] width 90 height 34
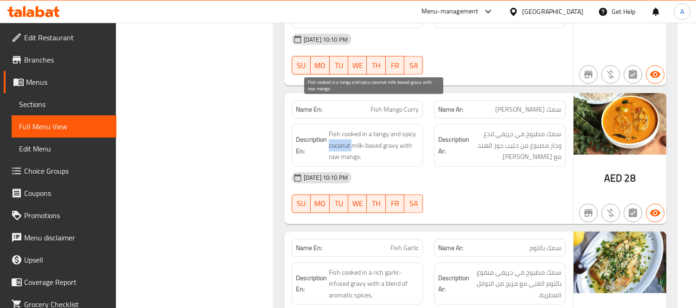
click at [348, 128] on span "Fish cooked in a tangy and spicy coconut milk-based gravy with raw mango." at bounding box center [374, 145] width 90 height 34
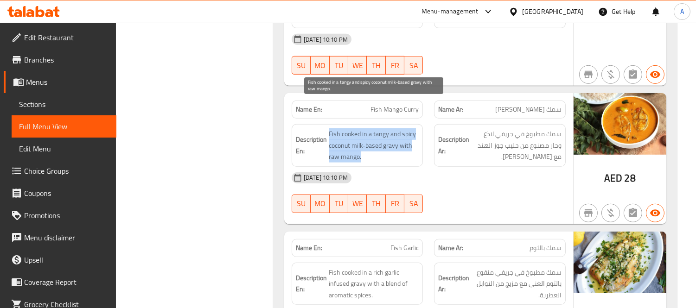
click at [348, 128] on span "Fish cooked in a tangy and spicy coconut milk-based gravy with raw mango." at bounding box center [374, 145] width 90 height 34
copy span "Fish cooked in a tangy and spicy coconut milk-based gravy with raw mango."
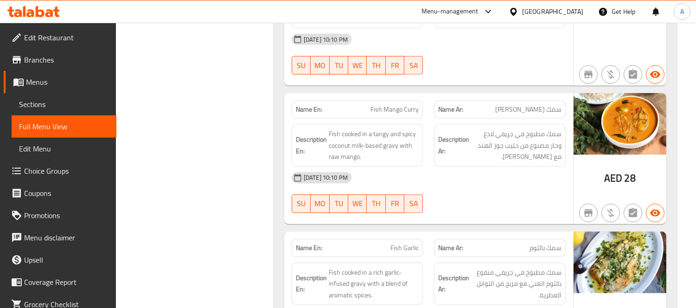
click at [380, 105] on span "Fish Mango Curry" at bounding box center [394, 110] width 48 height 10
copy span "Fish Mango Curry"
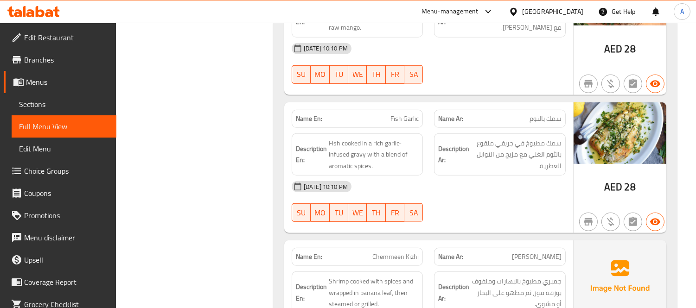
scroll to position [7494, 0]
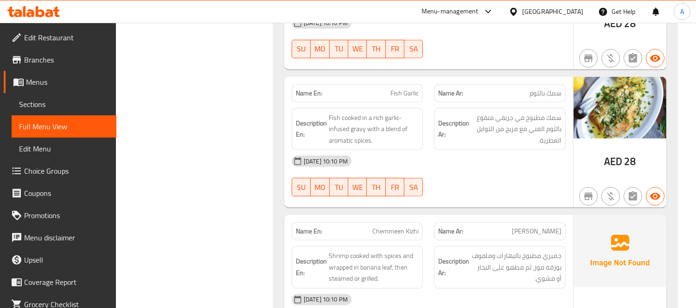
click at [397, 89] on span "Fish Garlic" at bounding box center [404, 94] width 28 height 10
copy span "Fish Garlic"
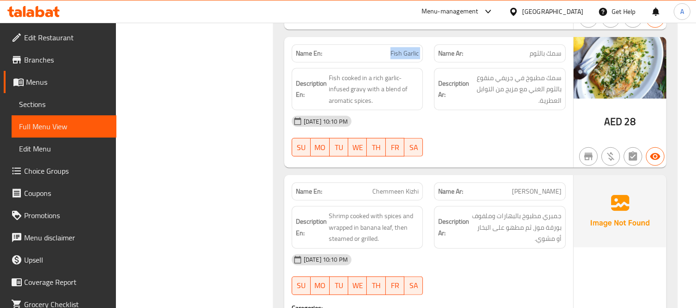
scroll to position [7545, 0]
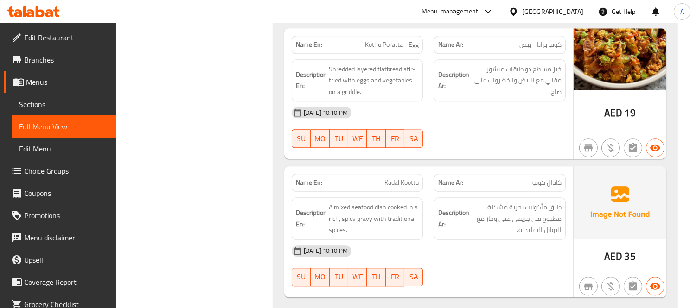
scroll to position [10324, 0]
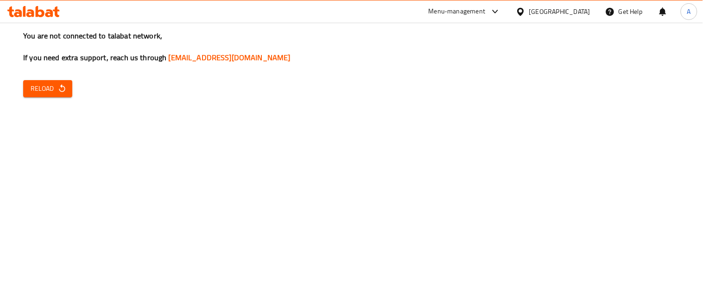
click at [51, 91] on span "Reload" at bounding box center [48, 89] width 34 height 12
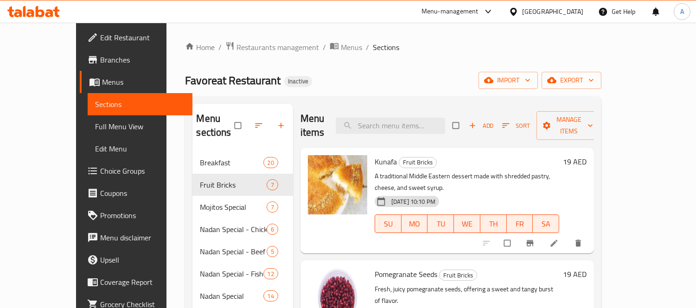
click at [435, 133] on div "Menu items Add Sort Manage items" at bounding box center [447, 126] width 294 height 44
click at [438, 127] on input "search" at bounding box center [390, 126] width 109 height 16
paste input "Fish Mango Curry"
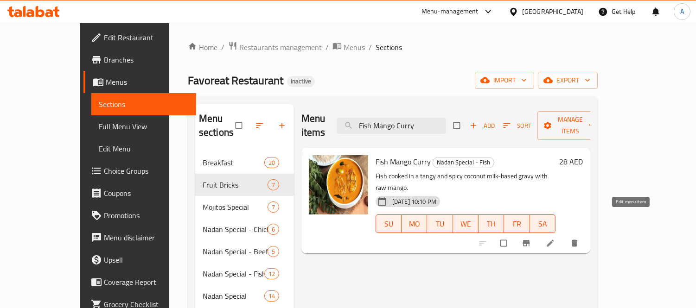
type input "Fish Mango Curry"
click at [554, 240] on icon at bounding box center [550, 243] width 7 height 7
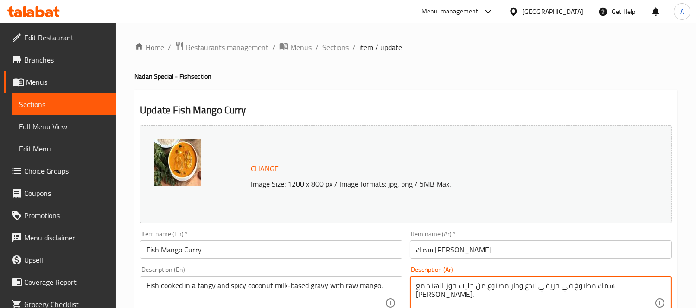
click at [423, 289] on textarea "سمك مطبوخ في جريفي لاذع وحار مصنوع من حليب جوز الهند مع مانجو خام." at bounding box center [535, 303] width 238 height 44
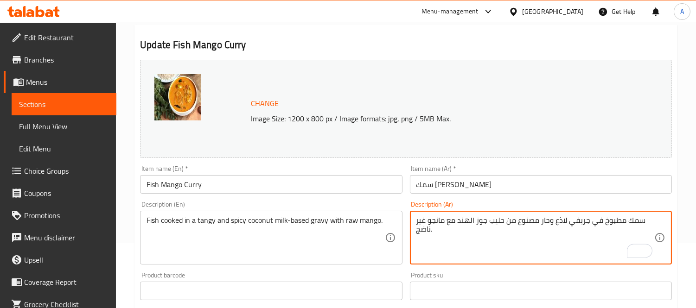
scroll to position [103, 0]
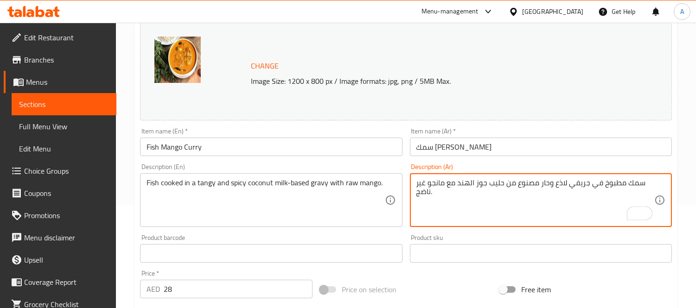
click at [450, 214] on textarea "سمك مطبوخ في جريفي لاذع وحار مصنوع من حليب جوز الهند مع مانجو غير ناضج." at bounding box center [535, 201] width 238 height 44
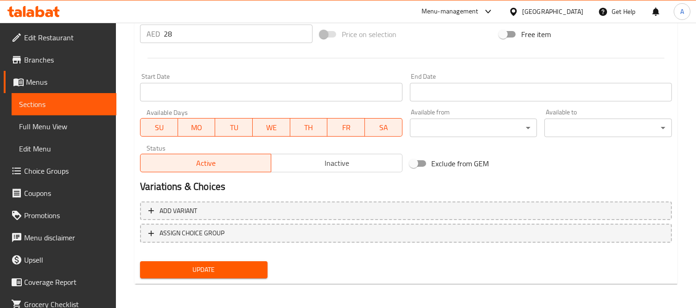
type textarea "سمك مطبوخ في جريفي لاذع وحار مصنوع من حليب جوز الهند مع مانجو غير ناضج."
click at [242, 268] on span "Update" at bounding box center [203, 270] width 113 height 12
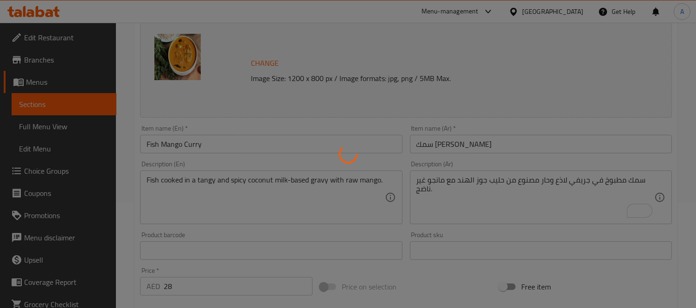
scroll to position [101, 0]
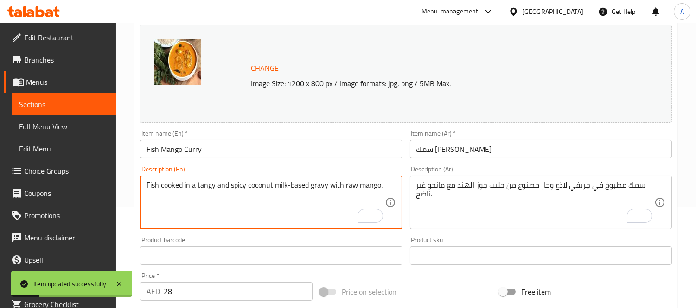
drag, startPoint x: 344, startPoint y: 188, endPoint x: 378, endPoint y: 188, distance: 33.9
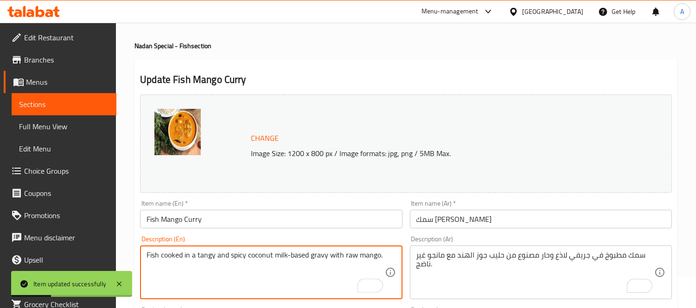
scroll to position [0, 0]
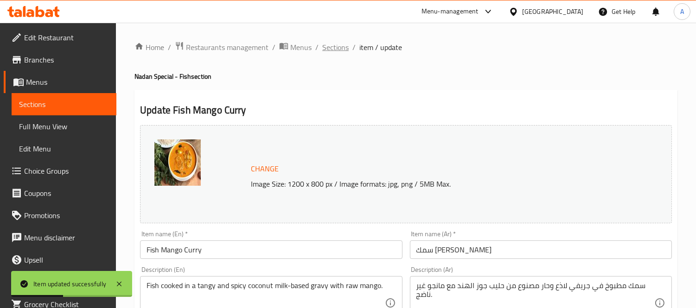
click at [340, 46] on span "Sections" at bounding box center [335, 47] width 26 height 11
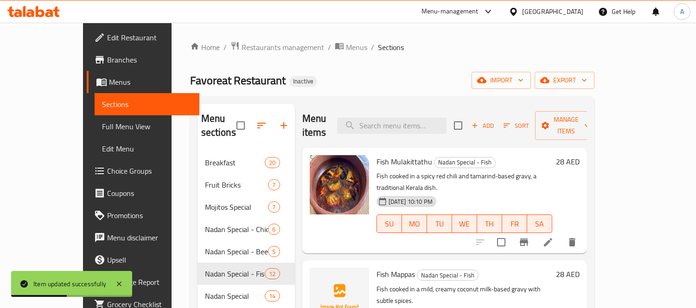
click at [384, 118] on input "search" at bounding box center [391, 126] width 109 height 16
paste input "raw mango"
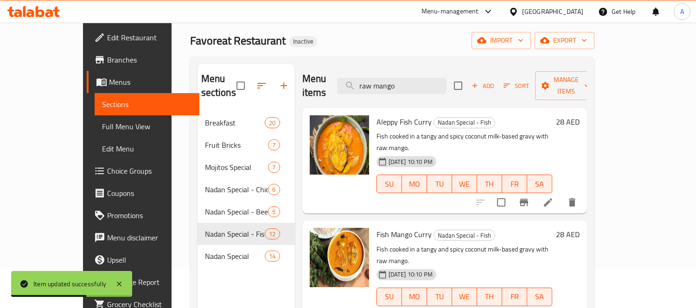
scroll to position [103, 0]
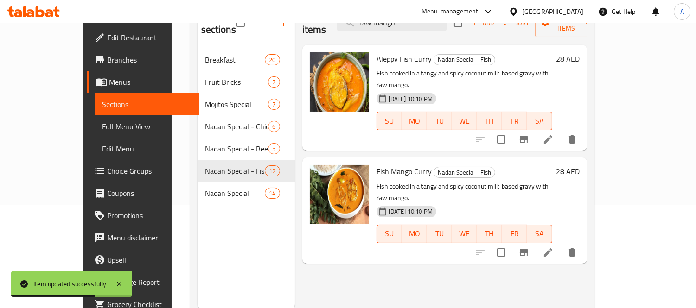
type input "raw mango"
click at [561, 131] on li at bounding box center [548, 139] width 26 height 17
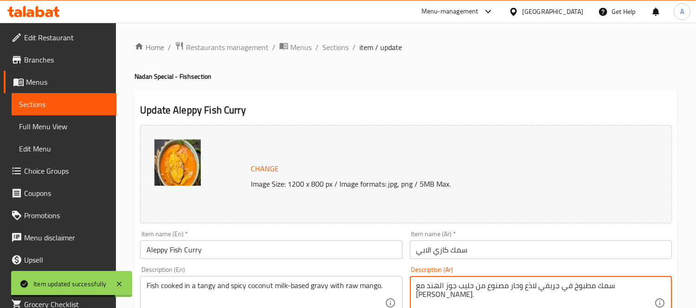
click at [421, 287] on textarea "سمك مطبوخ في جريفي لاذع وحار مصنوع من حليب جوز الهند مع مانجو خام." at bounding box center [535, 303] width 238 height 44
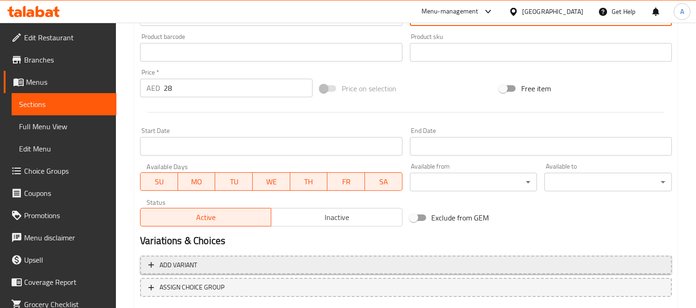
scroll to position [358, 0]
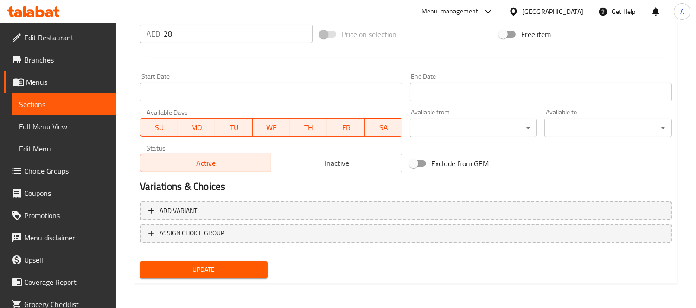
type textarea "سمك مطبوخ في جريفي لاذع وحار مصنوع من حليب جوز الهند مع مانجو غير ناضج."
click at [196, 255] on div "Add variant ASSIGN CHOICE GROUP" at bounding box center [405, 228] width 539 height 60
click at [198, 262] on button "Update" at bounding box center [204, 270] width 128 height 17
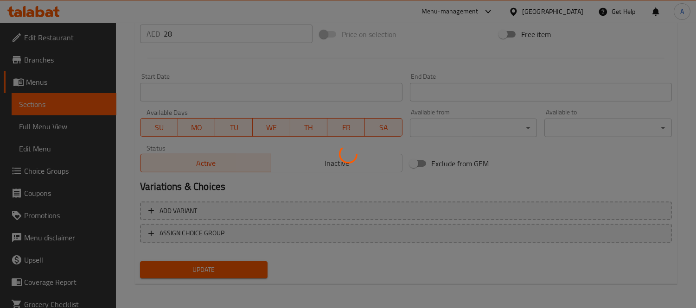
click at [197, 269] on div at bounding box center [348, 154] width 696 height 308
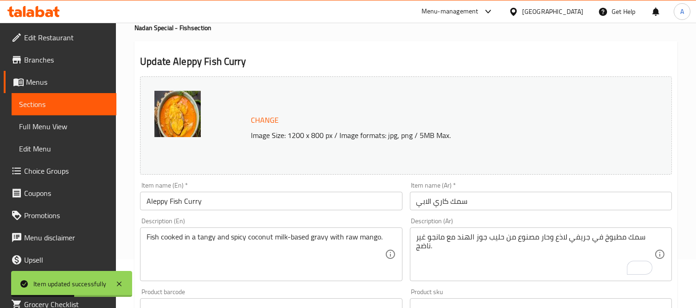
scroll to position [0, 0]
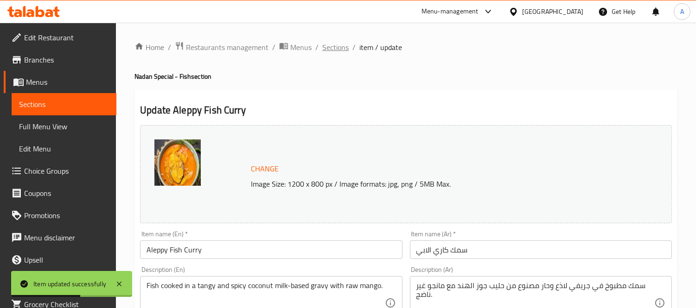
click at [336, 48] on span "Sections" at bounding box center [335, 47] width 26 height 11
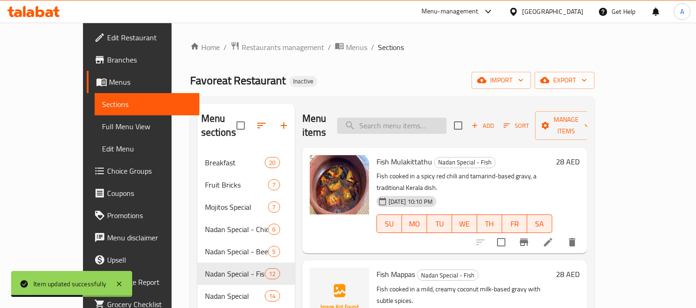
click at [415, 118] on input "search" at bounding box center [391, 126] width 109 height 16
paste input "raw mango"
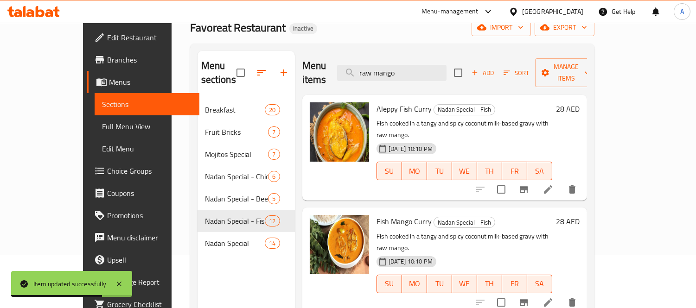
scroll to position [103, 0]
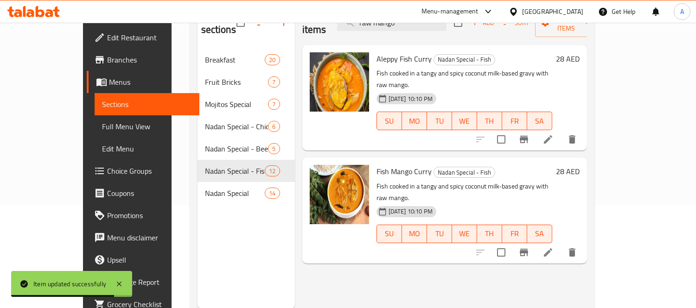
type input "raw mango"
click at [561, 244] on li at bounding box center [548, 252] width 26 height 17
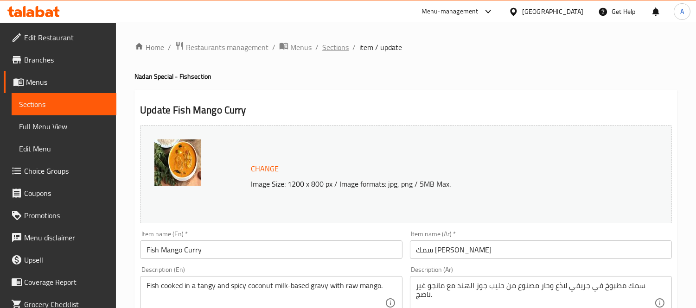
click at [340, 51] on span "Sections" at bounding box center [335, 47] width 26 height 11
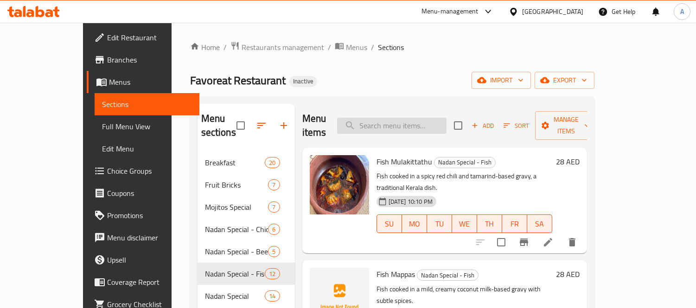
click at [421, 118] on input "search" at bounding box center [391, 126] width 109 height 16
paste input "Fish Garlic"
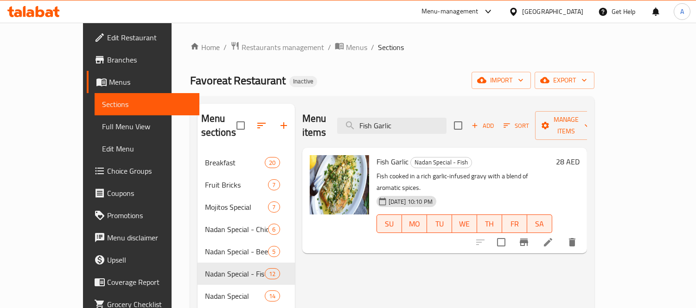
type input "Fish Garlic"
click at [561, 234] on li at bounding box center [548, 242] width 26 height 17
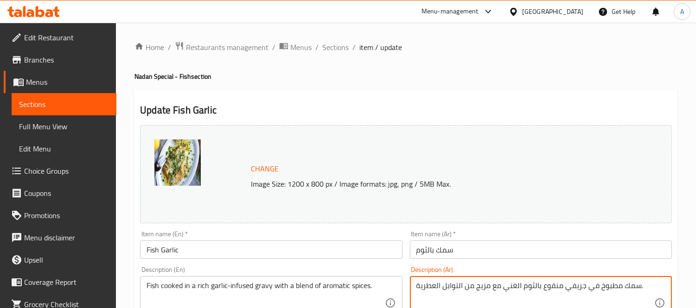
click at [551, 289] on textarea "سمك مطبوخ في جريفي منقوع بالثوم الغني مع مزيج من التوابل العطرية." at bounding box center [535, 303] width 238 height 44
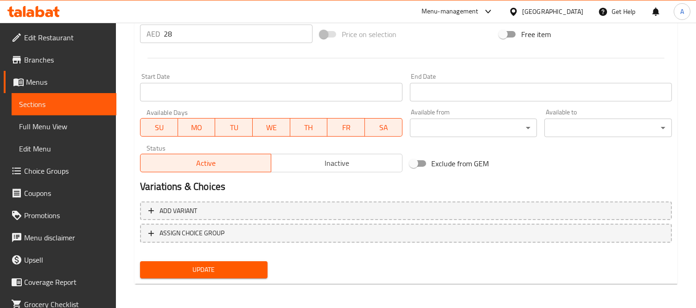
type textarea "سمك مطبوخ في جريفي مشبع بالثوم الغني مع مزيج من التوابل العطرية."
click at [186, 272] on span "Update" at bounding box center [203, 270] width 113 height 12
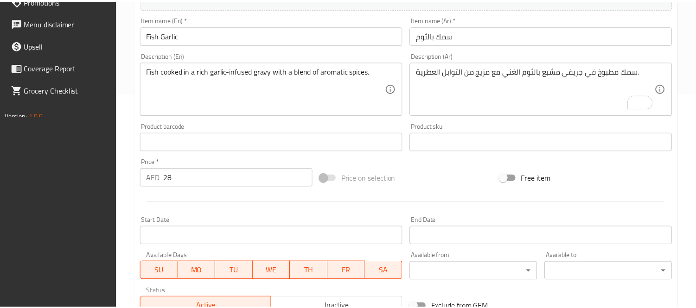
scroll to position [358, 0]
